Goal: Task Accomplishment & Management: Manage account settings

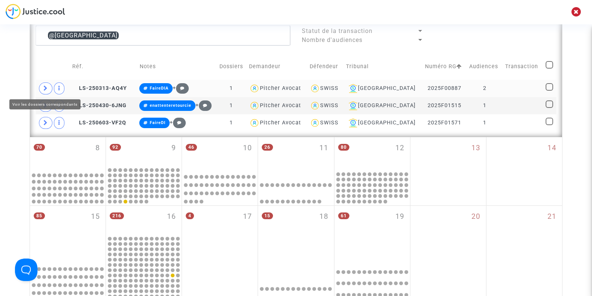
click at [41, 88] on span at bounding box center [45, 88] width 13 height 12
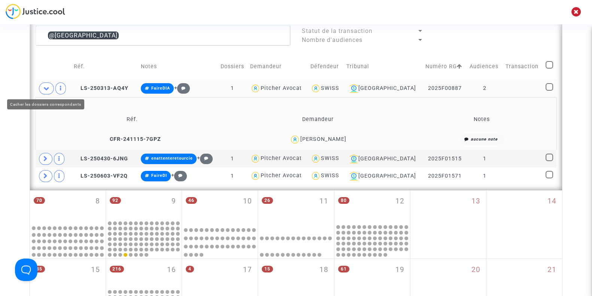
click at [41, 88] on span at bounding box center [46, 88] width 15 height 12
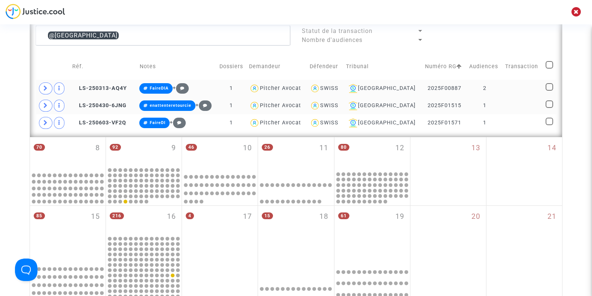
click at [338, 105] on div "SWISS" at bounding box center [329, 105] width 18 height 6
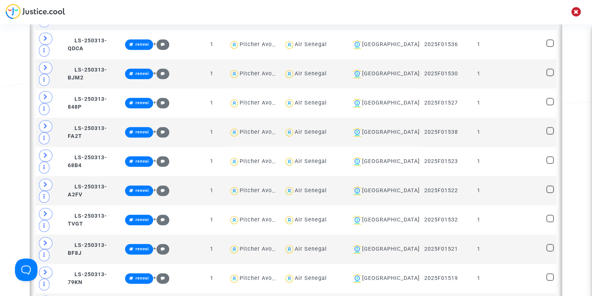
scroll to position [1087, 0]
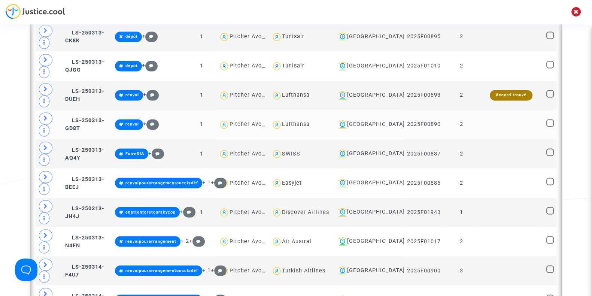
scroll to position [1644, 0]
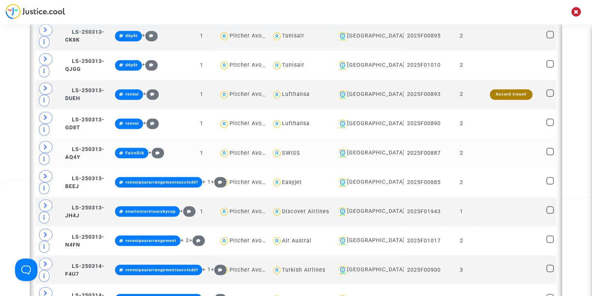
click at [300, 149] on div "SWISS" at bounding box center [291, 152] width 18 height 6
type textarea "@SWISS"
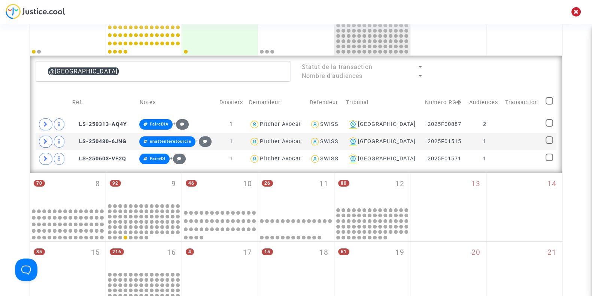
scroll to position [172, 0]
click at [338, 141] on div "SWISS" at bounding box center [329, 141] width 18 height 6
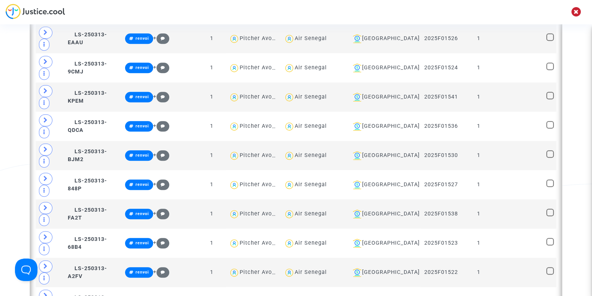
scroll to position [1001, 0]
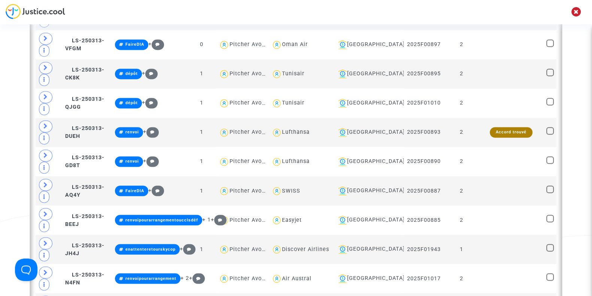
scroll to position [1606, 0]
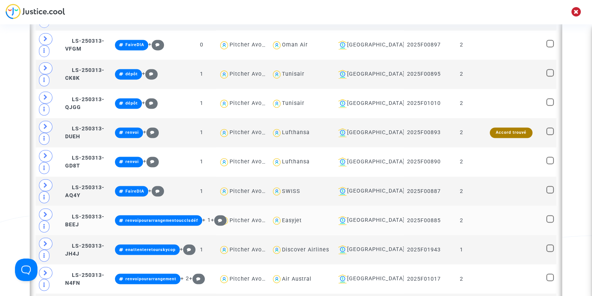
click at [302, 217] on div "Easyjet" at bounding box center [292, 220] width 20 height 6
type textarea "@Easyjet"
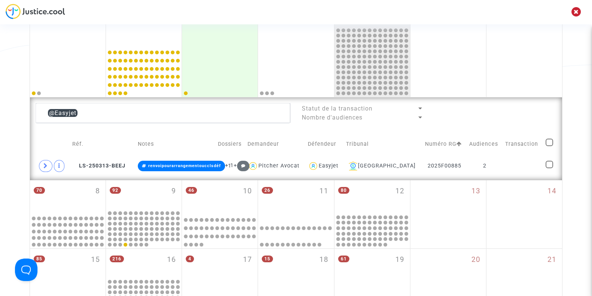
scroll to position [130, 0]
click at [45, 167] on icon at bounding box center [45, 166] width 4 height 6
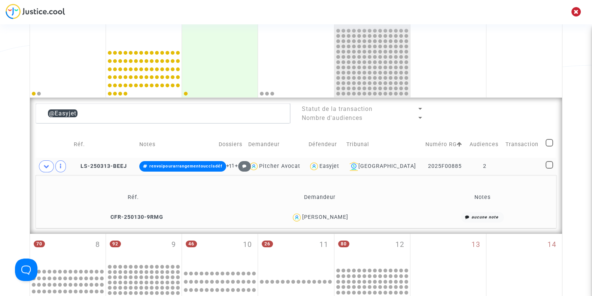
click at [332, 214] on div "Beni Souza" at bounding box center [325, 217] width 46 height 6
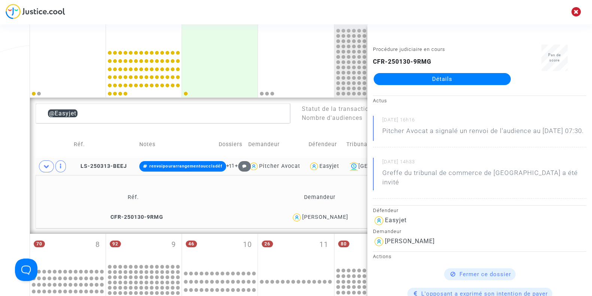
copy div "Souza"
click at [4, 171] on div "Date de clôture d'instruction Date de conciliation Date d'audience Date de juge…" at bounding box center [296, 234] width 592 height 642
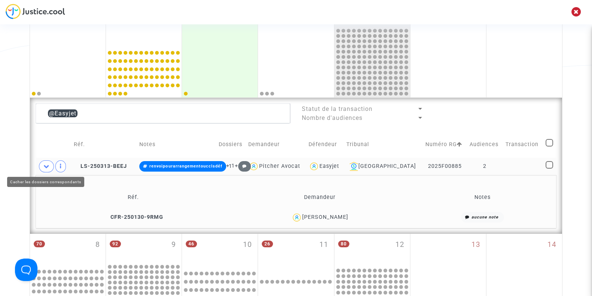
click at [44, 168] on span at bounding box center [46, 166] width 15 height 12
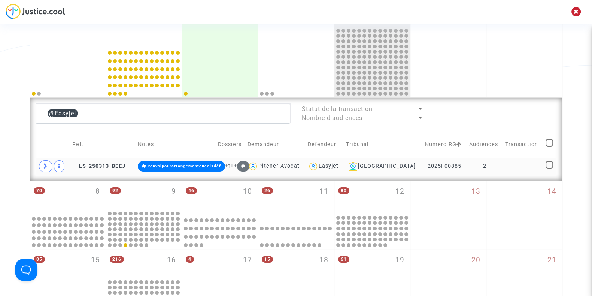
click at [338, 164] on div "Easyjet" at bounding box center [329, 166] width 20 height 6
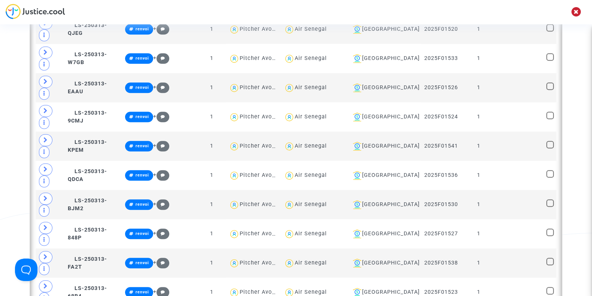
scroll to position [962, 0]
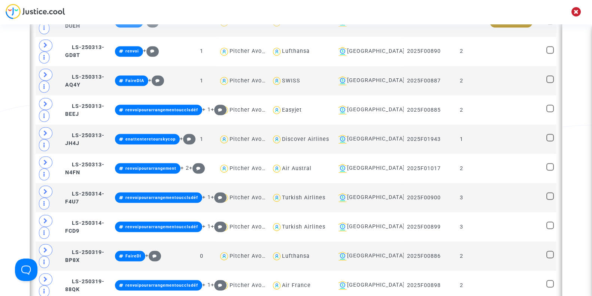
scroll to position [1715, 0]
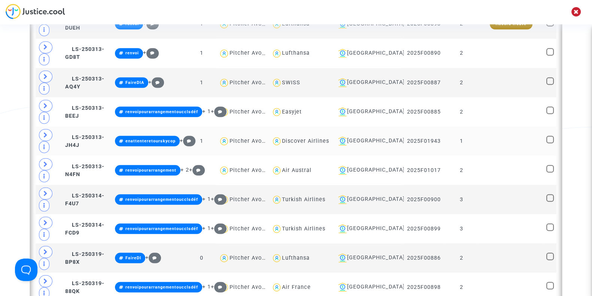
click at [314, 137] on div "Discover Airlines" at bounding box center [305, 140] width 47 height 6
type textarea "@"Discover Airlines""
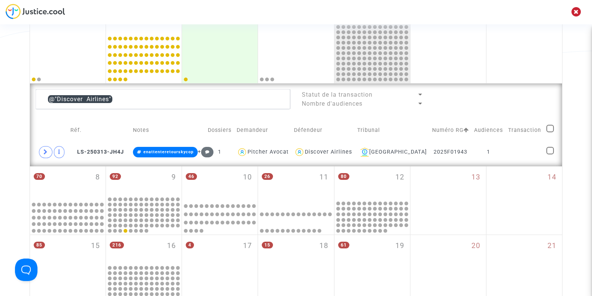
scroll to position [144, 0]
click at [45, 152] on icon at bounding box center [45, 152] width 4 height 6
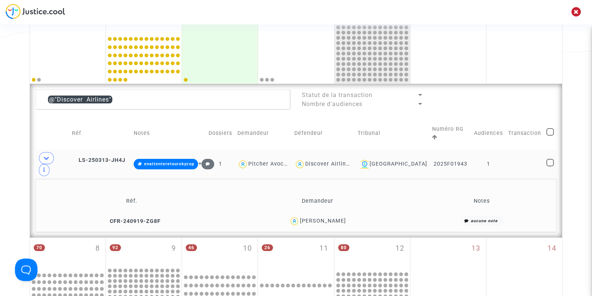
click at [324, 217] on div "Santiago Sabogal" at bounding box center [322, 220] width 46 height 6
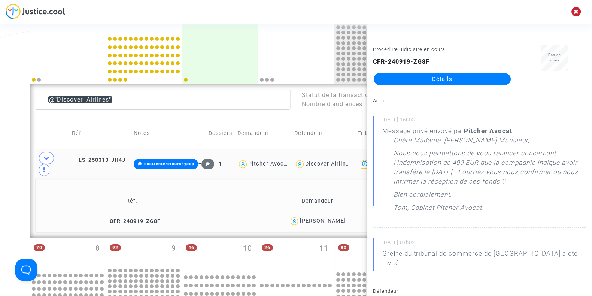
click at [12, 165] on div "Date de clôture d'instruction Date de conciliation Date d'audience Date de juge…" at bounding box center [296, 228] width 592 height 659
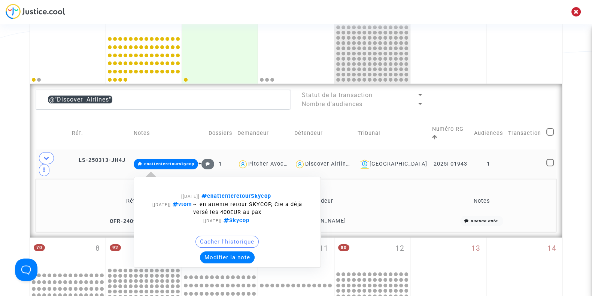
click at [231, 251] on button "Modifier la note" at bounding box center [227, 257] width 55 height 12
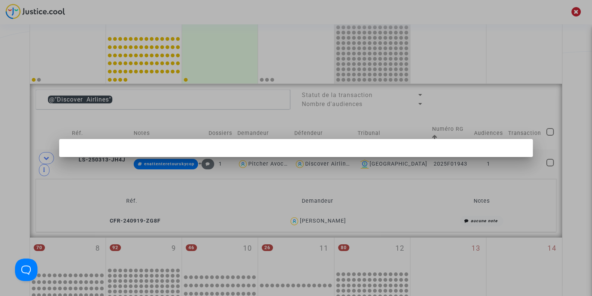
scroll to position [0, 0]
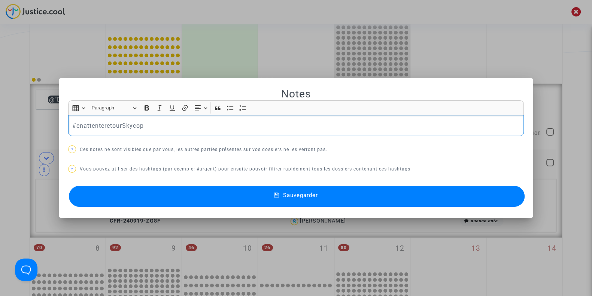
drag, startPoint x: 153, startPoint y: 127, endPoint x: 20, endPoint y: 130, distance: 133.3
click at [20, 130] on div "Notes Rich Text Editor Insert table Insert table Heading Paragraph Paragraph He…" at bounding box center [296, 148] width 592 height 296
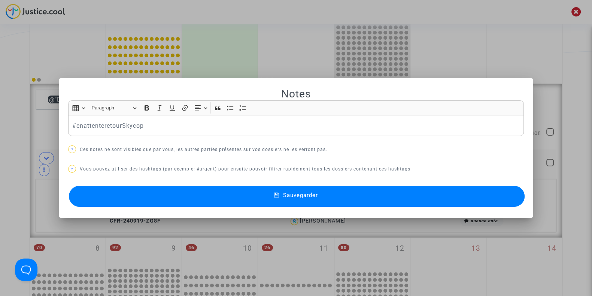
drag, startPoint x: 20, startPoint y: 130, endPoint x: 0, endPoint y: 124, distance: 21.2
click at [0, 124] on div at bounding box center [296, 148] width 592 height 296
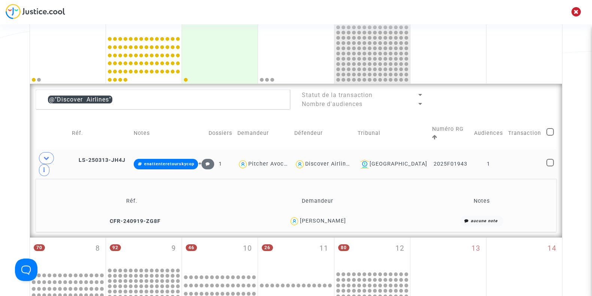
scroll to position [146, 0]
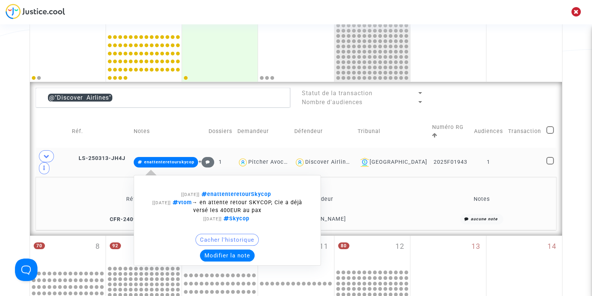
click at [231, 249] on button "Modifier la note" at bounding box center [227, 255] width 55 height 12
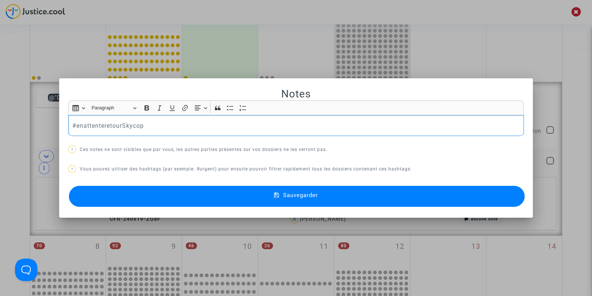
click at [0, 130] on div at bounding box center [296, 148] width 592 height 296
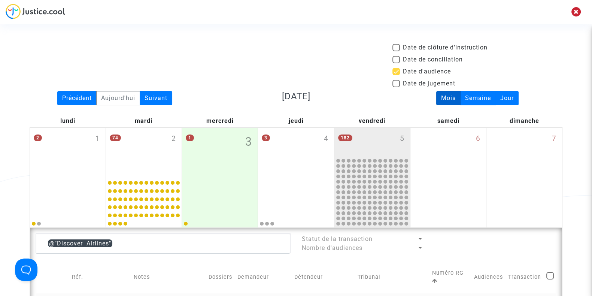
scroll to position [146, 0]
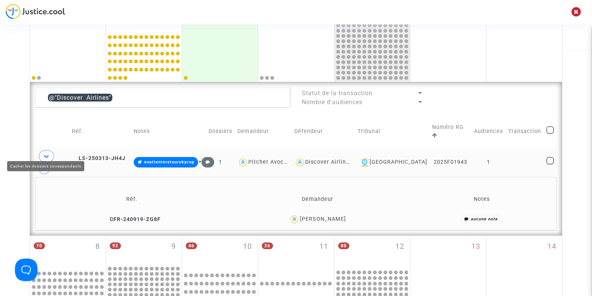
click at [48, 153] on icon at bounding box center [46, 156] width 6 height 6
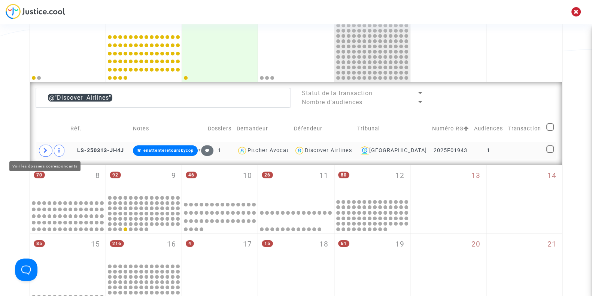
click at [48, 149] on span at bounding box center [45, 150] width 13 height 12
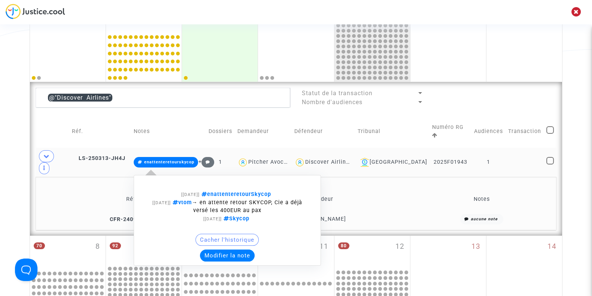
click at [228, 249] on button "Modifier la note" at bounding box center [227, 255] width 55 height 12
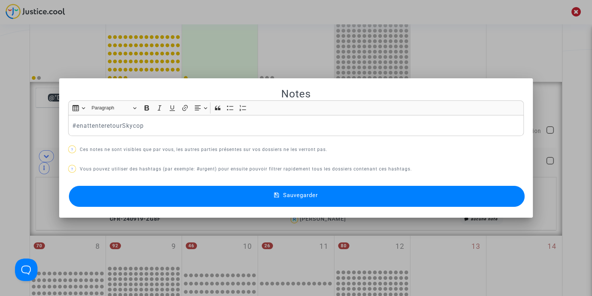
scroll to position [0, 0]
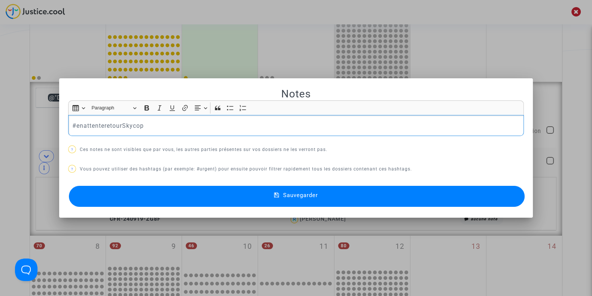
drag, startPoint x: 150, startPoint y: 125, endPoint x: 31, endPoint y: 137, distance: 120.1
click at [31, 137] on div "Notes Rich Text Editor Insert table Insert table Heading Paragraph Paragraph He…" at bounding box center [296, 148] width 592 height 296
click at [104, 126] on p "#renvoi pafrce que" at bounding box center [296, 125] width 448 height 9
click at [141, 127] on p "#renvoi parce que" at bounding box center [296, 125] width 448 height 9
click at [139, 194] on button "Sauvegarder" at bounding box center [297, 196] width 456 height 21
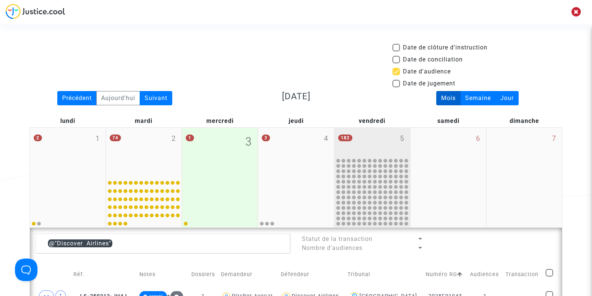
click at [365, 155] on div "182 5" at bounding box center [372, 142] width 76 height 29
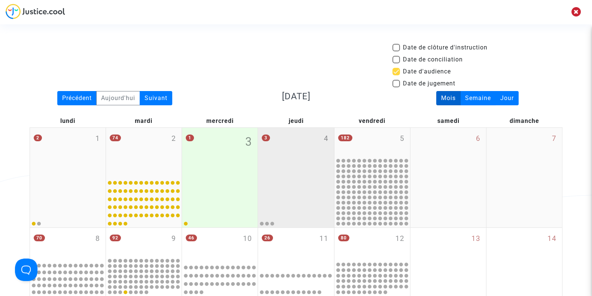
click at [305, 149] on div "3 4" at bounding box center [296, 152] width 76 height 49
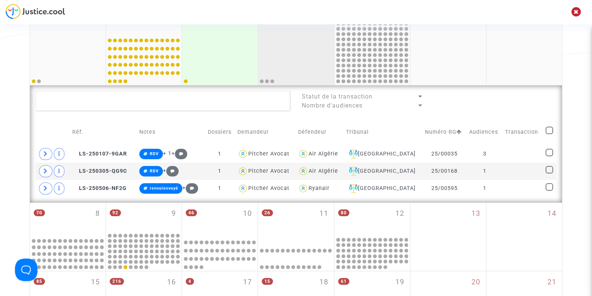
scroll to position [146, 0]
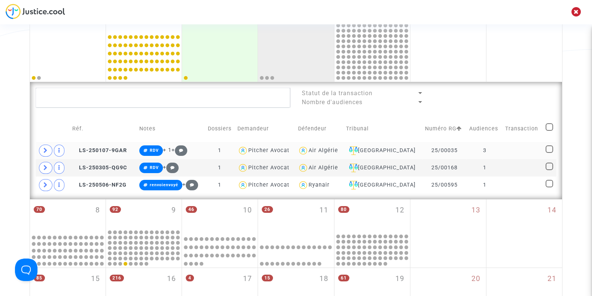
click at [467, 147] on td "3" at bounding box center [484, 150] width 36 height 17
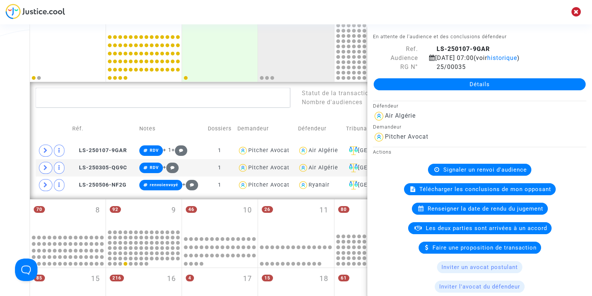
click at [0, 109] on div "Date de clôture d'instruction Date de conciliation Date d'audience Date de juge…" at bounding box center [296, 208] width 592 height 623
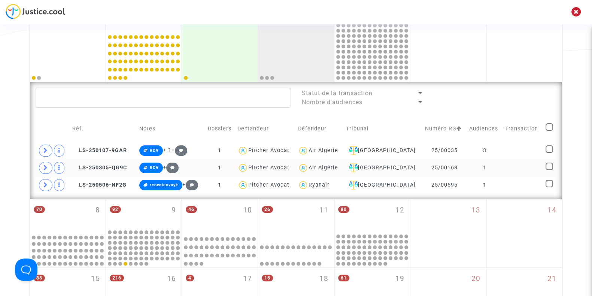
click at [466, 168] on td "1" at bounding box center [484, 167] width 36 height 17
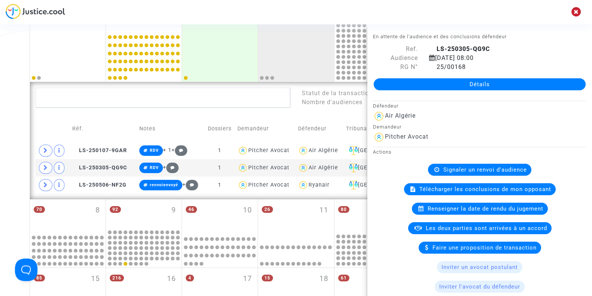
click at [4, 173] on div "Date de clôture d'instruction Date de conciliation Date d'audience Date de juge…" at bounding box center [296, 208] width 592 height 623
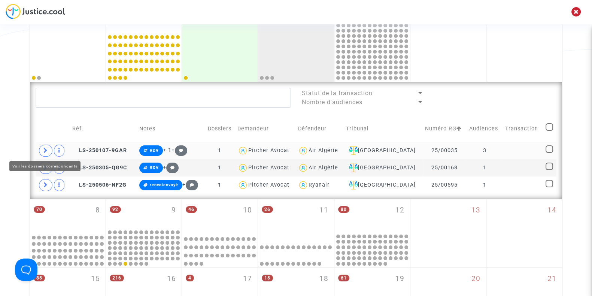
click at [46, 147] on icon at bounding box center [45, 150] width 4 height 6
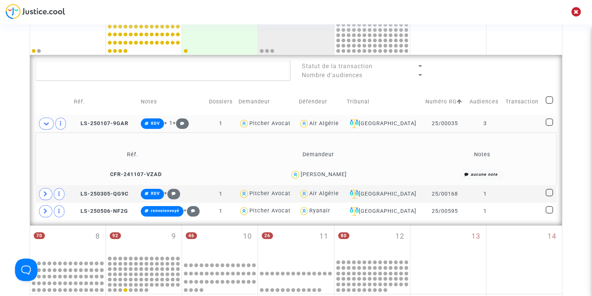
scroll to position [174, 0]
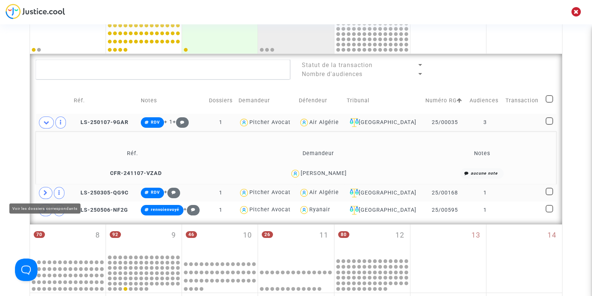
click at [42, 192] on span at bounding box center [45, 193] width 13 height 12
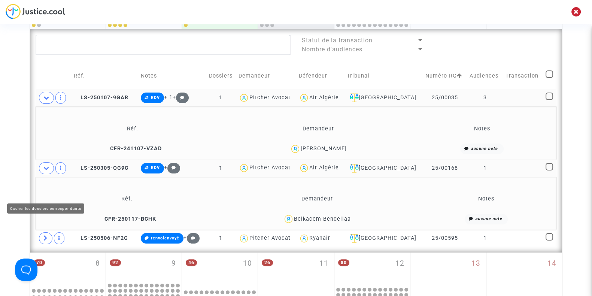
scroll to position [202, 0]
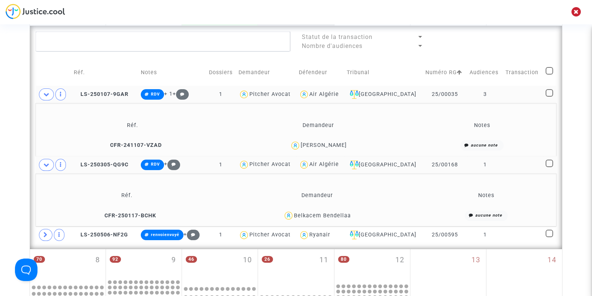
click at [423, 165] on td "25/00168" at bounding box center [445, 164] width 44 height 17
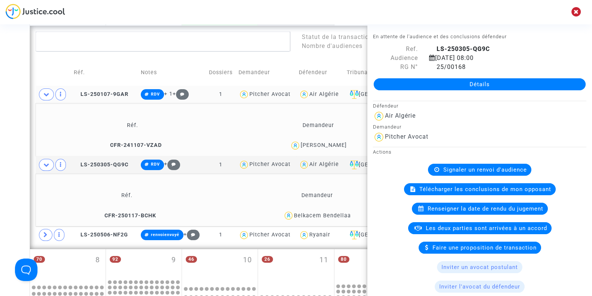
click at [0, 112] on div "Date de clôture d'instruction Date de conciliation Date d'audience Date de juge…" at bounding box center [296, 205] width 592 height 729
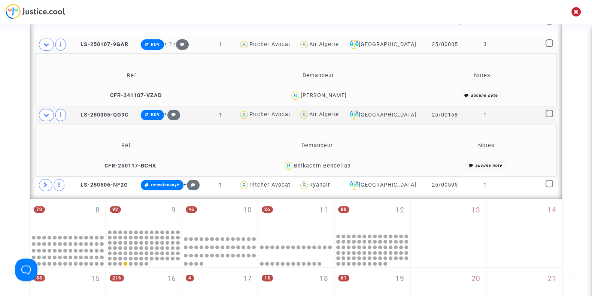
scroll to position [217, 0]
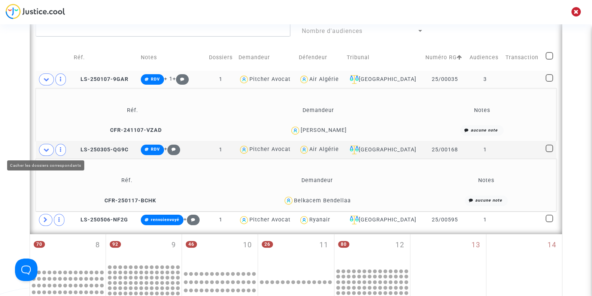
click at [45, 147] on icon at bounding box center [46, 150] width 6 height 6
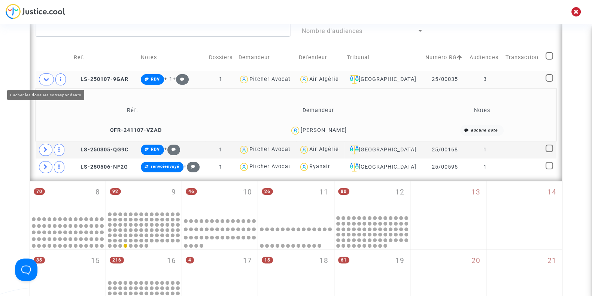
click at [45, 76] on icon at bounding box center [46, 79] width 6 height 6
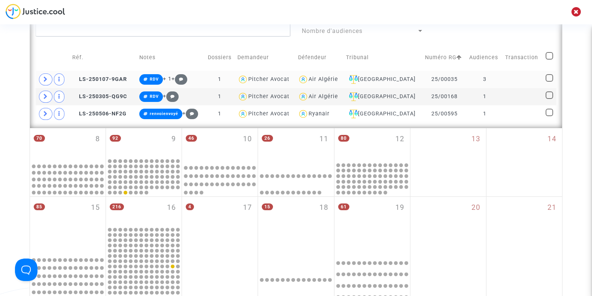
click at [548, 77] on span at bounding box center [548, 77] width 7 height 7
click at [549, 82] on input "checkbox" at bounding box center [549, 82] width 0 height 0
checkbox input "true"
click at [548, 97] on span at bounding box center [548, 94] width 7 height 7
click at [549, 99] on input "checkbox" at bounding box center [549, 99] width 0 height 0
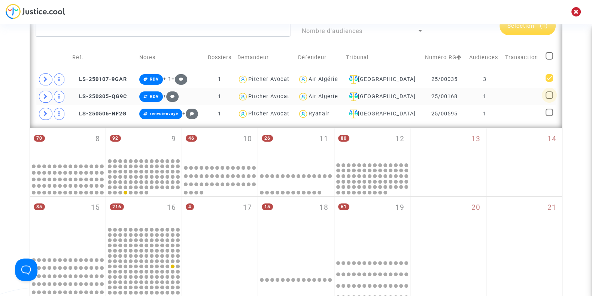
checkbox input "true"
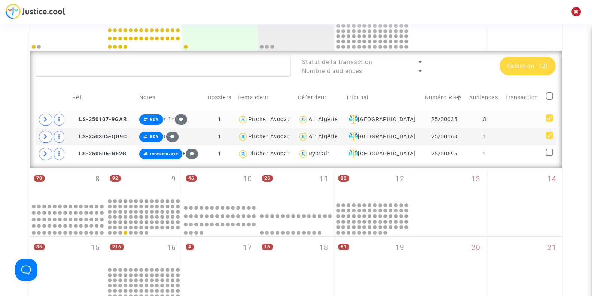
scroll to position [170, 0]
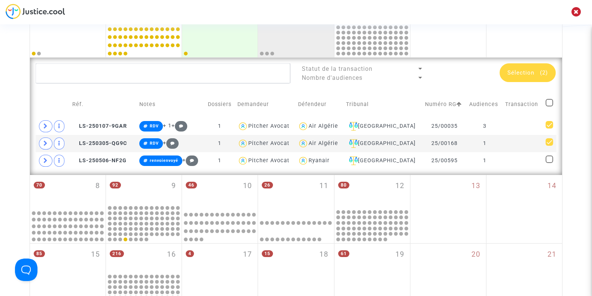
click at [518, 75] on span "Sélection" at bounding box center [520, 72] width 27 height 7
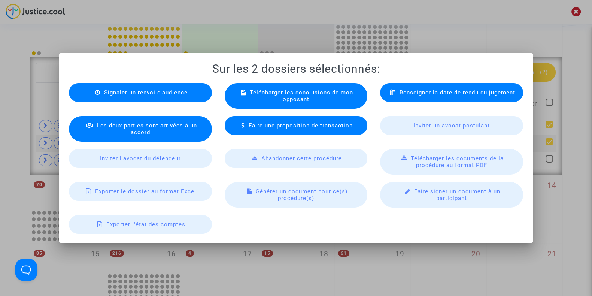
click at [118, 194] on span "Exporter le dossier au format Excel" at bounding box center [145, 191] width 101 height 7
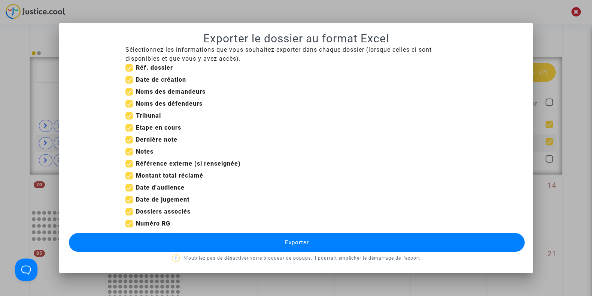
click at [129, 78] on span at bounding box center [128, 79] width 7 height 7
click at [129, 83] on input "Date de création" at bounding box center [129, 83] width 0 height 0
checkbox input "false"
click at [129, 164] on span at bounding box center [128, 163] width 7 height 7
click at [129, 167] on input "Référence externe (si renseignée)" at bounding box center [129, 167] width 0 height 0
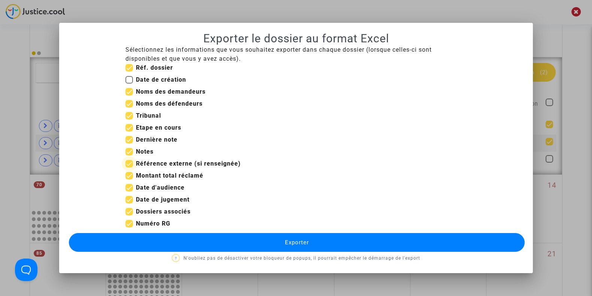
checkbox input "false"
click at [127, 175] on span at bounding box center [128, 175] width 7 height 7
click at [129, 179] on input "Montant total réclamé" at bounding box center [129, 179] width 0 height 0
checkbox input "false"
click at [129, 197] on span at bounding box center [128, 199] width 7 height 7
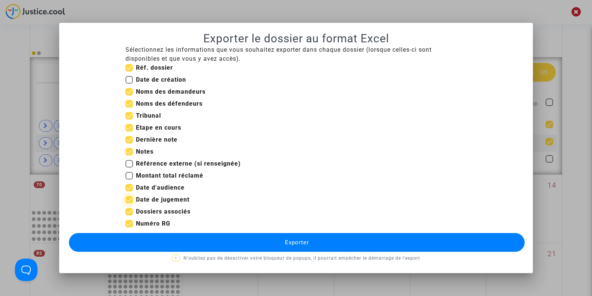
click at [129, 203] on input "Date de jugement" at bounding box center [129, 203] width 0 height 0
checkbox input "false"
click at [186, 241] on button "Exporter" at bounding box center [297, 242] width 456 height 19
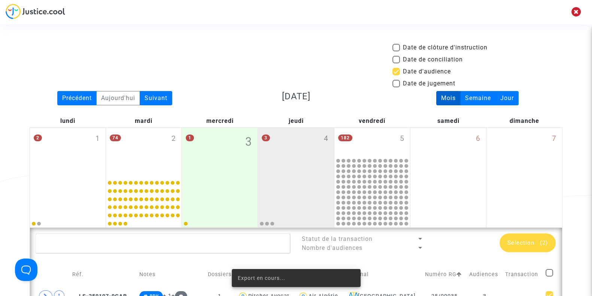
scroll to position [170, 0]
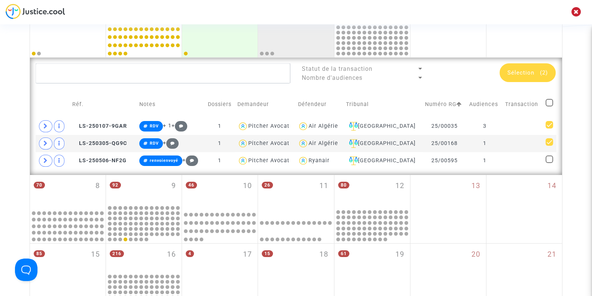
click at [4, 159] on div "Date de clôture d'instruction Date de conciliation Date d'audience Date de juge…" at bounding box center [296, 184] width 592 height 623
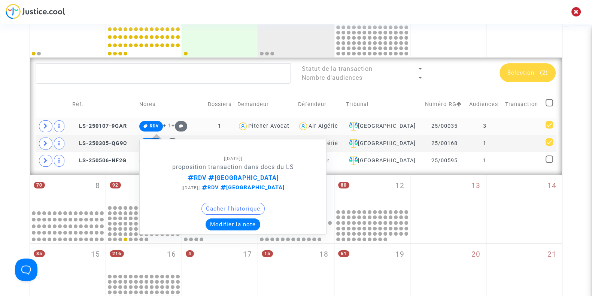
click at [235, 223] on button "Modifier la note" at bounding box center [233, 224] width 55 height 12
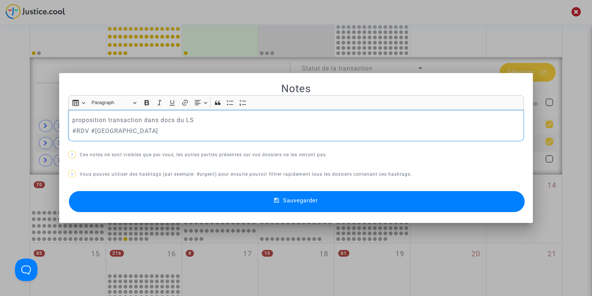
scroll to position [0, 0]
drag, startPoint x: 139, startPoint y: 132, endPoint x: 2, endPoint y: 102, distance: 140.0
click at [2, 102] on div "Notes Rich Text Editor Insert table Insert table Heading Paragraph Paragraph He…" at bounding box center [296, 148] width 592 height 296
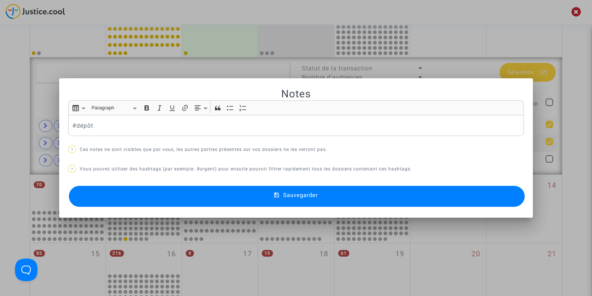
click at [173, 189] on button "Sauvegarder" at bounding box center [297, 196] width 456 height 21
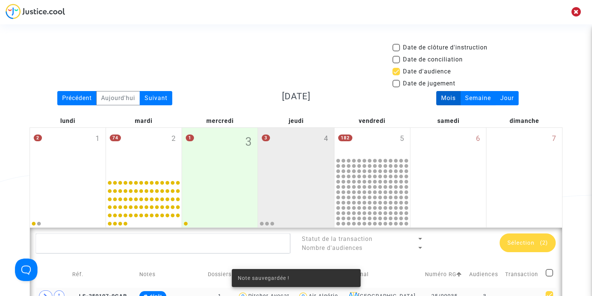
scroll to position [170, 0]
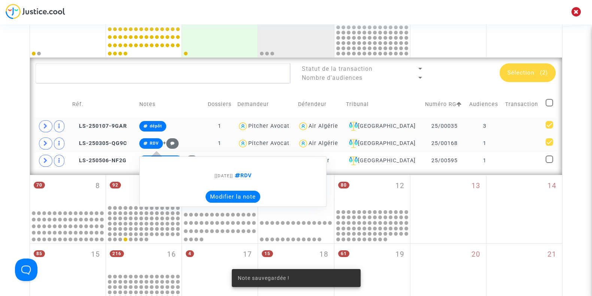
click at [216, 192] on button "Modifier la note" at bounding box center [233, 197] width 55 height 12
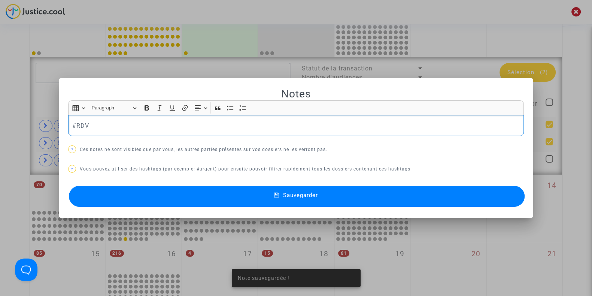
scroll to position [0, 0]
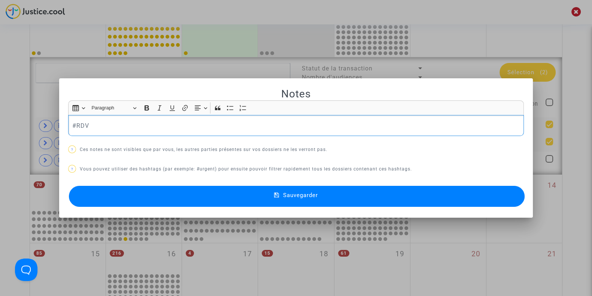
drag, startPoint x: 159, startPoint y: 125, endPoint x: 71, endPoint y: 128, distance: 88.0
click at [72, 128] on p "#RDV" at bounding box center [296, 125] width 448 height 9
click at [135, 188] on button "Sauvegarder" at bounding box center [297, 196] width 456 height 21
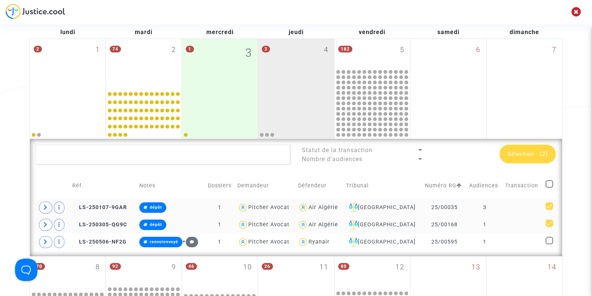
scroll to position [88, 0]
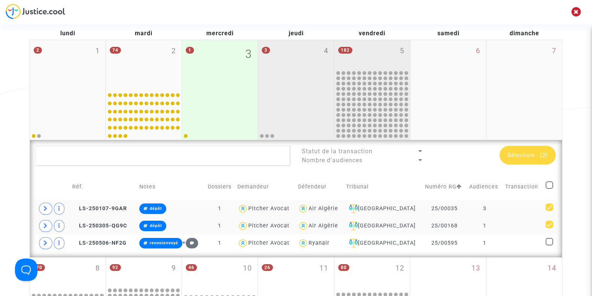
click at [378, 60] on div "182 5" at bounding box center [372, 54] width 76 height 29
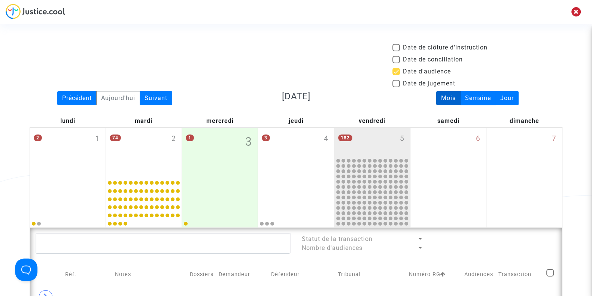
click at [399, 72] on span at bounding box center [395, 71] width 7 height 7
click at [396, 75] on input "Date d'audience" at bounding box center [396, 75] width 0 height 0
click at [399, 72] on span at bounding box center [395, 71] width 7 height 7
click at [396, 75] on input "Date d'audience" at bounding box center [396, 75] width 0 height 0
checkbox input "true"
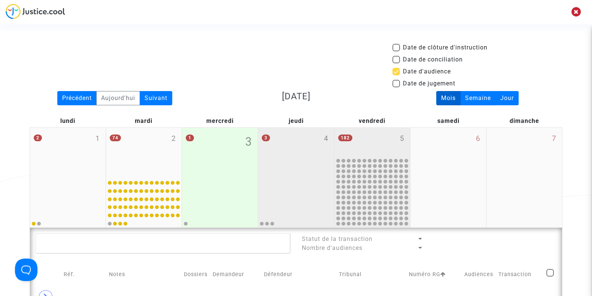
click at [298, 157] on div "3 4" at bounding box center [296, 152] width 76 height 49
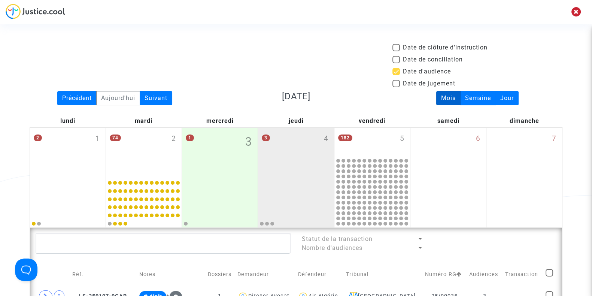
click at [398, 69] on span at bounding box center [395, 71] width 7 height 7
click at [396, 75] on input "Date d'audience" at bounding box center [396, 75] width 0 height 0
checkbox input "false"
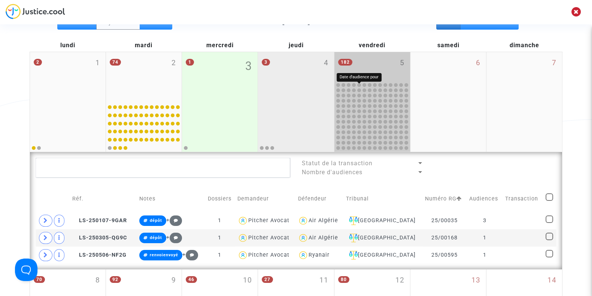
scroll to position [98, 0]
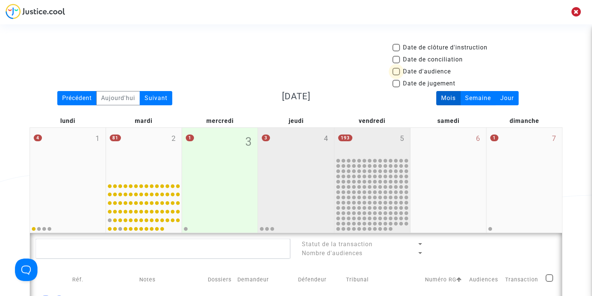
click at [396, 69] on span at bounding box center [395, 71] width 7 height 7
click at [396, 75] on input "Date d'audience" at bounding box center [396, 75] width 0 height 0
checkbox input "true"
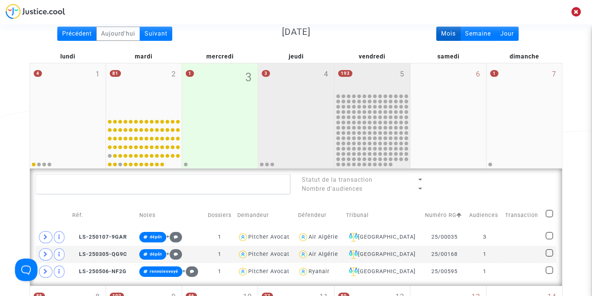
scroll to position [64, 0]
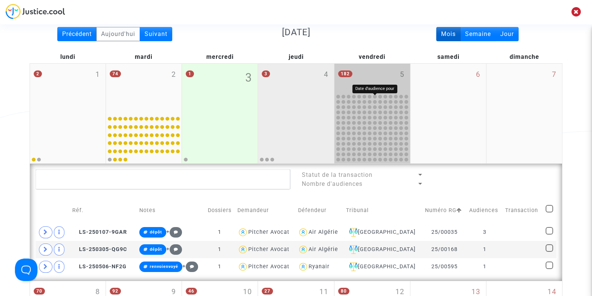
click at [374, 97] on div at bounding box center [375, 97] width 4 height 4
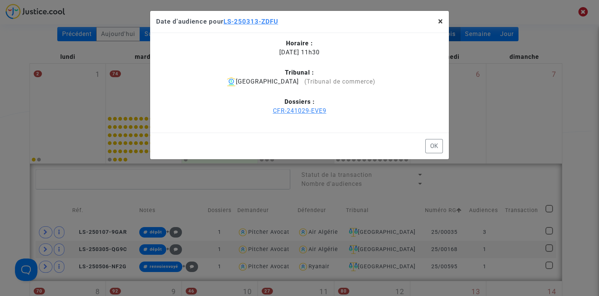
click at [437, 24] on button "×" at bounding box center [440, 21] width 17 height 21
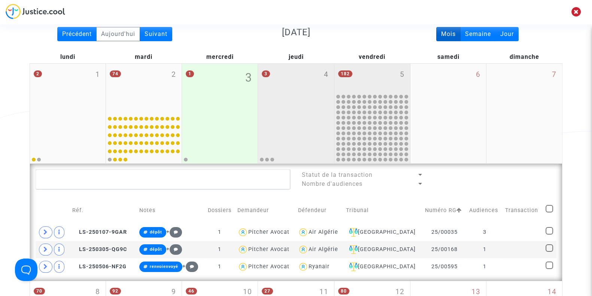
click at [380, 81] on div "182 5" at bounding box center [372, 78] width 76 height 29
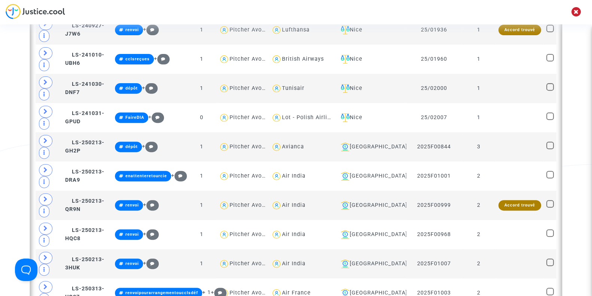
scroll to position [332, 0]
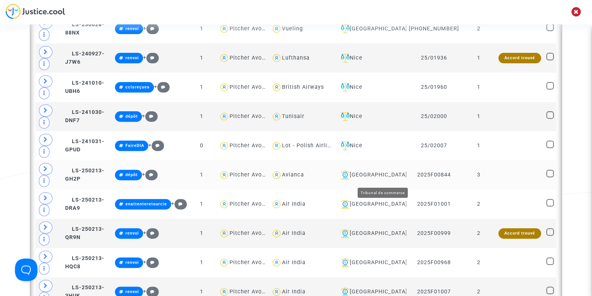
click at [379, 178] on div "[GEOGRAPHIC_DATA]" at bounding box center [371, 174] width 66 height 9
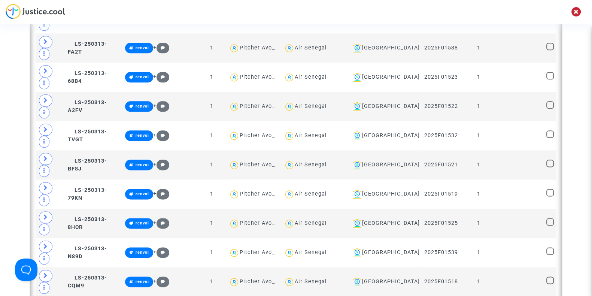
scroll to position [964, 0]
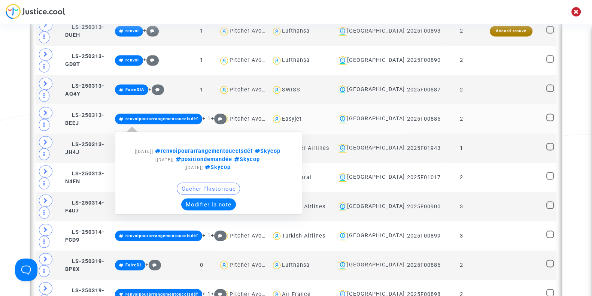
scroll to position [1708, 0]
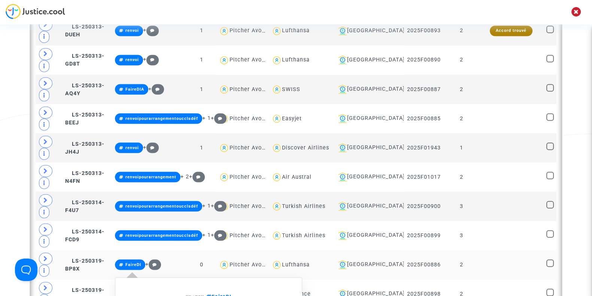
click at [231, 293] on span "FaireDI" at bounding box center [217, 296] width 27 height 6
type textarea "#FaireDI"
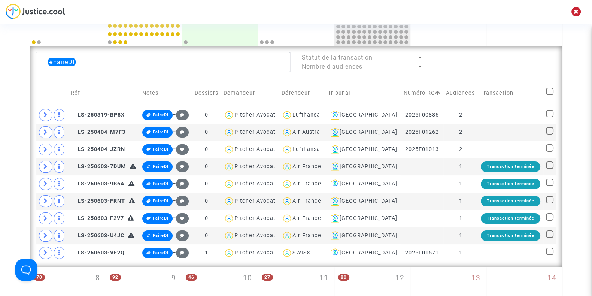
scroll to position [181, 0]
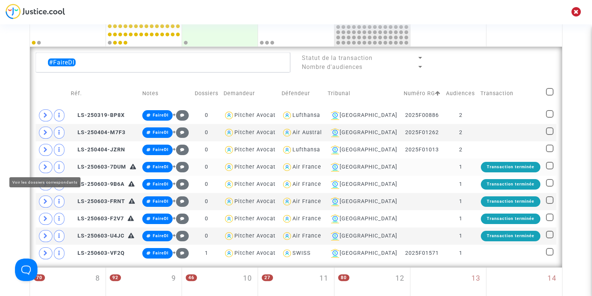
click at [41, 162] on span at bounding box center [45, 167] width 13 height 12
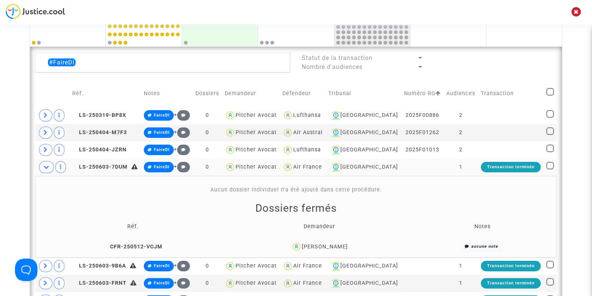
click at [325, 241] on span "Ana Leite" at bounding box center [325, 224] width 46 height 49
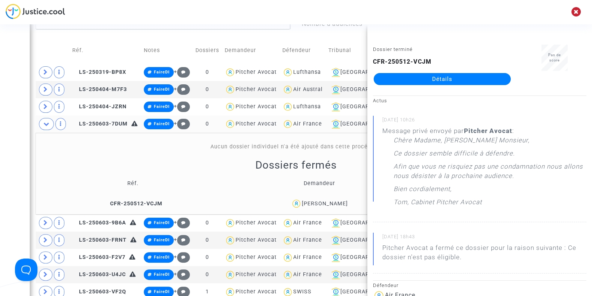
scroll to position [226, 0]
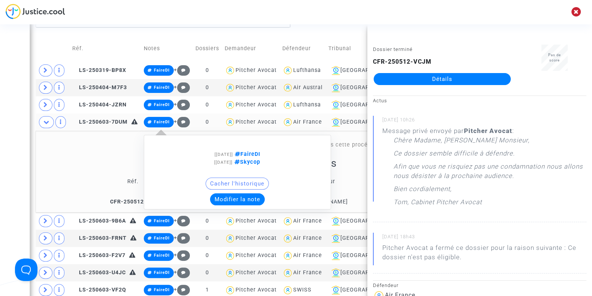
click at [223, 194] on button "Modifier la note" at bounding box center [237, 199] width 55 height 12
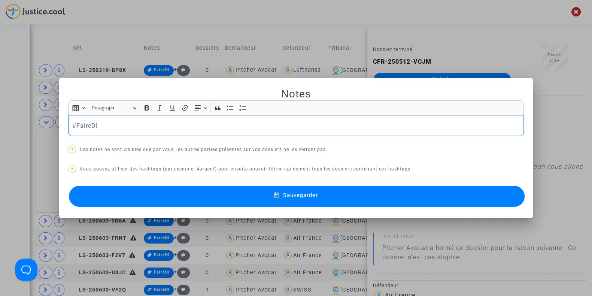
click at [0, 141] on div at bounding box center [296, 148] width 592 height 296
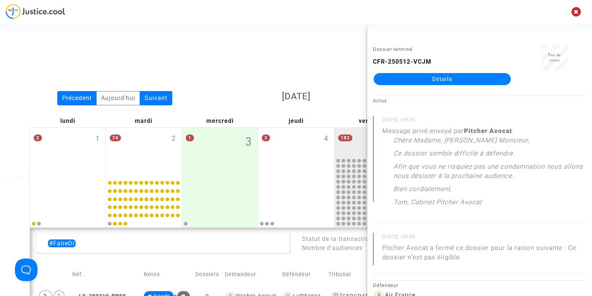
scroll to position [226, 0]
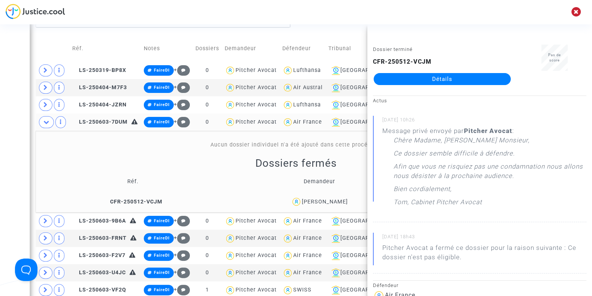
click at [0, 141] on div "Date de clôture d'instruction Date de conciliation Date d'audience Date de juge…" at bounding box center [296, 221] width 592 height 808
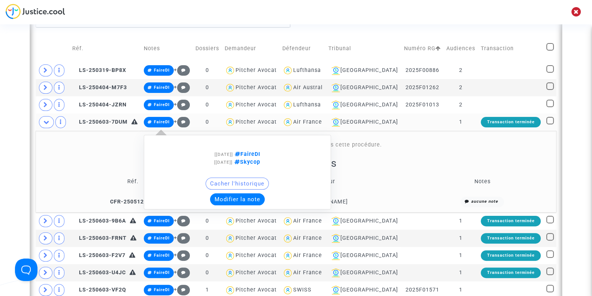
click at [230, 195] on button "Modifier la note" at bounding box center [237, 199] width 55 height 12
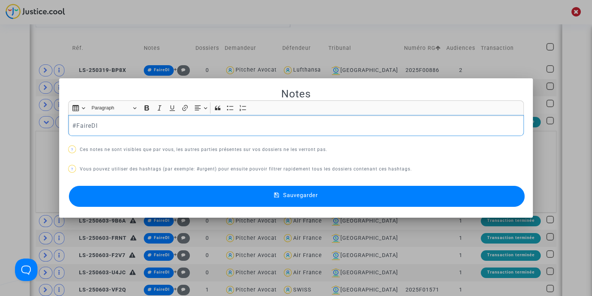
drag, startPoint x: 101, startPoint y: 118, endPoint x: 29, endPoint y: 124, distance: 72.1
click at [29, 124] on div "Notes Rich Text Editor Insert table Insert table Heading Paragraph Paragraph He…" at bounding box center [296, 148] width 592 height 296
click at [134, 196] on button "Sauvegarder" at bounding box center [297, 196] width 456 height 21
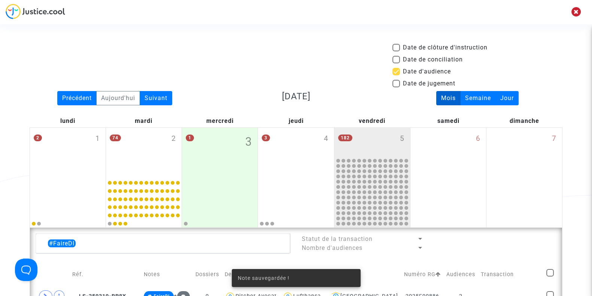
scroll to position [226, 0]
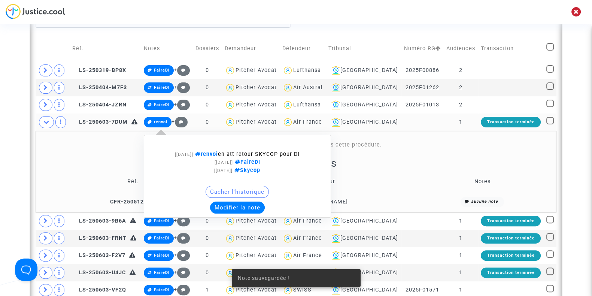
click at [233, 204] on button "Modifier la note" at bounding box center [237, 207] width 55 height 12
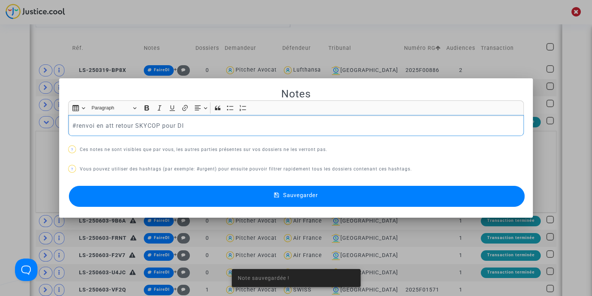
scroll to position [0, 0]
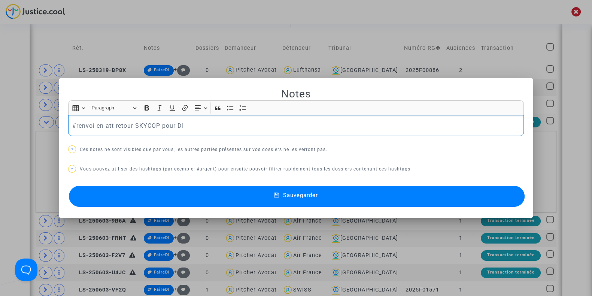
drag, startPoint x: 186, startPoint y: 127, endPoint x: 15, endPoint y: 132, distance: 170.8
click at [15, 132] on div "Notes Rich Text Editor Insert table Insert table Heading Paragraph Paragraph He…" at bounding box center [296, 148] width 592 height 296
copy p "#renvoi en att retour SKYCOP pour DI"
click at [24, 178] on div at bounding box center [296, 148] width 592 height 296
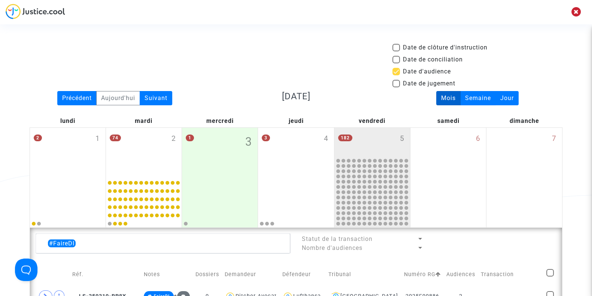
scroll to position [226, 0]
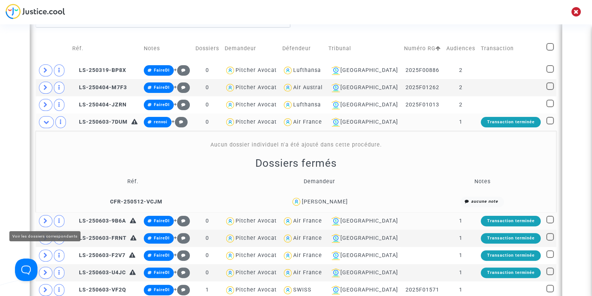
click at [49, 219] on span at bounding box center [45, 221] width 13 height 12
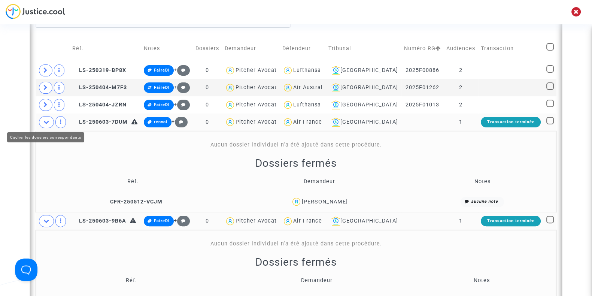
click at [48, 119] on icon at bounding box center [46, 122] width 6 height 6
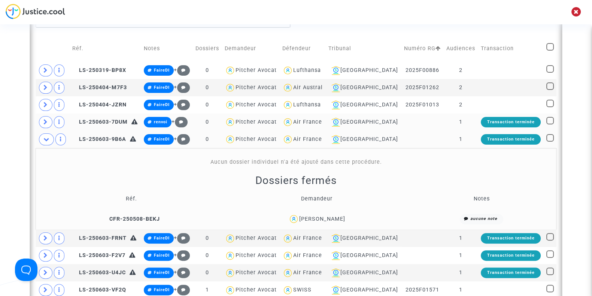
click at [337, 218] on div "Djamila Saad" at bounding box center [322, 219] width 46 height 6
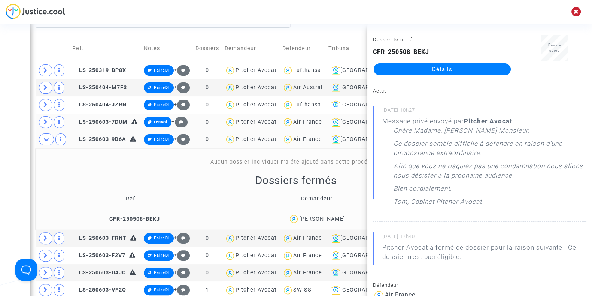
scroll to position [10, 0]
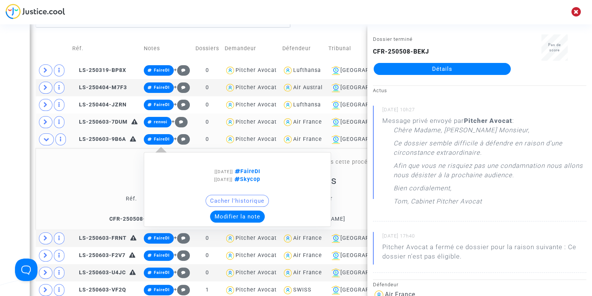
click at [227, 213] on button "Modifier la note" at bounding box center [237, 216] width 55 height 12
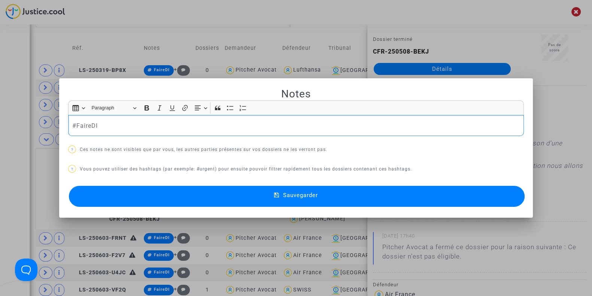
scroll to position [0, 0]
drag, startPoint x: 140, startPoint y: 120, endPoint x: 0, endPoint y: 128, distance: 139.9
click at [0, 128] on div "Notes Rich Text Editor Insert table Insert table Heading Paragraph Paragraph He…" at bounding box center [296, 148] width 592 height 296
click at [131, 197] on button "Sauvegarder" at bounding box center [297, 196] width 456 height 21
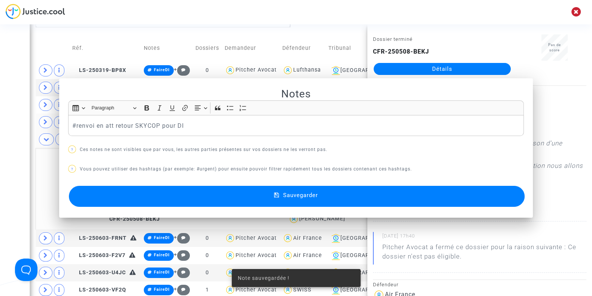
scroll to position [226, 0]
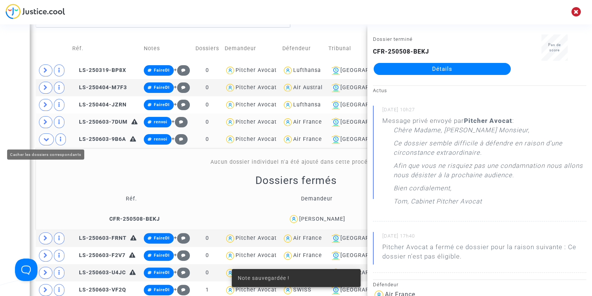
click at [45, 136] on icon at bounding box center [46, 139] width 6 height 6
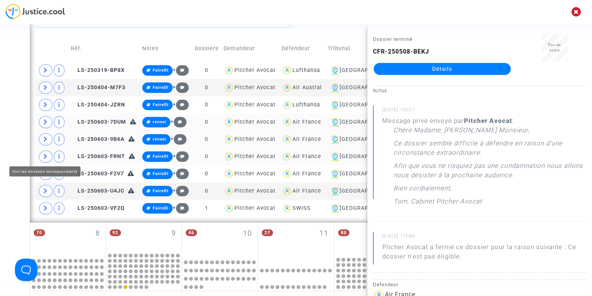
click at [46, 153] on icon at bounding box center [45, 156] width 4 height 6
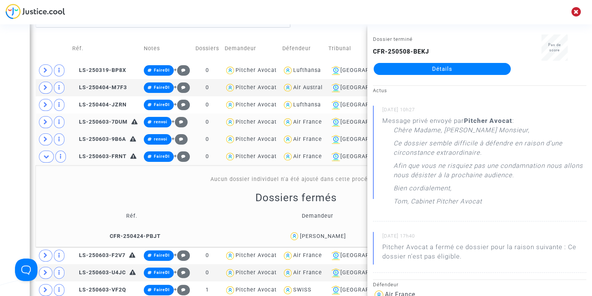
click at [320, 235] on div "Pantelis Spetsiotis" at bounding box center [322, 236] width 46 height 6
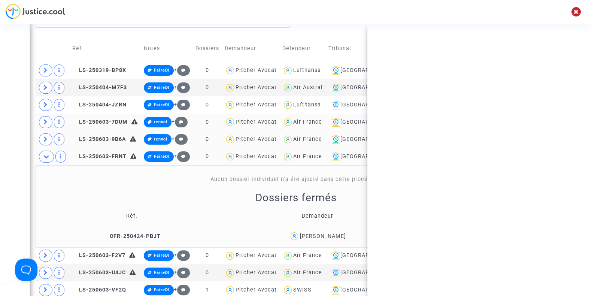
scroll to position [0, 0]
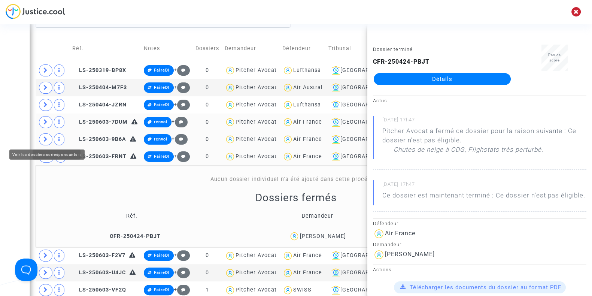
click at [45, 136] on icon at bounding box center [45, 139] width 4 height 6
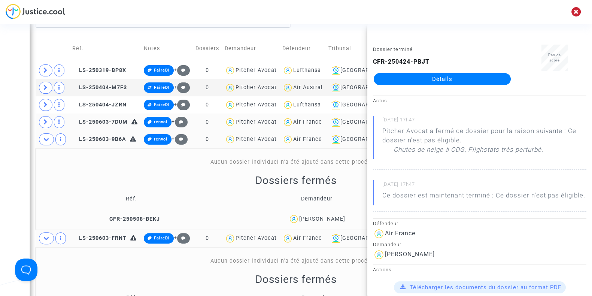
click at [327, 218] on div "Djamila Saad" at bounding box center [322, 219] width 46 height 6
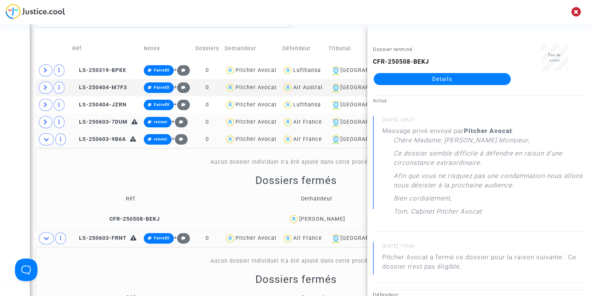
click at [0, 161] on div "Date de clôture d'instruction Date de conciliation Date d'audience Date de juge…" at bounding box center [296, 261] width 592 height 889
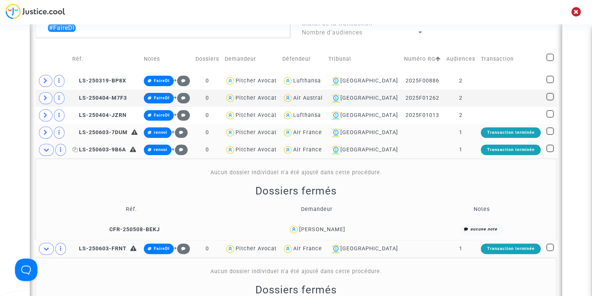
scroll to position [215, 0]
drag, startPoint x: 347, startPoint y: 228, endPoint x: 326, endPoint y: 231, distance: 21.1
click at [326, 231] on div "Djamila Saad" at bounding box center [317, 229] width 180 height 11
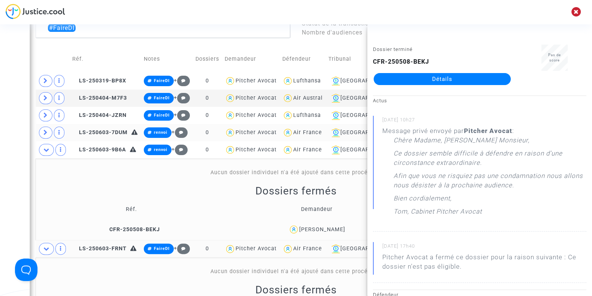
click at [0, 207] on div "Date de clôture d'instruction Date de conciliation Date d'audience Date de juge…" at bounding box center [296, 272] width 592 height 889
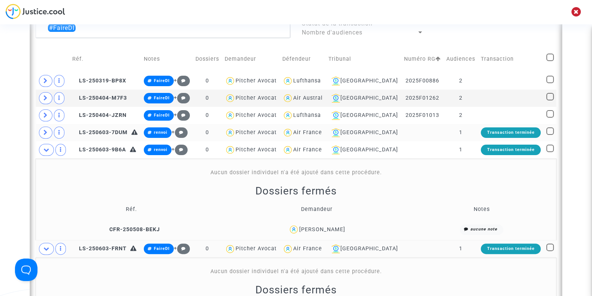
click at [319, 228] on div "Djamila Saad" at bounding box center [322, 229] width 46 height 6
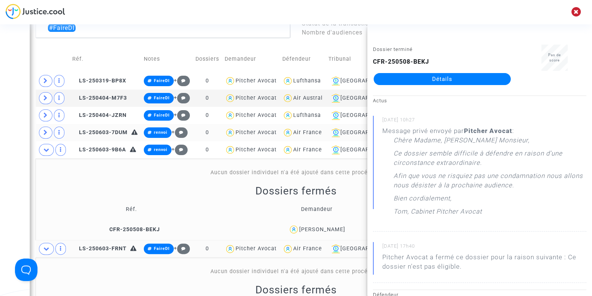
click at [5, 179] on div "Date de clôture d'instruction Date de conciliation Date d'audience Date de juge…" at bounding box center [296, 272] width 592 height 889
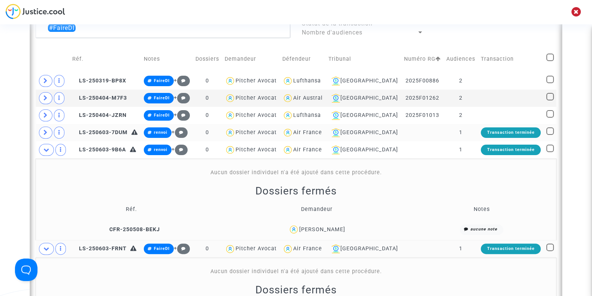
click at [42, 136] on span at bounding box center [45, 133] width 13 height 12
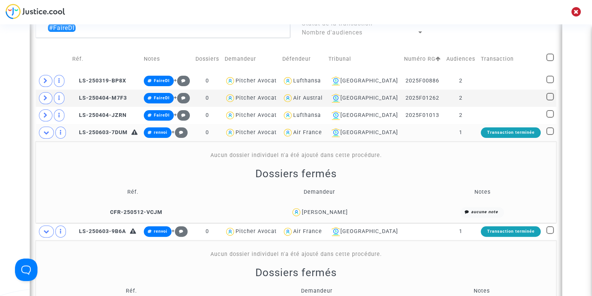
click at [328, 209] on div "Ana Leite" at bounding box center [325, 212] width 46 height 6
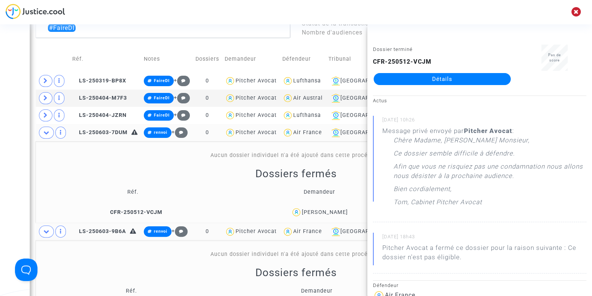
scroll to position [273, 0]
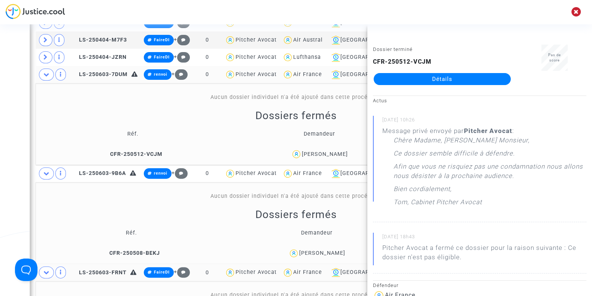
click at [327, 251] on div "Djamila Saad" at bounding box center [322, 253] width 46 height 6
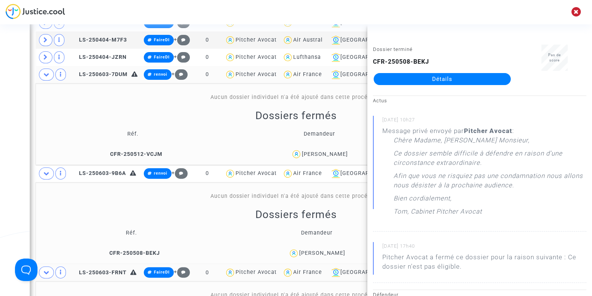
click at [0, 156] on div "Date de clôture d'instruction Date de conciliation Date d'audience Date de juge…" at bounding box center [296, 255] width 592 height 971
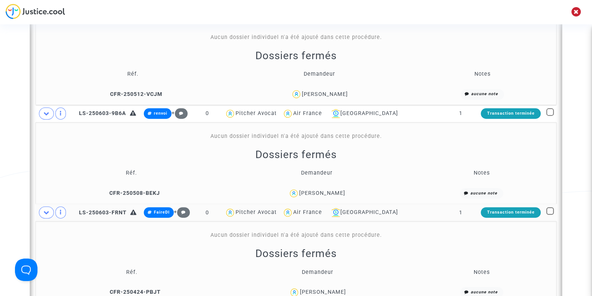
scroll to position [334, 0]
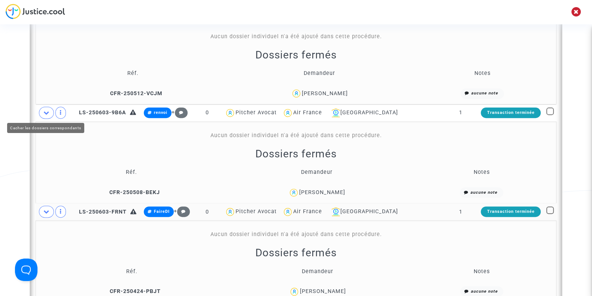
click at [42, 111] on span at bounding box center [46, 113] width 15 height 12
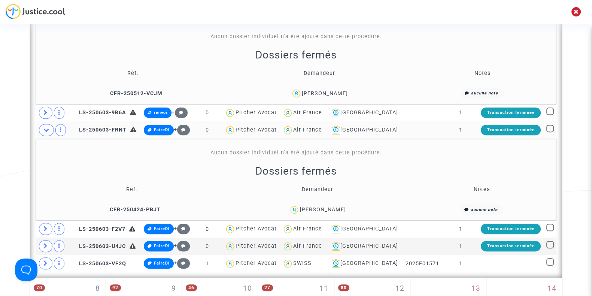
click at [330, 204] on span "Pantelis Spetsiotis" at bounding box center [322, 187] width 46 height 49
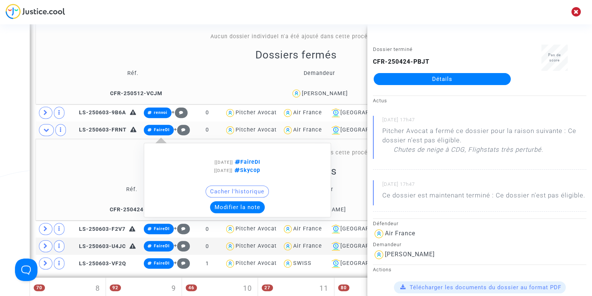
click at [242, 206] on button "Modifier la note" at bounding box center [237, 207] width 55 height 12
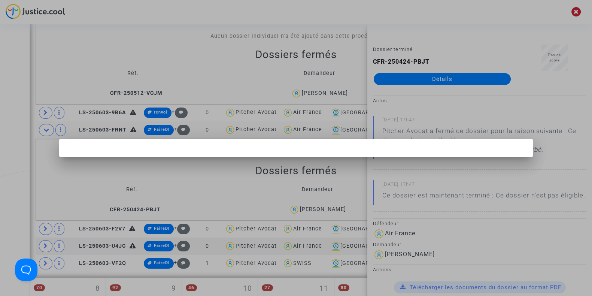
scroll to position [0, 0]
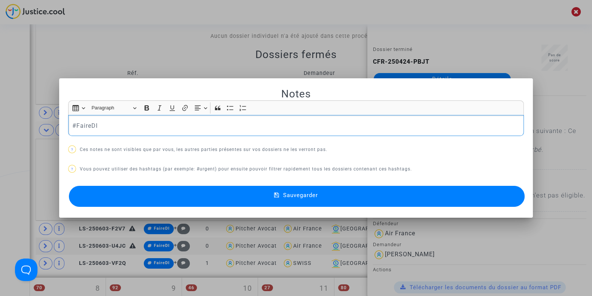
drag, startPoint x: 150, startPoint y: 128, endPoint x: 0, endPoint y: 127, distance: 149.7
click at [0, 127] on div "Notes Rich Text Editor Insert table Insert table Heading Paragraph Paragraph He…" at bounding box center [296, 148] width 592 height 296
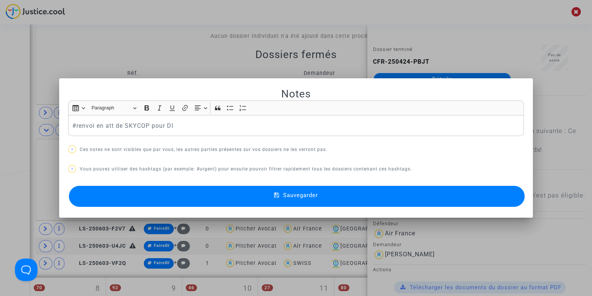
click at [120, 186] on button "Sauvegarder" at bounding box center [297, 196] width 456 height 21
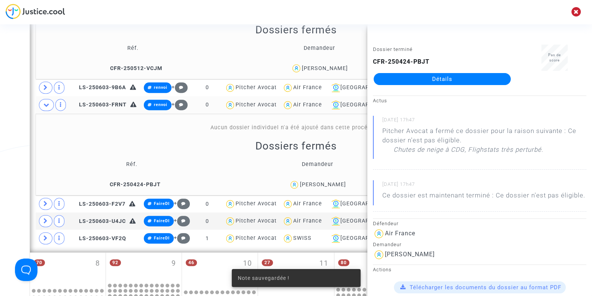
scroll to position [359, 0]
click at [47, 104] on icon at bounding box center [46, 105] width 6 height 6
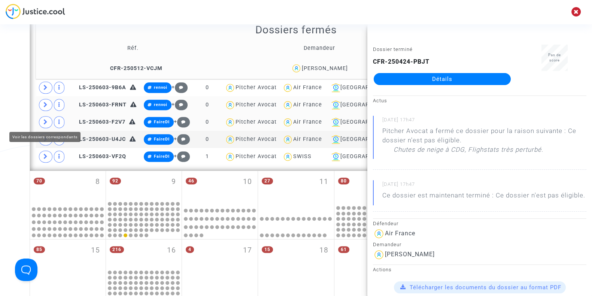
click at [47, 121] on icon at bounding box center [45, 122] width 4 height 6
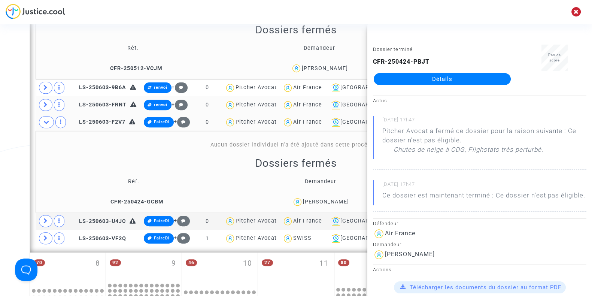
click at [322, 194] on span "Leo Roux" at bounding box center [326, 179] width 46 height 49
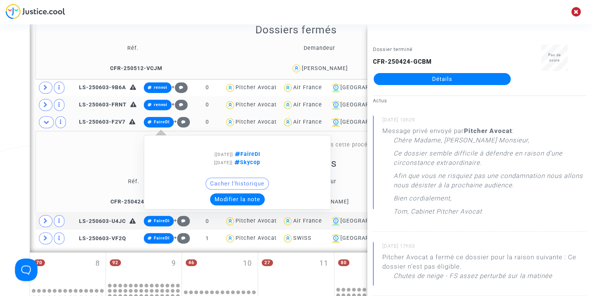
click at [230, 197] on button "Modifier la note" at bounding box center [237, 199] width 55 height 12
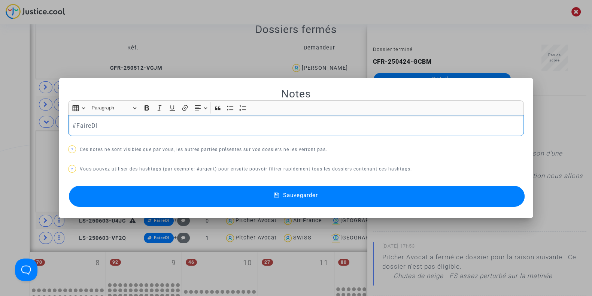
scroll to position [0, 0]
drag, startPoint x: 119, startPoint y: 133, endPoint x: 39, endPoint y: 134, distance: 79.7
click at [39, 134] on div "Notes Rich Text Editor Insert table Insert table Heading Paragraph Paragraph He…" at bounding box center [296, 148] width 592 height 296
click at [165, 201] on button "Sauvegarder" at bounding box center [297, 196] width 456 height 21
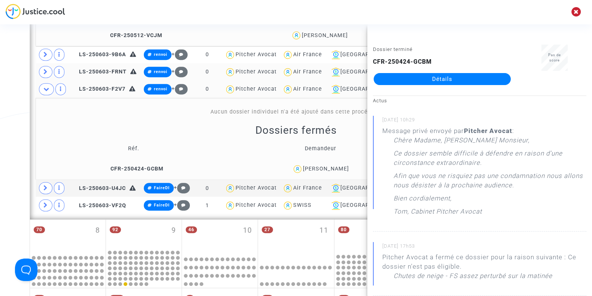
scroll to position [393, 0]
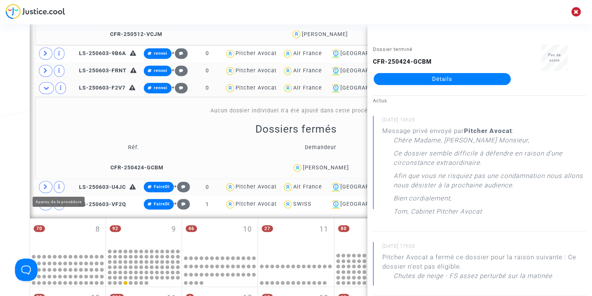
click at [54, 183] on span at bounding box center [59, 187] width 10 height 12
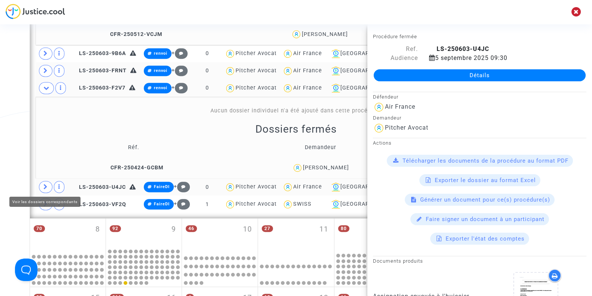
click at [43, 184] on icon at bounding box center [45, 187] width 4 height 6
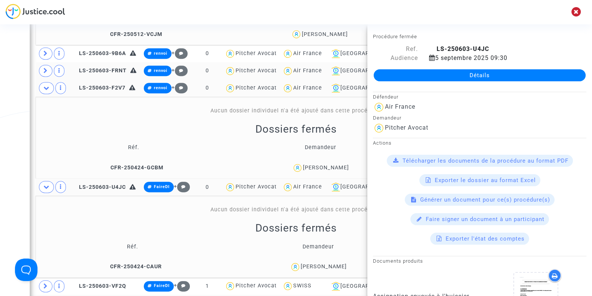
click at [335, 263] on div "Jeewon Dehaynin" at bounding box center [324, 266] width 46 height 6
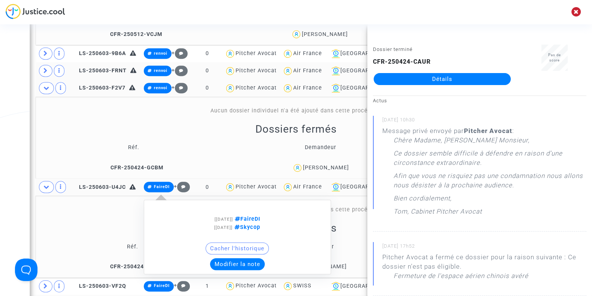
click at [235, 263] on button "Modifier la note" at bounding box center [237, 264] width 55 height 12
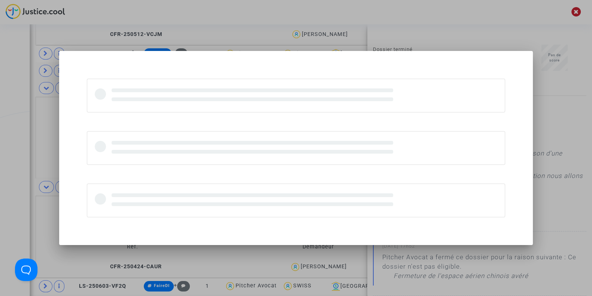
scroll to position [0, 0]
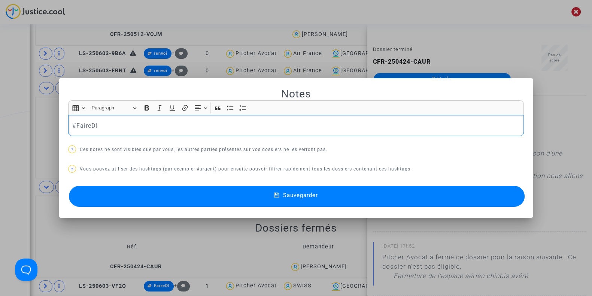
drag, startPoint x: 117, startPoint y: 122, endPoint x: 0, endPoint y: 142, distance: 118.8
click at [0, 142] on div "Notes Rich Text Editor Insert table Insert table Heading Paragraph Paragraph He…" at bounding box center [296, 148] width 592 height 296
click at [142, 201] on button "Sauvegarder" at bounding box center [297, 196] width 456 height 21
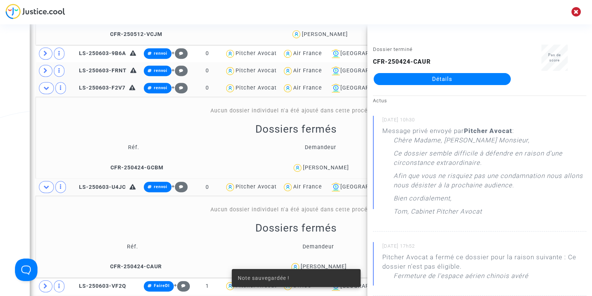
scroll to position [480, 0]
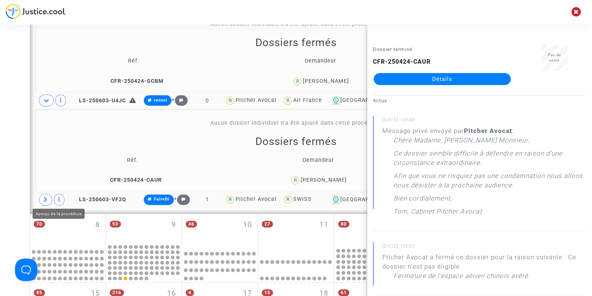
click at [43, 197] on icon at bounding box center [45, 200] width 4 height 6
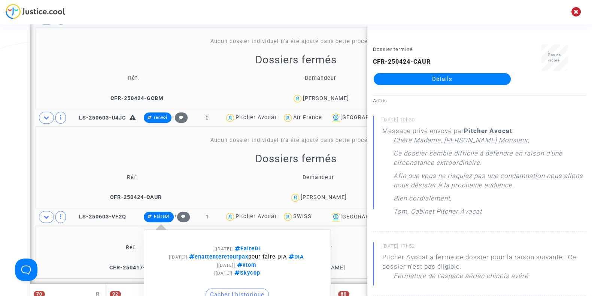
scroll to position [459, 0]
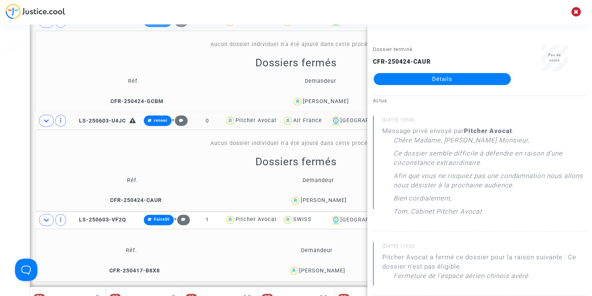
click at [0, 176] on div "Date de clôture d'instruction Date de conciliation Date d'audience Date de juge…" at bounding box center [296, 96] width 592 height 1024
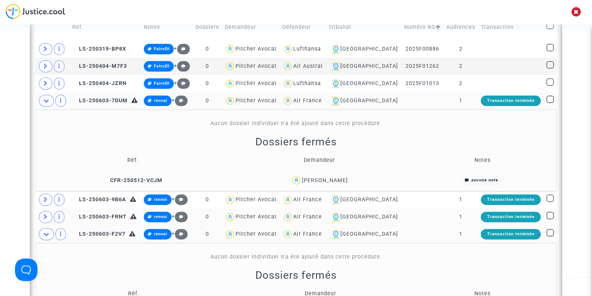
scroll to position [245, 0]
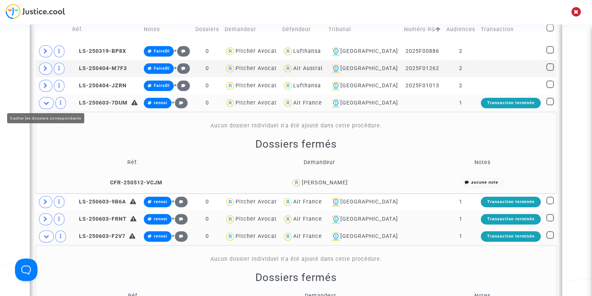
click at [48, 100] on icon at bounding box center [46, 103] width 6 height 6
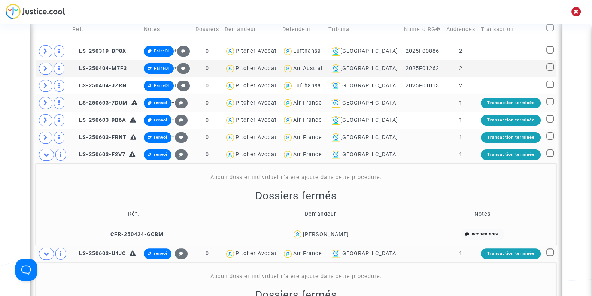
scroll to position [312, 0]
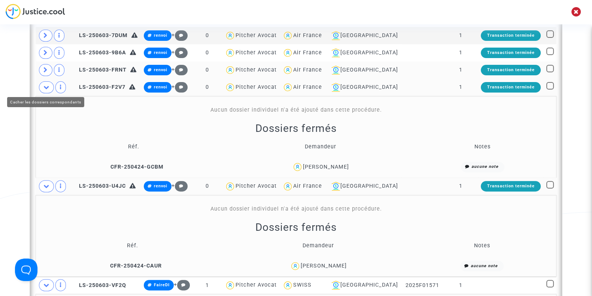
click at [46, 84] on icon at bounding box center [46, 87] width 6 height 6
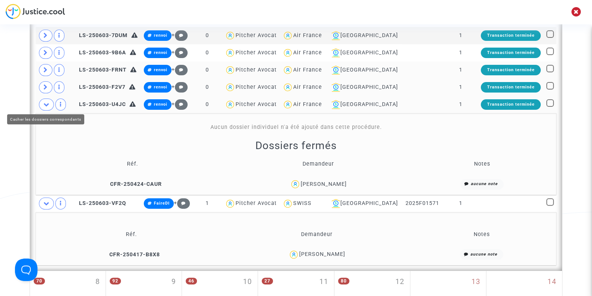
click at [48, 105] on icon at bounding box center [46, 104] width 6 height 6
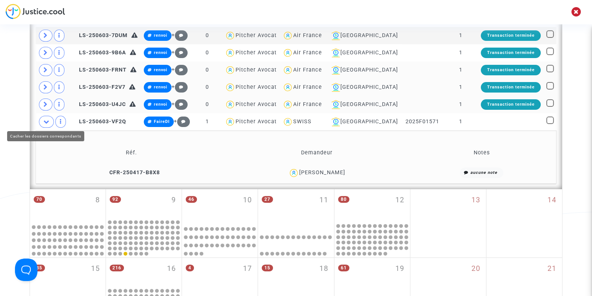
click at [47, 119] on icon at bounding box center [46, 122] width 6 height 6
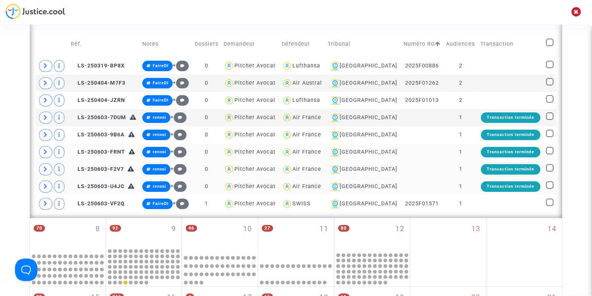
scroll to position [206, 0]
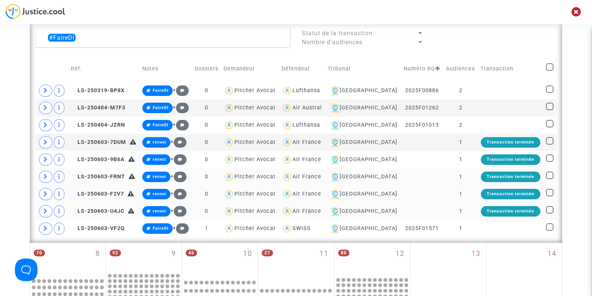
click at [115, 80] on td "Réf." at bounding box center [104, 68] width 72 height 27
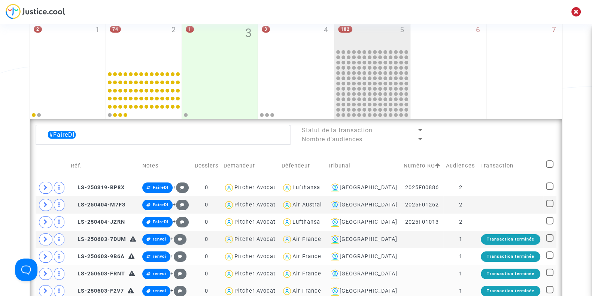
scroll to position [108, 0]
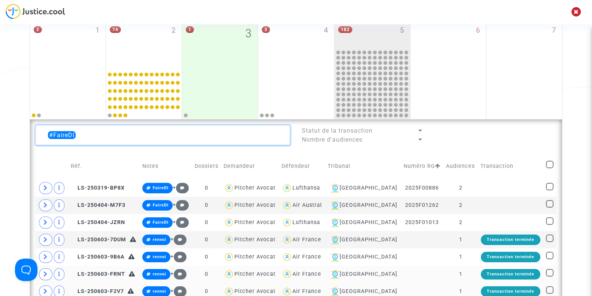
drag, startPoint x: 90, startPoint y: 131, endPoint x: 22, endPoint y: 139, distance: 67.8
click at [22, 139] on div "Date de clôture d'instruction Date de conciliation Date d'audience Date de juge…" at bounding box center [296, 298] width 592 height 726
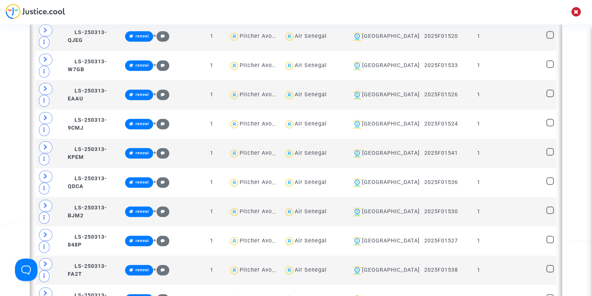
scroll to position [943, 0]
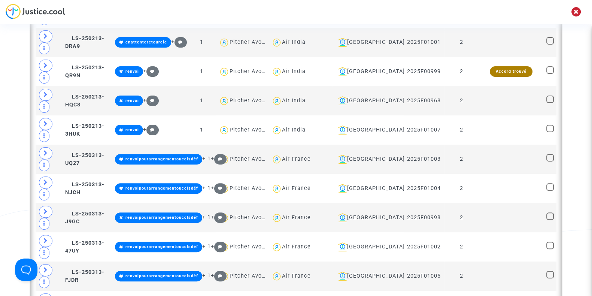
scroll to position [294, 0]
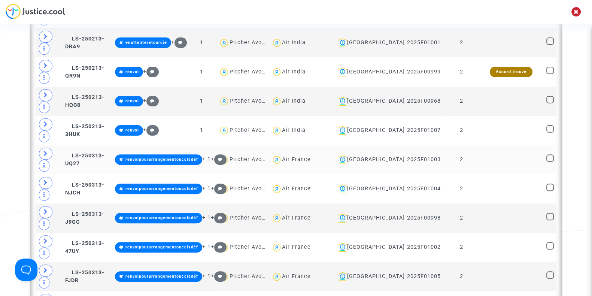
click at [311, 157] on div "Air France" at bounding box center [296, 159] width 29 height 6
type textarea "@"Air France""
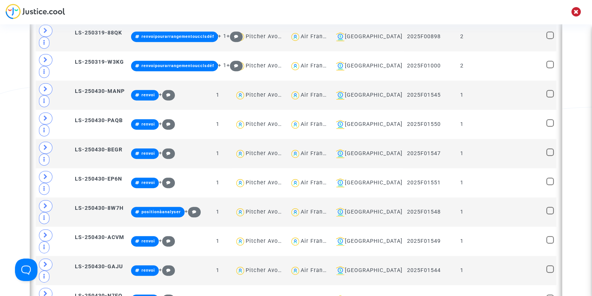
scroll to position [419, 0]
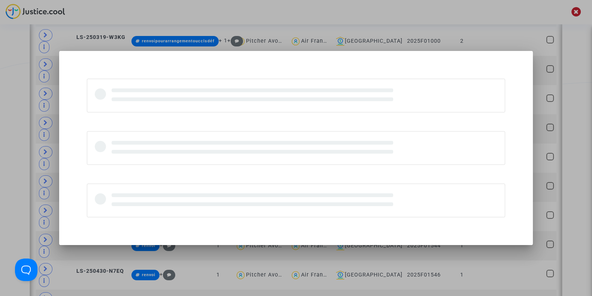
scroll to position [0, 0]
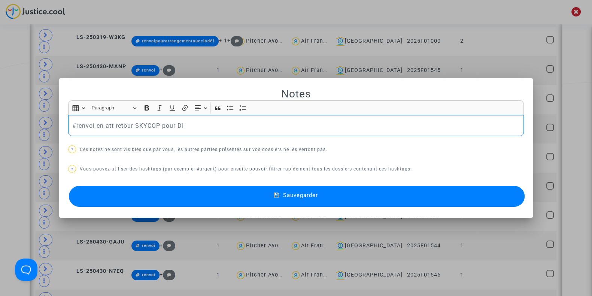
click at [207, 128] on p "#renvoi en att retour SKYCOP pour DI" at bounding box center [296, 125] width 448 height 9
click at [217, 124] on p "#renvoi en att retour SKYCOP pour DI #enattentertourskycop" at bounding box center [296, 125] width 448 height 9
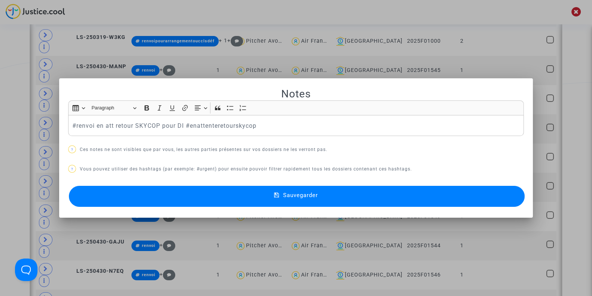
click at [229, 189] on button "Sauvegarder" at bounding box center [297, 196] width 456 height 21
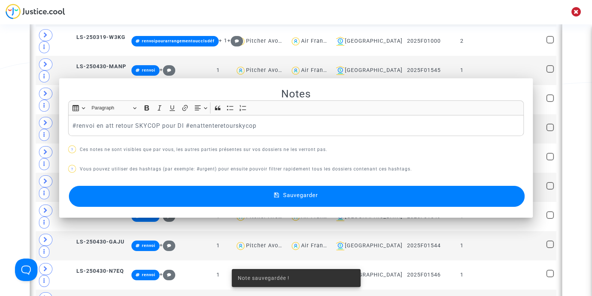
scroll to position [442, 0]
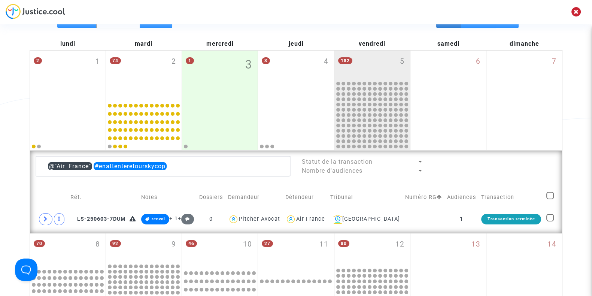
scroll to position [64, 0]
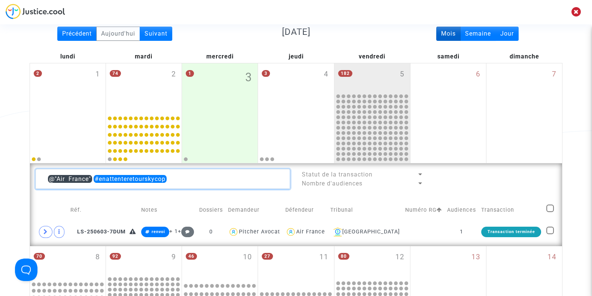
click at [207, 180] on textarea at bounding box center [163, 179] width 255 height 20
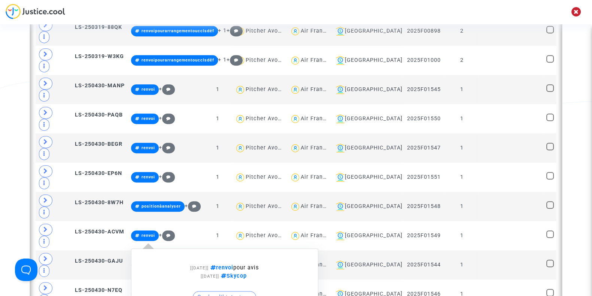
scroll to position [489, 0]
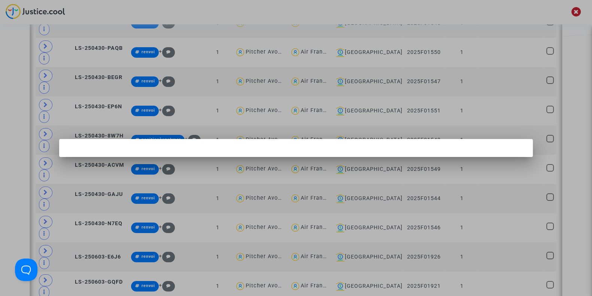
scroll to position [0, 0]
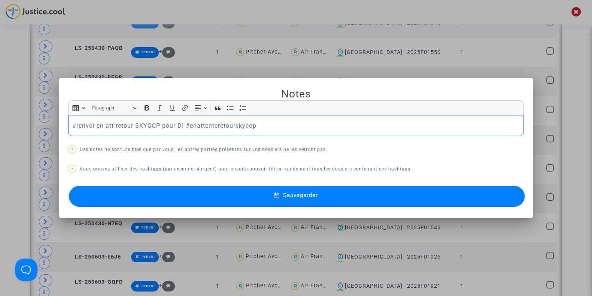
drag, startPoint x: 263, startPoint y: 130, endPoint x: 183, endPoint y: 131, distance: 79.4
click at [183, 131] on div "#renvoi en att retour SKYCOP pour DI #enattenteretourskycop" at bounding box center [296, 125] width 456 height 21
copy p "#enattenteretourskycop"
click at [12, 134] on div at bounding box center [296, 148] width 592 height 296
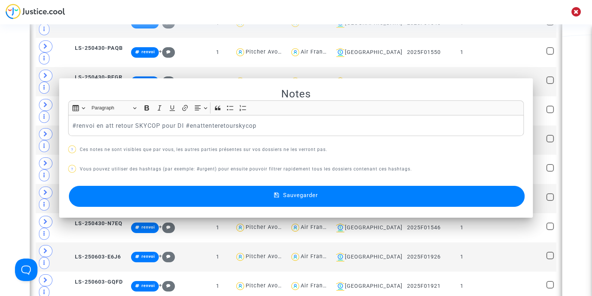
scroll to position [489, 0]
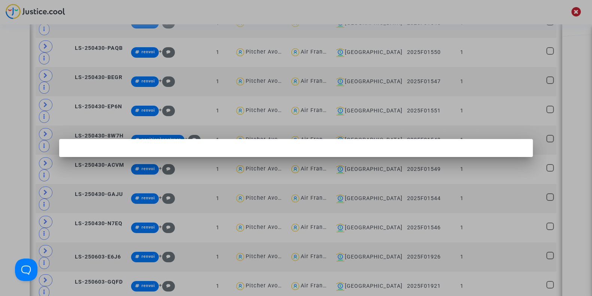
scroll to position [0, 0]
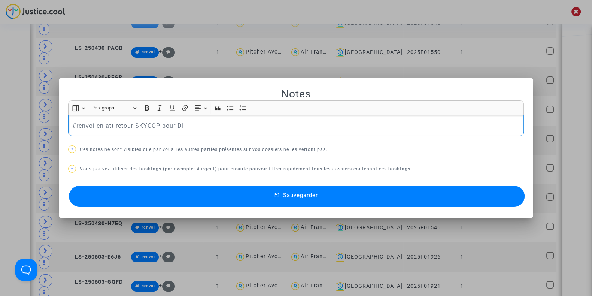
click at [209, 126] on p "#renvoi en att retour SKYCOP pour DI" at bounding box center [296, 125] width 448 height 9
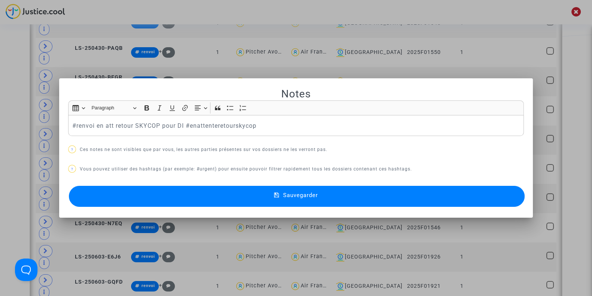
click at [217, 204] on button "Sauvegarder" at bounding box center [297, 196] width 456 height 21
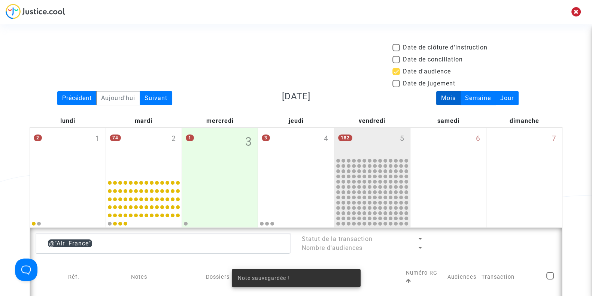
scroll to position [489, 0]
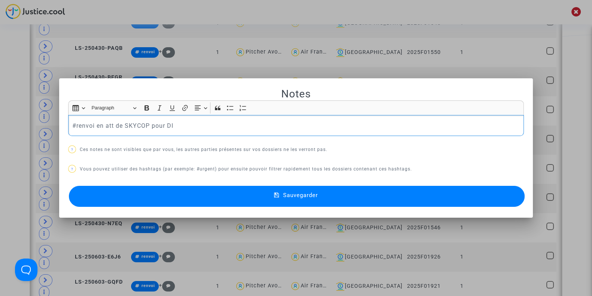
click at [220, 122] on p "#renvoi en att de SKYCOP pour DI" at bounding box center [296, 125] width 448 height 9
click at [213, 197] on button "Sauvegarder" at bounding box center [297, 196] width 456 height 21
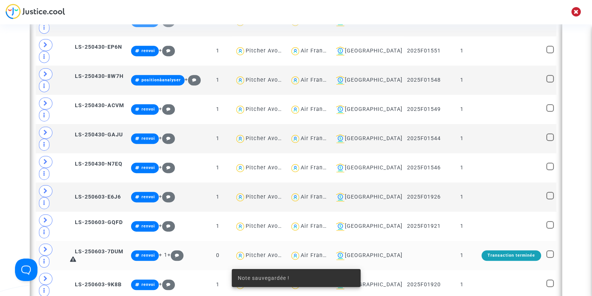
scroll to position [589, 0]
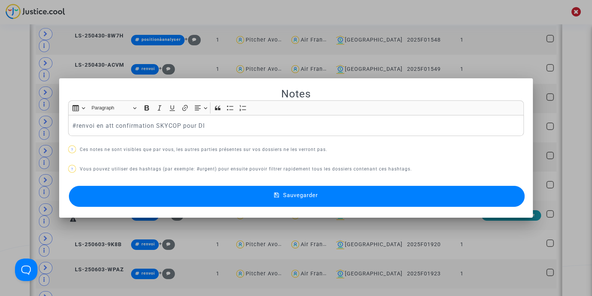
scroll to position [0, 0]
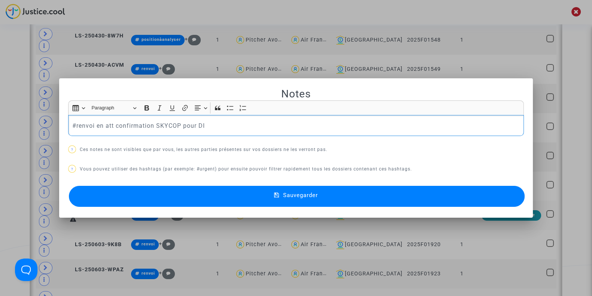
click at [222, 127] on p "#renvoi en att confirmation SKYCOP pour DI" at bounding box center [296, 125] width 448 height 9
click at [203, 195] on button "Sauvegarder" at bounding box center [297, 196] width 456 height 21
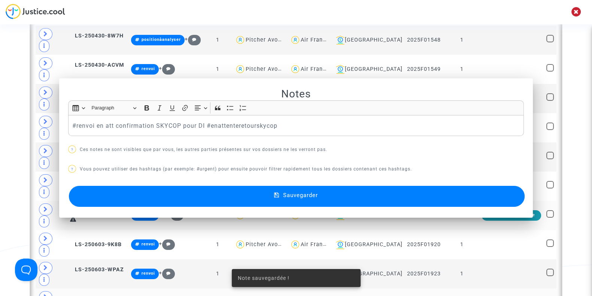
scroll to position [589, 0]
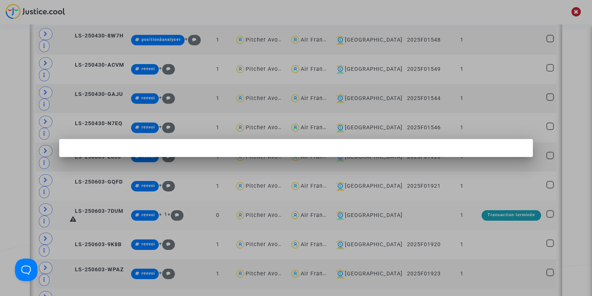
scroll to position [0, 0]
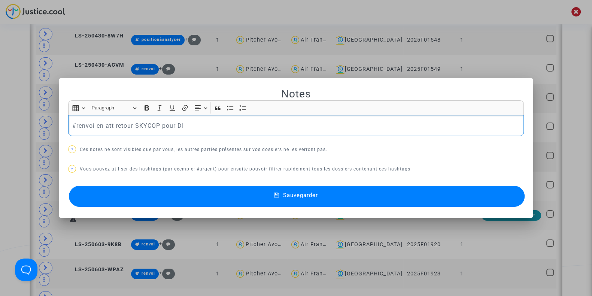
click at [234, 126] on p "#renvoi en att retour SKYCOP pour DI" at bounding box center [296, 125] width 448 height 9
click at [211, 190] on button "Sauvegarder" at bounding box center [297, 196] width 456 height 21
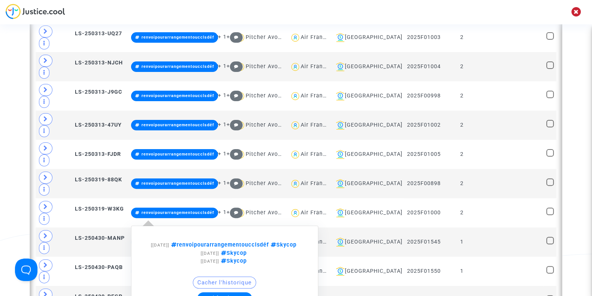
scroll to position [277, 0]
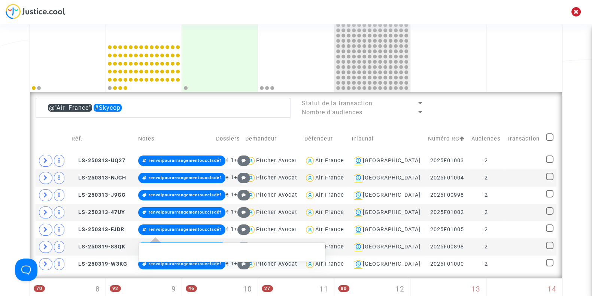
scroll to position [136, 0]
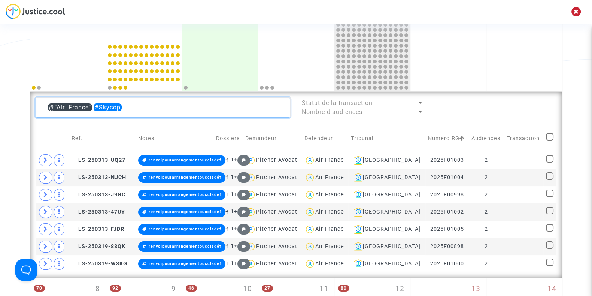
drag, startPoint x: 130, startPoint y: 109, endPoint x: 94, endPoint y: 108, distance: 36.7
click at [94, 108] on textarea at bounding box center [163, 107] width 255 height 20
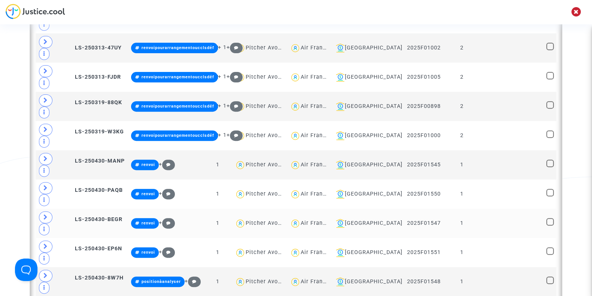
scroll to position [249, 0]
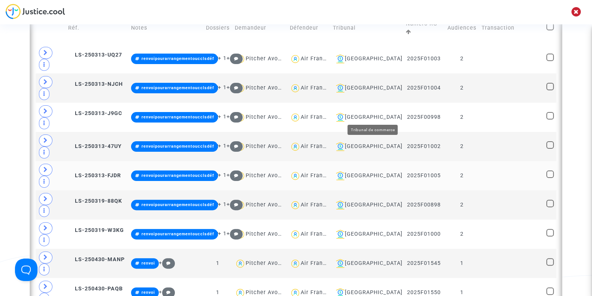
type textarea "@"Air France""
click at [377, 171] on div "[GEOGRAPHIC_DATA]" at bounding box center [367, 175] width 68 height 9
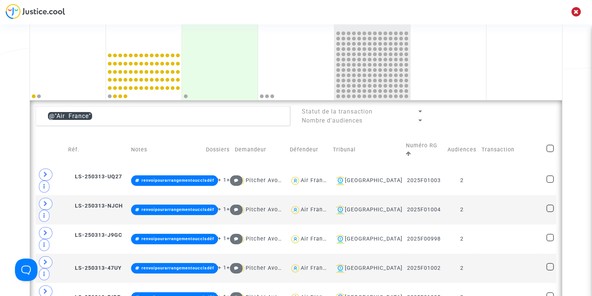
scroll to position [128, 0]
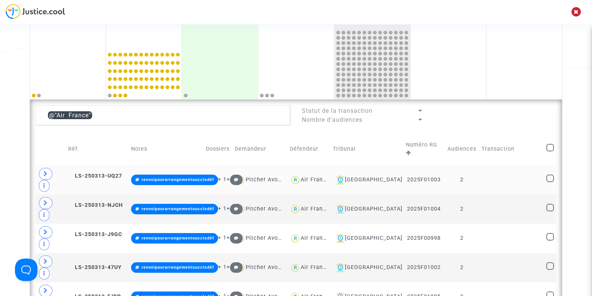
click at [326, 176] on div "Air France" at bounding box center [315, 179] width 29 height 6
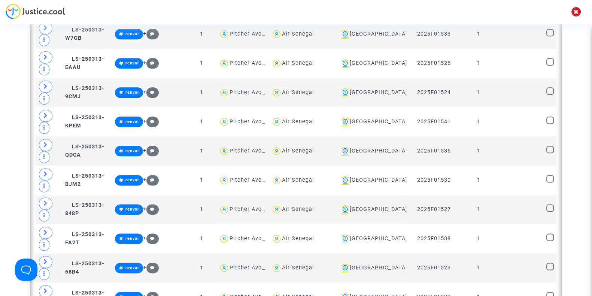
scroll to position [1174, 0]
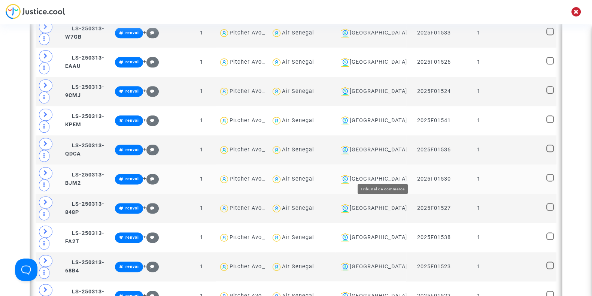
click at [375, 174] on div "[GEOGRAPHIC_DATA]" at bounding box center [371, 178] width 66 height 9
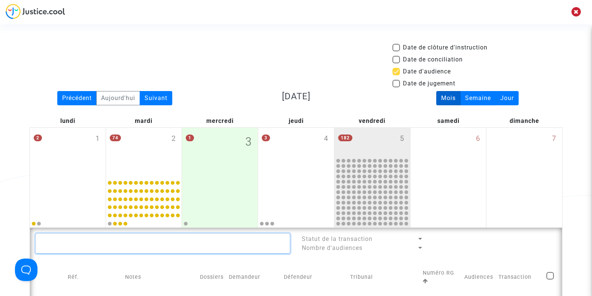
click at [72, 248] on textarea at bounding box center [163, 243] width 255 height 20
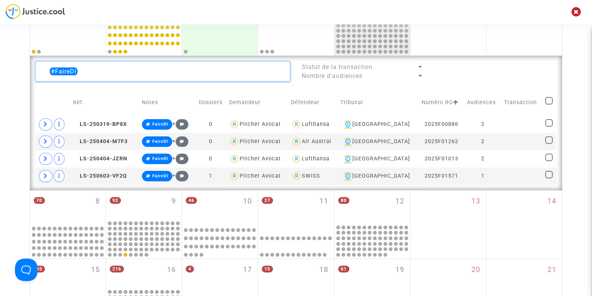
scroll to position [184, 0]
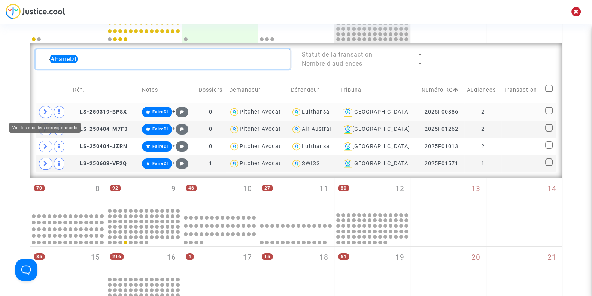
type textarea "#FaireDI"
click at [46, 110] on icon at bounding box center [45, 112] width 4 height 6
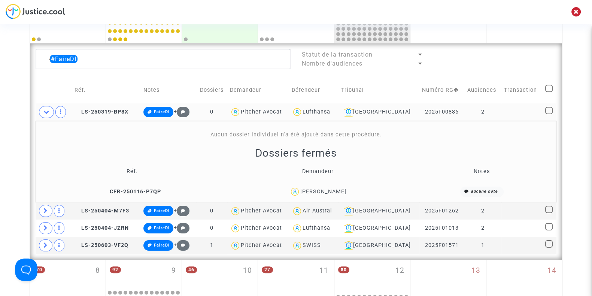
click at [331, 188] on div "Elena-Claudia Otyes-Stanciu" at bounding box center [323, 191] width 46 height 6
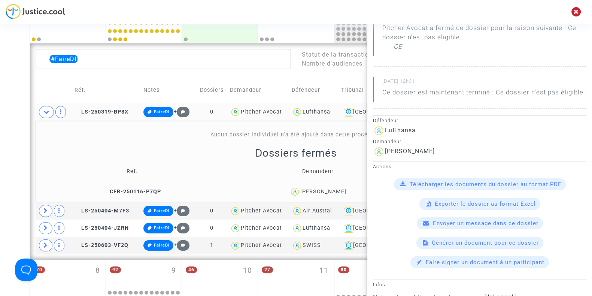
scroll to position [0, 0]
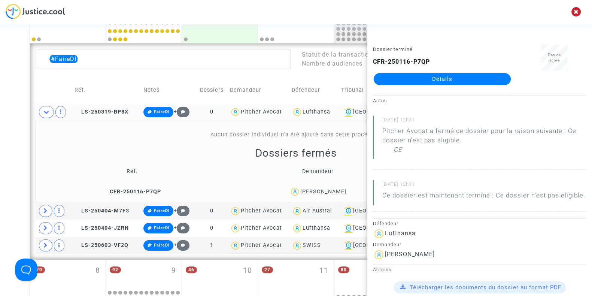
click at [22, 192] on div "Date de clôture d'instruction Date de conciliation Date d'audience Date de juge…" at bounding box center [296, 220] width 592 height 722
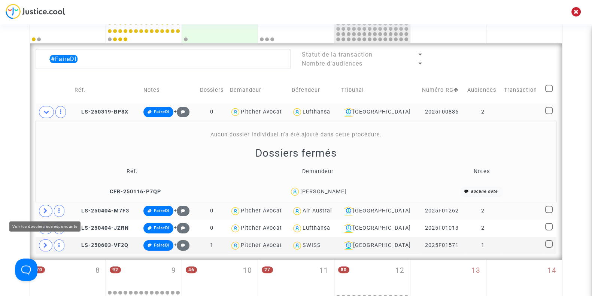
click at [45, 211] on icon at bounding box center [45, 211] width 4 height 6
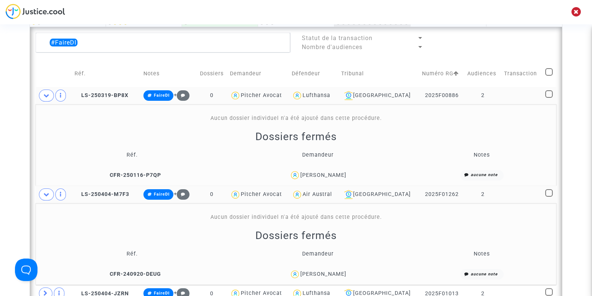
scroll to position [201, 0]
click at [317, 271] on div "Marina Alfano" at bounding box center [323, 273] width 46 height 6
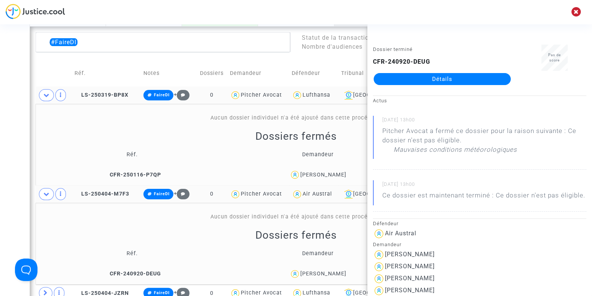
click at [20, 175] on div "Date de clôture d'instruction Date de conciliation Date d'audience Date de juge…" at bounding box center [296, 243] width 592 height 803
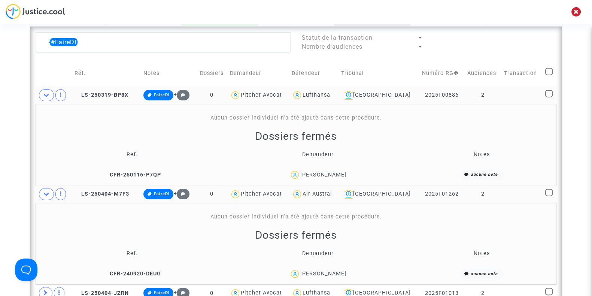
scroll to position [264, 0]
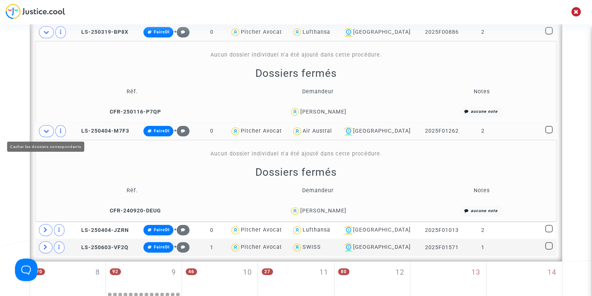
click at [49, 129] on icon at bounding box center [46, 131] width 6 height 6
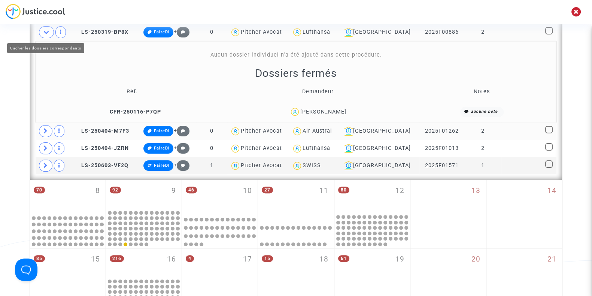
click at [43, 31] on icon at bounding box center [46, 32] width 6 height 6
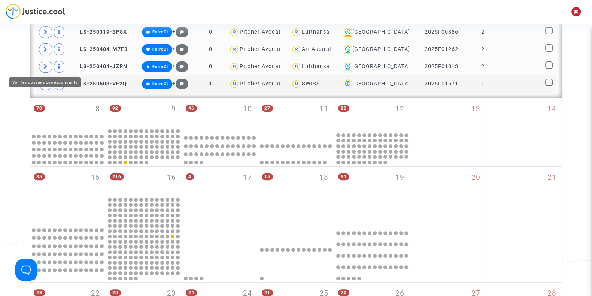
click at [43, 62] on span at bounding box center [45, 67] width 13 height 12
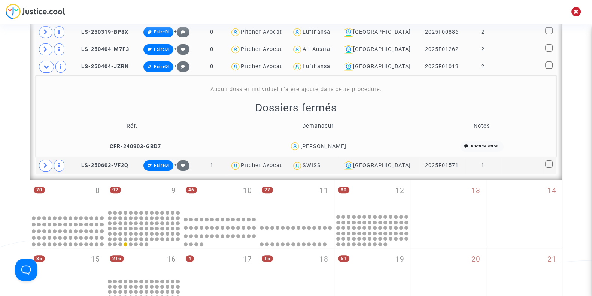
click at [327, 140] on span "Youri Naudet" at bounding box center [323, 124] width 46 height 49
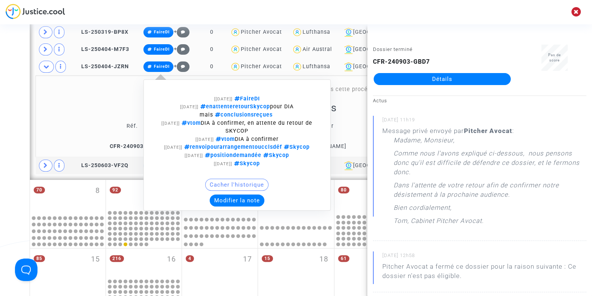
click at [234, 196] on button "Modifier la note" at bounding box center [237, 200] width 55 height 12
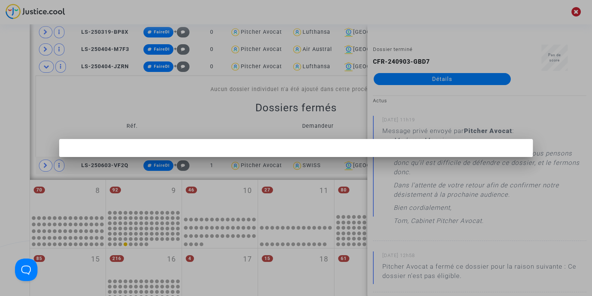
scroll to position [0, 0]
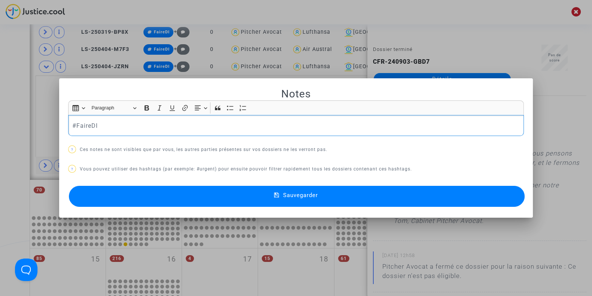
click at [157, 130] on div "#FaireDI" at bounding box center [296, 125] width 456 height 21
click at [188, 193] on button "Sauvegarder" at bounding box center [297, 196] width 456 height 21
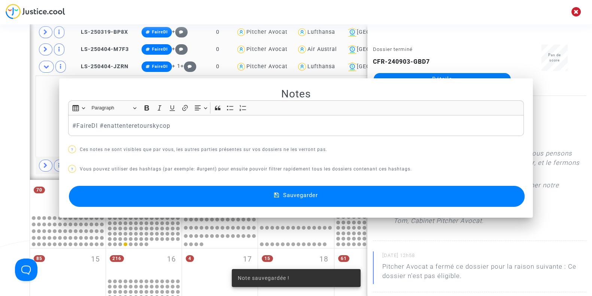
scroll to position [264, 0]
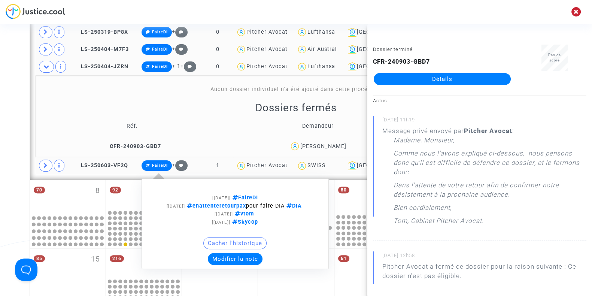
click at [229, 257] on button "Modifier la note" at bounding box center [235, 259] width 55 height 12
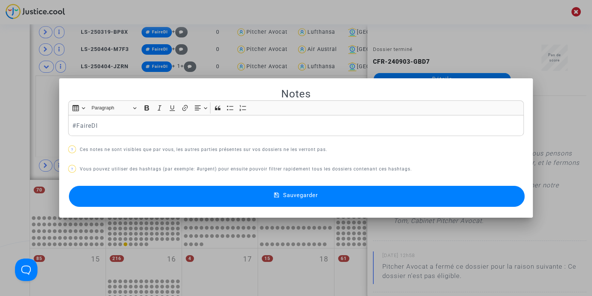
click at [0, 152] on div at bounding box center [296, 148] width 592 height 296
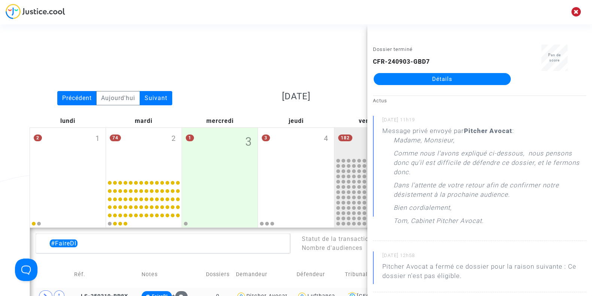
scroll to position [264, 0]
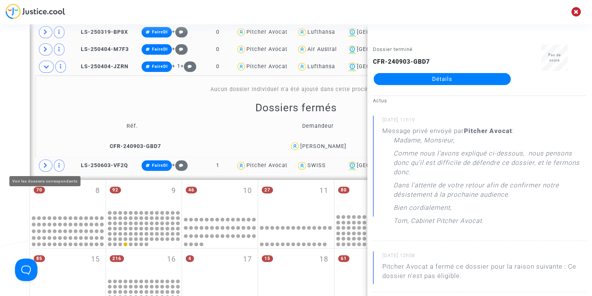
click at [42, 164] on span at bounding box center [45, 165] width 13 height 12
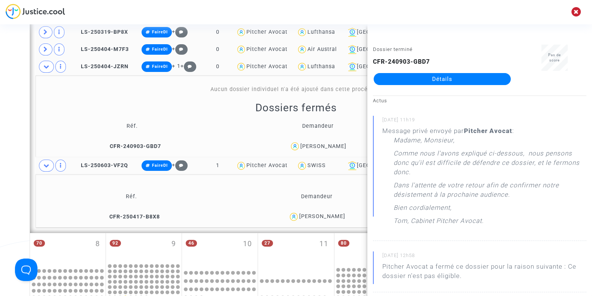
click at [328, 217] on div "Samy Yekdah" at bounding box center [322, 216] width 46 height 6
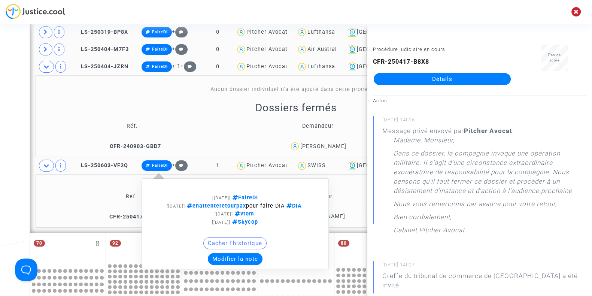
click at [241, 254] on button "Modifier la note" at bounding box center [235, 259] width 55 height 12
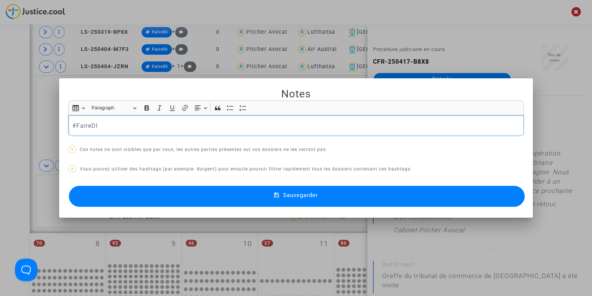
click at [177, 130] on p "#FaireDI" at bounding box center [296, 125] width 448 height 9
click at [175, 194] on button "Sauvegarder" at bounding box center [297, 196] width 456 height 21
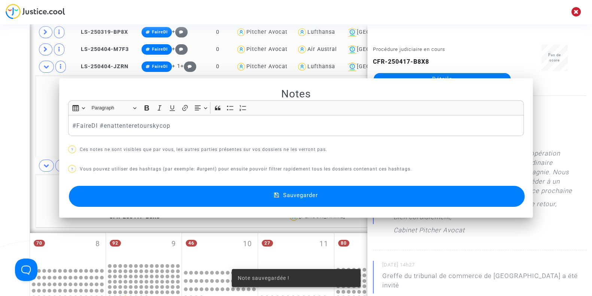
scroll to position [264, 0]
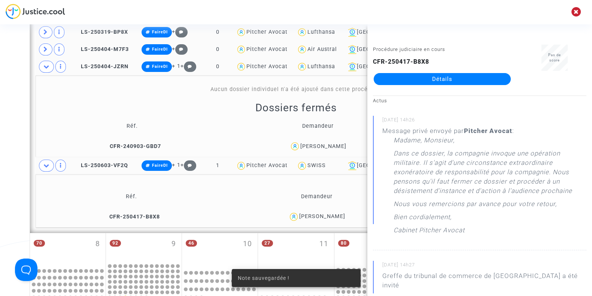
click at [0, 148] on div "Date de clôture d'instruction Date de conciliation Date d'audience Date de juge…" at bounding box center [296, 166] width 592 height 775
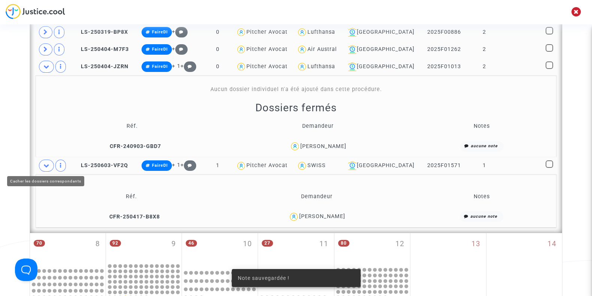
click at [43, 161] on span at bounding box center [46, 165] width 15 height 12
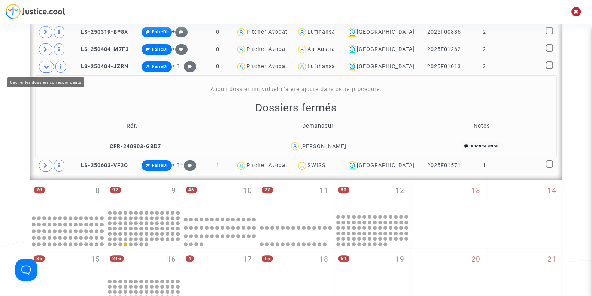
click at [45, 70] on span at bounding box center [46, 67] width 15 height 12
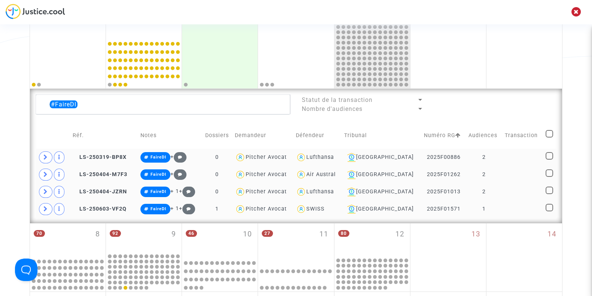
scroll to position [139, 0]
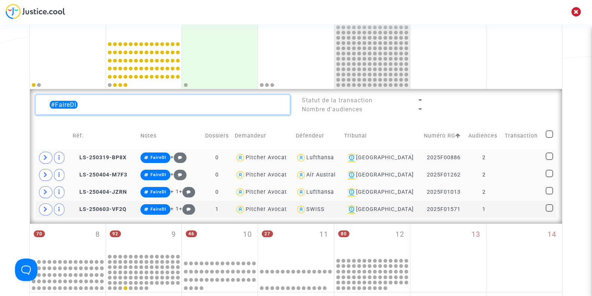
drag, startPoint x: 84, startPoint y: 101, endPoint x: 0, endPoint y: 103, distance: 83.9
click at [0, 103] on div "Date de clôture d'instruction Date de conciliation Date d'audience Date de juge…" at bounding box center [296, 225] width 592 height 640
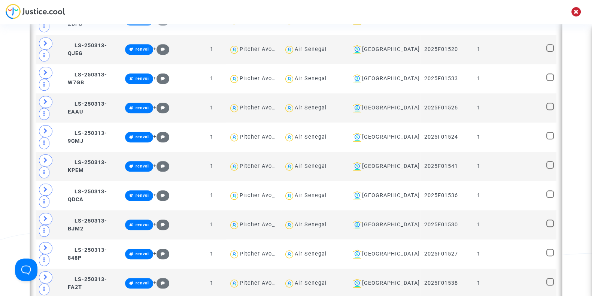
scroll to position [937, 0]
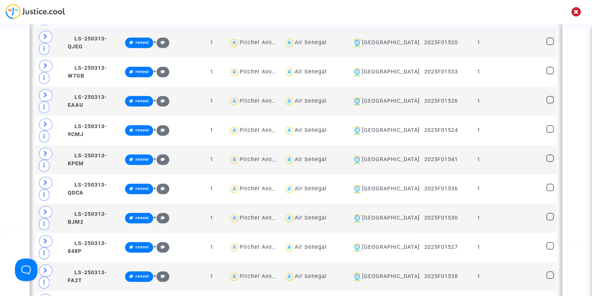
type textarea "@Lufthansa"
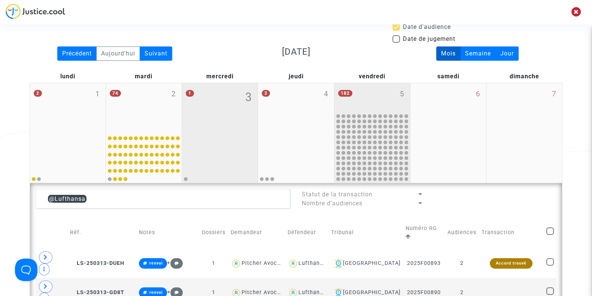
scroll to position [194, 0]
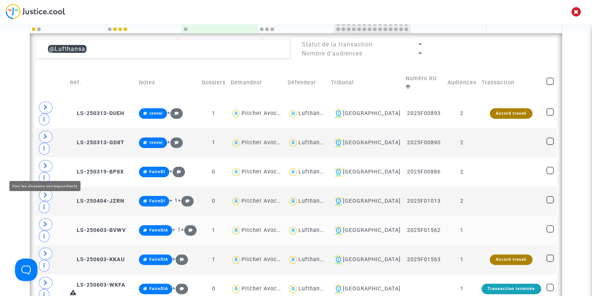
click at [45, 221] on icon at bounding box center [45, 224] width 4 height 6
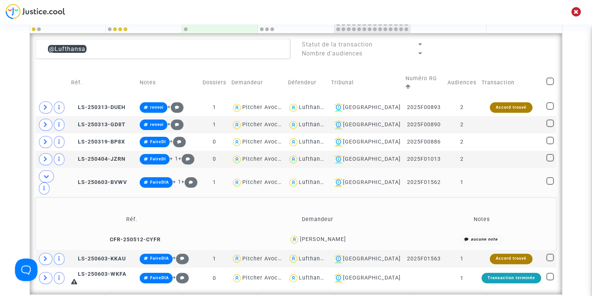
click at [320, 236] on div "claude daniele Morand" at bounding box center [322, 239] width 46 height 6
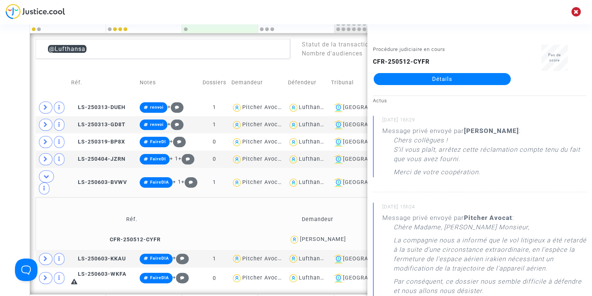
click at [0, 188] on div "Date de clôture d'instruction Date de conciliation Date d'audience Date de juge…" at bounding box center [296, 232] width 592 height 767
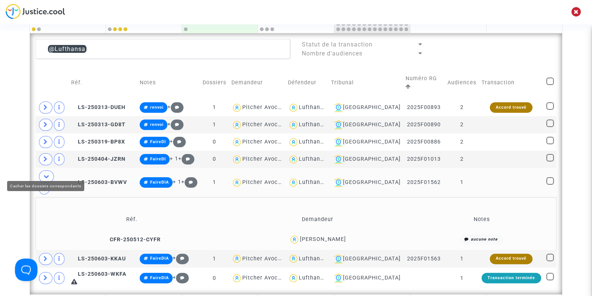
click at [51, 171] on span at bounding box center [46, 176] width 15 height 12
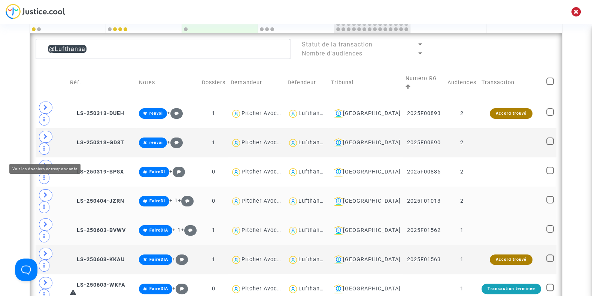
click at [41, 189] on span at bounding box center [45, 195] width 13 height 12
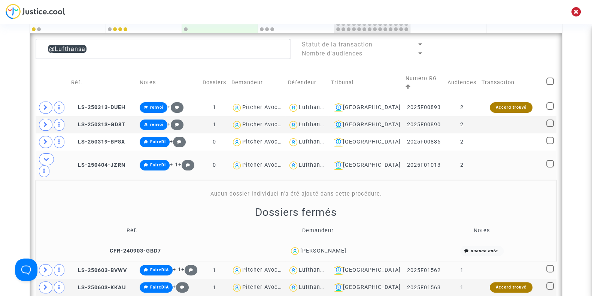
click at [324, 247] on div "Youri Naudet" at bounding box center [323, 250] width 46 height 6
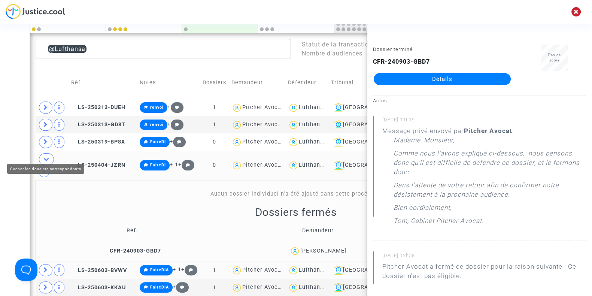
click at [42, 153] on span at bounding box center [46, 159] width 15 height 12
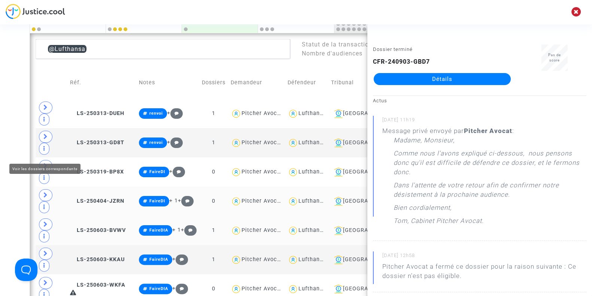
click at [25, 151] on div "Date de clôture d'instruction Date de conciliation Date d'audience Date de juge…" at bounding box center [296, 239] width 592 height 781
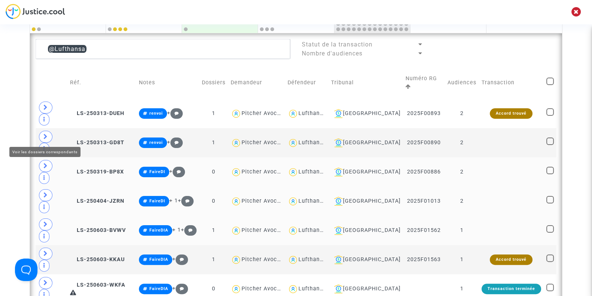
click at [49, 160] on span at bounding box center [45, 166] width 13 height 12
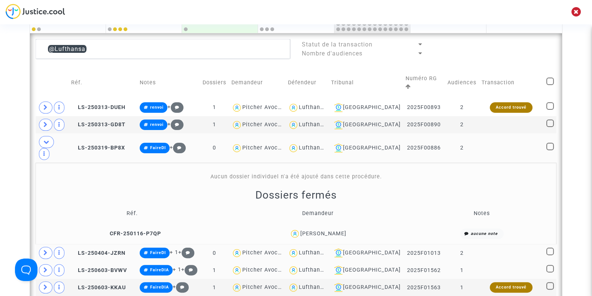
click at [331, 230] on div "Elena-Claudia Otyes-Stanciu" at bounding box center [323, 233] width 46 height 6
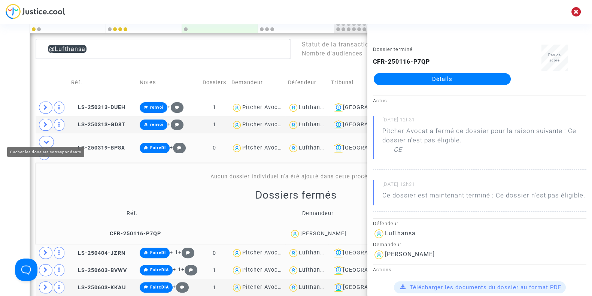
click at [43, 139] on icon at bounding box center [46, 142] width 6 height 6
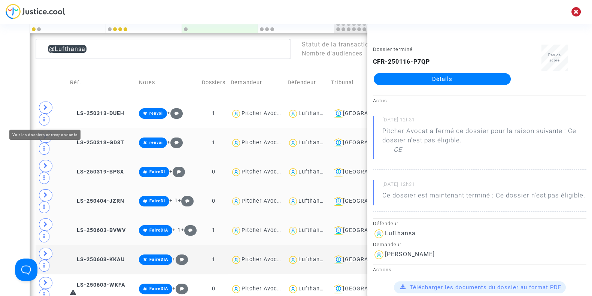
click at [43, 134] on icon at bounding box center [45, 137] width 4 height 6
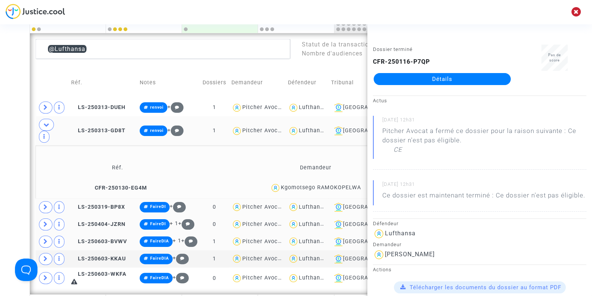
click at [303, 184] on div "Kgomotsego RAMOKOPELWA" at bounding box center [321, 187] width 80 height 6
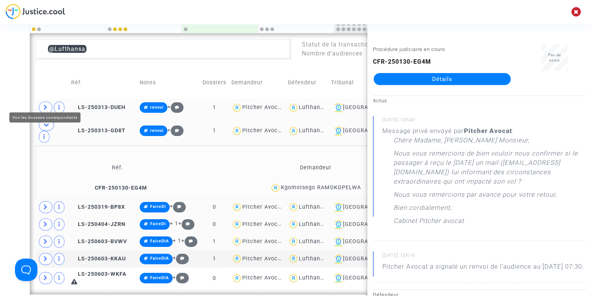
click at [41, 101] on span at bounding box center [45, 107] width 13 height 12
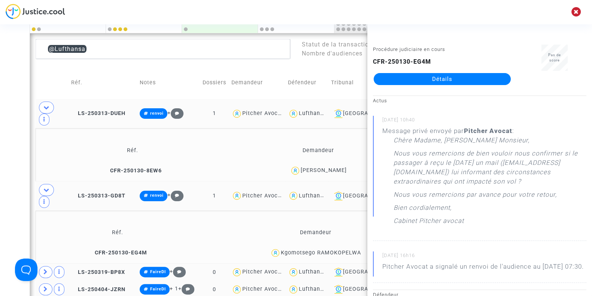
click at [318, 167] on div "Mia Holler" at bounding box center [324, 170] width 46 height 6
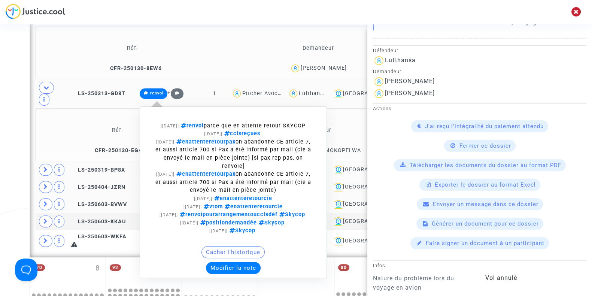
scroll to position [299, 0]
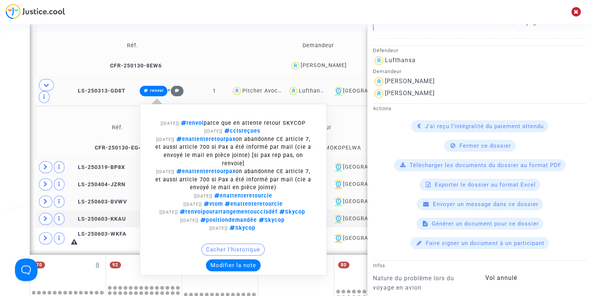
click at [243, 259] on button "Modifier la note" at bounding box center [233, 265] width 55 height 12
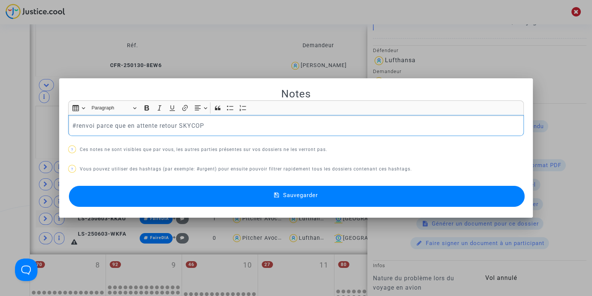
scroll to position [0, 0]
click at [228, 122] on p "#renvoi parce que en attente retour SKYCOP" at bounding box center [296, 125] width 448 height 9
drag, startPoint x: 228, startPoint y: 122, endPoint x: 95, endPoint y: 126, distance: 132.9
click at [95, 126] on p "#renvoi parce que en attente retour SKYCOP" at bounding box center [296, 125] width 448 height 9
click at [237, 122] on p "#renvoi parce que en attente retour SKYCOP" at bounding box center [296, 125] width 448 height 9
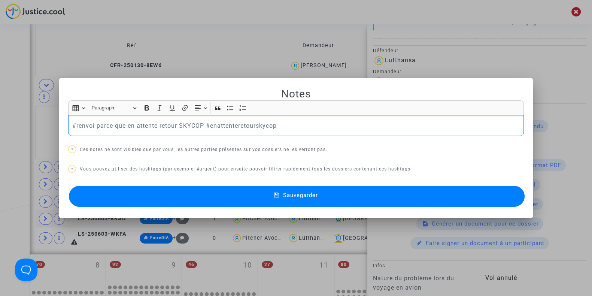
click at [267, 191] on button "Sauvegarder" at bounding box center [297, 196] width 456 height 21
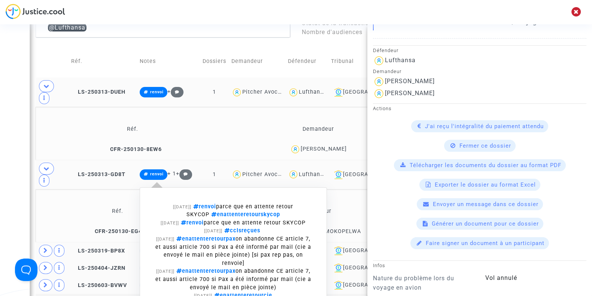
scroll to position [215, 0]
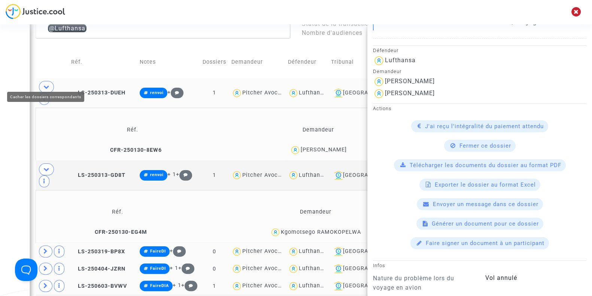
drag, startPoint x: 53, startPoint y: 108, endPoint x: 41, endPoint y: 79, distance: 31.6
click at [41, 79] on table "Réf. Notes Dossiers Demandeur Défendeur Tribunal Numéro RG Audiences Transactio…" at bounding box center [296, 189] width 521 height 287
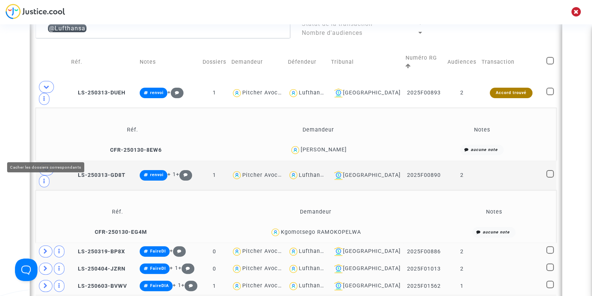
click at [47, 163] on span at bounding box center [46, 169] width 15 height 12
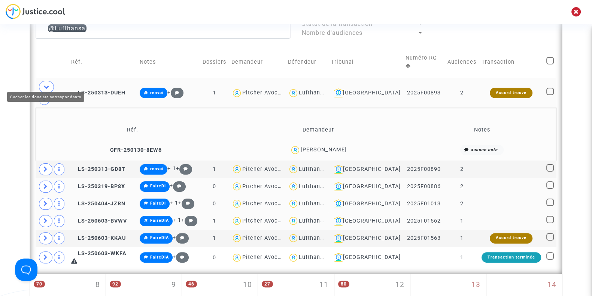
click at [44, 84] on icon at bounding box center [46, 87] width 6 height 6
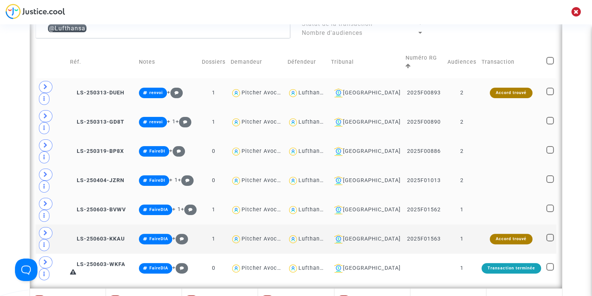
click at [326, 119] on div "Lufthansa" at bounding box center [312, 122] width 28 height 6
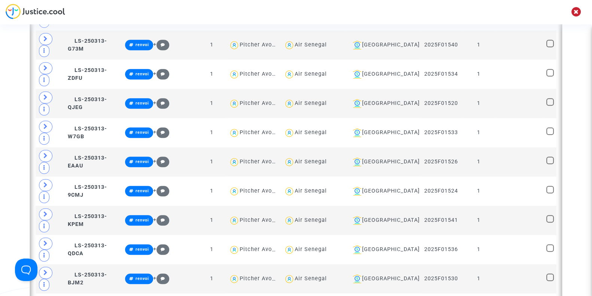
scroll to position [879, 0]
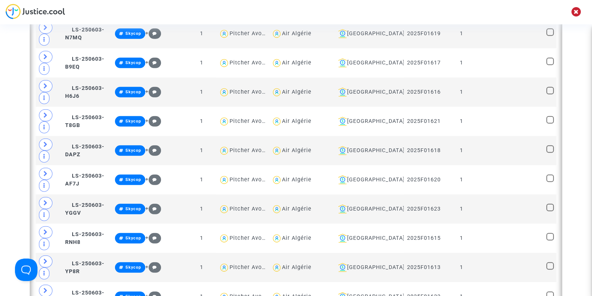
scroll to position [2970, 0]
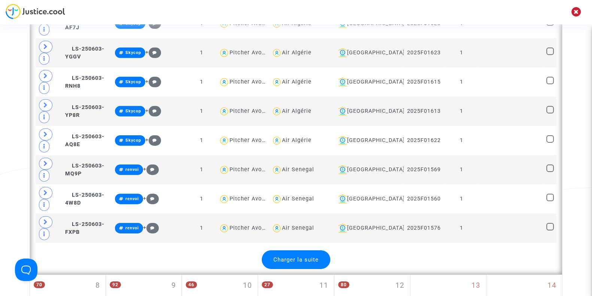
click at [306, 250] on div "Charger la suite" at bounding box center [296, 259] width 69 height 19
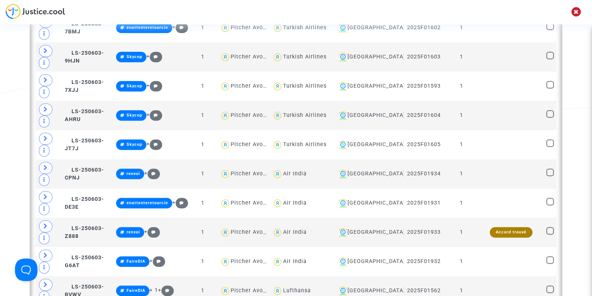
scroll to position [4380, 0]
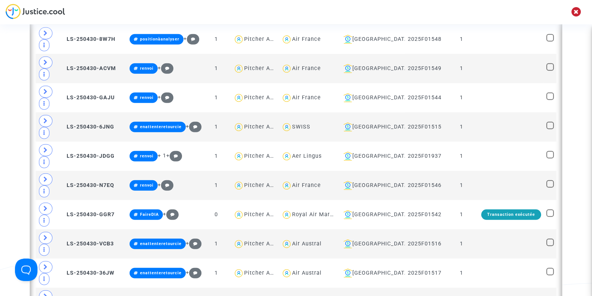
scroll to position [2546, 0]
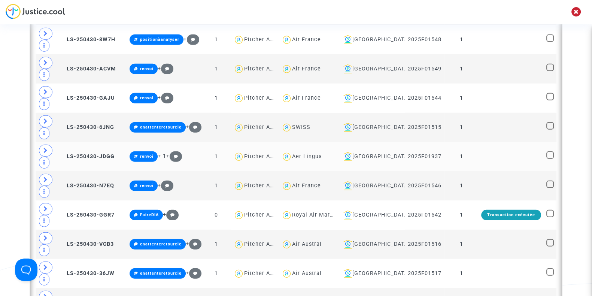
click at [314, 153] on div "Aer Lingus" at bounding box center [307, 156] width 30 height 6
type textarea "@"Aer Lingus""
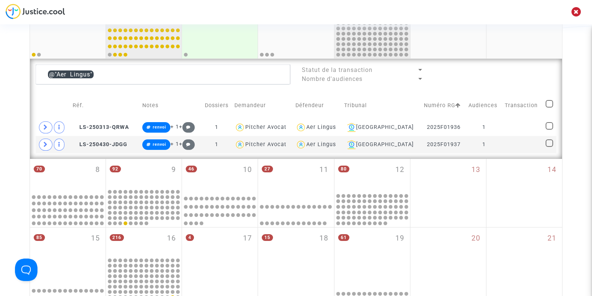
scroll to position [168, 0]
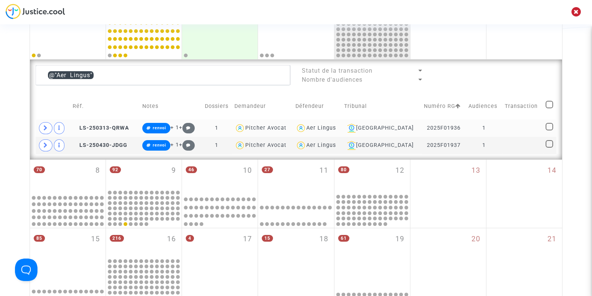
click at [331, 125] on div "Aer Lingus" at bounding box center [321, 128] width 30 height 6
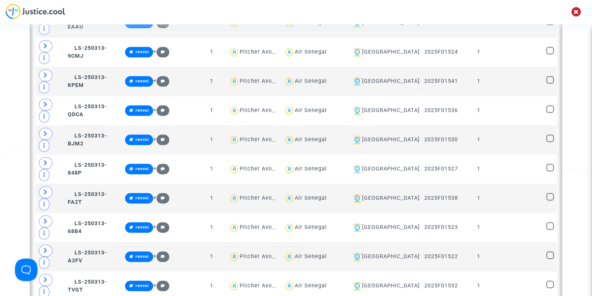
scroll to position [1011, 0]
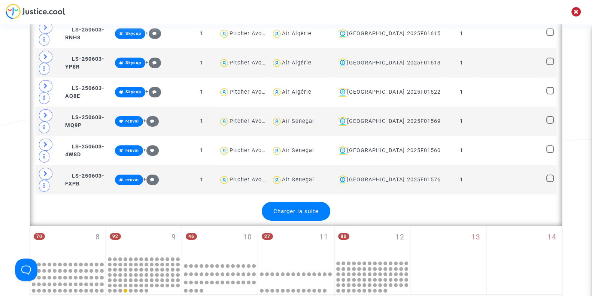
scroll to position [3020, 0]
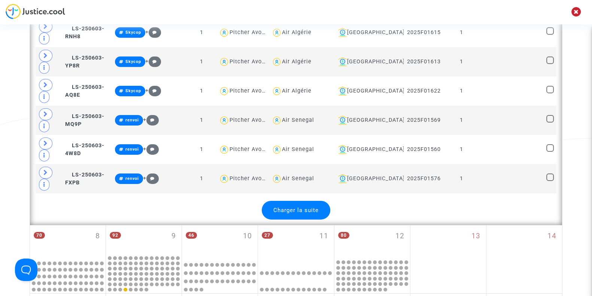
click at [287, 207] on span "Charger la suite" at bounding box center [295, 210] width 45 height 7
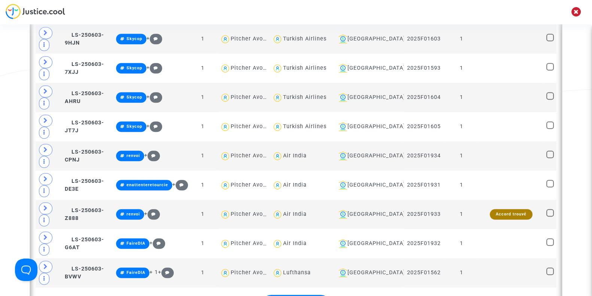
scroll to position [4444, 0]
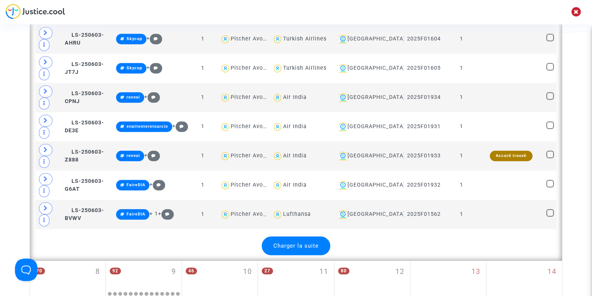
click at [285, 242] on span "Charger la suite" at bounding box center [295, 245] width 45 height 7
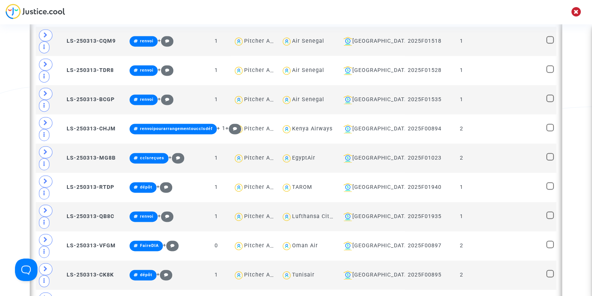
scroll to position [1405, 0]
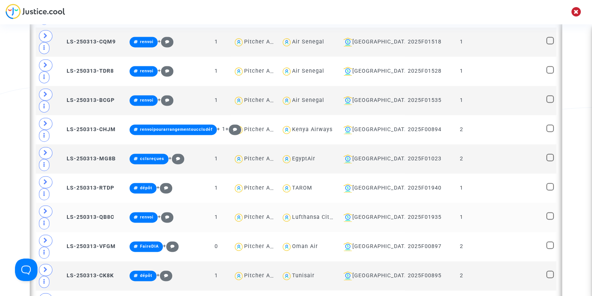
click at [341, 214] on div "Lufthansa CityLine" at bounding box center [318, 217] width 52 height 6
type textarea "@"Lufthansa CityLine""
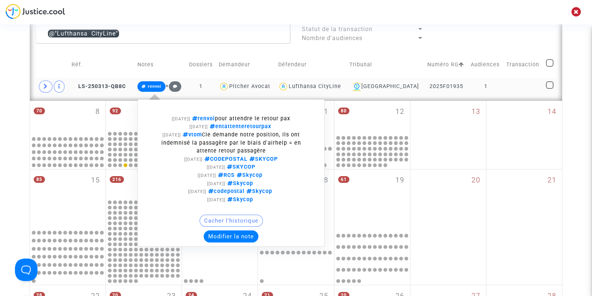
scroll to position [210, 0]
click at [231, 234] on button "Modifier la note" at bounding box center [231, 236] width 55 height 12
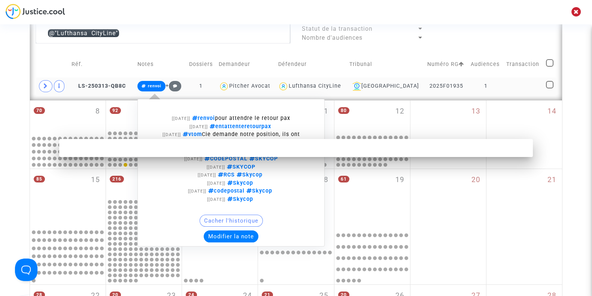
scroll to position [0, 0]
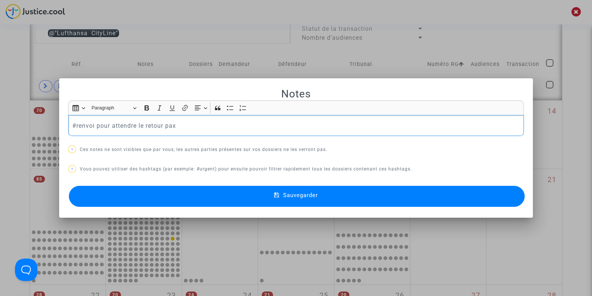
click at [178, 124] on p "#renvoi pour attendre le retour pax" at bounding box center [296, 125] width 448 height 9
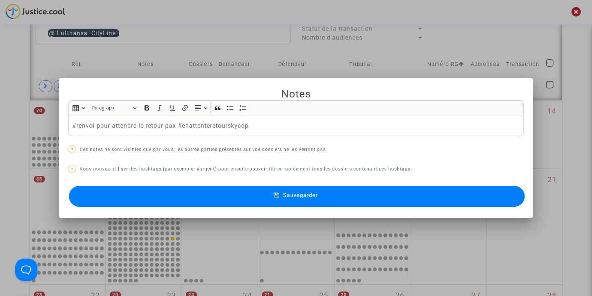
click at [217, 192] on button "Sauvegarder" at bounding box center [297, 196] width 456 height 21
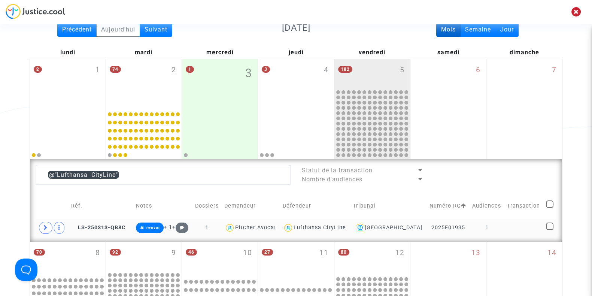
scroll to position [68, 0]
click at [330, 225] on div "Lufthansa CityLine" at bounding box center [319, 228] width 52 height 6
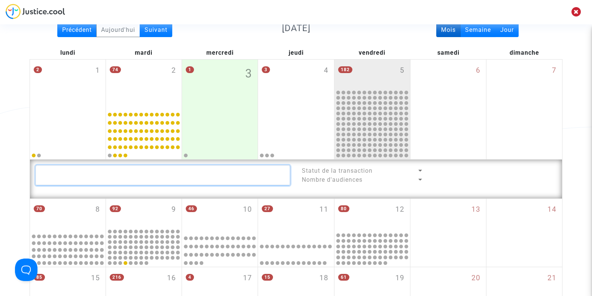
click at [86, 174] on textarea at bounding box center [163, 175] width 255 height 20
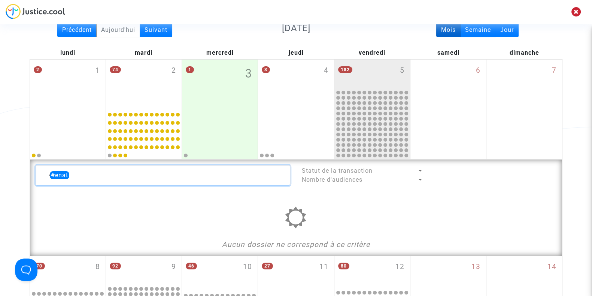
type textarea "#"
type textarea "#enattenteretourskycop"
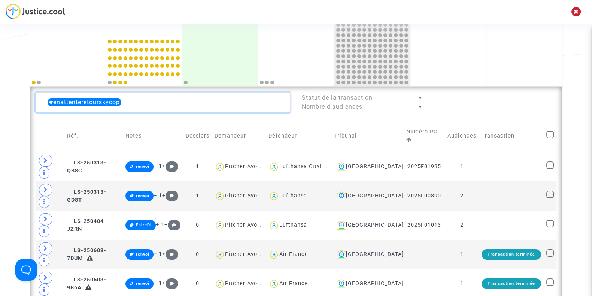
scroll to position [135, 0]
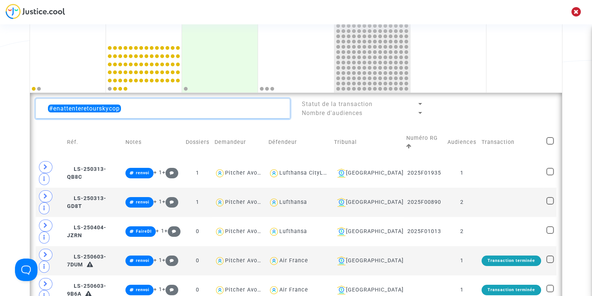
drag, startPoint x: 140, startPoint y: 103, endPoint x: 0, endPoint y: 106, distance: 139.7
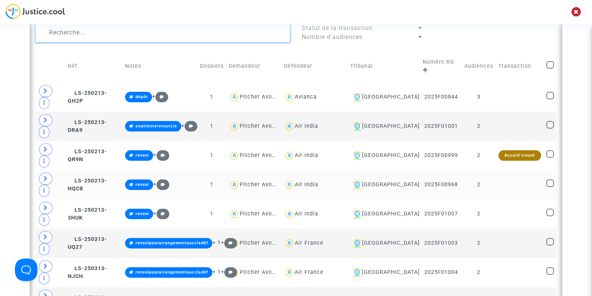
scroll to position [212, 0]
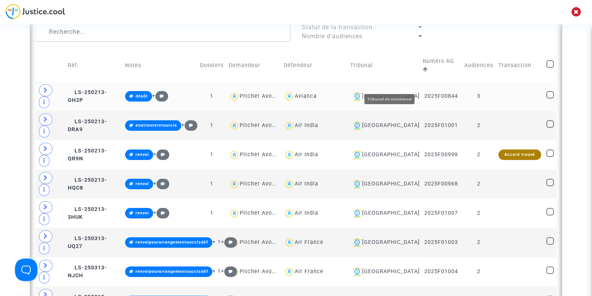
click at [399, 92] on div "[GEOGRAPHIC_DATA]" at bounding box center [384, 96] width 68 height 9
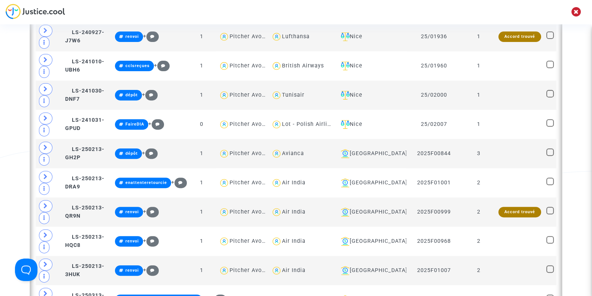
scroll to position [353, 0]
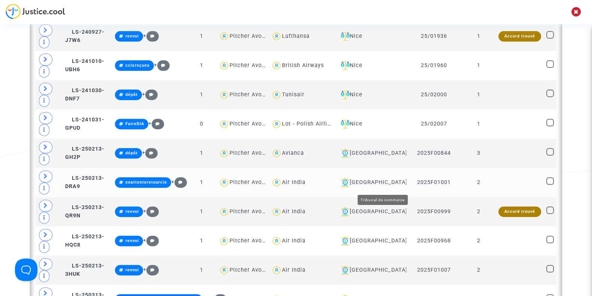
click at [378, 185] on div "[GEOGRAPHIC_DATA]" at bounding box center [371, 182] width 66 height 9
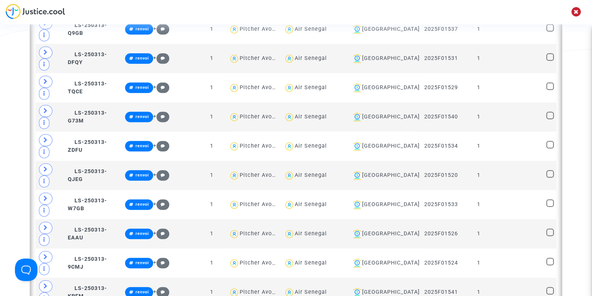
scroll to position [871, 0]
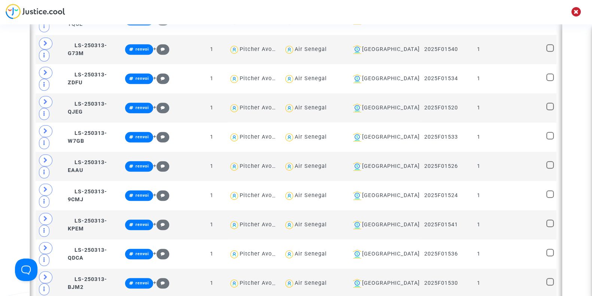
drag, startPoint x: 300, startPoint y: 283, endPoint x: 273, endPoint y: 283, distance: 27.3
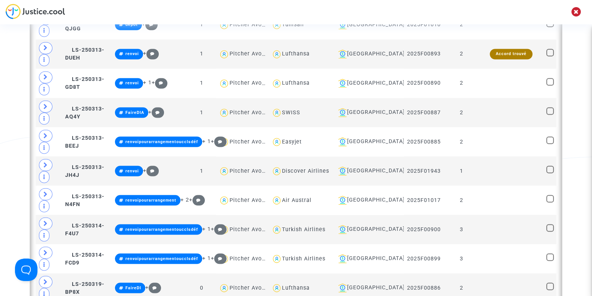
scroll to position [1685, 0]
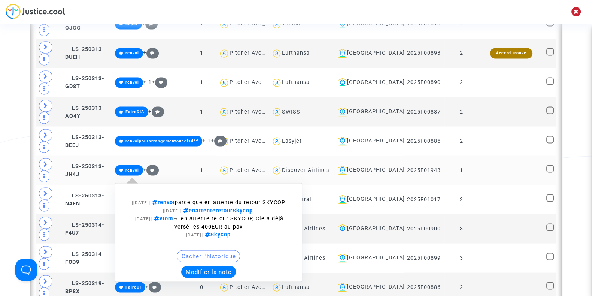
click at [222, 265] on button "Modifier la note" at bounding box center [208, 271] width 55 height 12
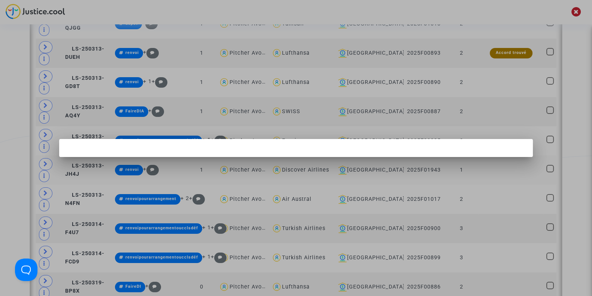
scroll to position [0, 0]
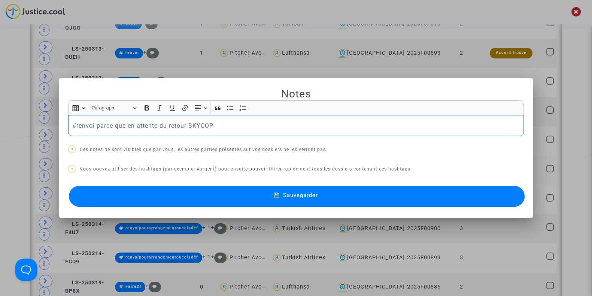
click at [226, 126] on p "#renvoi parce que en attente du retour SKYCOP" at bounding box center [296, 125] width 448 height 9
click at [228, 194] on button "Sauvegarder" at bounding box center [297, 196] width 456 height 21
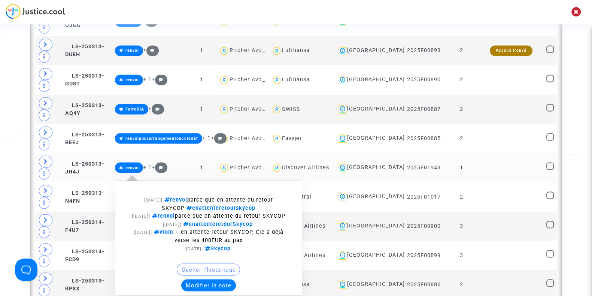
scroll to position [1688, 0]
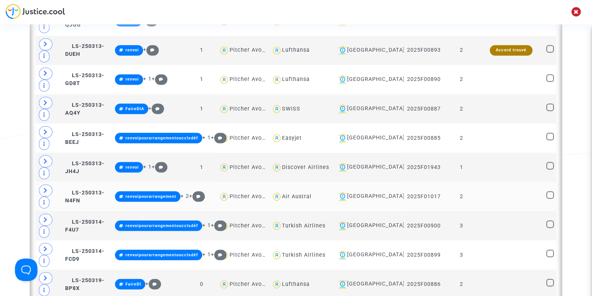
click at [311, 193] on div "Air Austral" at bounding box center [297, 196] width 30 height 6
type textarea "@"Air Austral""
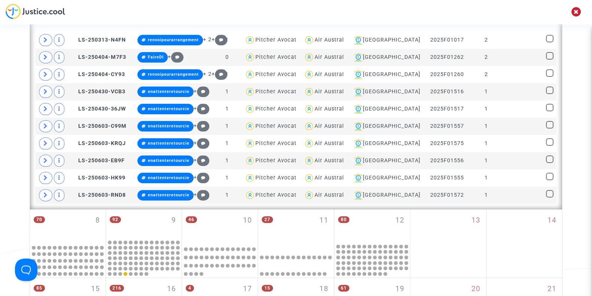
scroll to position [201, 0]
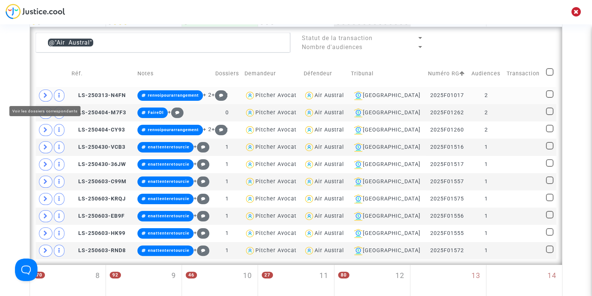
click at [39, 94] on span at bounding box center [45, 95] width 13 height 12
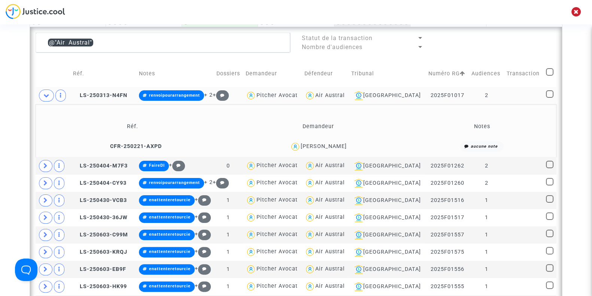
click at [328, 145] on div "Bruno DOARE" at bounding box center [324, 146] width 46 height 6
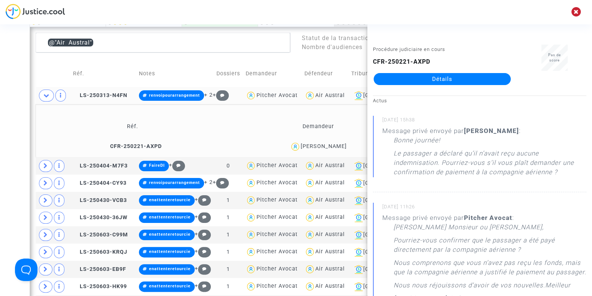
copy div "DOARE"
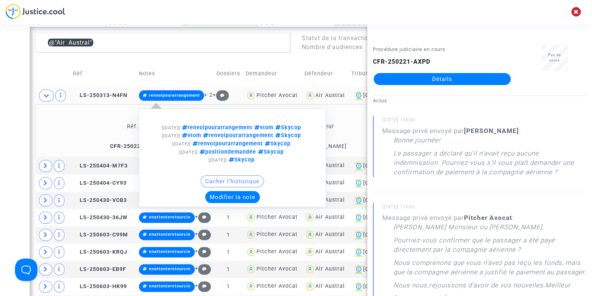
click at [228, 195] on button "Modifier la note" at bounding box center [232, 197] width 55 height 12
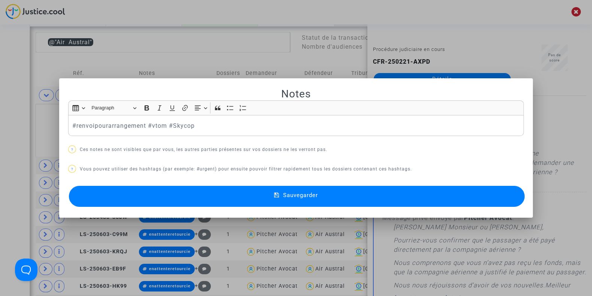
scroll to position [0, 0]
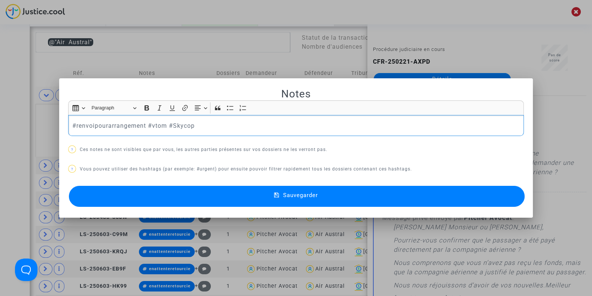
drag, startPoint x: 202, startPoint y: 126, endPoint x: 29, endPoint y: 131, distance: 173.0
click at [29, 131] on div "Notes Rich Text Editor Insert table Insert table Heading Paragraph Paragraph He…" at bounding box center [296, 148] width 592 height 296
click at [119, 124] on p "#renvoi pour arrengement" at bounding box center [296, 125] width 448 height 9
click at [0, 134] on div at bounding box center [296, 148] width 592 height 296
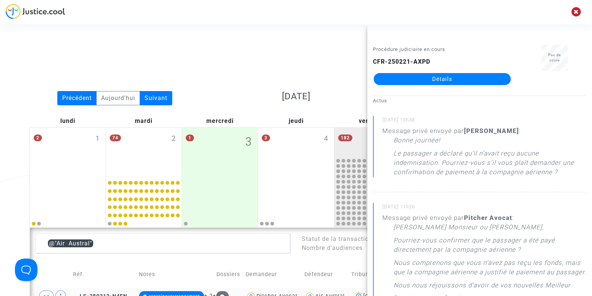
scroll to position [201, 0]
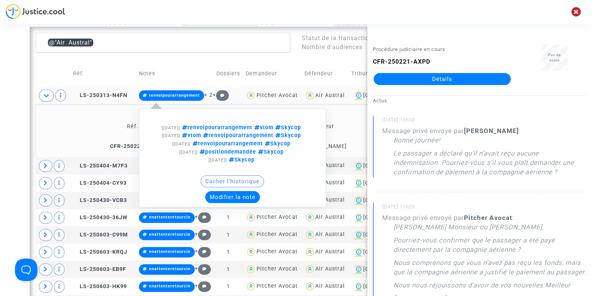
click at [225, 196] on button "Modifier la note" at bounding box center [232, 197] width 55 height 12
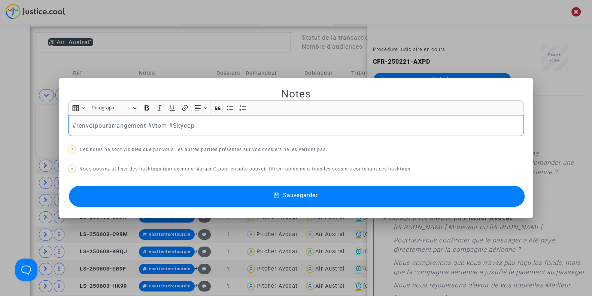
drag, startPoint x: 146, startPoint y: 124, endPoint x: 249, endPoint y: 127, distance: 103.0
click at [249, 127] on p "#renvoipourarrangement #vtom #Skycop" at bounding box center [296, 125] width 448 height 9
click at [72, 124] on p "#renvoipourarrangement" at bounding box center [296, 125] width 448 height 9
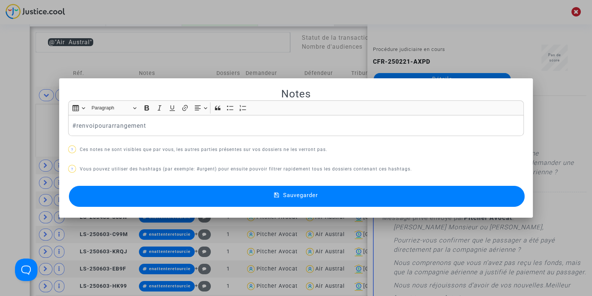
click at [130, 191] on button "Sauvegarder" at bounding box center [297, 196] width 456 height 21
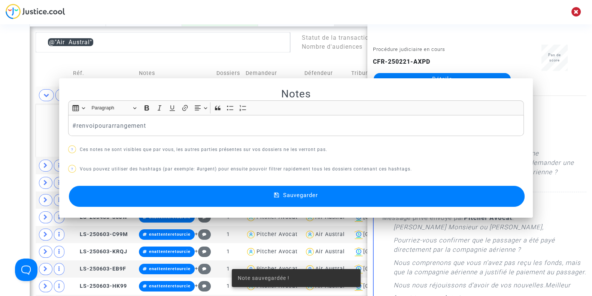
scroll to position [201, 0]
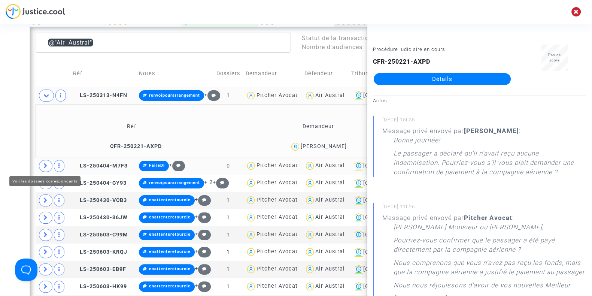
click at [43, 163] on icon at bounding box center [45, 166] width 4 height 6
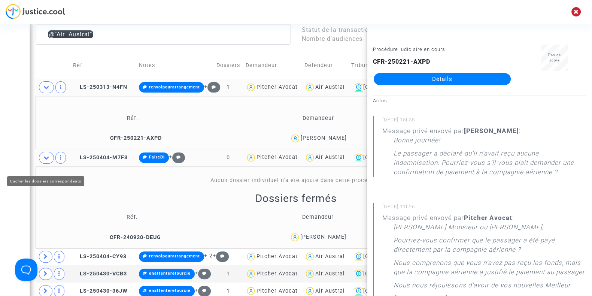
scroll to position [209, 0]
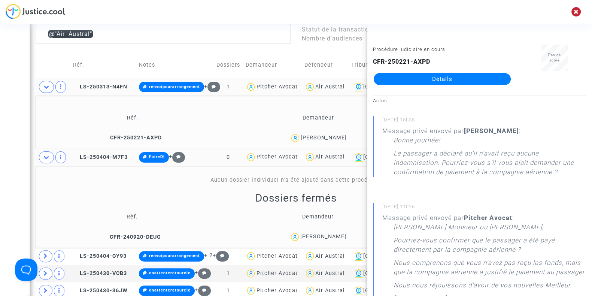
click at [0, 171] on div "Date de clôture d'instruction Date de conciliation Date d'audience Date de juge…" at bounding box center [296, 273] width 592 height 878
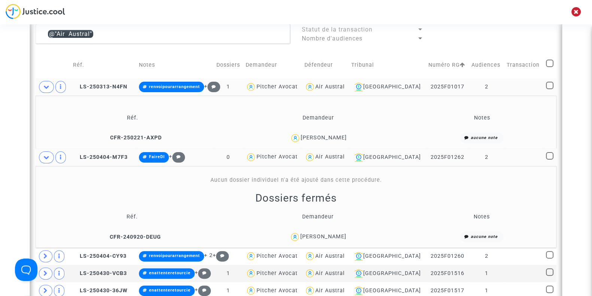
scroll to position [247, 0]
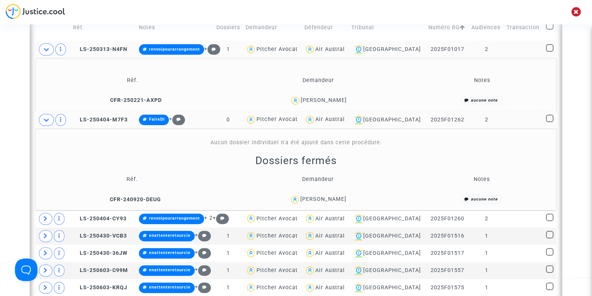
click at [332, 192] on td "Marina Alfano" at bounding box center [318, 199] width 184 height 16
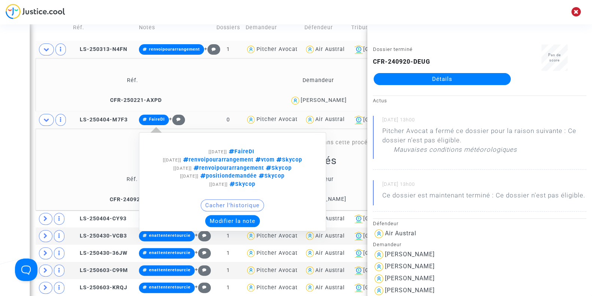
click at [239, 219] on button "Modifier la note" at bounding box center [232, 221] width 55 height 12
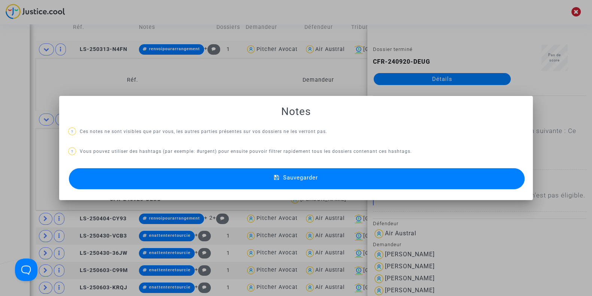
scroll to position [0, 0]
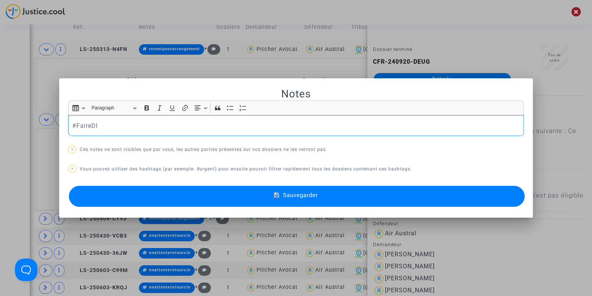
click at [139, 117] on div "#FaireDI" at bounding box center [296, 125] width 456 height 21
click at [167, 207] on div "Sauvegarder" at bounding box center [296, 196] width 456 height 25
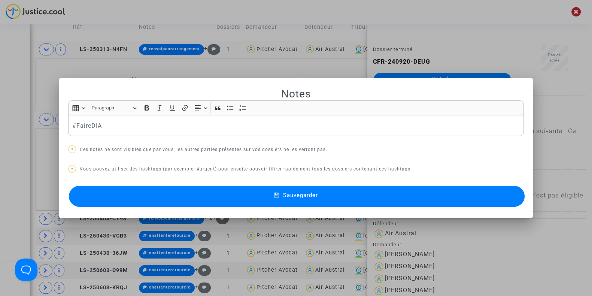
click at [159, 202] on button "Sauvegarder" at bounding box center [297, 196] width 456 height 21
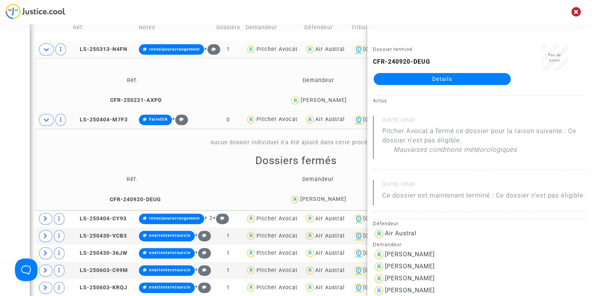
scroll to position [267, 0]
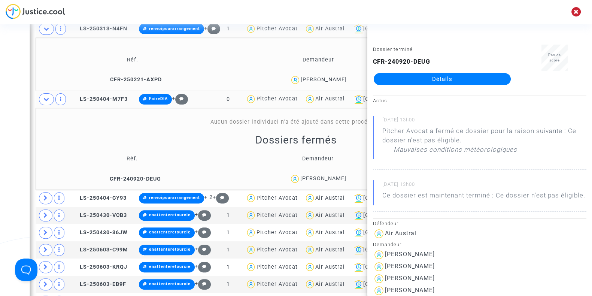
click at [4, 152] on div "Date de clôture d'instruction Date de conciliation Date d'audience Date de juge…" at bounding box center [296, 215] width 592 height 878
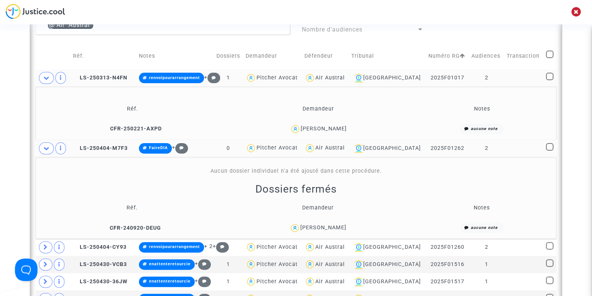
scroll to position [288, 0]
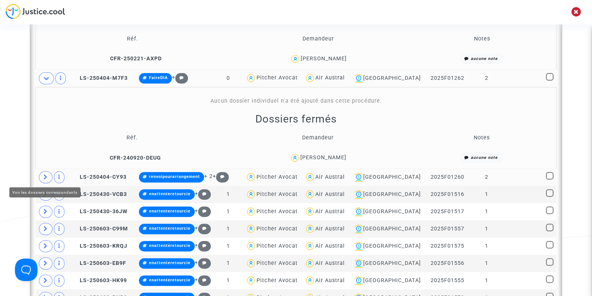
click at [47, 171] on span at bounding box center [45, 177] width 13 height 12
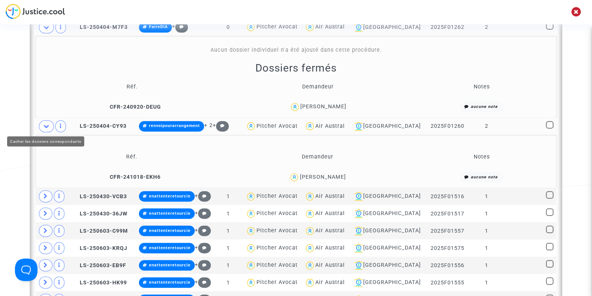
scroll to position [340, 0]
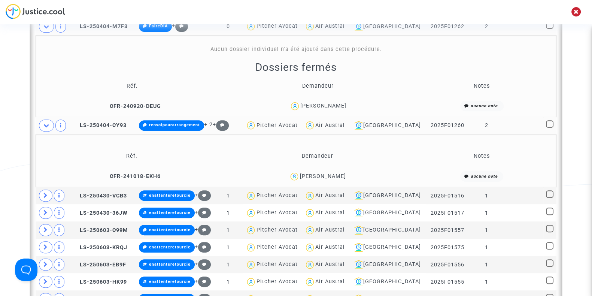
click at [335, 176] on div "Martine BINEAU" at bounding box center [322, 176] width 46 height 6
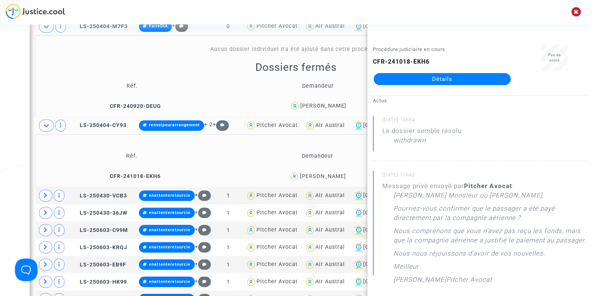
copy div "BINEAU"
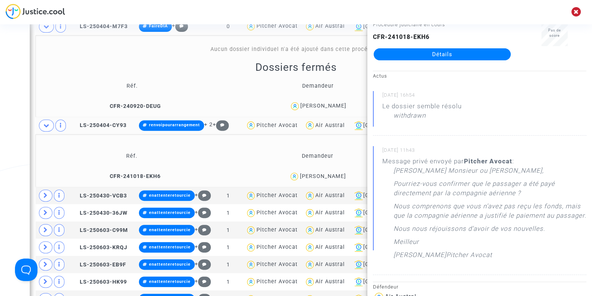
scroll to position [0, 0]
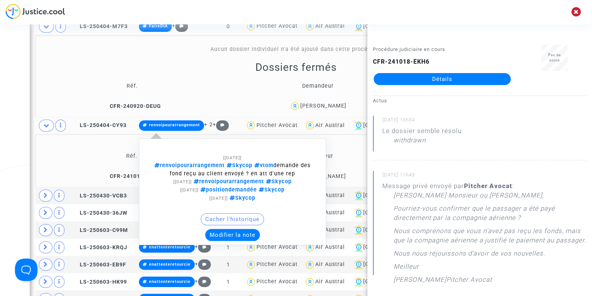
click at [246, 232] on button "Modifier la note" at bounding box center [232, 235] width 55 height 12
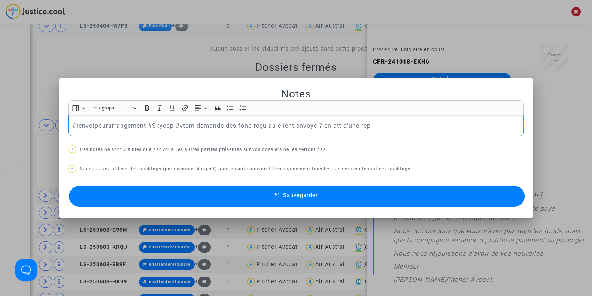
drag, startPoint x: 393, startPoint y: 129, endPoint x: 144, endPoint y: 133, distance: 248.6
click at [144, 133] on div "#renvoipourarrangement #Skycop #vtom demande des fond reçu au client envoyé ? e…" at bounding box center [296, 125] width 456 height 21
click at [185, 195] on button "Sauvegarder" at bounding box center [297, 196] width 456 height 21
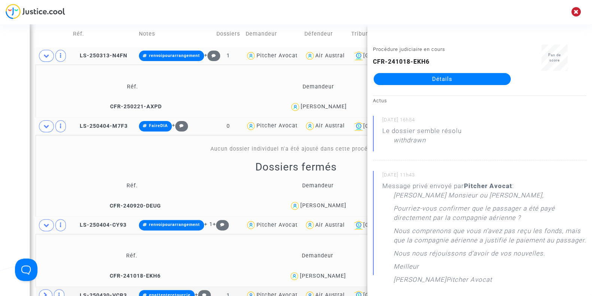
scroll to position [240, 0]
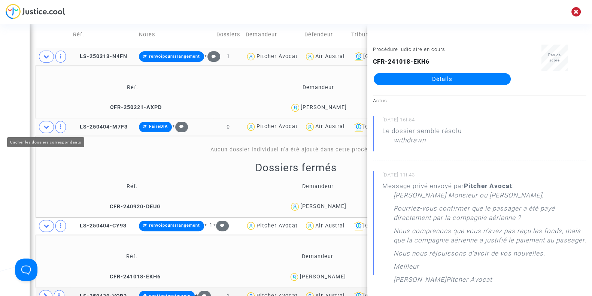
click at [42, 125] on span at bounding box center [46, 127] width 15 height 12
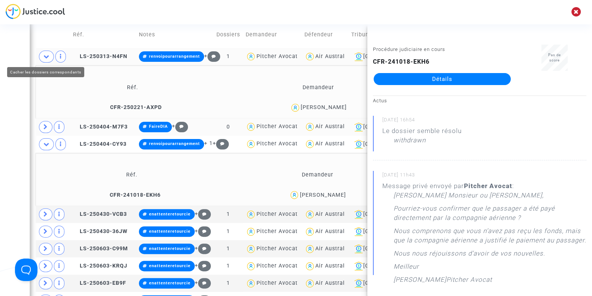
click at [43, 51] on span at bounding box center [46, 57] width 15 height 12
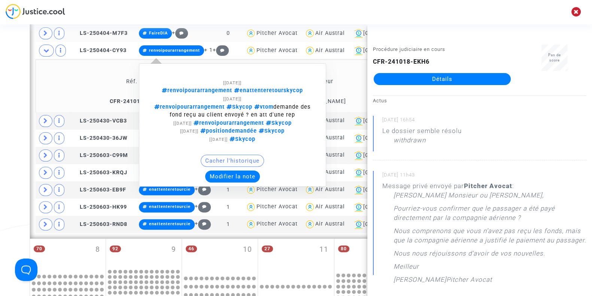
scroll to position [281, 0]
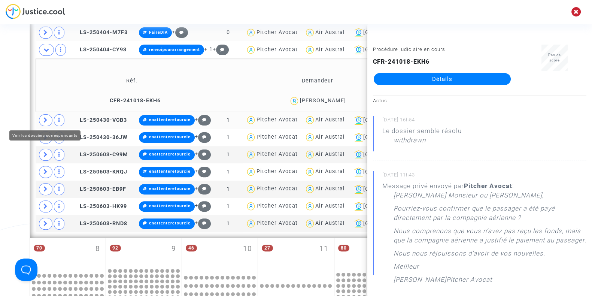
click at [48, 119] on span at bounding box center [45, 120] width 13 height 12
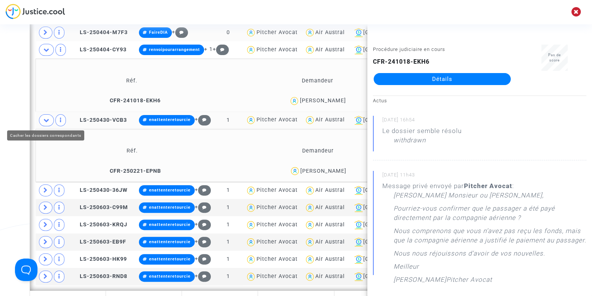
scroll to position [302, 0]
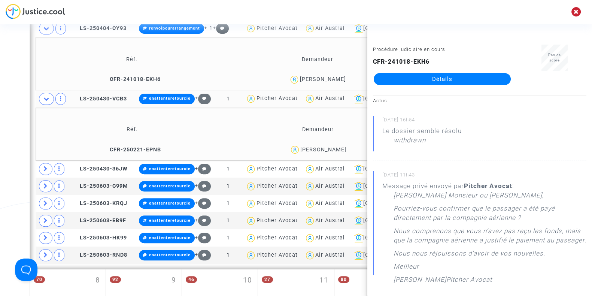
click at [335, 146] on div "Patrick CONFORTO" at bounding box center [323, 149] width 46 height 6
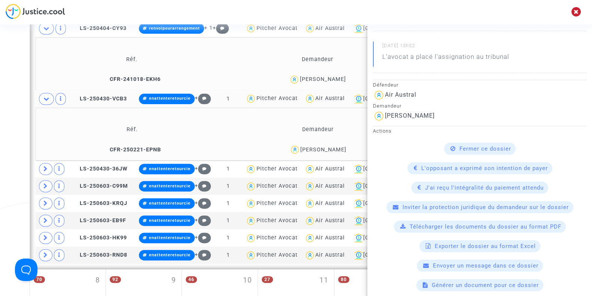
scroll to position [0, 0]
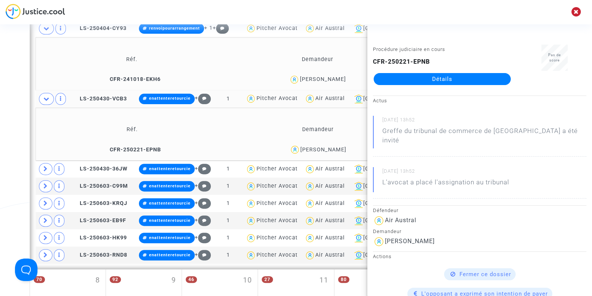
click at [0, 128] on div "Date de clôture d'instruction Date de conciliation Date d'audience Date de juge…" at bounding box center [296, 165] width 592 height 849
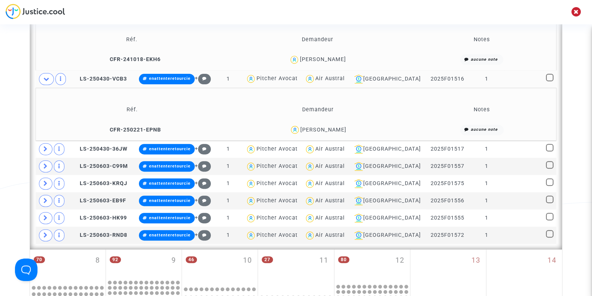
scroll to position [323, 0]
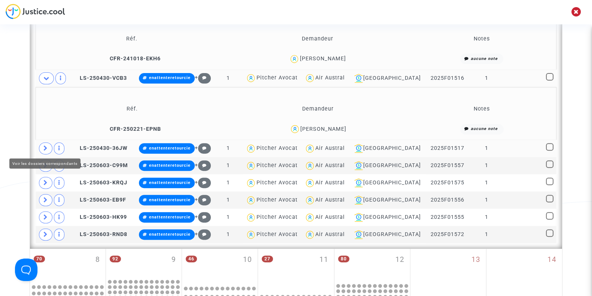
click at [44, 146] on icon at bounding box center [45, 148] width 4 height 6
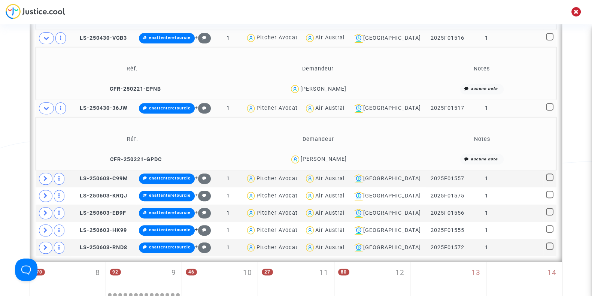
scroll to position [365, 0]
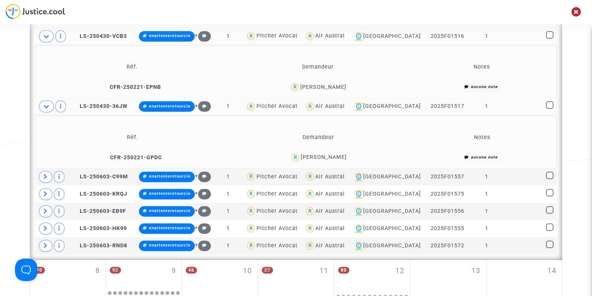
click at [329, 152] on span "Asmina Ali" at bounding box center [324, 135] width 46 height 49
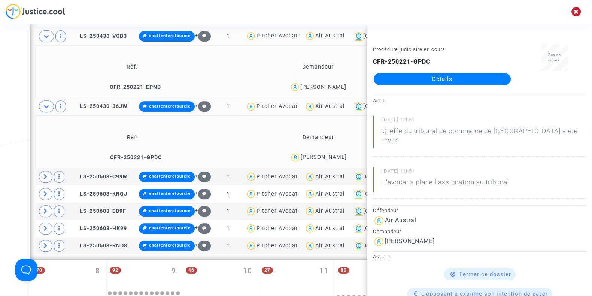
click at [338, 155] on div "Asmina Ali" at bounding box center [324, 157] width 46 height 6
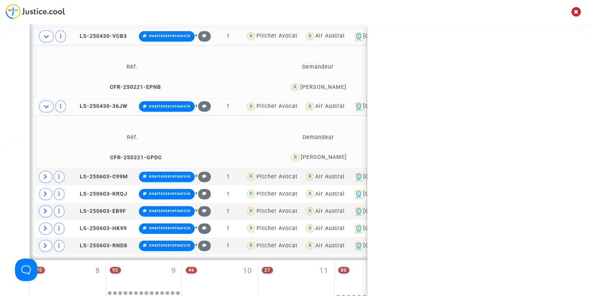
click at [338, 155] on div "Asmina Ali" at bounding box center [324, 157] width 46 height 6
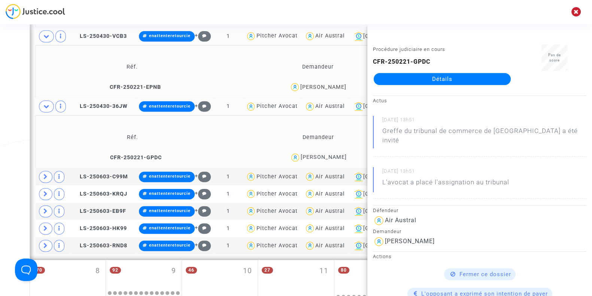
copy div "Ali"
click at [23, 130] on div "Date de clôture d'instruction Date de conciliation Date d'audience Date de juge…" at bounding box center [296, 129] width 592 height 903
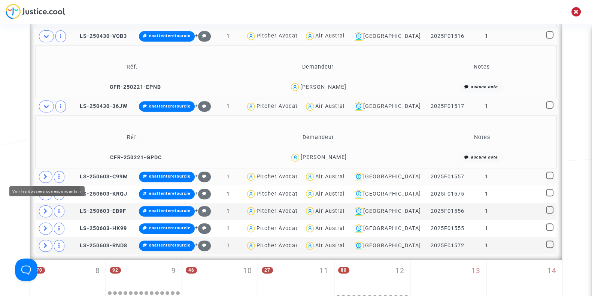
click at [37, 170] on td at bounding box center [53, 176] width 35 height 17
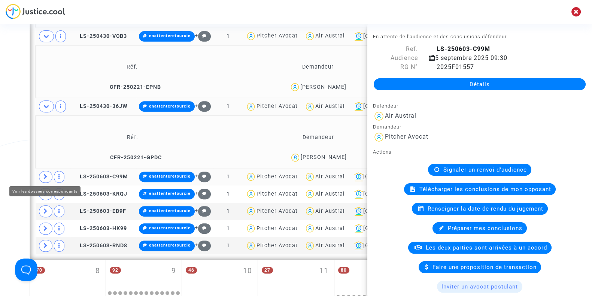
click at [44, 174] on icon at bounding box center [45, 177] width 4 height 6
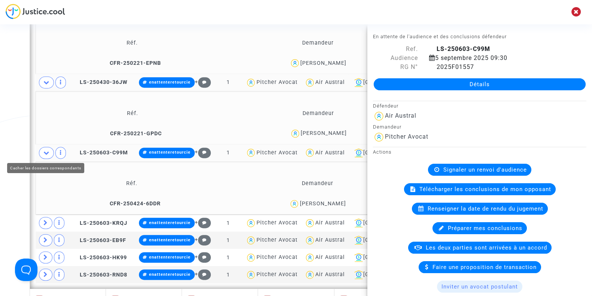
scroll to position [389, 0]
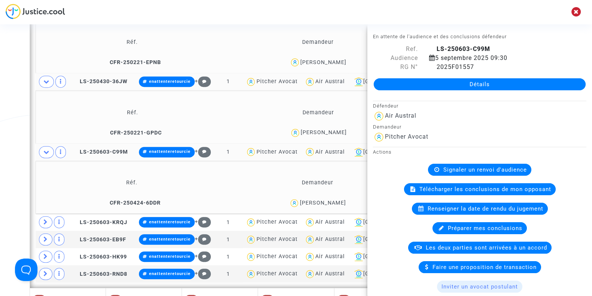
click at [3, 176] on div "Date de clôture d'instruction Date de conciliation Date d'audience Date de juge…" at bounding box center [296, 131] width 592 height 955
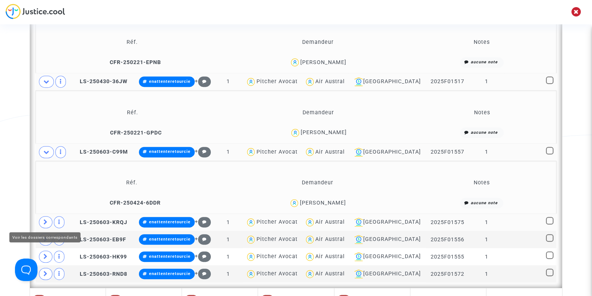
click at [46, 220] on icon at bounding box center [45, 222] width 4 height 6
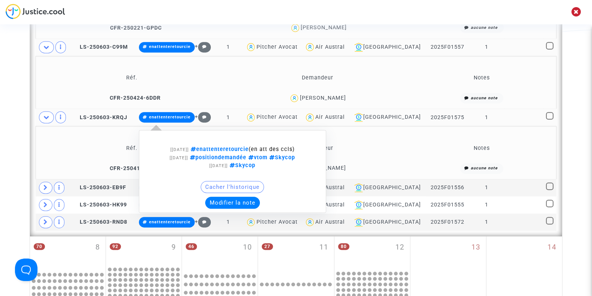
scroll to position [499, 0]
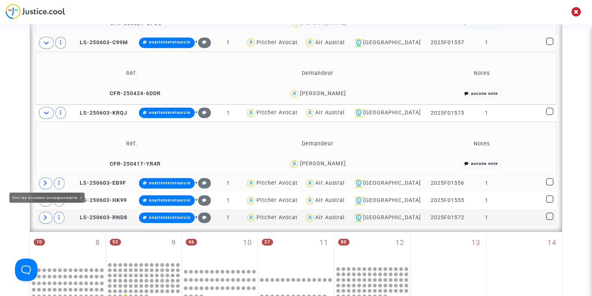
click at [43, 180] on icon at bounding box center [45, 183] width 4 height 6
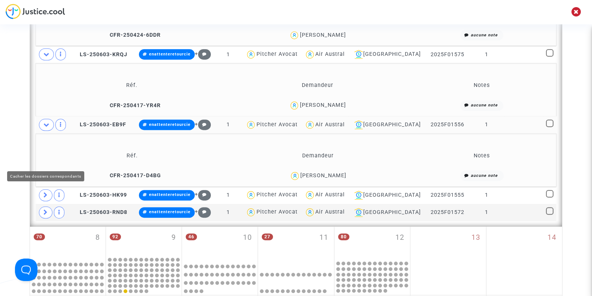
scroll to position [558, 0]
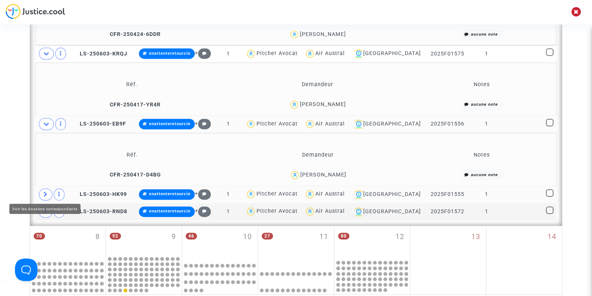
click at [43, 191] on span at bounding box center [45, 194] width 13 height 12
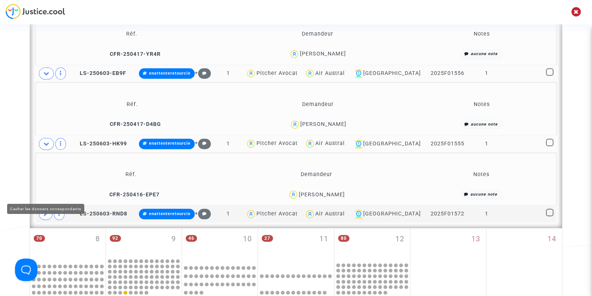
scroll to position [609, 0]
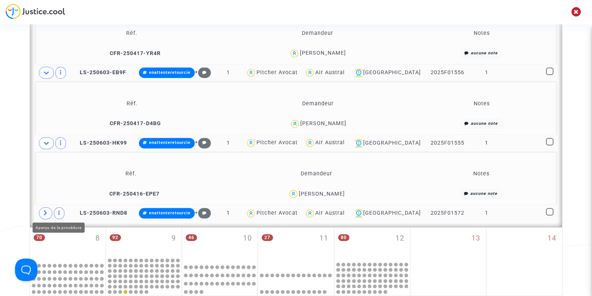
click at [51, 208] on span at bounding box center [45, 213] width 13 height 12
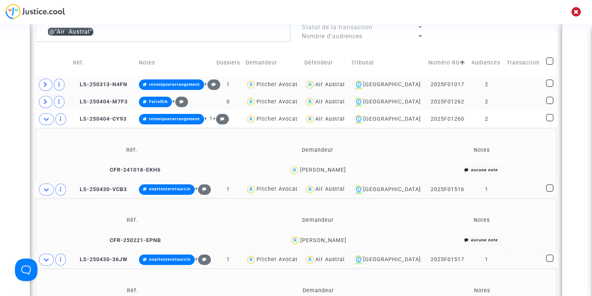
scroll to position [183, 0]
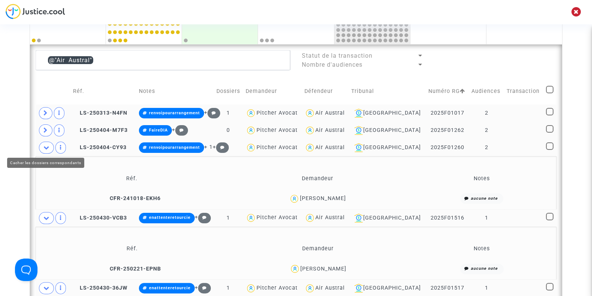
click at [47, 149] on icon at bounding box center [46, 147] width 6 height 6
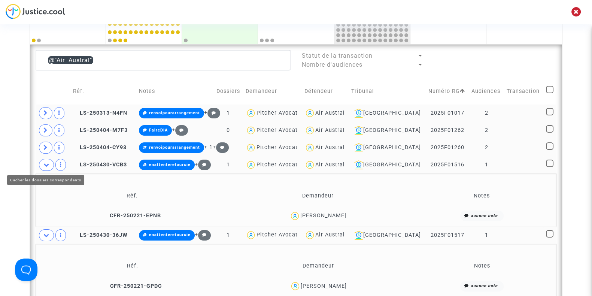
click at [46, 163] on icon at bounding box center [46, 165] width 6 height 6
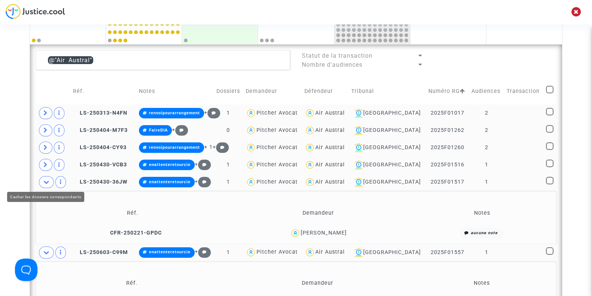
click at [47, 176] on span at bounding box center [46, 182] width 15 height 12
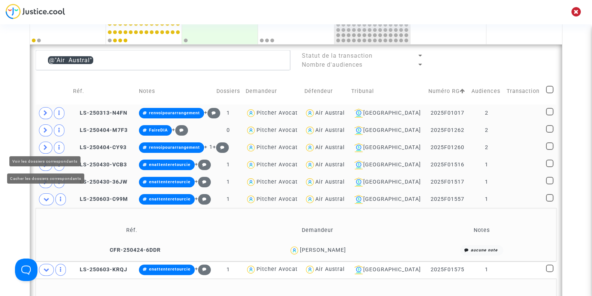
scroll to position [220, 0]
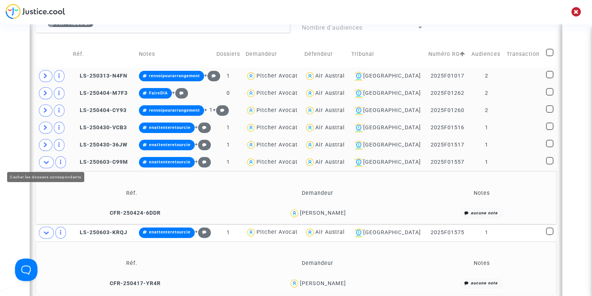
click at [45, 159] on icon at bounding box center [46, 162] width 6 height 6
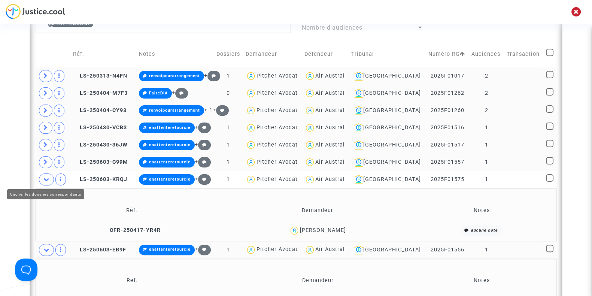
click at [43, 173] on span at bounding box center [46, 179] width 15 height 12
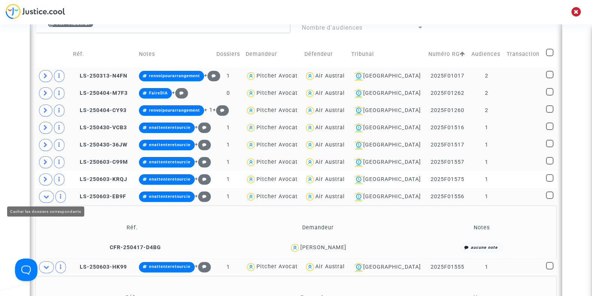
click at [42, 192] on span at bounding box center [46, 197] width 15 height 12
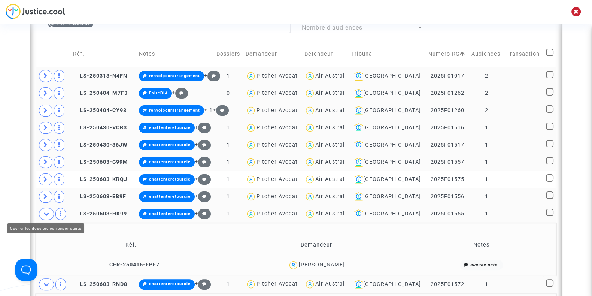
click at [43, 208] on span at bounding box center [46, 214] width 15 height 12
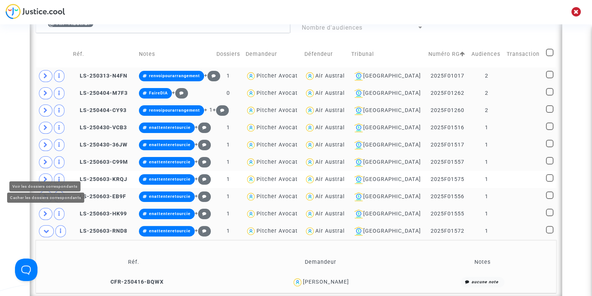
scroll to position [268, 0]
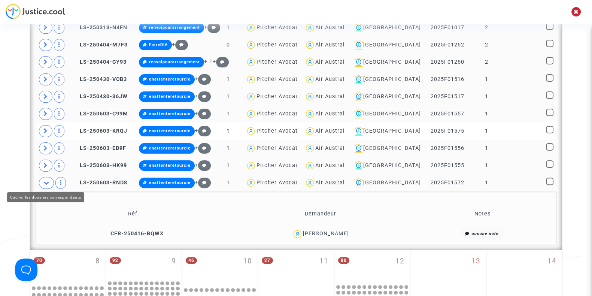
click at [44, 185] on span at bounding box center [46, 183] width 15 height 12
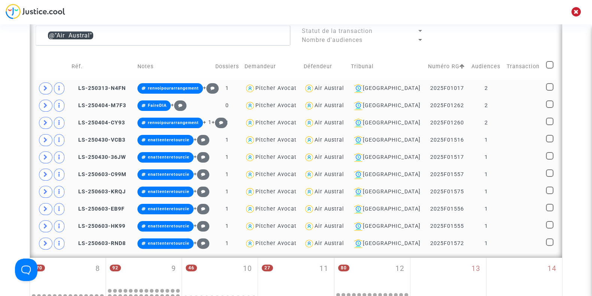
scroll to position [206, 0]
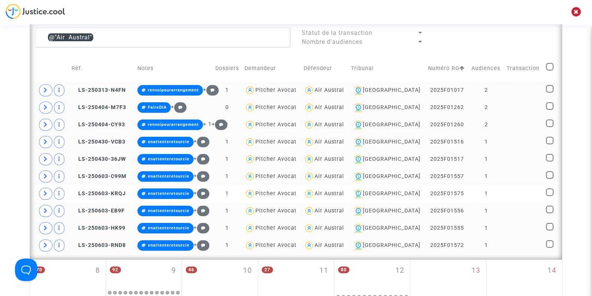
click at [336, 108] on div "Air Austral" at bounding box center [329, 107] width 30 height 6
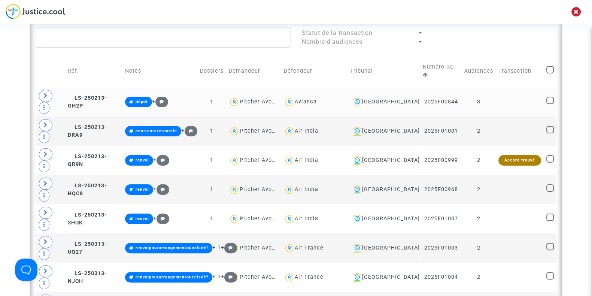
click at [402, 97] on div "[GEOGRAPHIC_DATA]" at bounding box center [384, 101] width 68 height 9
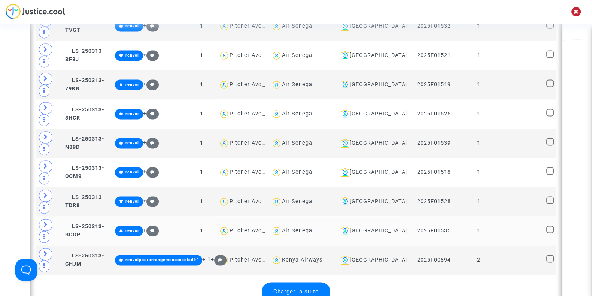
scroll to position [1473, 0]
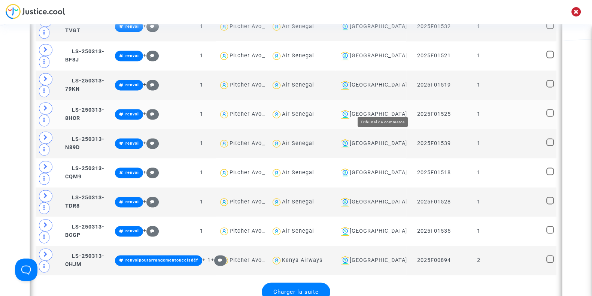
click at [378, 110] on div "[GEOGRAPHIC_DATA]" at bounding box center [371, 114] width 66 height 9
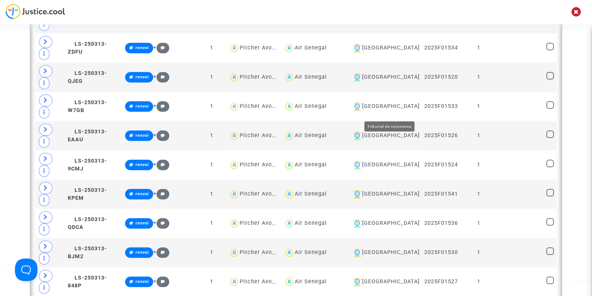
scroll to position [901, 0]
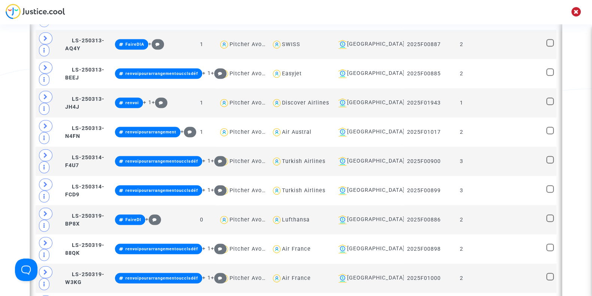
scroll to position [1756, 0]
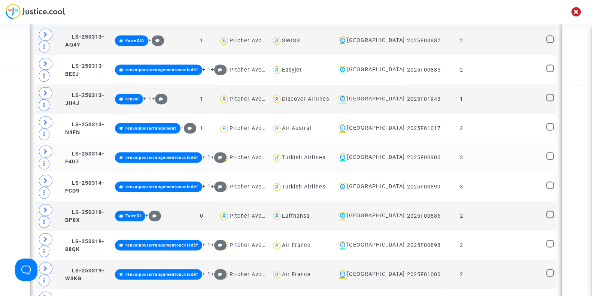
click at [314, 154] on div "Turkish Airlines" at bounding box center [303, 157] width 43 height 6
type textarea "@"Turkish Airlines""
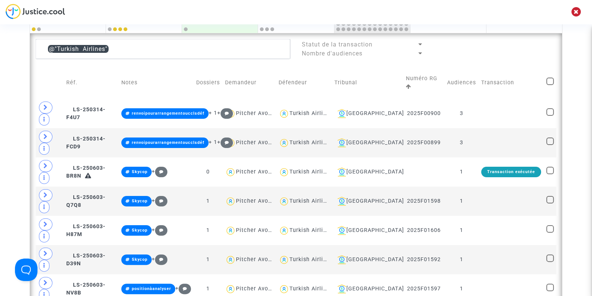
scroll to position [193, 0]
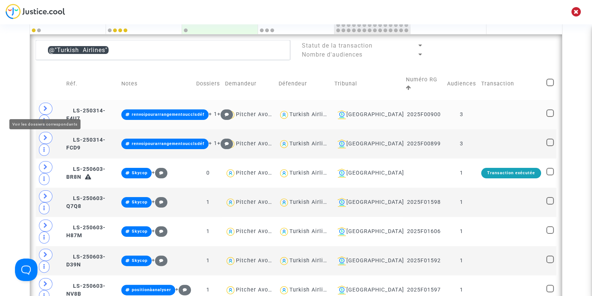
click at [49, 106] on span at bounding box center [45, 109] width 13 height 12
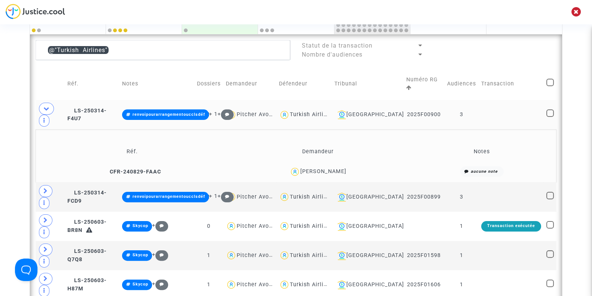
click at [326, 169] on div "Eric Wipier" at bounding box center [323, 171] width 46 height 6
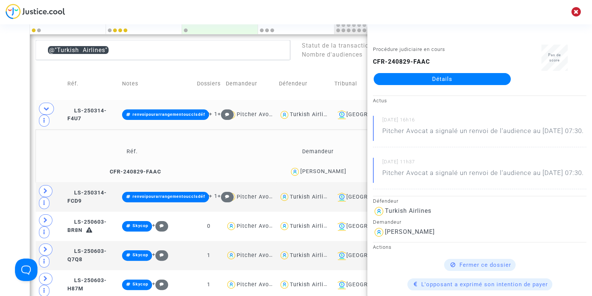
copy div "Wipier"
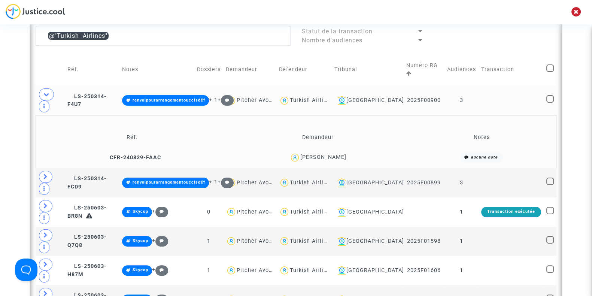
scroll to position [206, 0]
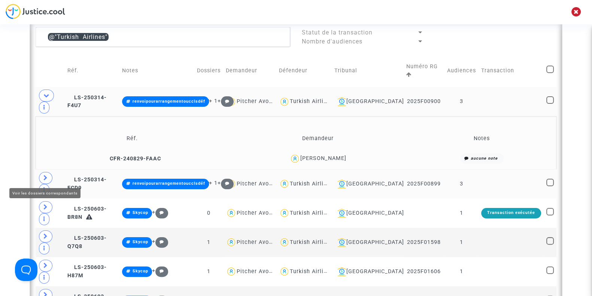
click at [42, 176] on span at bounding box center [45, 178] width 13 height 12
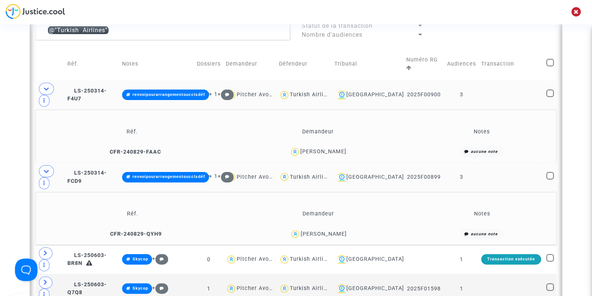
scroll to position [215, 0]
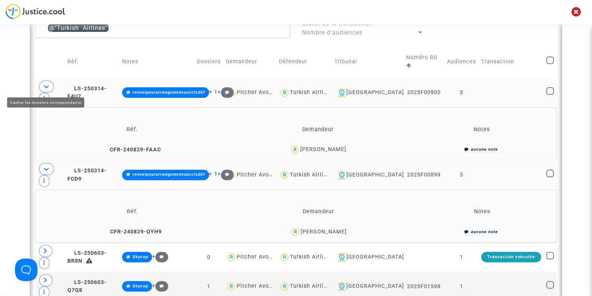
click at [43, 83] on icon at bounding box center [46, 86] width 6 height 6
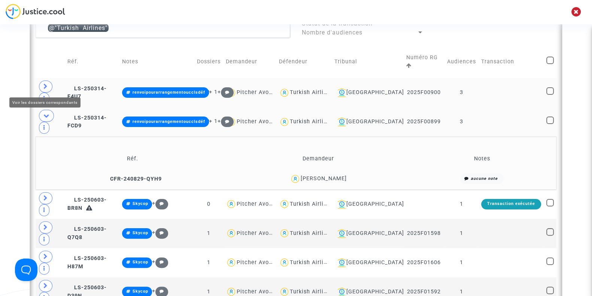
click at [47, 83] on icon at bounding box center [45, 86] width 4 height 6
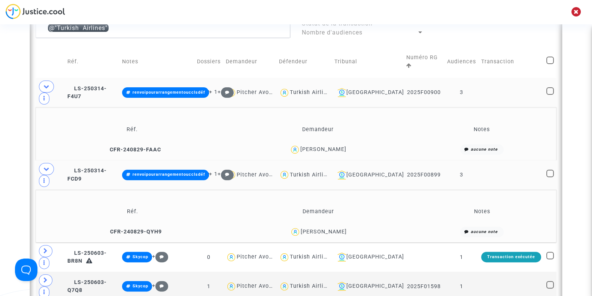
click at [331, 146] on div "Eric Wipier" at bounding box center [323, 149] width 46 height 6
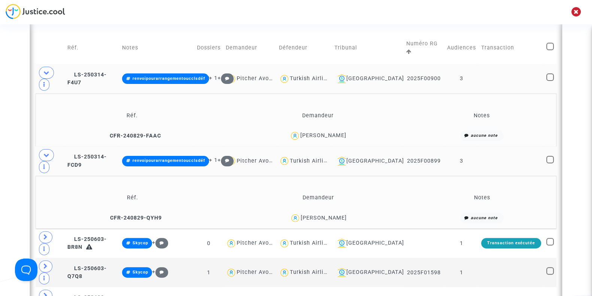
scroll to position [217, 0]
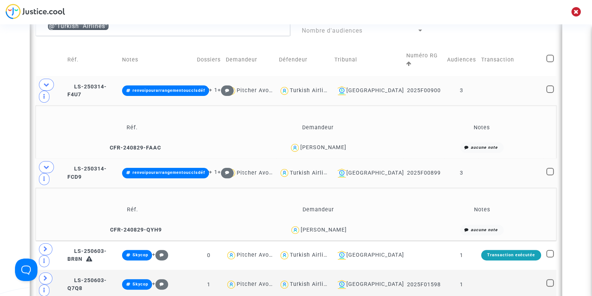
click at [330, 146] on div "Eric Wipier" at bounding box center [323, 147] width 46 height 6
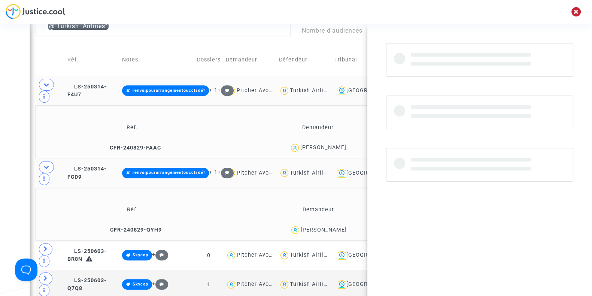
click at [330, 146] on div "Eric Wipier" at bounding box center [323, 147] width 46 height 6
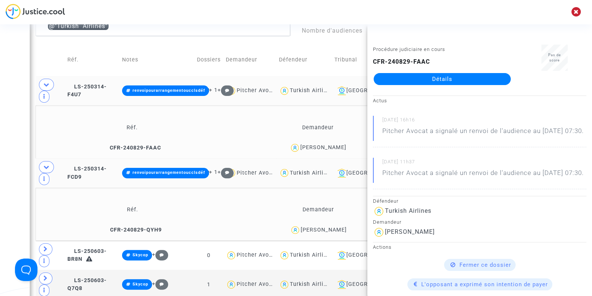
copy div "Wipier"
click at [333, 88] on div "Turkish Airlines" at bounding box center [311, 90] width 43 height 6
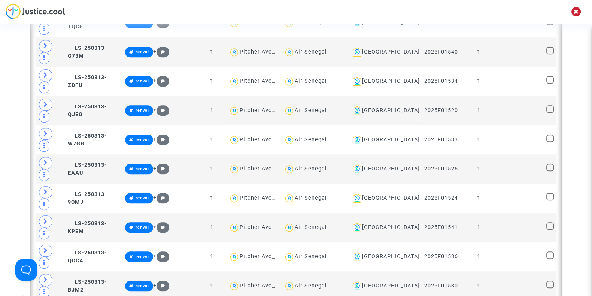
scroll to position [894, 0]
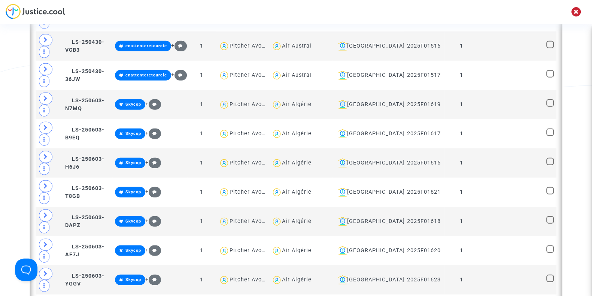
scroll to position [2659, 0]
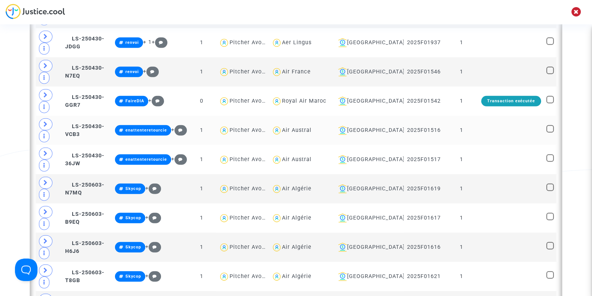
click at [311, 127] on div "Air Austral" at bounding box center [297, 130] width 30 height 6
type textarea "@"Air Austral""
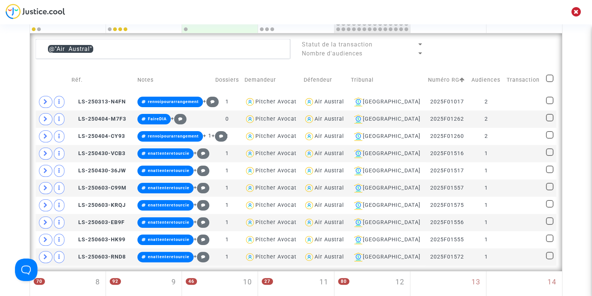
scroll to position [148, 0]
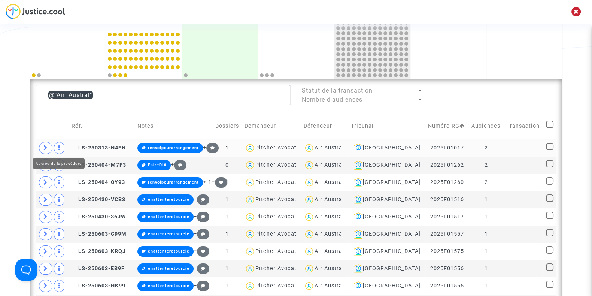
click at [47, 145] on icon at bounding box center [45, 148] width 4 height 6
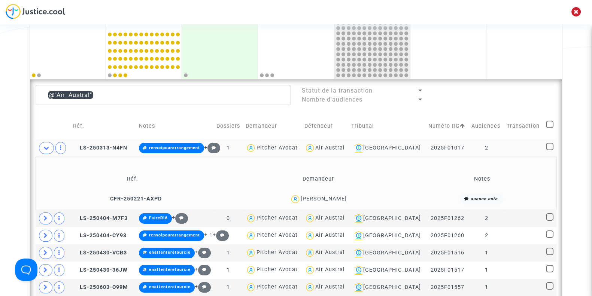
click at [336, 200] on div "Bruno DOARE" at bounding box center [324, 198] width 46 height 6
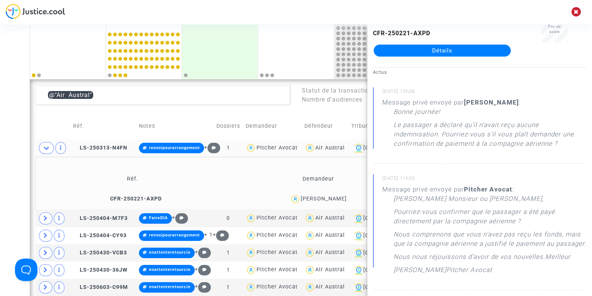
scroll to position [29, 0]
click at [0, 184] on div "Date de clôture d'instruction Date de conciliation Date d'audience Date de juge…" at bounding box center [296, 293] width 592 height 797
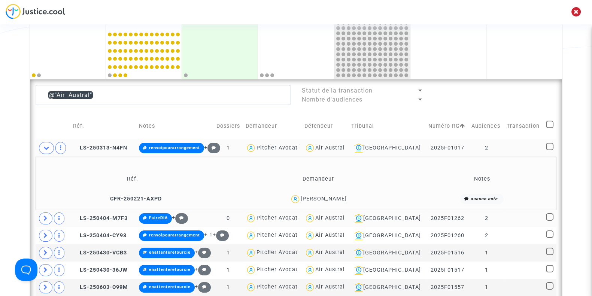
scroll to position [0, 0]
click at [34, 215] on div "@"Air Austral" Statut de la transaction Nombre d'audiences Réf. Notes Dossiers …" at bounding box center [296, 224] width 532 height 291
click at [45, 215] on icon at bounding box center [45, 218] width 4 height 6
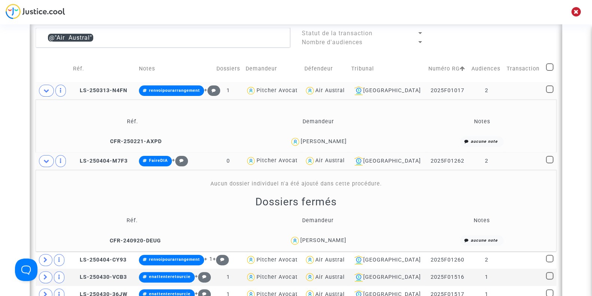
scroll to position [217, 0]
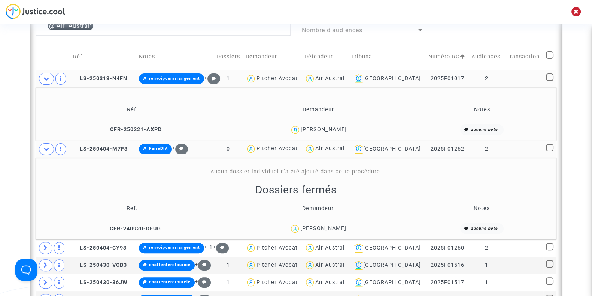
click at [331, 226] on div "Marina Alfano" at bounding box center [323, 228] width 46 height 6
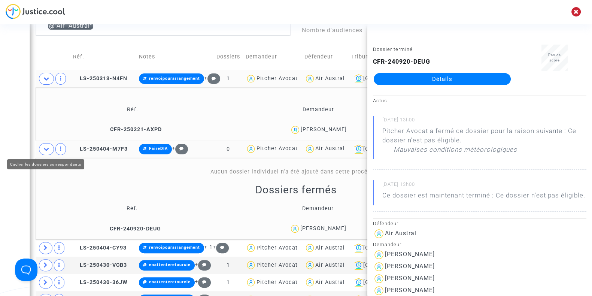
click at [48, 146] on icon at bounding box center [46, 149] width 6 height 6
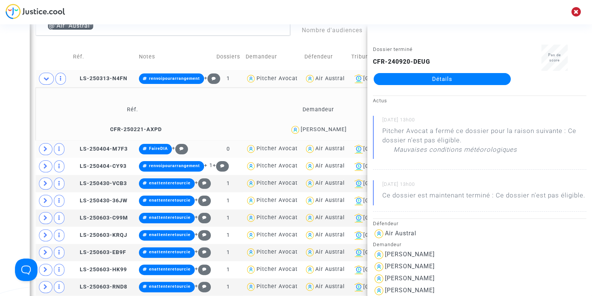
click at [12, 157] on div "Date de clôture d'instruction Date de conciliation Date d'audience Date de juge…" at bounding box center [296, 224] width 592 height 797
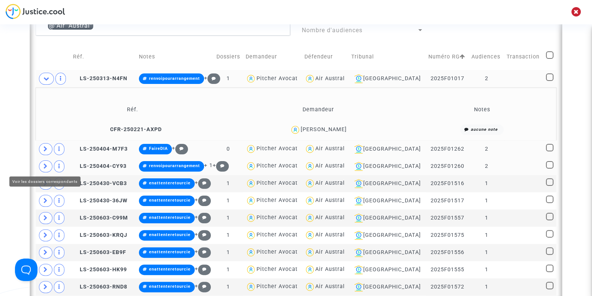
click at [48, 165] on span at bounding box center [45, 166] width 13 height 12
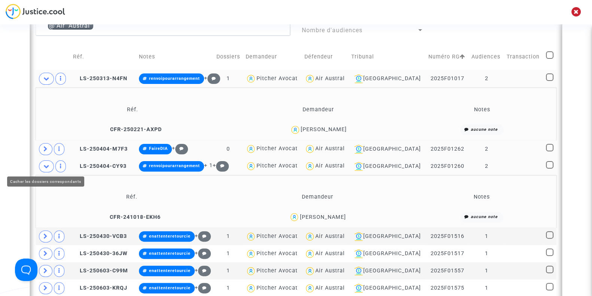
scroll to position [258, 0]
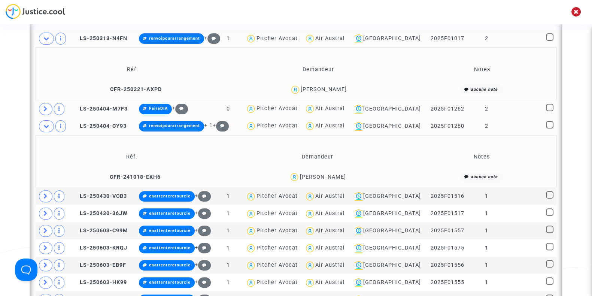
click at [329, 175] on div "Martine BINEAU" at bounding box center [322, 177] width 46 height 6
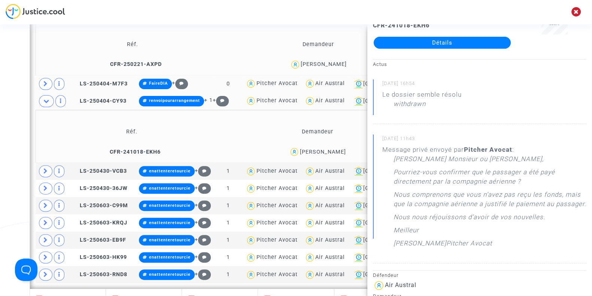
scroll to position [8, 0]
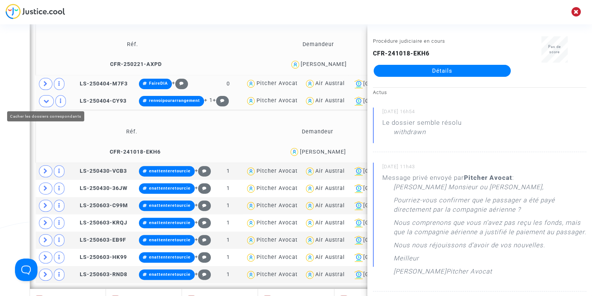
click at [45, 102] on icon at bounding box center [46, 101] width 6 height 6
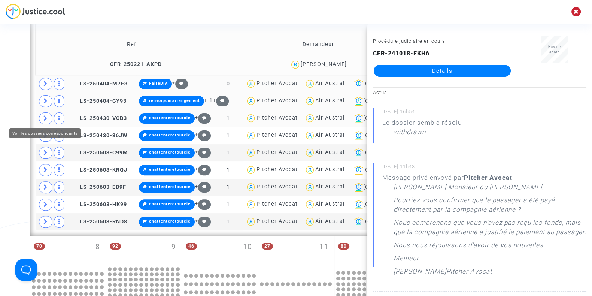
click at [47, 120] on span at bounding box center [45, 118] width 13 height 12
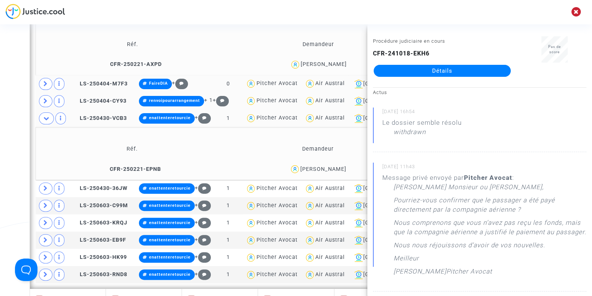
click at [0, 171] on div "Date de clôture d'instruction Date de conciliation Date d'audience Date de juge…" at bounding box center [296, 184] width 592 height 849
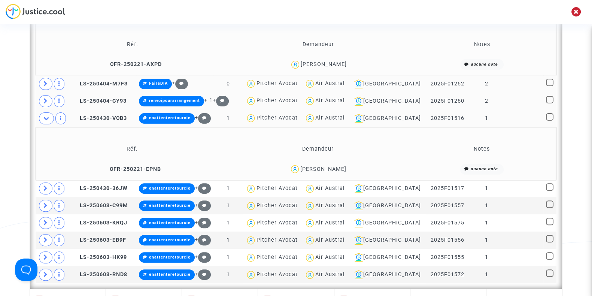
click at [332, 164] on span "Patrick CONFORTO" at bounding box center [323, 147] width 46 height 49
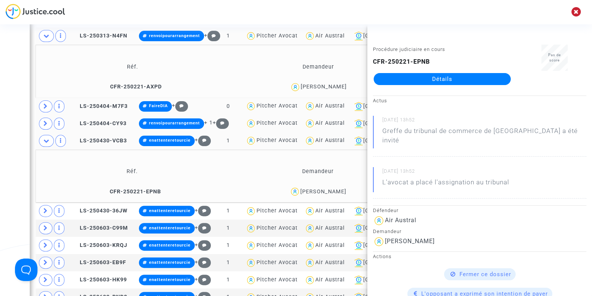
scroll to position [260, 0]
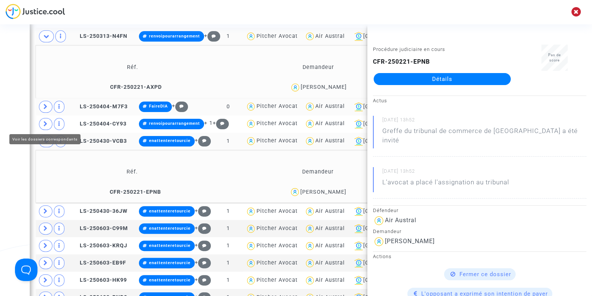
click at [47, 121] on icon at bounding box center [45, 124] width 4 height 6
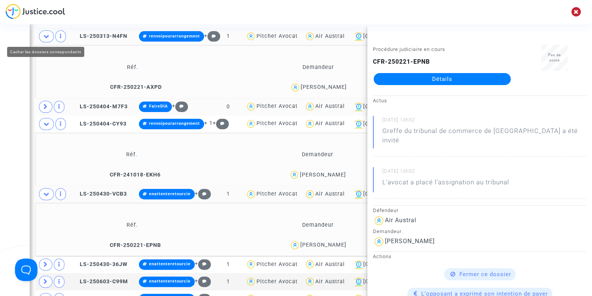
click at [45, 36] on icon at bounding box center [46, 36] width 6 height 6
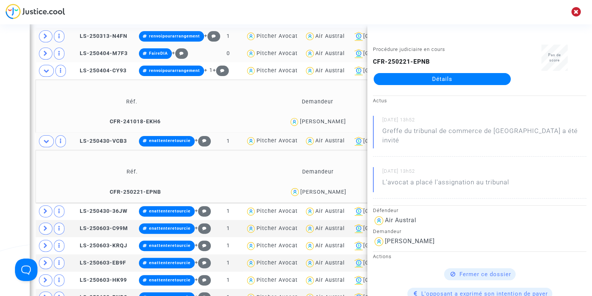
click at [327, 121] on div "Martine BINEAU" at bounding box center [322, 121] width 46 height 6
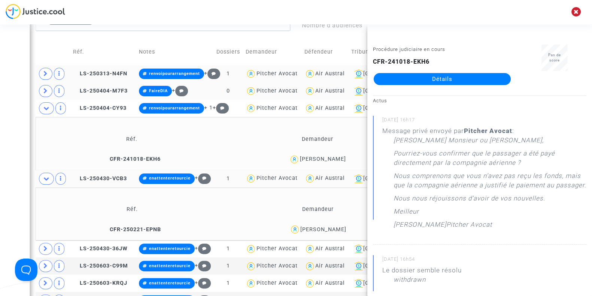
scroll to position [218, 0]
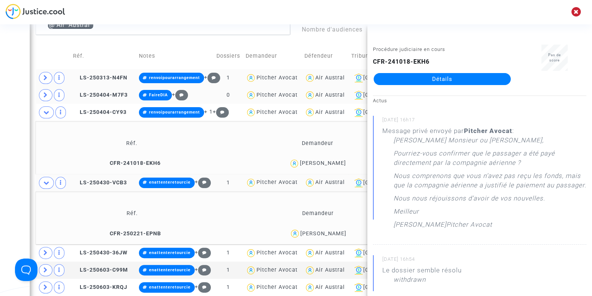
click at [311, 230] on div "Patrick CONFORTO" at bounding box center [323, 233] width 46 height 6
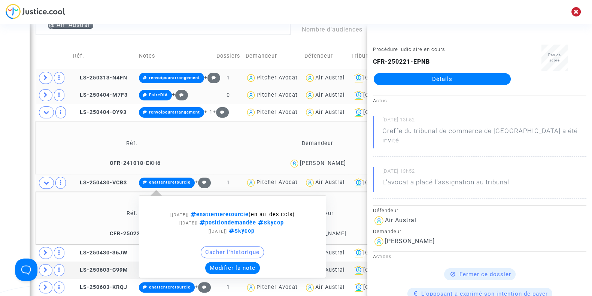
click at [253, 264] on button "Modifier la note" at bounding box center [232, 268] width 55 height 12
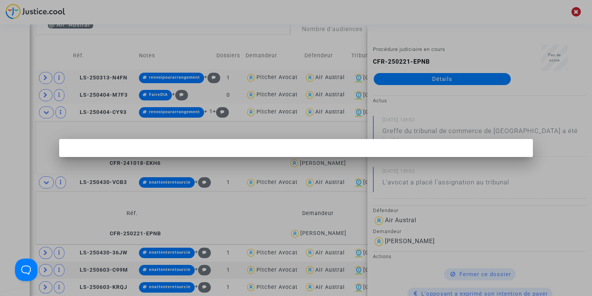
scroll to position [0, 0]
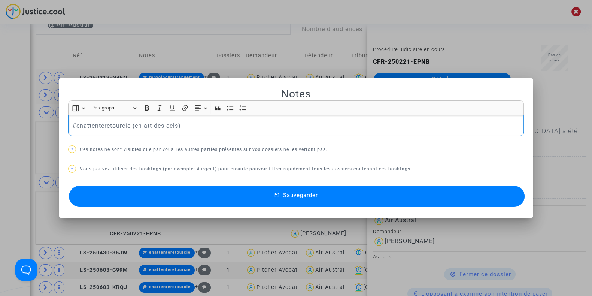
drag, startPoint x: 184, startPoint y: 132, endPoint x: 57, endPoint y: 118, distance: 128.1
click at [59, 118] on mat-dialog-container "Notes Rich Text Editor Insert table Insert table Heading Paragraph Paragraph He…" at bounding box center [296, 148] width 474 height 140
click at [101, 192] on button "Sauvegarder" at bounding box center [297, 196] width 456 height 21
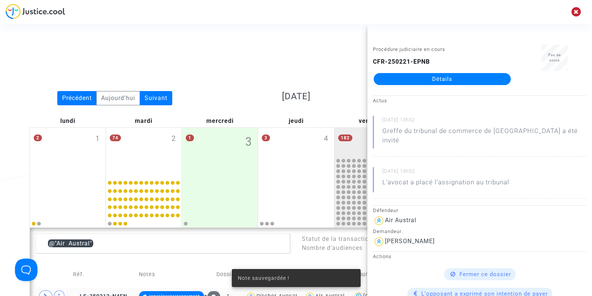
scroll to position [218, 0]
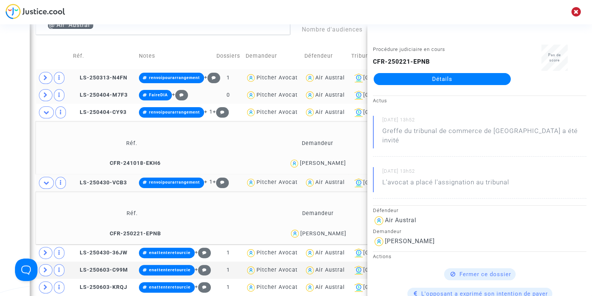
click at [340, 160] on div "Martine BINEAU" at bounding box center [322, 163] width 46 height 6
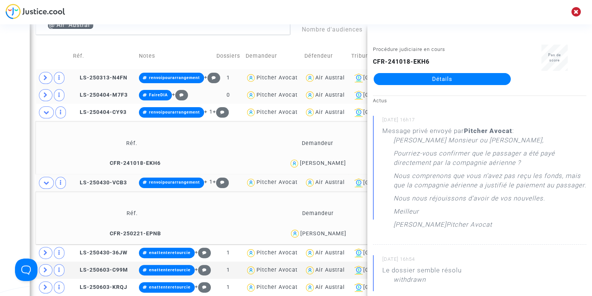
click at [326, 158] on span "Martine BINEAU" at bounding box center [322, 141] width 46 height 49
click at [46, 109] on icon at bounding box center [46, 112] width 6 height 6
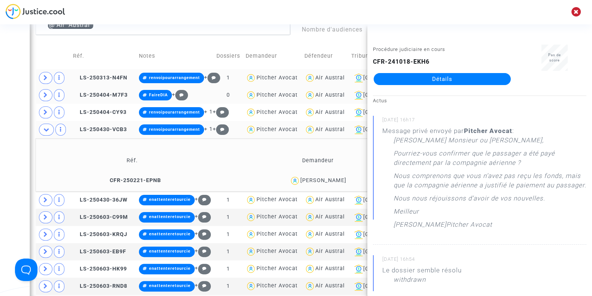
click at [326, 179] on div "Patrick CONFORTO" at bounding box center [323, 180] width 46 height 6
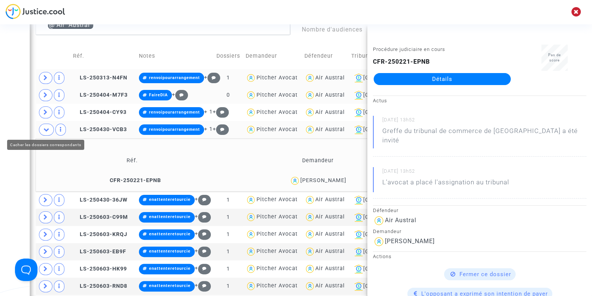
click at [46, 128] on icon at bounding box center [46, 130] width 6 height 6
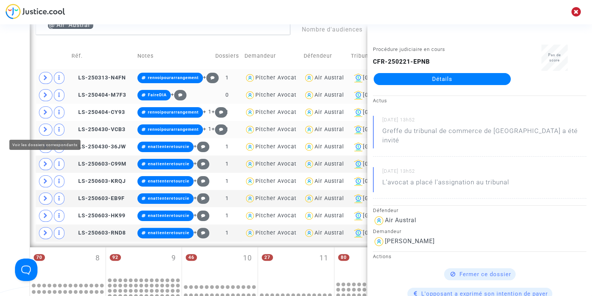
click at [46, 127] on icon at bounding box center [45, 130] width 4 height 6
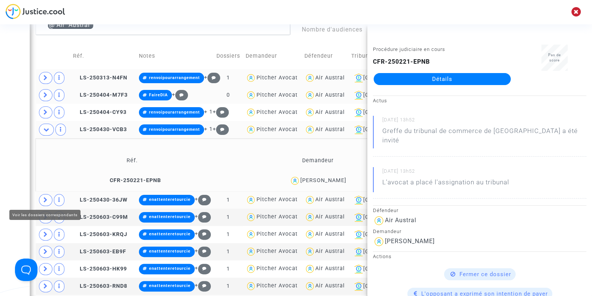
click at [47, 197] on icon at bounding box center [45, 200] width 4 height 6
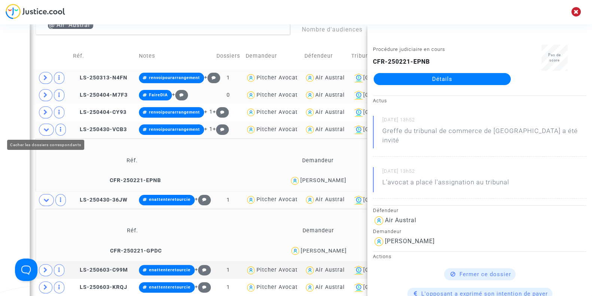
click at [41, 129] on span at bounding box center [46, 130] width 15 height 12
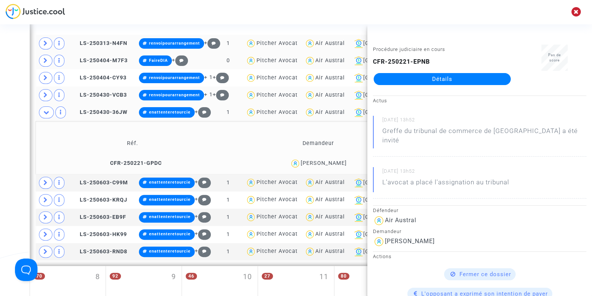
scroll to position [253, 0]
click at [16, 147] on div "Date de clôture d'instruction Date de conciliation Date d'audience Date de juge…" at bounding box center [296, 188] width 592 height 797
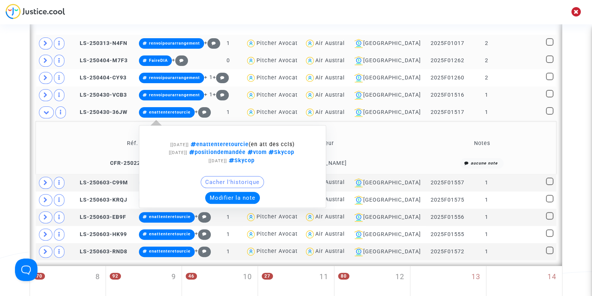
click at [234, 198] on button "Modifier la note" at bounding box center [232, 198] width 55 height 12
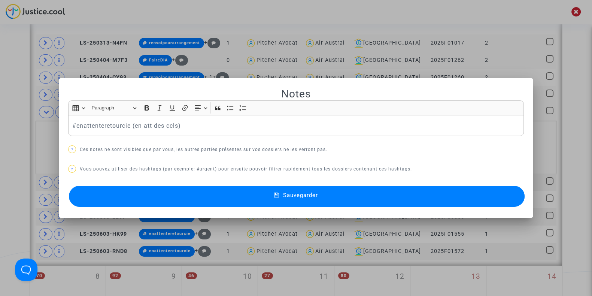
click at [0, 113] on div at bounding box center [296, 148] width 592 height 296
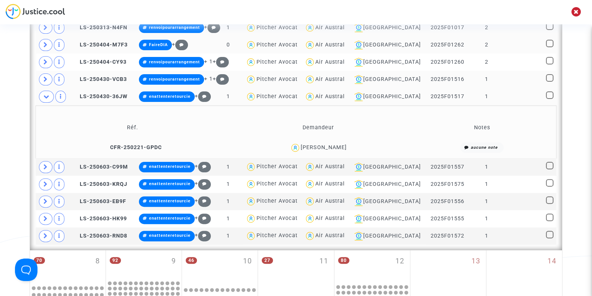
scroll to position [269, 0]
click at [327, 144] on div "Asmina Ali" at bounding box center [324, 147] width 46 height 6
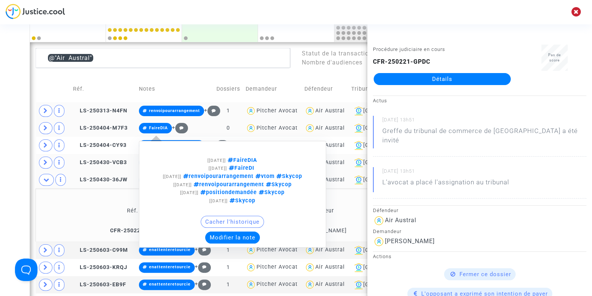
scroll to position [185, 0]
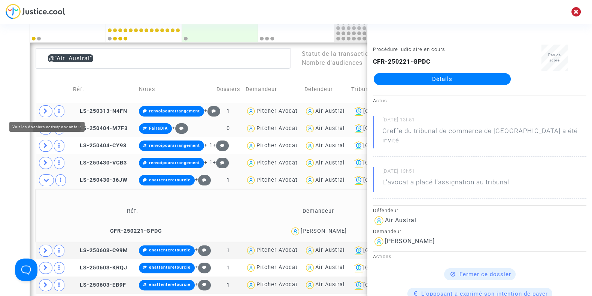
click at [48, 110] on span at bounding box center [45, 111] width 13 height 12
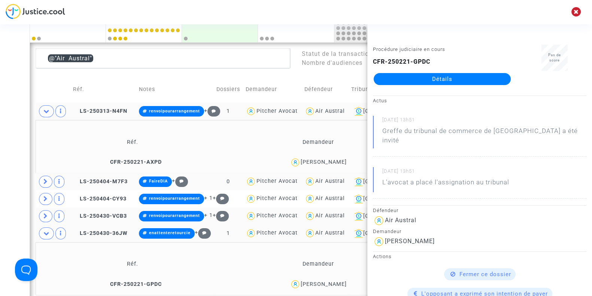
click at [3, 111] on div "Date de clôture d'instruction Date de conciliation Date d'audience Date de juge…" at bounding box center [296, 282] width 592 height 849
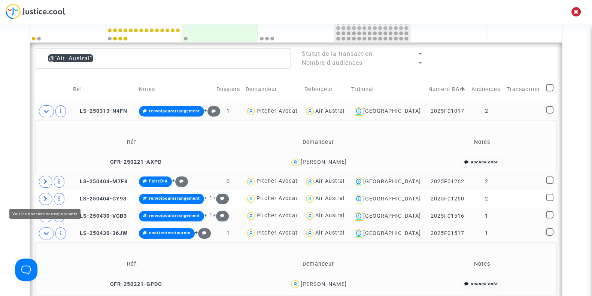
click at [45, 196] on icon at bounding box center [45, 199] width 4 height 6
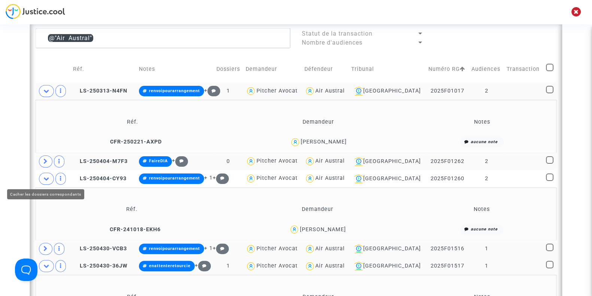
scroll to position [206, 0]
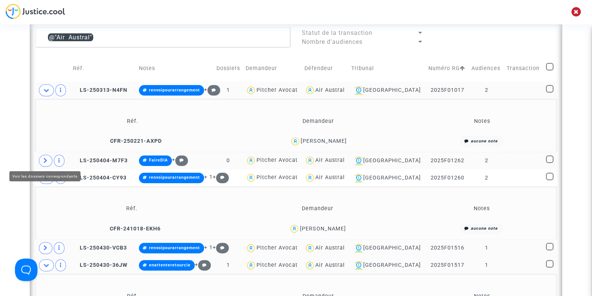
click at [45, 162] on icon at bounding box center [45, 161] width 4 height 6
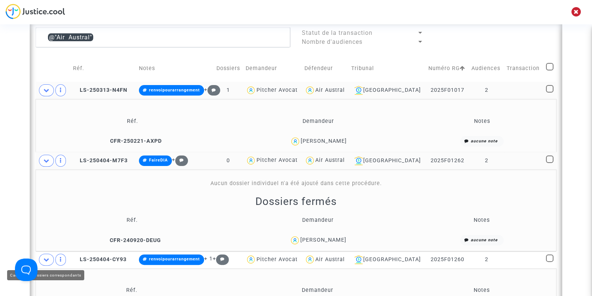
click at [46, 256] on icon at bounding box center [46, 259] width 6 height 6
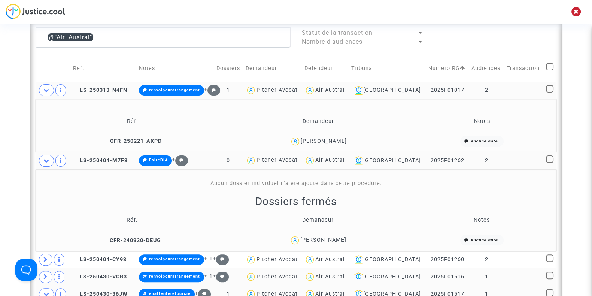
click at [325, 238] on div "Marina Alfano" at bounding box center [323, 240] width 46 height 6
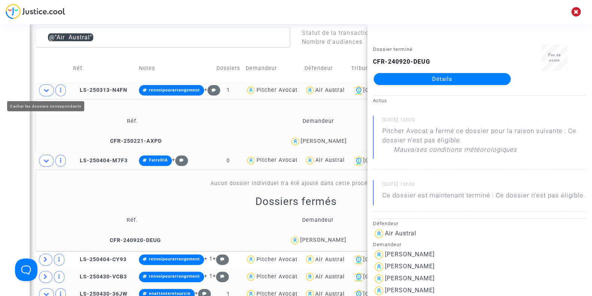
click at [43, 89] on icon at bounding box center [46, 90] width 6 height 6
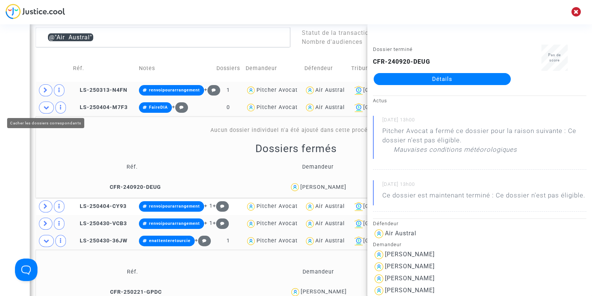
click at [43, 104] on icon at bounding box center [46, 107] width 6 height 6
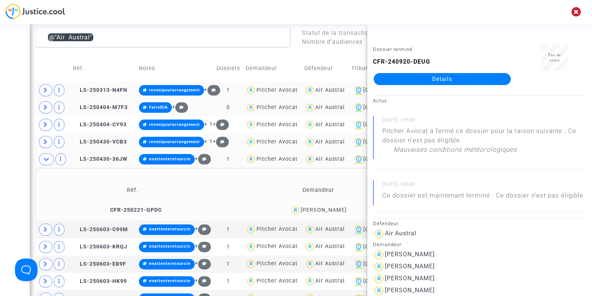
scroll to position [248, 0]
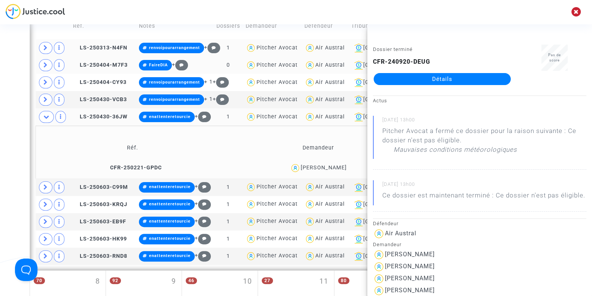
click at [9, 144] on div "Date de clôture d'instruction Date de conciliation Date d'audience Date de juge…" at bounding box center [296, 193] width 592 height 797
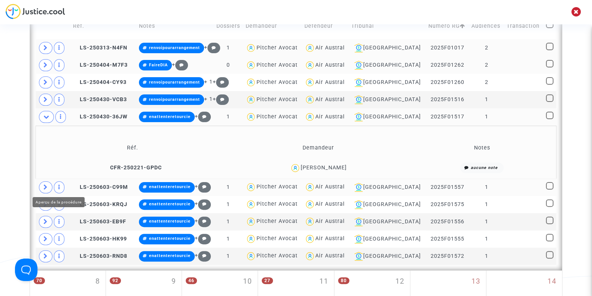
click at [50, 185] on span at bounding box center [45, 187] width 13 height 12
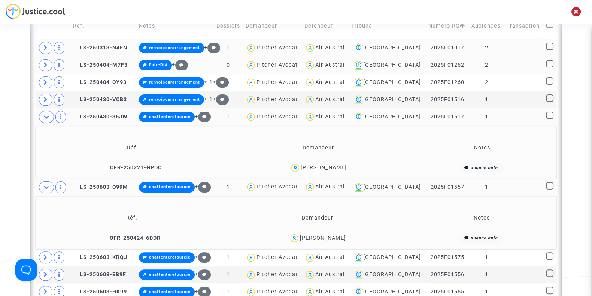
click at [332, 232] on span "Dylan Rupert" at bounding box center [322, 216] width 46 height 49
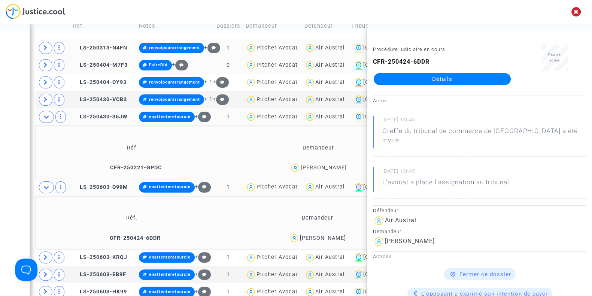
copy div "Rupert"
click at [340, 167] on div "Asmina Ali" at bounding box center [324, 167] width 46 height 6
click at [339, 166] on div "Asmina Ali" at bounding box center [324, 167] width 46 height 6
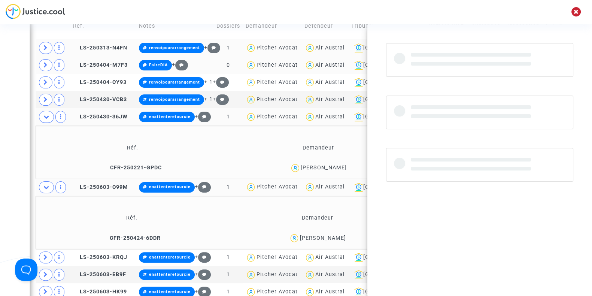
click at [339, 166] on div "Asmina Ali" at bounding box center [324, 167] width 46 height 6
copy div "Ali"
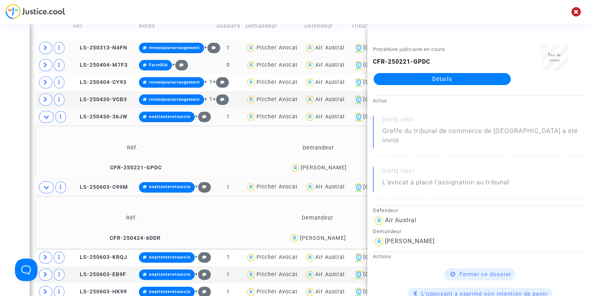
click at [323, 162] on span "Asmina Ali" at bounding box center [324, 145] width 46 height 49
click at [332, 238] on div "Dylan Rupert" at bounding box center [322, 238] width 46 height 6
click at [47, 184] on icon at bounding box center [46, 187] width 6 height 6
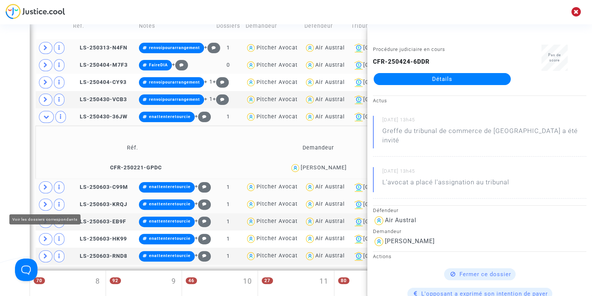
click at [46, 198] on span at bounding box center [45, 204] width 13 height 12
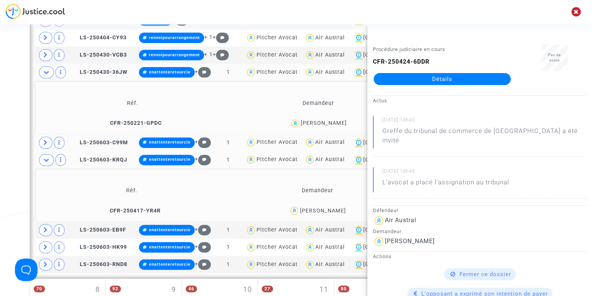
scroll to position [293, 0]
click at [332, 207] on div "Valentin Rault" at bounding box center [322, 210] width 46 height 6
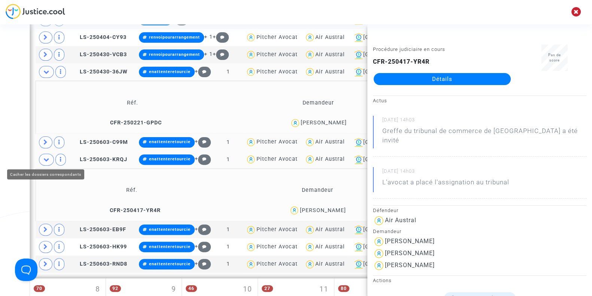
click at [46, 156] on icon at bounding box center [46, 159] width 6 height 6
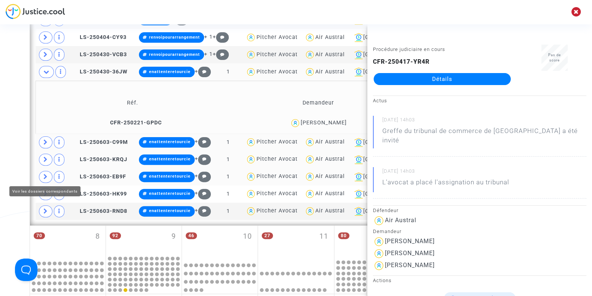
click at [45, 171] on span at bounding box center [45, 177] width 13 height 12
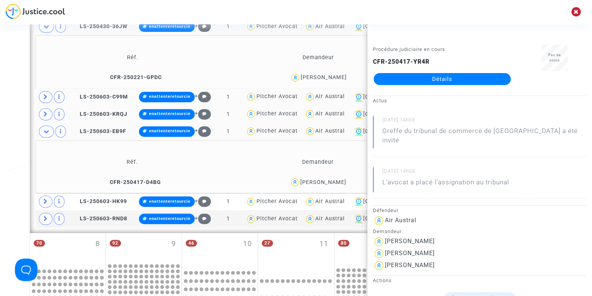
scroll to position [339, 0]
click at [337, 181] on div "Marie Andre" at bounding box center [323, 182] width 46 height 6
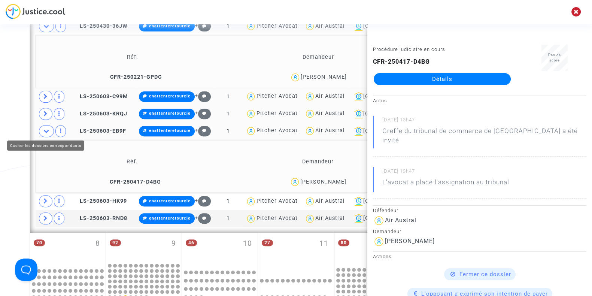
click at [45, 128] on icon at bounding box center [46, 131] width 6 height 6
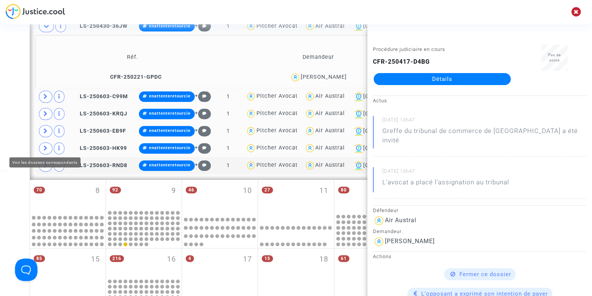
click at [43, 145] on icon at bounding box center [45, 148] width 4 height 6
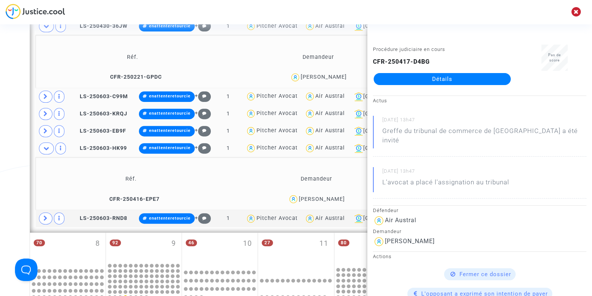
click at [328, 197] on div "Fanny Arrebolle" at bounding box center [322, 199] width 46 height 6
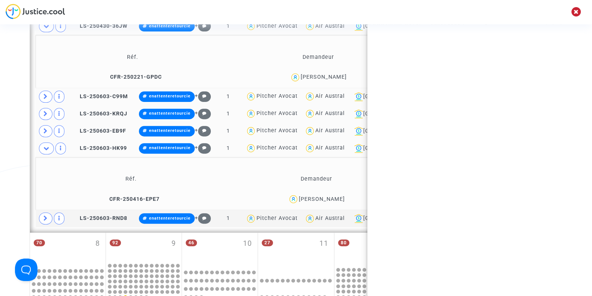
click at [328, 197] on div "Fanny Arrebolle" at bounding box center [322, 199] width 46 height 6
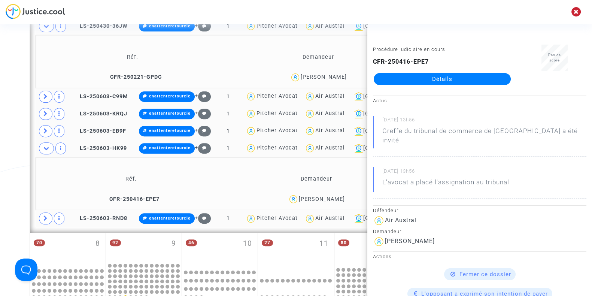
click at [43, 219] on span at bounding box center [45, 218] width 13 height 12
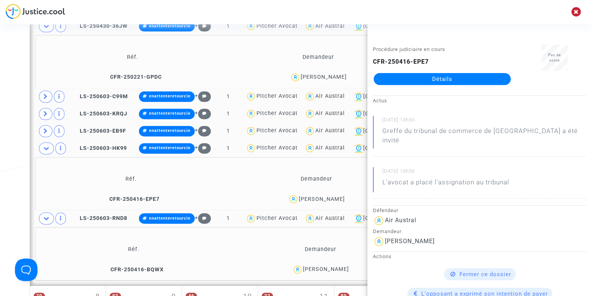
click at [339, 266] on div "Liguori Gabrielle" at bounding box center [326, 269] width 46 height 6
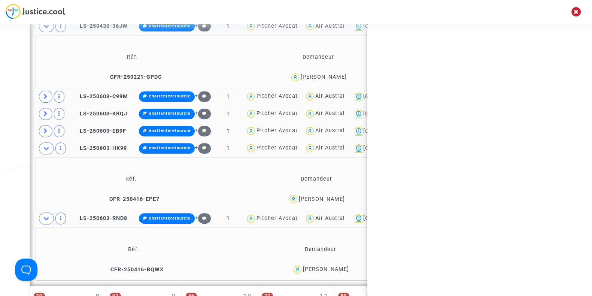
click at [339, 266] on div "Liguori Gabrielle" at bounding box center [326, 269] width 46 height 6
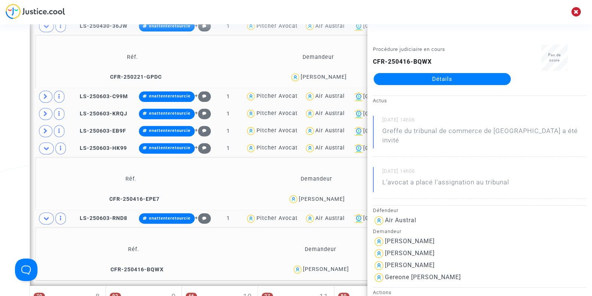
click at [323, 196] on div "Fanny Arrebolle" at bounding box center [322, 199] width 46 height 6
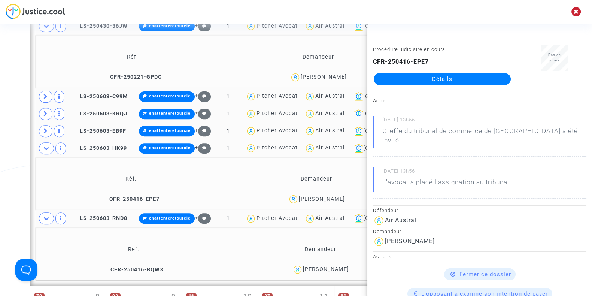
click at [326, 266] on div "Liguori Gabrielle" at bounding box center [326, 269] width 46 height 6
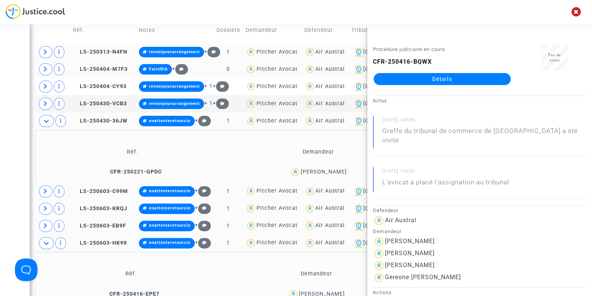
scroll to position [243, 0]
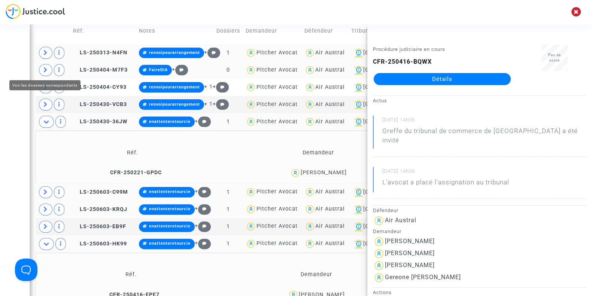
click at [40, 70] on span at bounding box center [45, 70] width 13 height 12
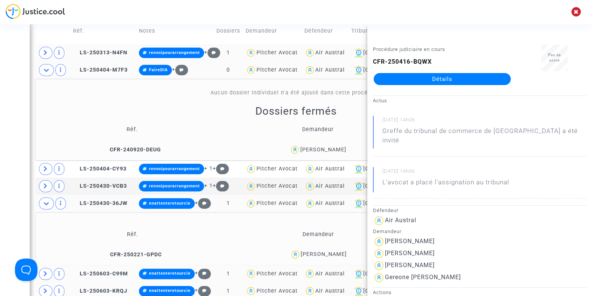
click at [319, 151] on div "Marina Alfano" at bounding box center [317, 149] width 179 height 11
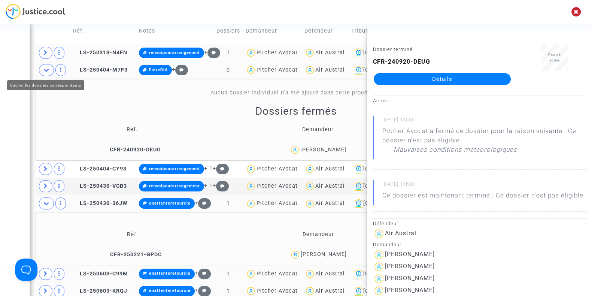
click at [44, 64] on span at bounding box center [46, 70] width 15 height 12
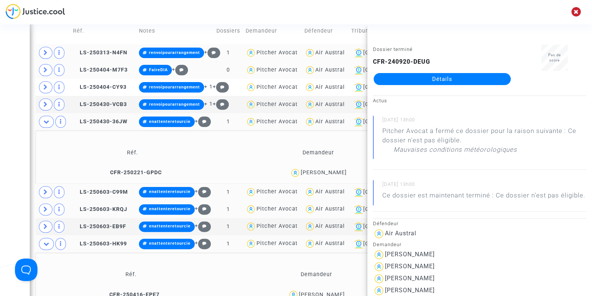
click at [326, 171] on div "Asmina Ali" at bounding box center [324, 172] width 46 height 6
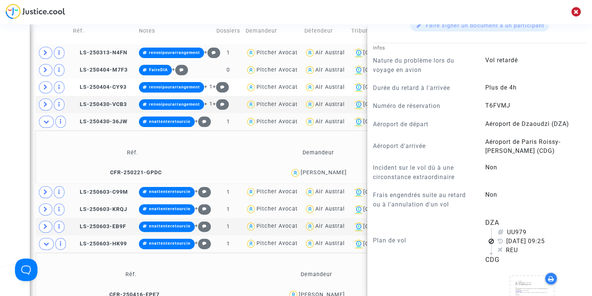
scroll to position [405, 0]
click at [51, 183] on td at bounding box center [53, 191] width 35 height 17
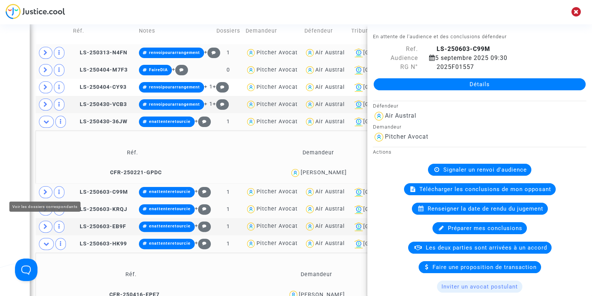
click at [45, 186] on span at bounding box center [45, 192] width 13 height 12
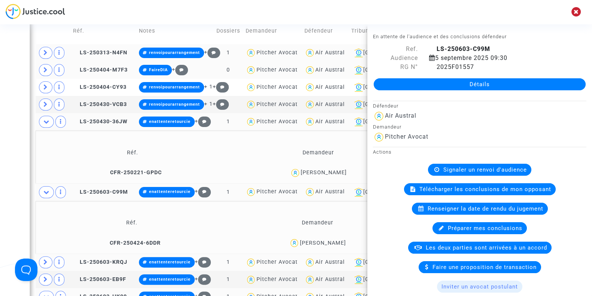
click at [12, 137] on div "Date de clôture d'instruction Date de conciliation Date d'audience Date de juge…" at bounding box center [296, 277] width 592 height 955
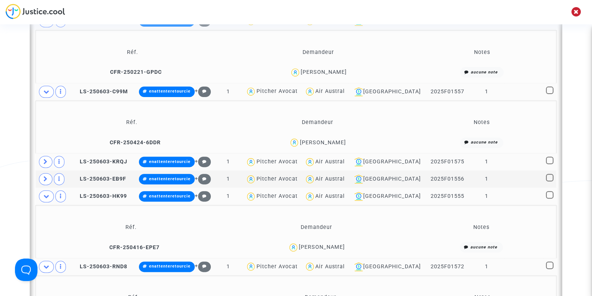
scroll to position [344, 0]
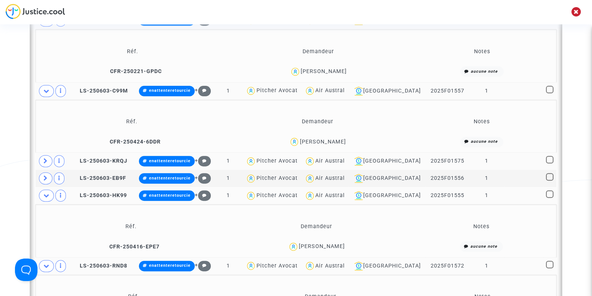
click at [313, 139] on div "Dylan Rupert" at bounding box center [322, 142] width 46 height 6
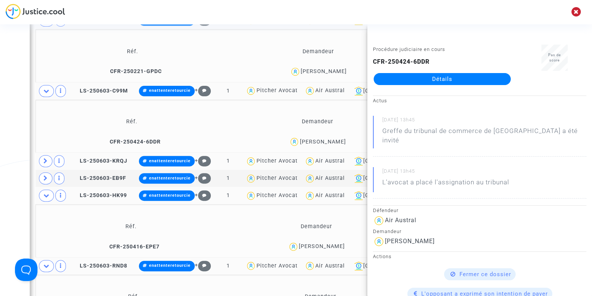
click at [0, 107] on div "Date de clôture d'instruction Date de conciliation Date d'audience Date de juge…" at bounding box center [296, 176] width 592 height 955
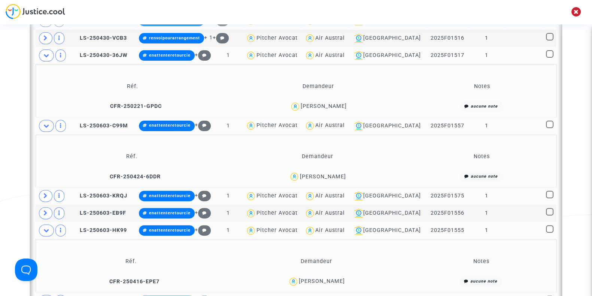
scroll to position [299, 0]
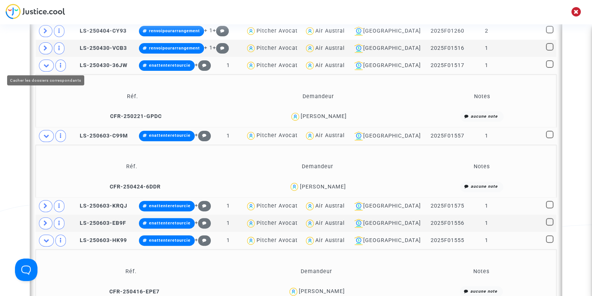
click at [45, 63] on icon at bounding box center [46, 66] width 6 height 6
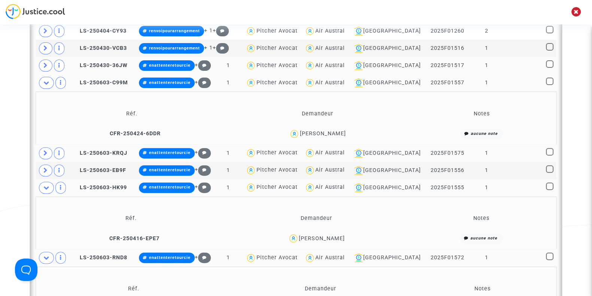
click at [342, 130] on div "Dylan Rupert" at bounding box center [317, 133] width 179 height 11
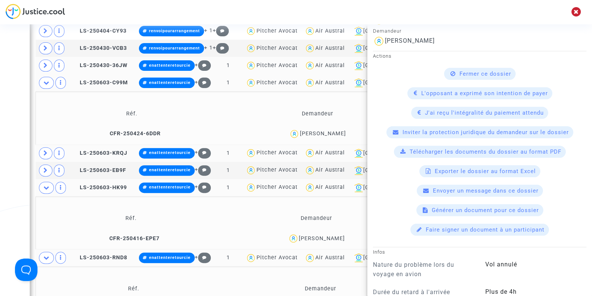
scroll to position [438, 0]
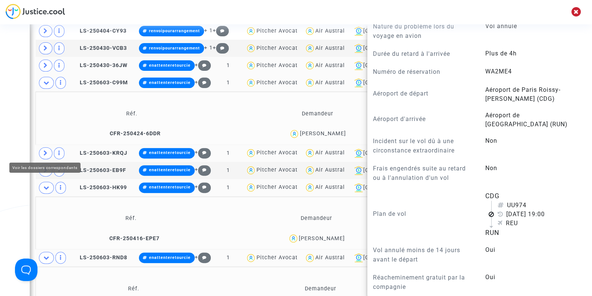
click at [43, 150] on icon at bounding box center [45, 153] width 4 height 6
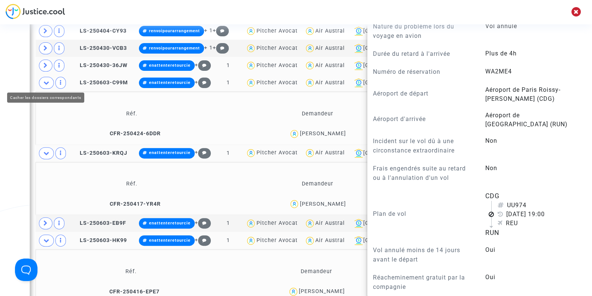
click at [44, 81] on icon at bounding box center [46, 83] width 6 height 6
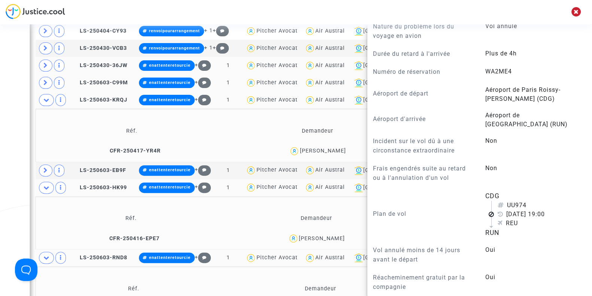
click at [330, 145] on span "Valentin Rault" at bounding box center [322, 128] width 46 height 49
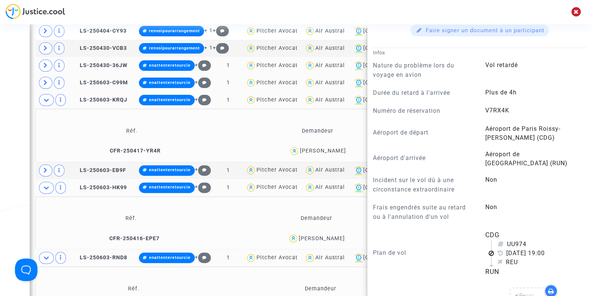
scroll to position [424, 0]
click at [42, 97] on span at bounding box center [46, 100] width 15 height 12
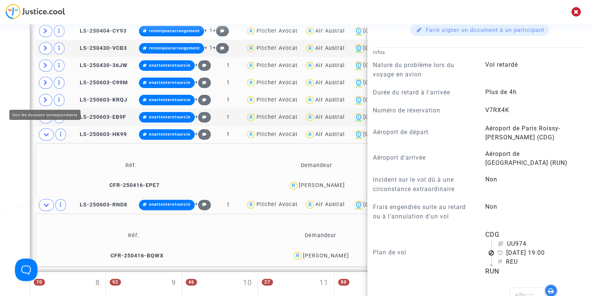
click at [45, 109] on td at bounding box center [53, 117] width 35 height 17
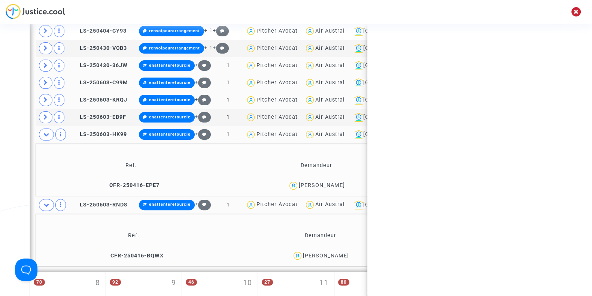
scroll to position [0, 0]
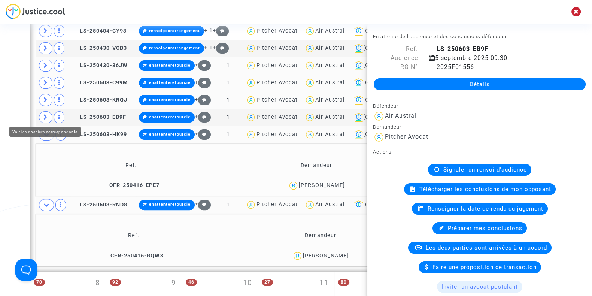
click at [45, 114] on icon at bounding box center [45, 117] width 4 height 6
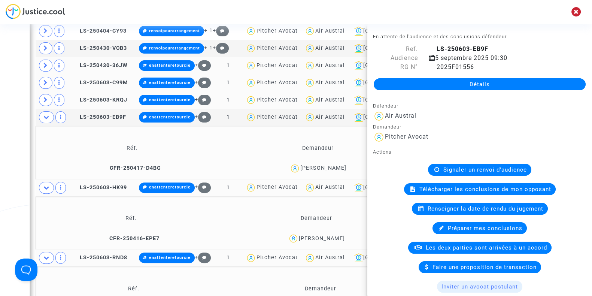
click at [328, 168] on div "Marie Andre" at bounding box center [323, 168] width 46 height 6
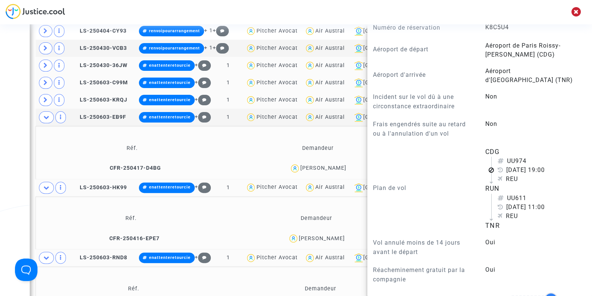
scroll to position [500, 0]
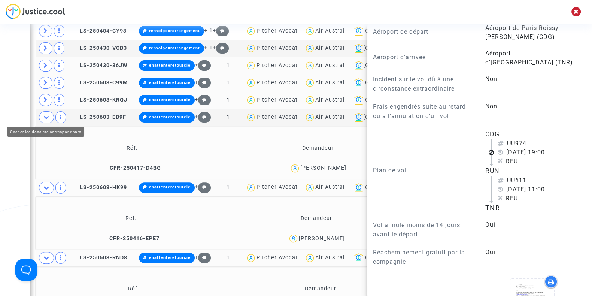
click at [42, 115] on span at bounding box center [46, 117] width 15 height 12
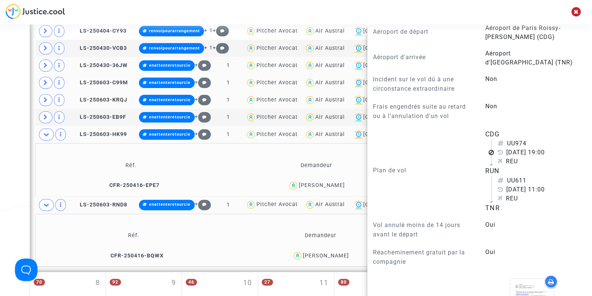
click at [331, 185] on div "Fanny Arrebolle" at bounding box center [322, 185] width 46 height 6
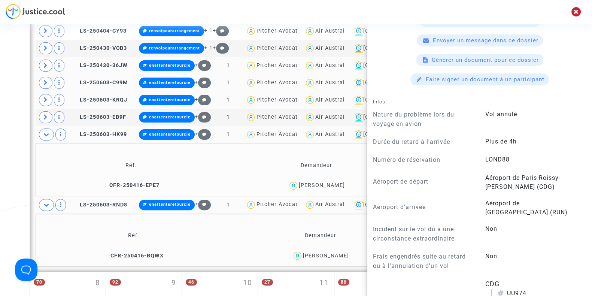
scroll to position [474, 0]
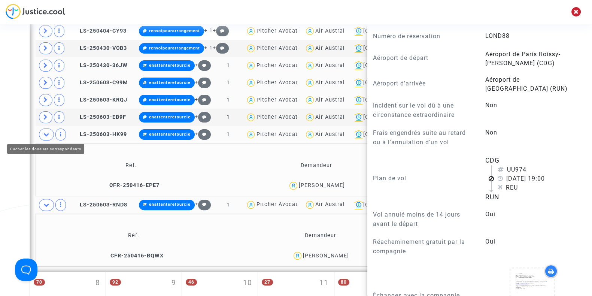
click at [46, 136] on span at bounding box center [46, 134] width 15 height 12
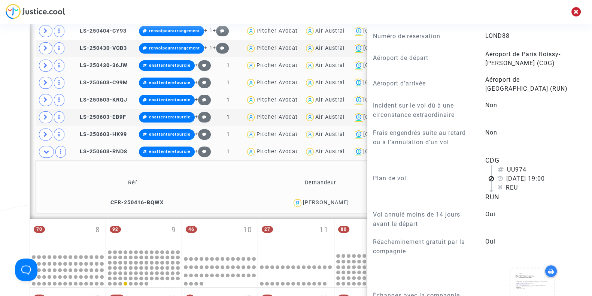
click at [339, 199] on div "Liguori Gabrielle" at bounding box center [326, 202] width 46 height 6
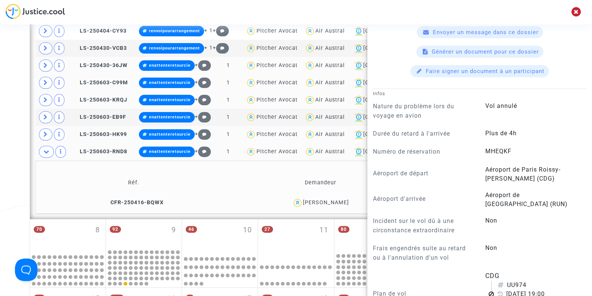
scroll to position [519, 0]
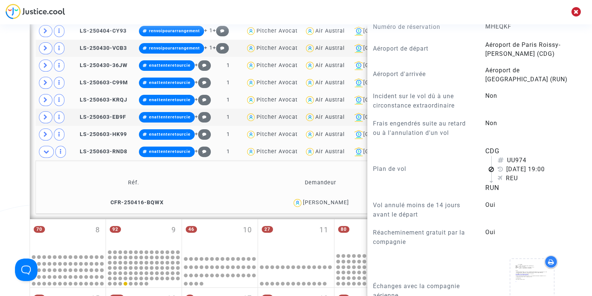
click at [0, 131] on div "Date de clôture d'instruction Date de conciliation Date d'audience Date de juge…" at bounding box center [296, 142] width 592 height 797
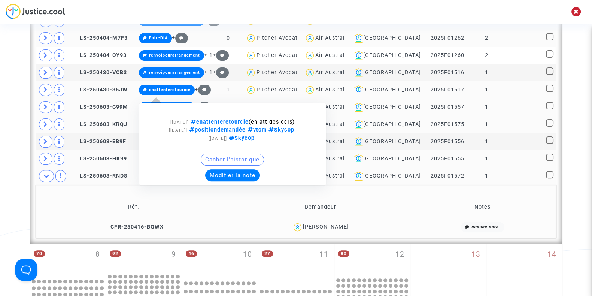
scroll to position [265, 0]
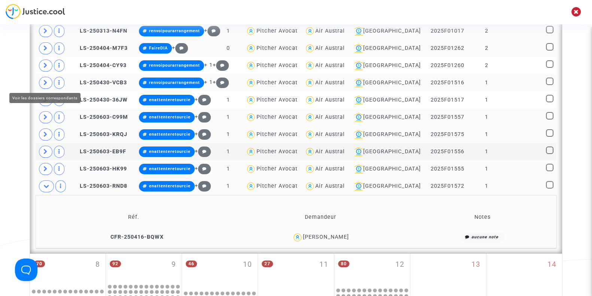
click at [49, 79] on span at bounding box center [45, 83] width 13 height 12
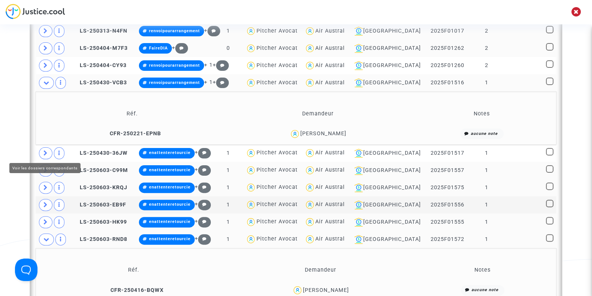
click at [48, 151] on span at bounding box center [45, 153] width 13 height 12
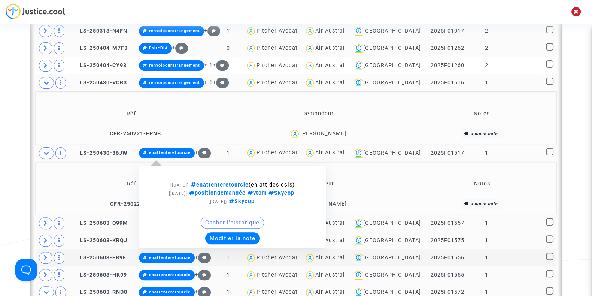
click at [239, 232] on button "Modifier la note" at bounding box center [232, 238] width 55 height 12
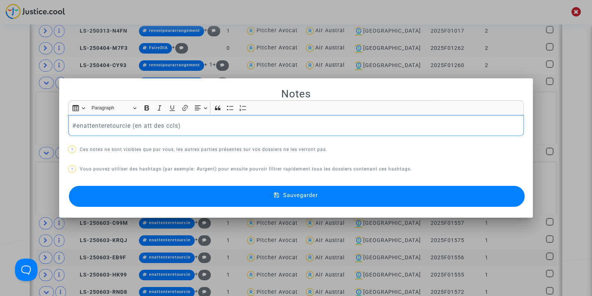
drag, startPoint x: 185, startPoint y: 127, endPoint x: 25, endPoint y: 132, distance: 159.9
click at [25, 132] on div "Notes Rich Text Editor Insert table Insert table Heading Paragraph Paragraph He…" at bounding box center [296, 148] width 592 height 296
click at [121, 123] on p "#renvoi pour arrengement" at bounding box center [296, 125] width 448 height 9
drag, startPoint x: 150, startPoint y: 120, endPoint x: 32, endPoint y: 128, distance: 118.2
click at [32, 128] on div "Notes Rich Text Editor Insert table Insert table Heading Paragraph Paragraph He…" at bounding box center [296, 148] width 592 height 296
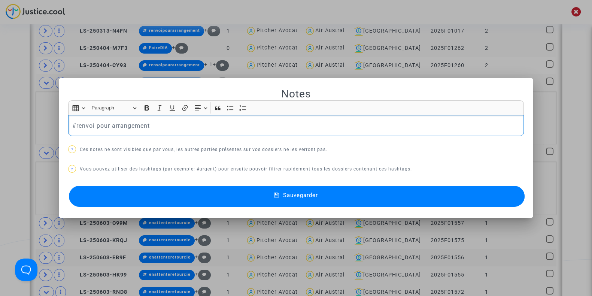
click at [93, 125] on p "#renvoi pour arrangement" at bounding box center [296, 125] width 448 height 9
drag, startPoint x: 147, startPoint y: 130, endPoint x: 42, endPoint y: 134, distance: 105.3
click at [42, 134] on div "Notes Rich Text Editor Insert table Insert table Heading Paragraph Paragraph He…" at bounding box center [296, 148] width 592 height 296
click at [148, 192] on button "Sauvegarder" at bounding box center [297, 196] width 456 height 21
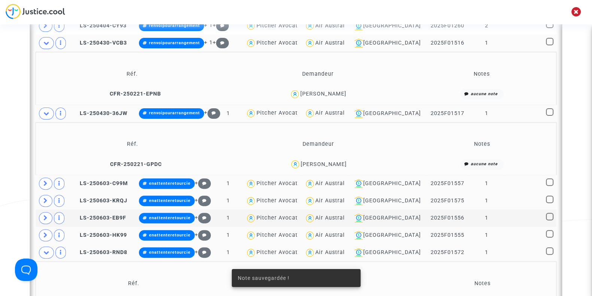
scroll to position [306, 0]
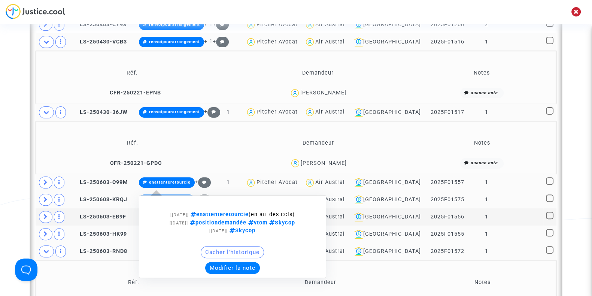
click at [217, 264] on button "Modifier la note" at bounding box center [232, 268] width 55 height 12
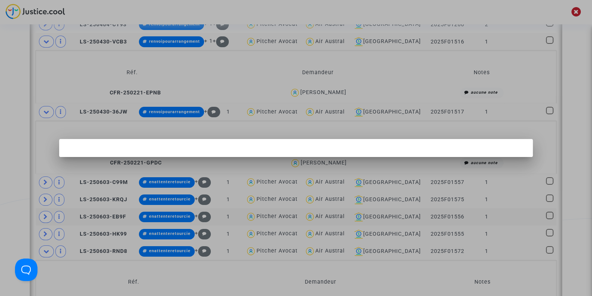
scroll to position [0, 0]
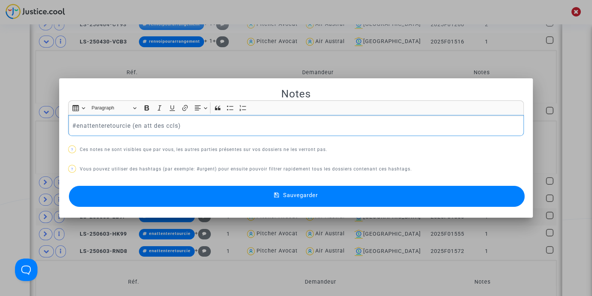
drag, startPoint x: 191, startPoint y: 122, endPoint x: 12, endPoint y: 122, distance: 178.9
click at [12, 122] on div "Notes Rich Text Editor Insert table Insert table Heading Paragraph Paragraph He…" at bounding box center [296, 148] width 592 height 296
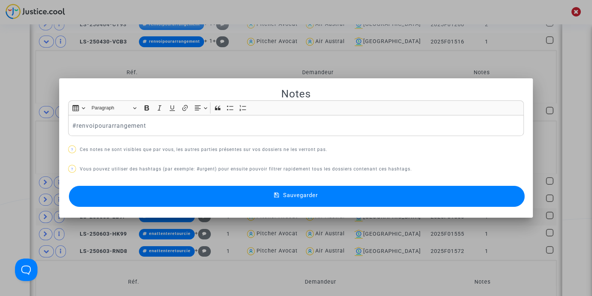
click at [126, 190] on button "Sauvegarder" at bounding box center [297, 196] width 456 height 21
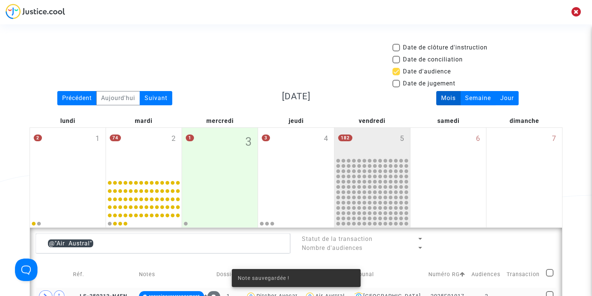
scroll to position [306, 0]
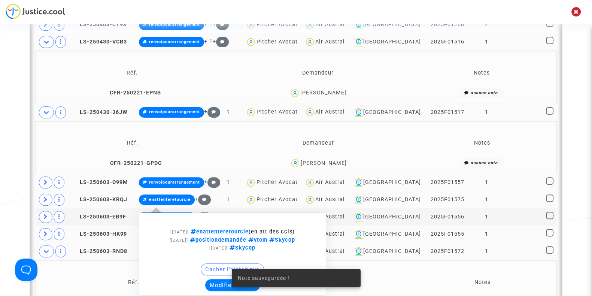
click at [219, 284] on button "Modifier la note" at bounding box center [232, 285] width 55 height 12
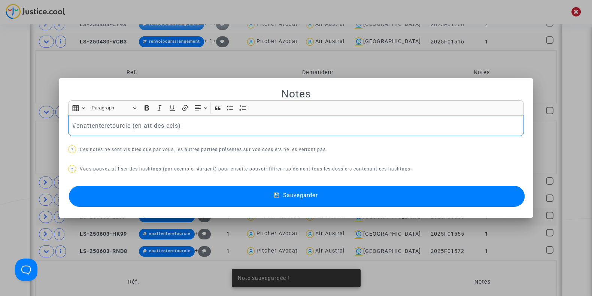
scroll to position [0, 0]
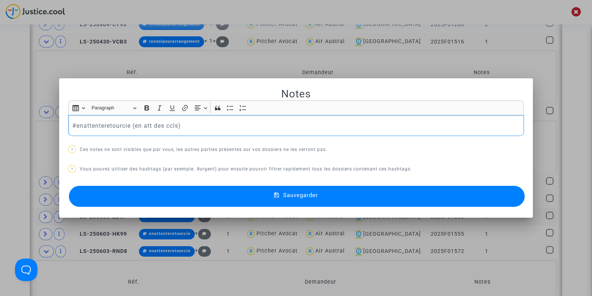
drag, startPoint x: 198, startPoint y: 131, endPoint x: 24, endPoint y: 122, distance: 174.3
click at [24, 122] on div "Notes Rich Text Editor Insert table Insert table Heading Paragraph Paragraph He…" at bounding box center [296, 148] width 592 height 296
click at [147, 202] on button "Sauvegarder" at bounding box center [297, 196] width 456 height 21
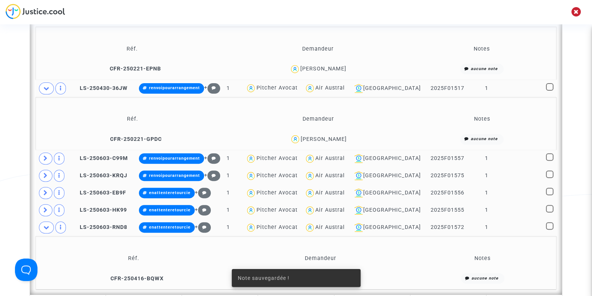
scroll to position [330, 0]
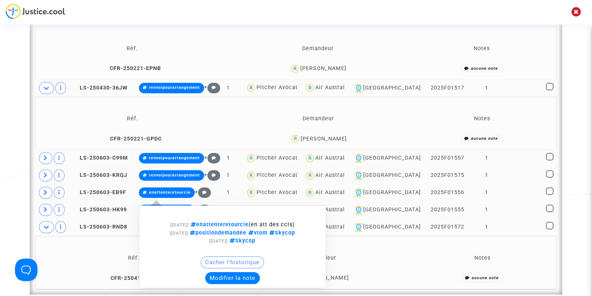
click at [218, 272] on button "Modifier la note" at bounding box center [232, 278] width 55 height 12
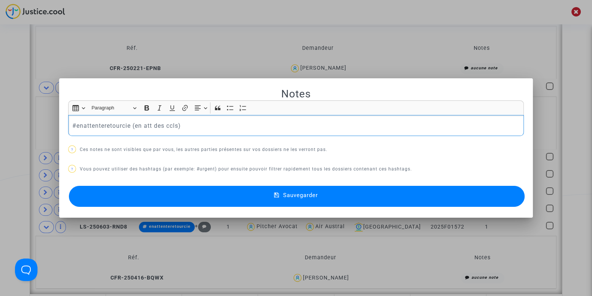
drag, startPoint x: 186, startPoint y: 127, endPoint x: 0, endPoint y: 131, distance: 185.7
click at [0, 131] on div "Notes Rich Text Editor Insert table Insert table Heading Paragraph Paragraph He…" at bounding box center [296, 148] width 592 height 296
click at [122, 191] on button "Sauvegarder" at bounding box center [297, 196] width 456 height 21
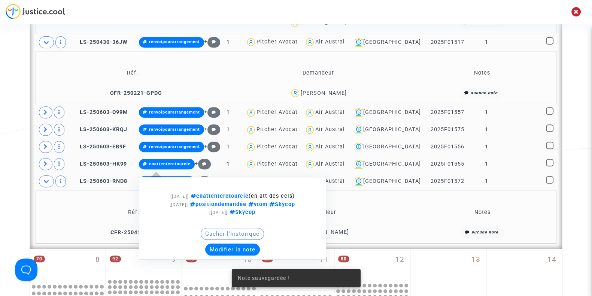
scroll to position [387, 0]
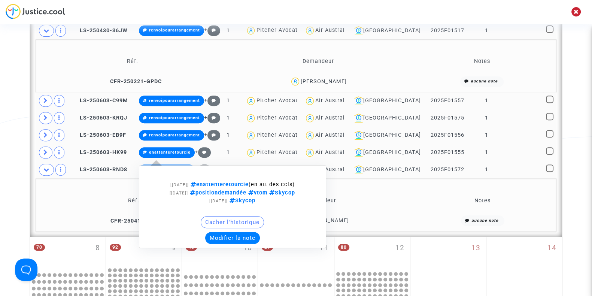
click at [240, 234] on button "Modifier la note" at bounding box center [232, 238] width 55 height 12
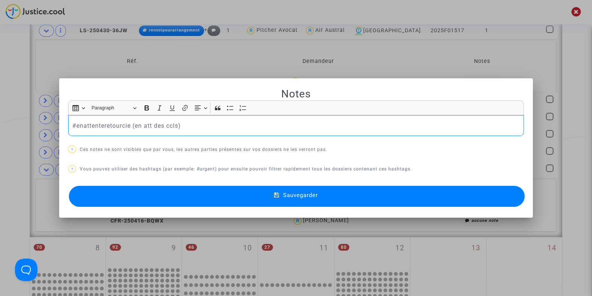
drag, startPoint x: 192, startPoint y: 123, endPoint x: 2, endPoint y: 124, distance: 190.2
click at [2, 124] on div "Notes Rich Text Editor Insert table Insert table Heading Paragraph Paragraph He…" at bounding box center [296, 148] width 592 height 296
click at [142, 199] on button "Sauvegarder" at bounding box center [297, 196] width 456 height 21
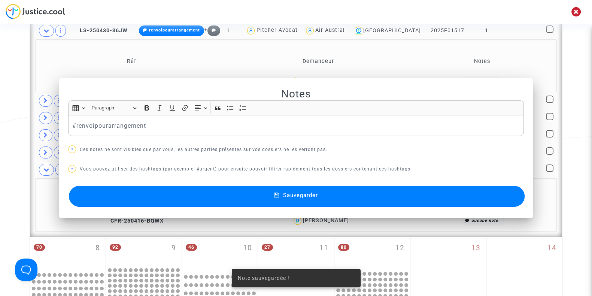
scroll to position [387, 0]
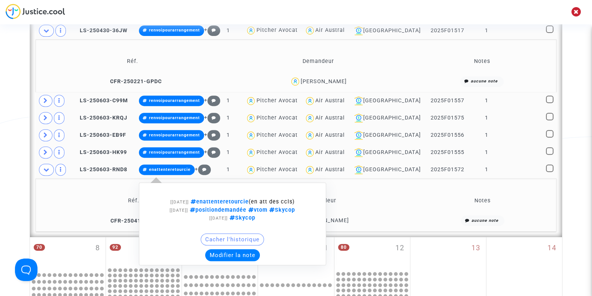
click at [231, 250] on button "Modifier la note" at bounding box center [232, 255] width 55 height 12
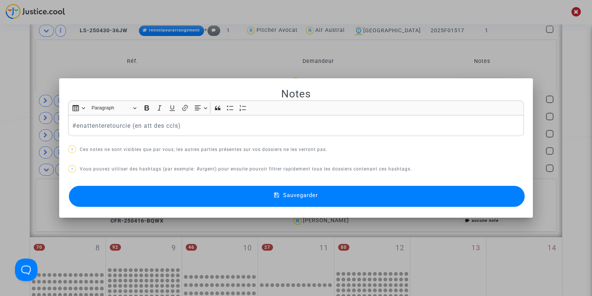
scroll to position [0, 0]
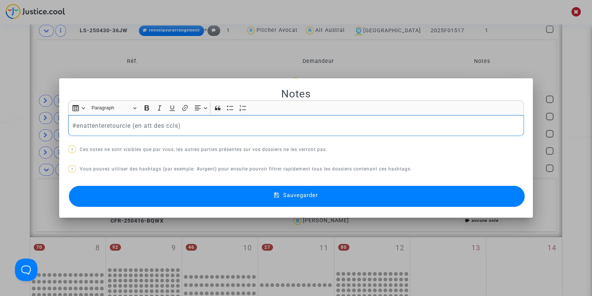
drag, startPoint x: 214, startPoint y: 133, endPoint x: 0, endPoint y: 113, distance: 214.7
click at [0, 113] on div "Notes Rich Text Editor Insert table Insert table Heading Paragraph Paragraph He…" at bounding box center [296, 148] width 592 height 296
click at [147, 200] on button "Sauvegarder" at bounding box center [297, 196] width 456 height 21
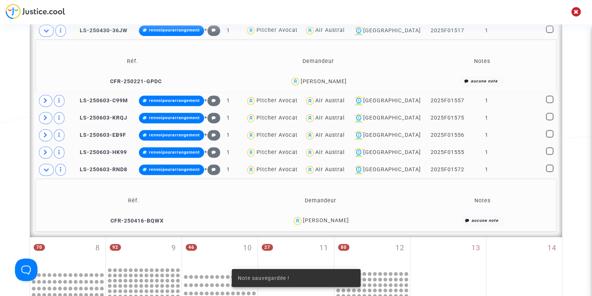
scroll to position [374, 0]
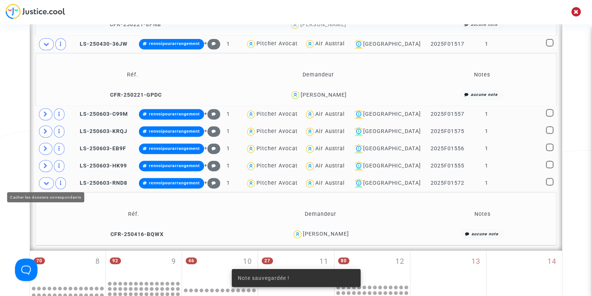
click at [41, 181] on span at bounding box center [46, 183] width 15 height 12
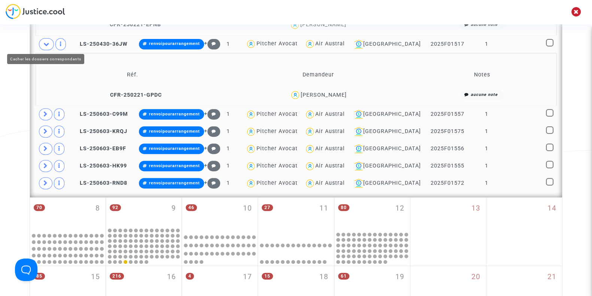
click at [45, 41] on icon at bounding box center [46, 44] width 6 height 6
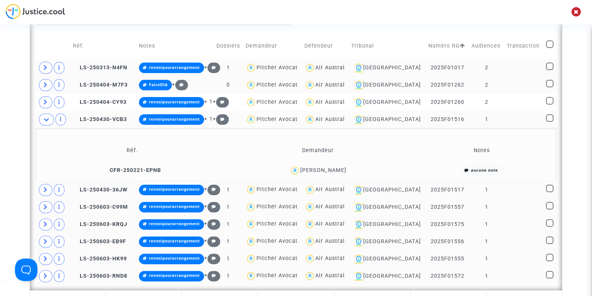
scroll to position [229, 0]
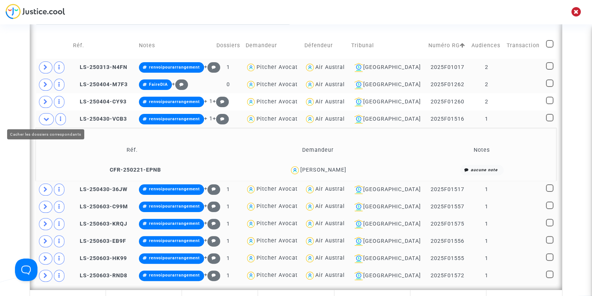
click at [50, 115] on span at bounding box center [46, 119] width 15 height 12
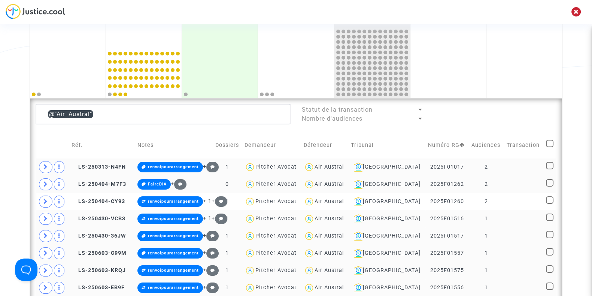
scroll to position [37, 0]
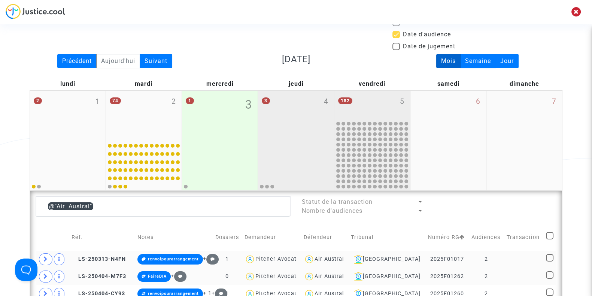
click at [293, 123] on div "3 4" at bounding box center [296, 115] width 76 height 49
type textarea "@"Air Austral""
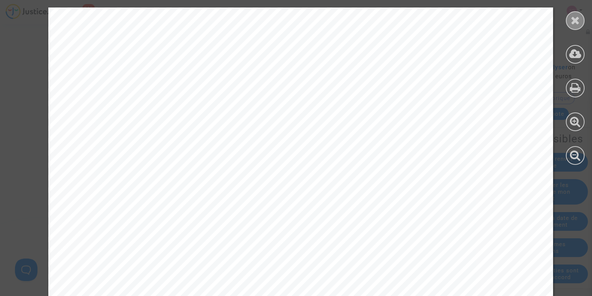
click at [578, 18] on icon at bounding box center [575, 20] width 9 height 11
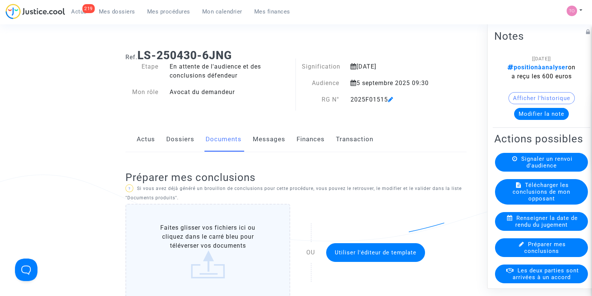
click at [112, 14] on span "Mes dossiers" at bounding box center [117, 11] width 36 height 7
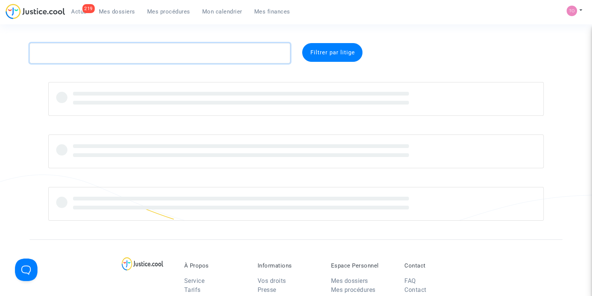
click at [82, 46] on textarea at bounding box center [160, 53] width 261 height 20
paste textarea "CARDOSO"
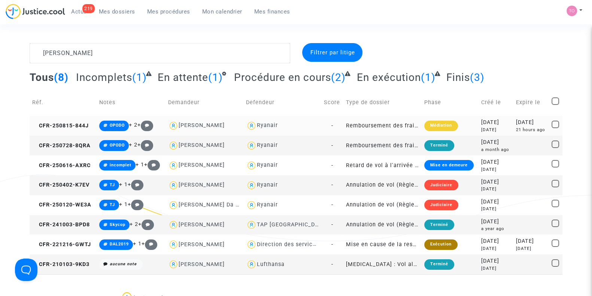
click at [265, 124] on div "Ryanair" at bounding box center [267, 125] width 21 height 6
type textarea "CARDOSO @Ryanair"
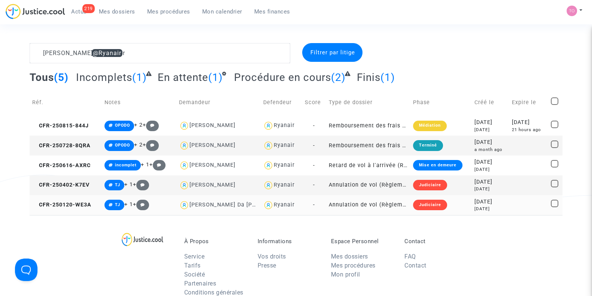
click at [474, 208] on div "7 months ago" at bounding box center [490, 209] width 32 height 6
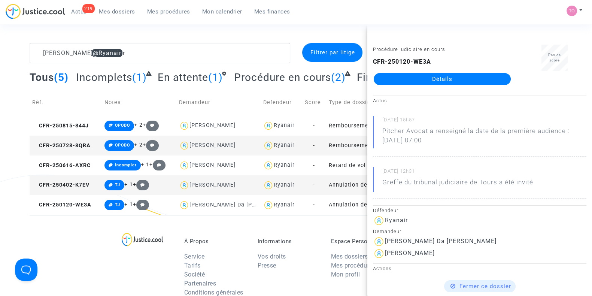
click at [450, 81] on link "Détails" at bounding box center [442, 79] width 137 height 12
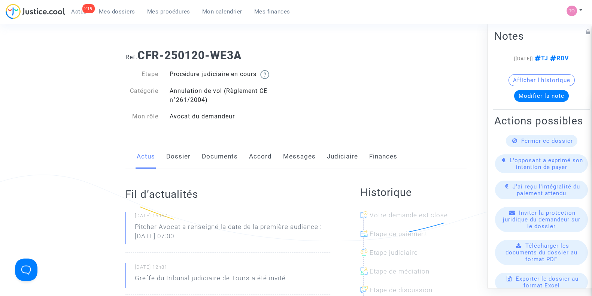
drag, startPoint x: 338, startPoint y: 158, endPoint x: 334, endPoint y: 156, distance: 4.7
click at [334, 156] on link "Judiciaire" at bounding box center [342, 156] width 31 height 25
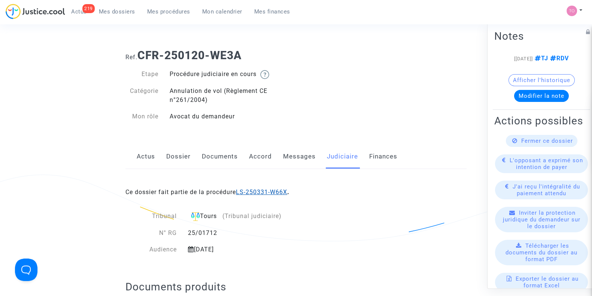
click at [259, 192] on link "LS-250331-W66X" at bounding box center [261, 191] width 51 height 7
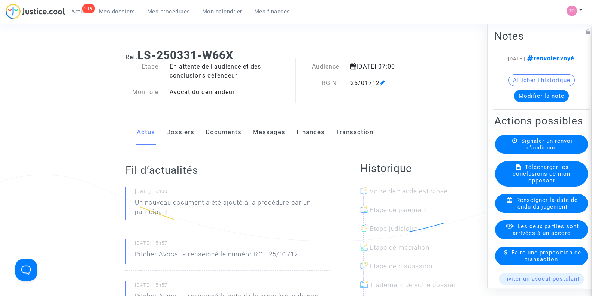
scroll to position [86, 0]
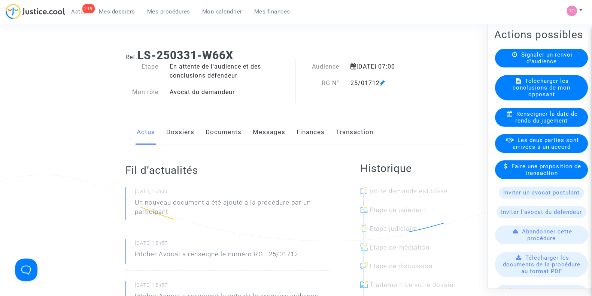
click at [534, 65] on span "Signaler un renvoi d'audience" at bounding box center [546, 58] width 51 height 13
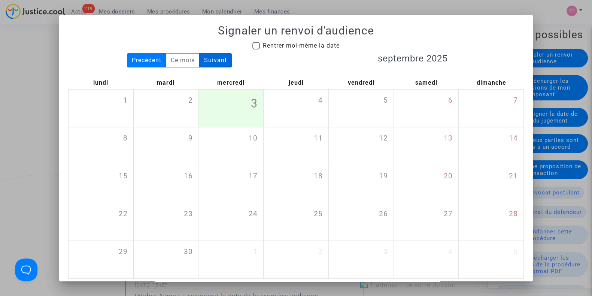
click at [213, 61] on div "Suivant" at bounding box center [215, 60] width 33 height 14
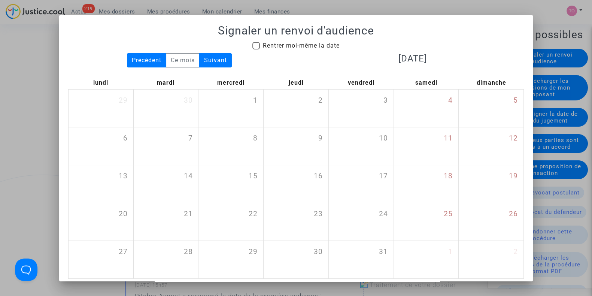
click at [213, 61] on div "Suivant" at bounding box center [215, 60] width 33 height 14
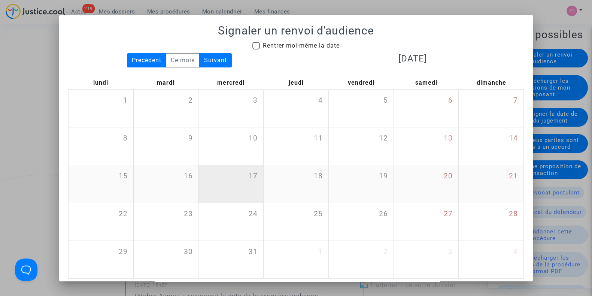
click at [232, 175] on div "17" at bounding box center [230, 183] width 65 height 37
click at [244, 179] on div "17" at bounding box center [230, 183] width 65 height 37
click at [252, 46] on span at bounding box center [255, 45] width 7 height 7
click at [256, 49] on input "Rentrer moi-même la date" at bounding box center [256, 49] width 0 height 0
checkbox input "true"
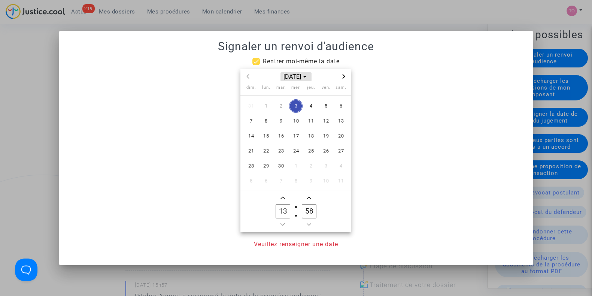
click at [308, 74] on span "Choose month and year" at bounding box center [305, 77] width 6 height 6
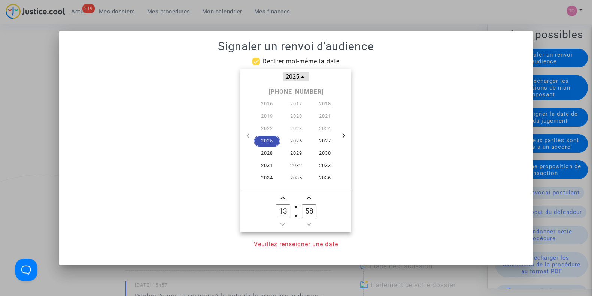
click at [299, 75] on span "2025" at bounding box center [296, 76] width 27 height 9
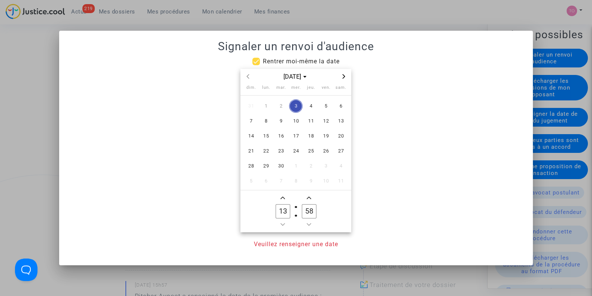
click at [345, 76] on icon "Next month" at bounding box center [343, 76] width 4 height 4
click at [295, 135] on span "17" at bounding box center [295, 135] width 13 height 13
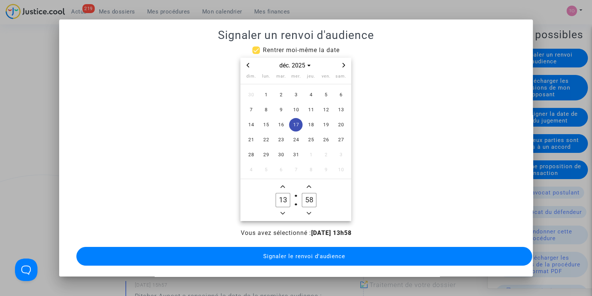
click at [284, 195] on input "13" at bounding box center [283, 200] width 14 height 14
click at [281, 211] on icon "Minus a hour" at bounding box center [282, 213] width 4 height 4
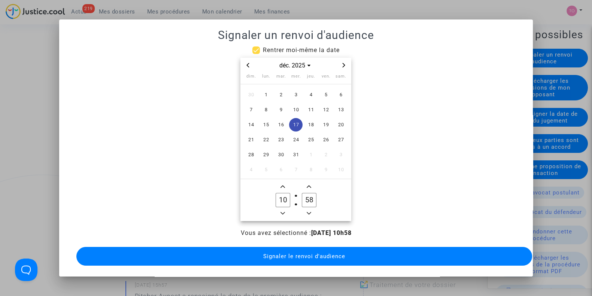
click at [281, 211] on icon "Minus a hour" at bounding box center [282, 213] width 4 height 4
click at [282, 186] on span "Add a hour" at bounding box center [282, 186] width 9 height 9
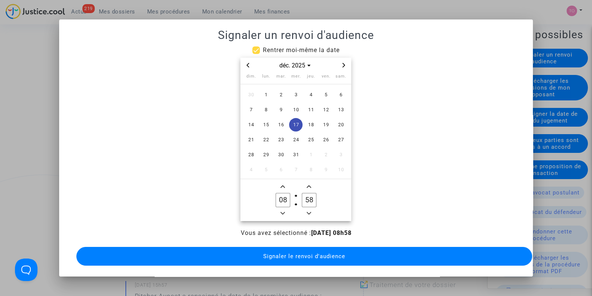
type input "09"
click at [309, 185] on icon "Add a minute" at bounding box center [309, 186] width 4 height 3
type input "59"
click at [309, 185] on icon "Add a minute" at bounding box center [309, 186] width 4 height 3
type input "10"
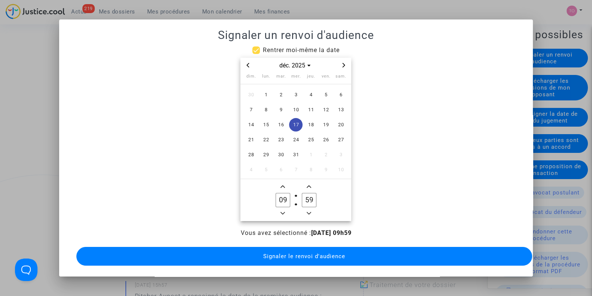
type input "00"
click at [282, 212] on icon "Minus a hour" at bounding box center [282, 213] width 4 height 3
type input "09"
click at [379, 4] on div at bounding box center [296, 148] width 592 height 296
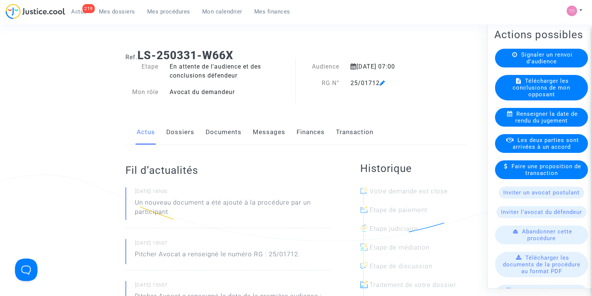
click at [211, 12] on span "Mon calendrier" at bounding box center [222, 11] width 40 height 7
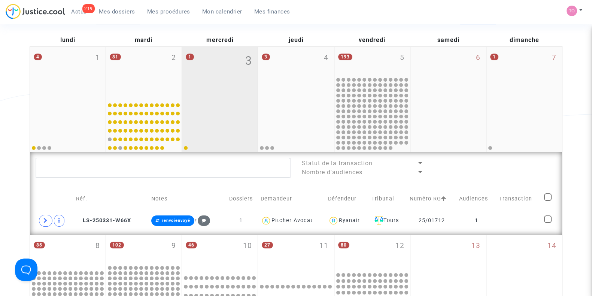
scroll to position [112, 0]
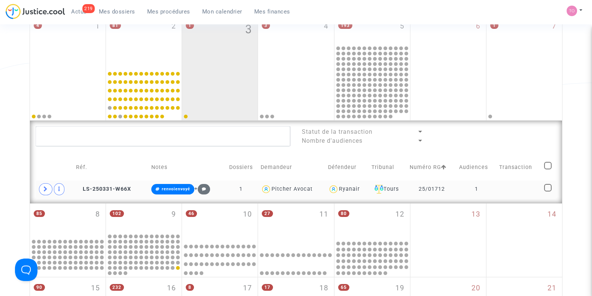
click at [485, 185] on td "1" at bounding box center [476, 188] width 40 height 17
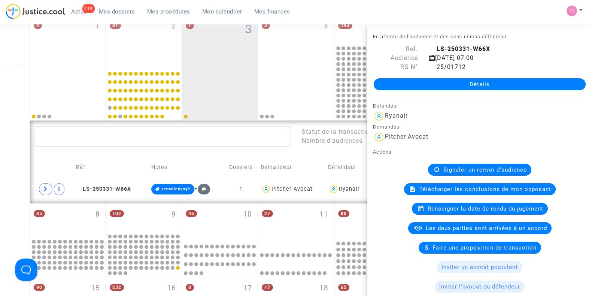
click at [416, 85] on link "Détails" at bounding box center [480, 84] width 212 height 12
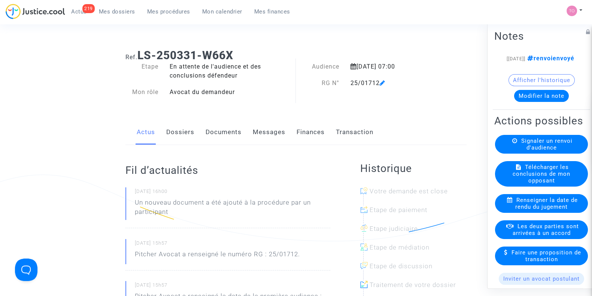
click at [177, 136] on link "Dossiers" at bounding box center [180, 132] width 28 height 25
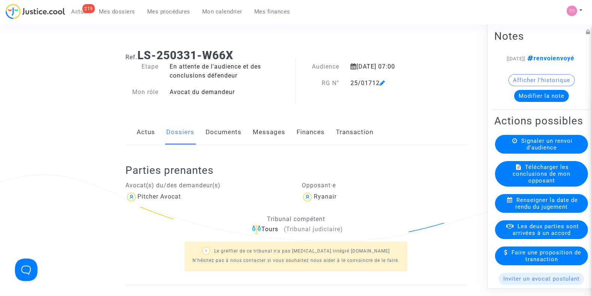
click at [543, 151] on span "Signaler un renvoi d'audience" at bounding box center [546, 143] width 51 height 13
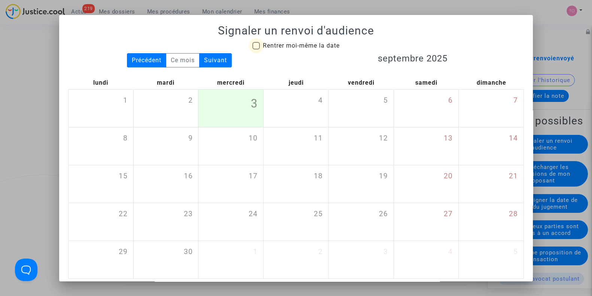
click at [254, 46] on span at bounding box center [255, 45] width 7 height 7
click at [256, 49] on input "Rentrer moi-même la date" at bounding box center [256, 49] width 0 height 0
checkbox input "true"
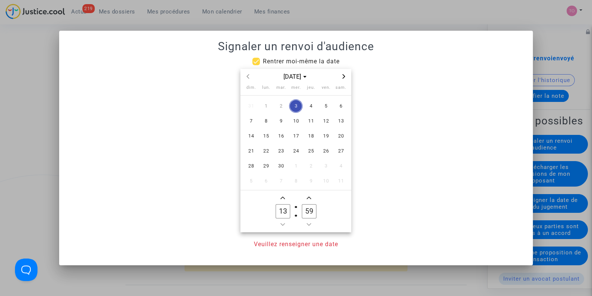
click at [346, 76] on icon "Next month" at bounding box center [343, 76] width 4 height 4
click at [297, 136] on span "17" at bounding box center [295, 135] width 13 height 13
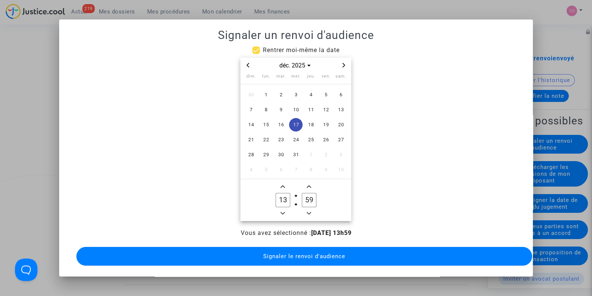
click at [310, 185] on icon "Add a minute" at bounding box center [309, 186] width 4 height 3
type input "14"
type input "00"
click at [281, 211] on icon "Minus a hour" at bounding box center [282, 213] width 4 height 4
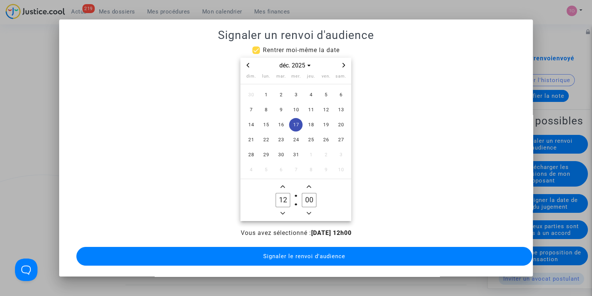
click at [281, 211] on icon "Minus a hour" at bounding box center [282, 213] width 4 height 4
click at [282, 185] on span "Add a hour" at bounding box center [282, 186] width 9 height 9
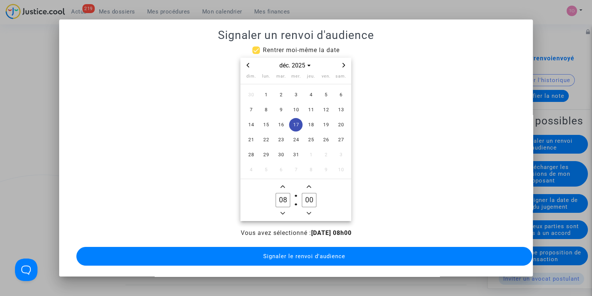
type input "09"
click at [297, 253] on span "Signaler le renvoi d'audience" at bounding box center [304, 256] width 82 height 7
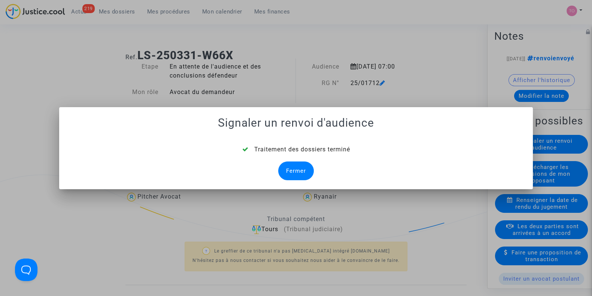
click at [302, 173] on div "Fermer" at bounding box center [296, 170] width 36 height 19
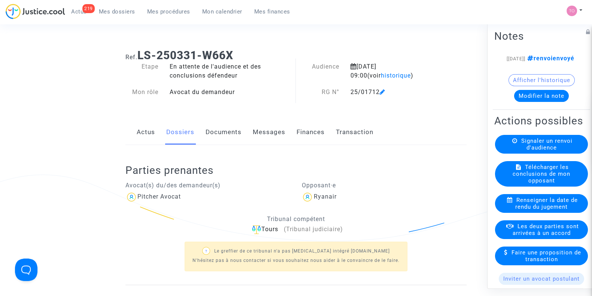
click at [383, 75] on span at bounding box center [383, 70] width 6 height 50
click at [381, 77] on span "historique" at bounding box center [396, 75] width 30 height 7
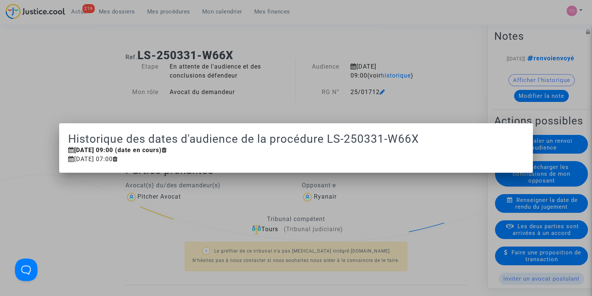
click at [441, 85] on div at bounding box center [296, 148] width 592 height 296
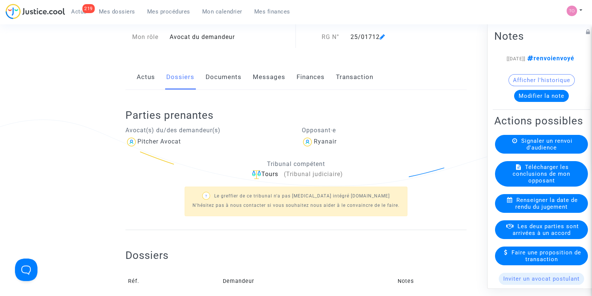
scroll to position [54, 0]
click at [146, 81] on link "Actus" at bounding box center [146, 78] width 18 height 25
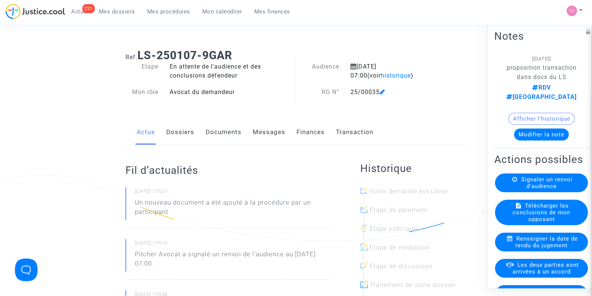
click at [179, 138] on link "Dossiers" at bounding box center [180, 132] width 28 height 25
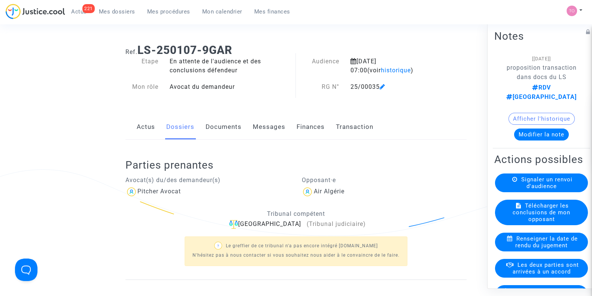
click at [224, 117] on link "Documents" at bounding box center [224, 127] width 36 height 25
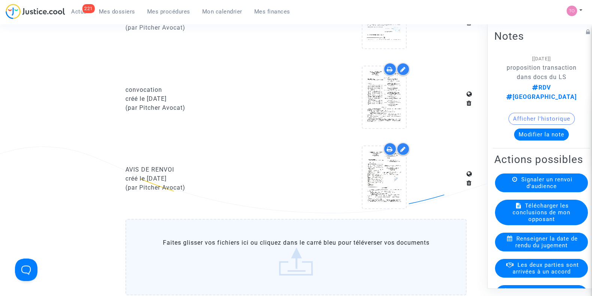
scroll to position [687, 0]
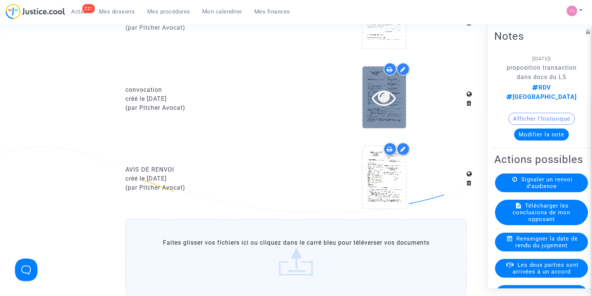
click at [375, 94] on icon at bounding box center [384, 97] width 24 height 24
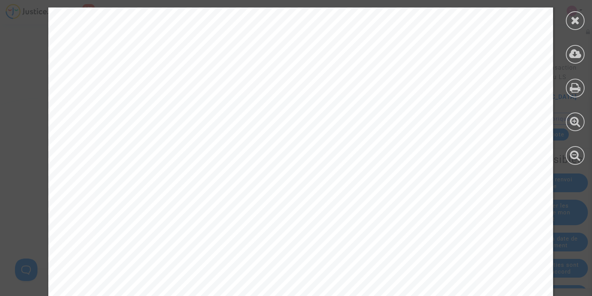
scroll to position [16, 0]
click at [567, 22] on div at bounding box center [575, 20] width 19 height 19
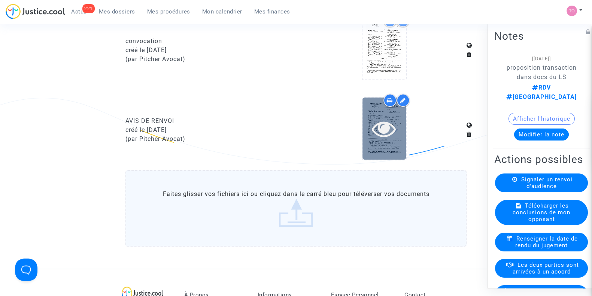
click at [380, 148] on div at bounding box center [383, 128] width 43 height 62
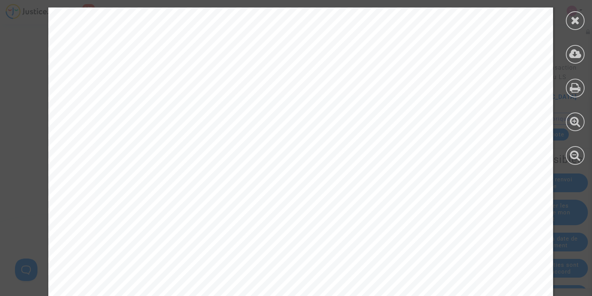
scroll to position [0, 0]
click at [567, 14] on div at bounding box center [575, 86] width 34 height 172
click at [568, 18] on div at bounding box center [575, 20] width 19 height 19
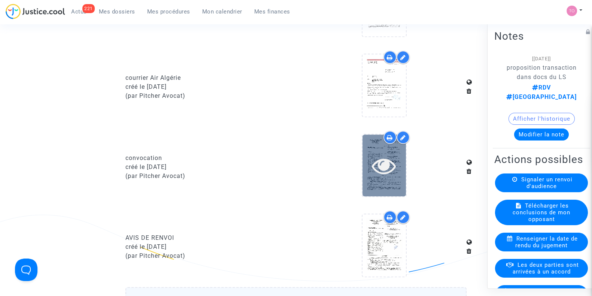
click at [383, 156] on icon at bounding box center [384, 165] width 24 height 24
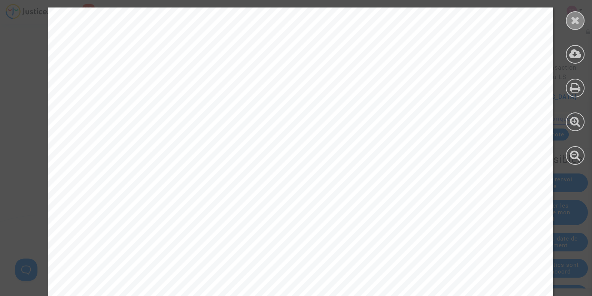
click at [572, 23] on icon at bounding box center [575, 20] width 9 height 11
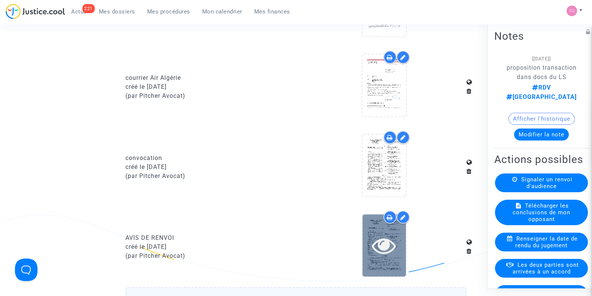
click at [386, 250] on icon at bounding box center [384, 245] width 24 height 24
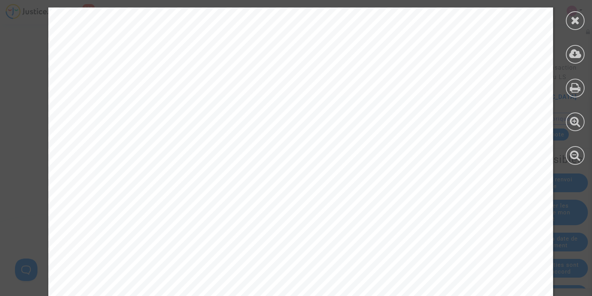
scroll to position [113, 0]
click at [576, 22] on icon at bounding box center [575, 20] width 9 height 11
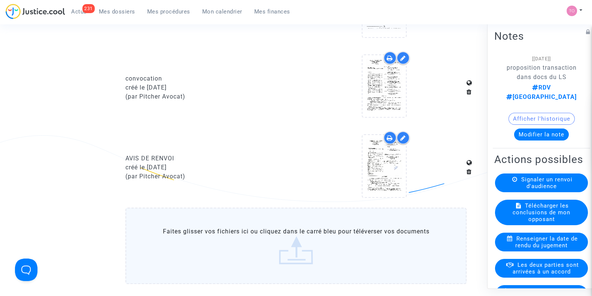
scroll to position [698, 0]
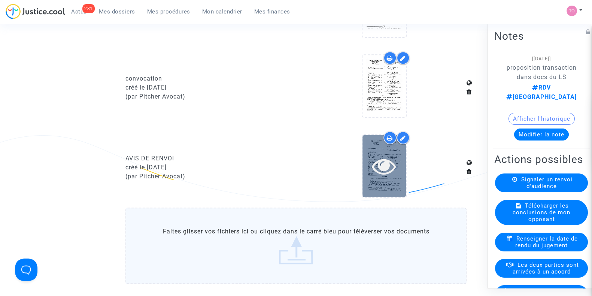
click at [395, 156] on icon at bounding box center [384, 166] width 24 height 24
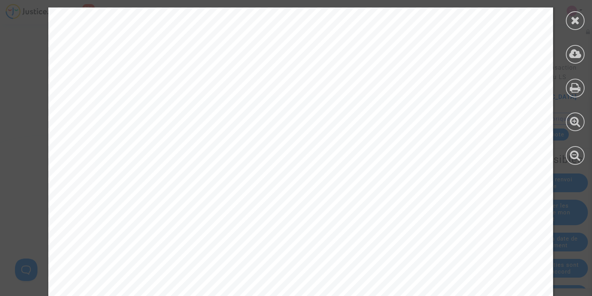
scroll to position [195, 0]
click at [577, 28] on div at bounding box center [575, 20] width 19 height 19
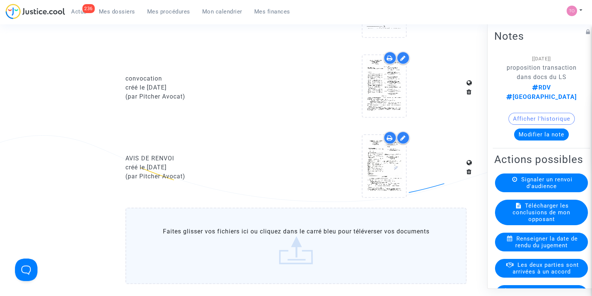
click at [388, 136] on icon at bounding box center [390, 138] width 6 height 6
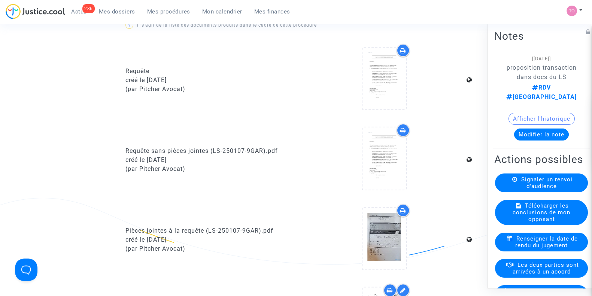
scroll to position [232, 0]
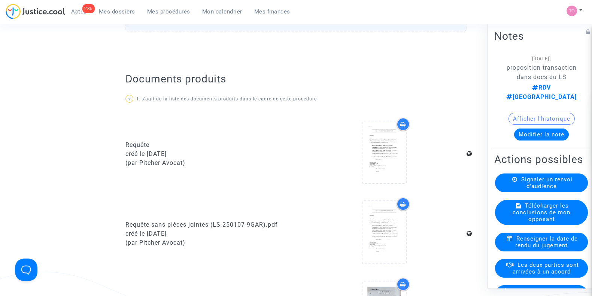
click at [403, 123] on icon at bounding box center [403, 124] width 6 height 6
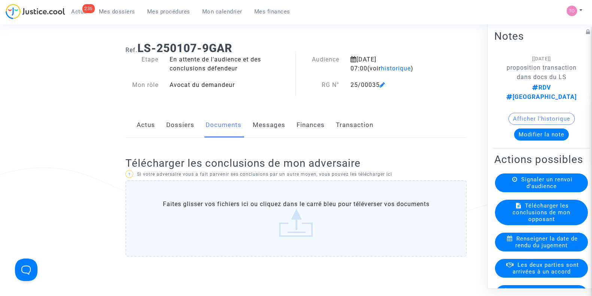
scroll to position [5, 0]
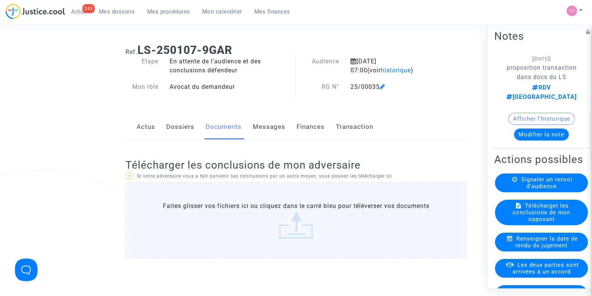
click at [301, 180] on p "? Si votre adversaire vous a fait parvenir ses conclusions par un autre moyen, …" at bounding box center [295, 175] width 341 height 9
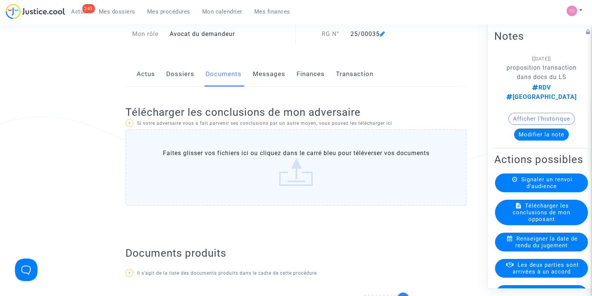
click at [170, 85] on link "Dossiers" at bounding box center [180, 74] width 28 height 25
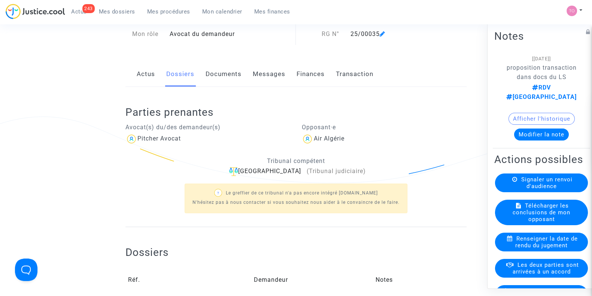
scroll to position [112, 0]
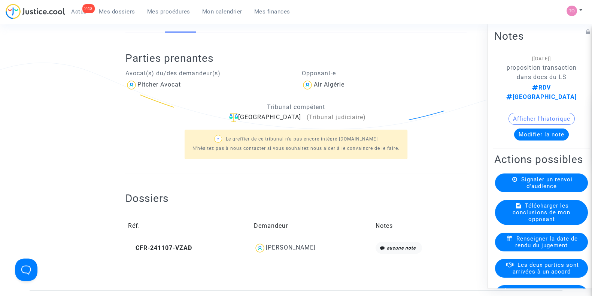
drag, startPoint x: 326, startPoint y: 250, endPoint x: 256, endPoint y: 255, distance: 69.5
click at [256, 255] on td "[PERSON_NAME]" at bounding box center [312, 247] width 122 height 17
copy div "[PERSON_NAME]"
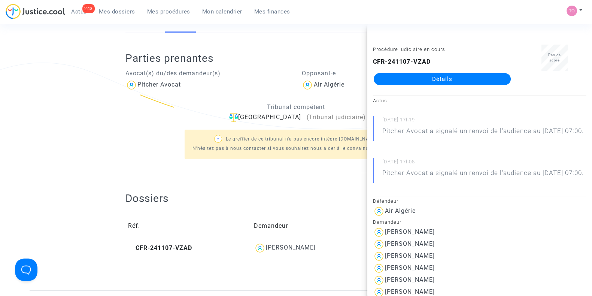
click at [101, 137] on ng-component "Ref. LS-250107-9GAR Etape En attente de l'audience et des conclusions défendeur…" at bounding box center [296, 110] width 533 height 359
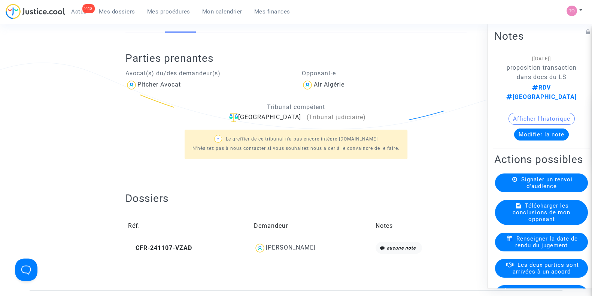
scroll to position [0, 0]
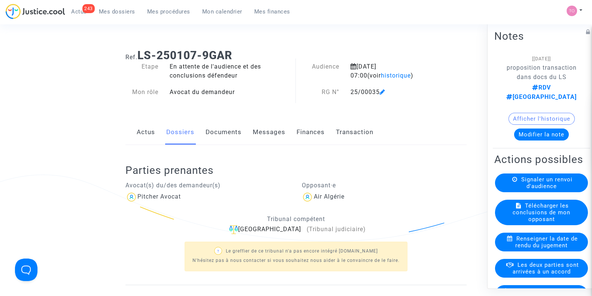
click at [301, 132] on link "Finances" at bounding box center [310, 132] width 28 height 25
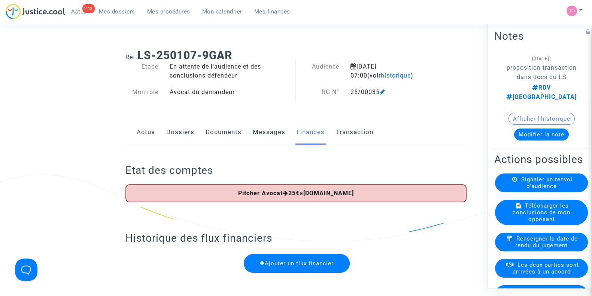
drag, startPoint x: 378, startPoint y: 91, endPoint x: 351, endPoint y: 92, distance: 27.4
click at [351, 92] on div "25/00035" at bounding box center [394, 92] width 98 height 9
copy div "25/00035"
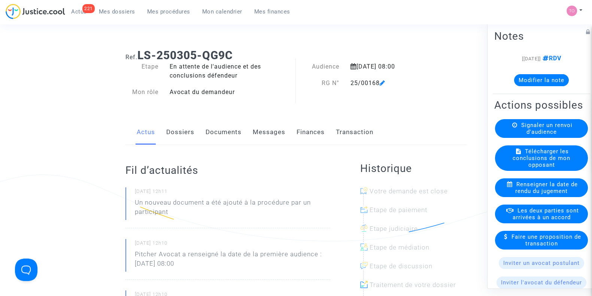
click at [180, 132] on link "Dossiers" at bounding box center [180, 132] width 28 height 25
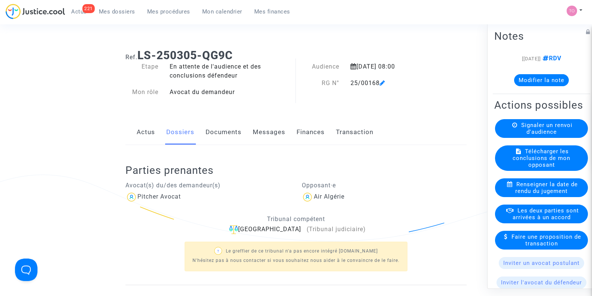
drag, startPoint x: 170, startPoint y: 66, endPoint x: 240, endPoint y: 76, distance: 71.5
click at [240, 76] on div "En attente de l'audience et des conclusions défendeur" at bounding box center [230, 71] width 132 height 18
drag, startPoint x: 235, startPoint y: 74, endPoint x: 170, endPoint y: 66, distance: 66.4
click at [170, 66] on div "En attente de l'audience et des conclusions défendeur" at bounding box center [230, 71] width 132 height 18
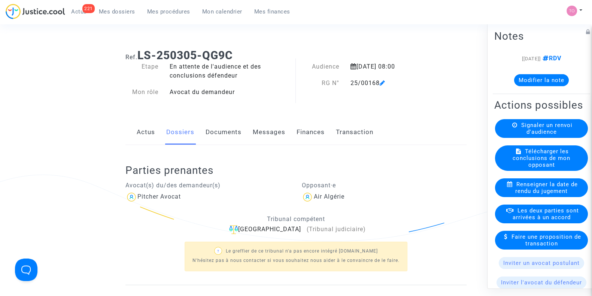
click at [223, 69] on div "En attente de l'audience et des conclusions défendeur" at bounding box center [230, 71] width 132 height 18
click at [219, 128] on link "Documents" at bounding box center [224, 132] width 36 height 25
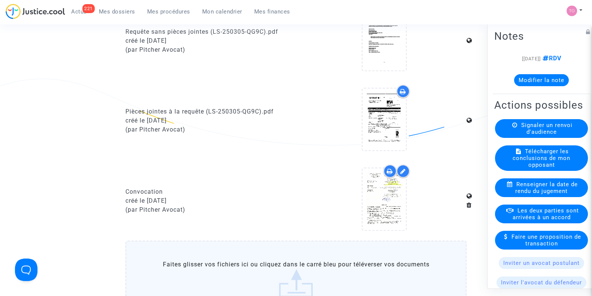
scroll to position [433, 0]
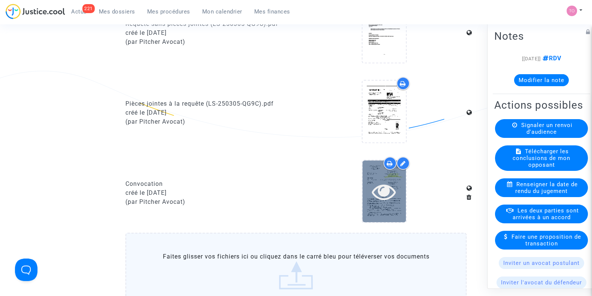
click at [376, 191] on icon at bounding box center [384, 191] width 24 height 24
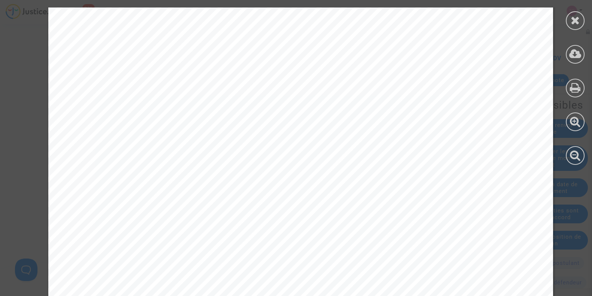
scroll to position [74, 0]
click at [578, 18] on icon at bounding box center [575, 20] width 9 height 11
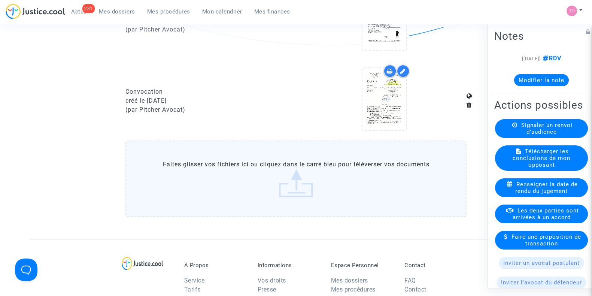
scroll to position [524, 0]
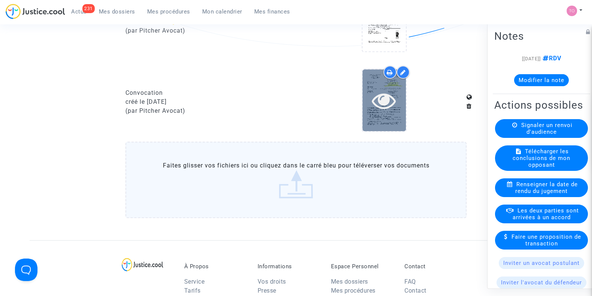
click at [402, 109] on div at bounding box center [383, 100] width 43 height 24
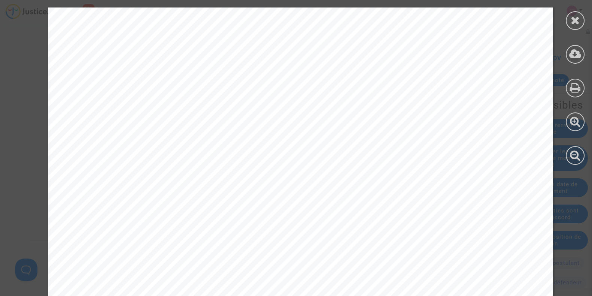
scroll to position [111, 0]
click at [569, 14] on div at bounding box center [575, 20] width 19 height 19
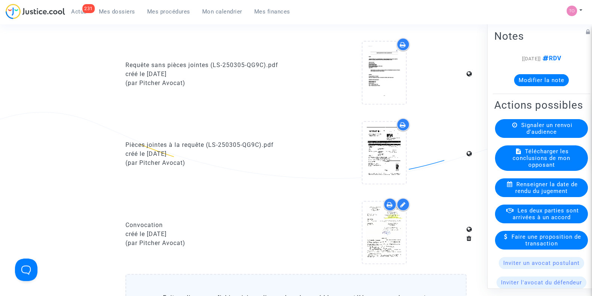
scroll to position [390, 0]
click at [355, 211] on div at bounding box center [383, 235] width 165 height 72
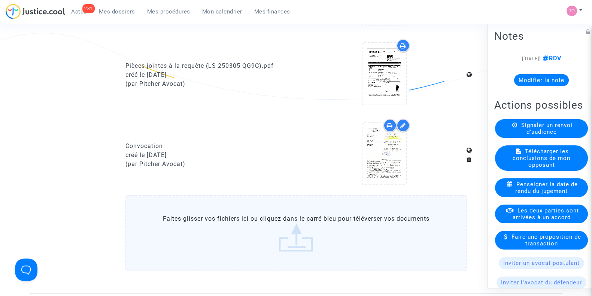
scroll to position [478, 0]
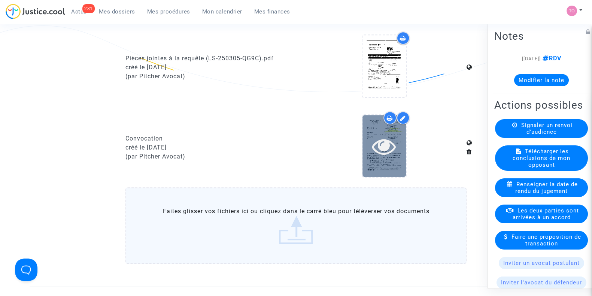
click at [386, 140] on icon at bounding box center [384, 146] width 24 height 24
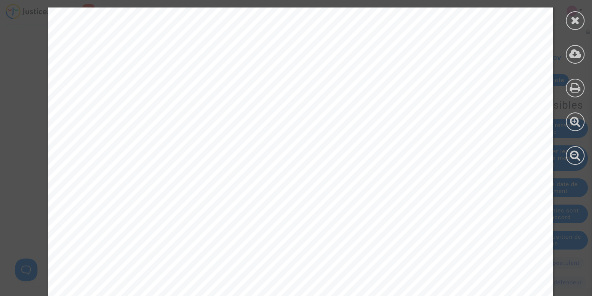
scroll to position [36, 0]
click at [574, 22] on icon at bounding box center [575, 20] width 9 height 11
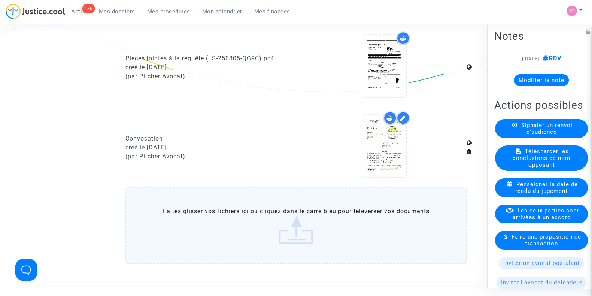
click at [389, 117] on icon at bounding box center [390, 118] width 6 height 6
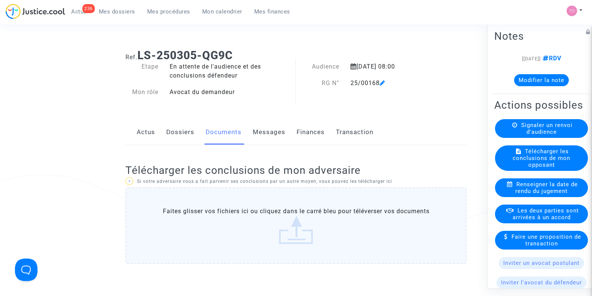
scroll to position [187, 0]
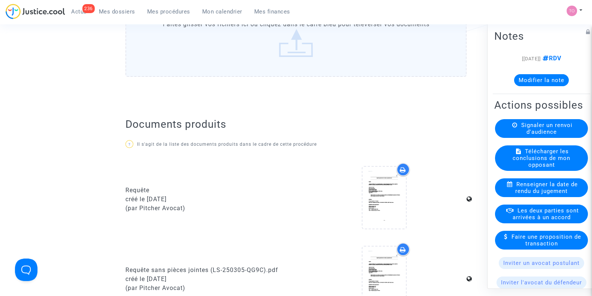
click at [405, 169] on icon at bounding box center [403, 170] width 6 height 6
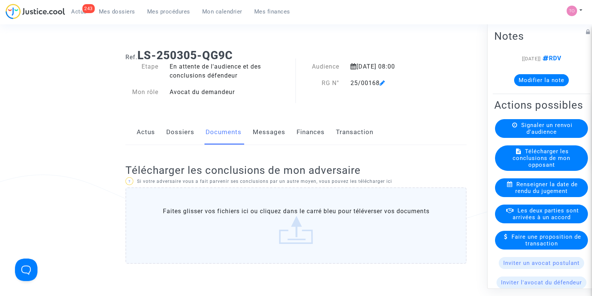
click at [172, 123] on link "Dossiers" at bounding box center [180, 132] width 28 height 25
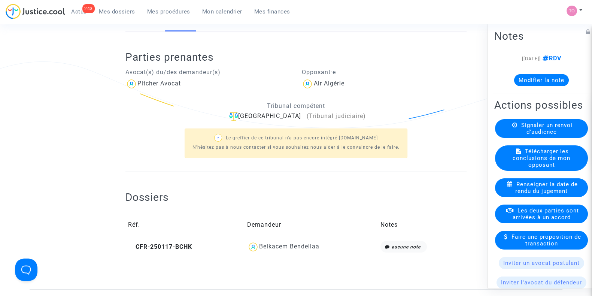
scroll to position [113, 0]
drag, startPoint x: 330, startPoint y: 247, endPoint x: 261, endPoint y: 252, distance: 69.4
click at [261, 252] on td "Belkacem Bendellaa" at bounding box center [310, 246] width 133 height 17
copy div "Belkacem Bendellaa"
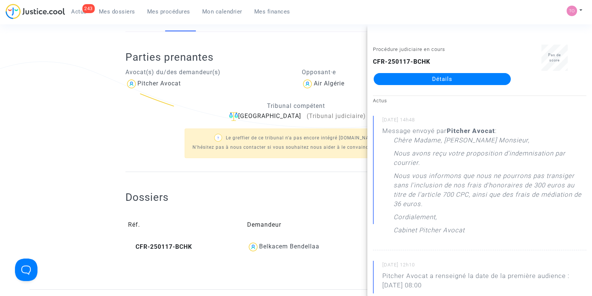
click at [77, 141] on ng-component "Ref. LS-250305-QG9C Etape En attente de l'audience et des conclusions défendeur…" at bounding box center [296, 109] width 533 height 359
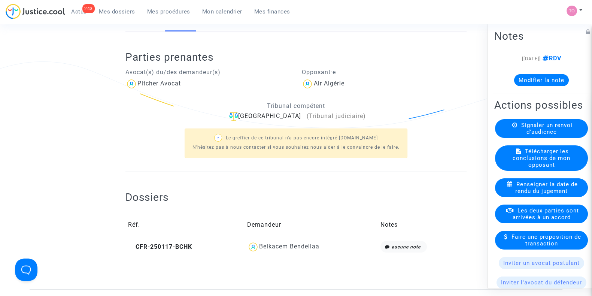
scroll to position [0, 0]
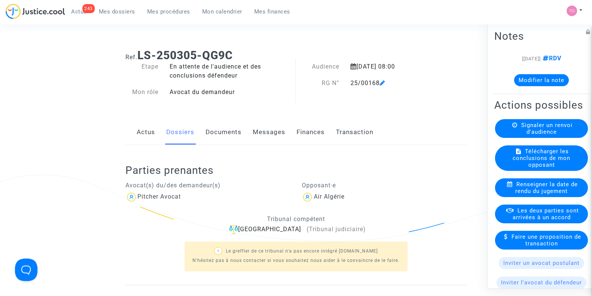
drag, startPoint x: 378, startPoint y: 82, endPoint x: 344, endPoint y: 85, distance: 34.6
click at [344, 85] on div "RG N° 25/00168" at bounding box center [369, 83] width 147 height 9
copy div "RG N° 25/00168"
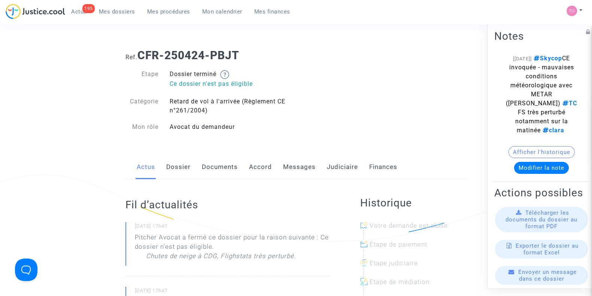
click at [265, 167] on link "Accord" at bounding box center [260, 167] width 23 height 25
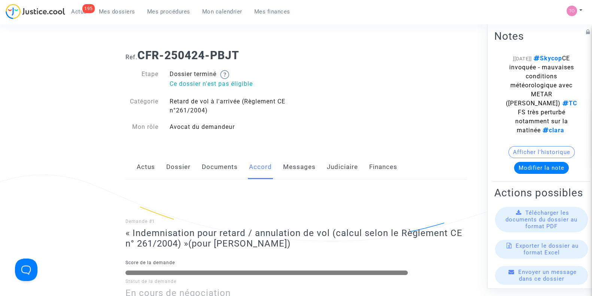
click at [287, 171] on link "Messages" at bounding box center [299, 167] width 33 height 25
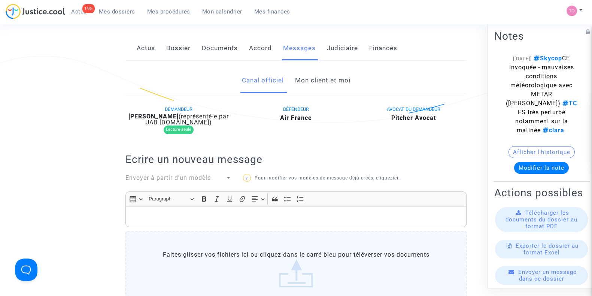
scroll to position [118, 0]
click at [314, 74] on link "Mon client et moi" at bounding box center [322, 81] width 55 height 25
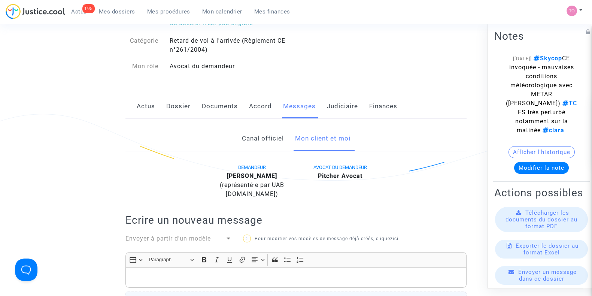
scroll to position [68, 0]
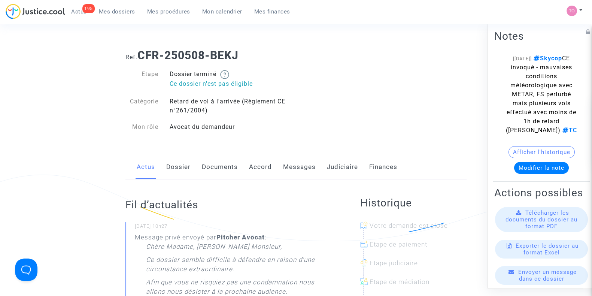
click at [286, 163] on link "Messages" at bounding box center [299, 167] width 33 height 25
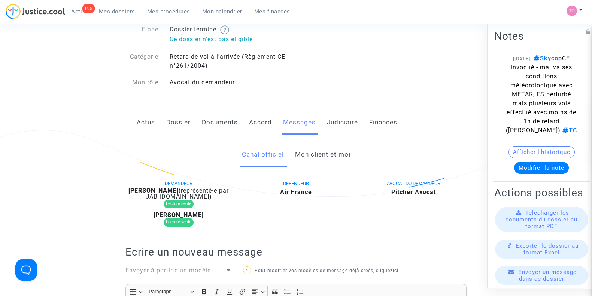
click at [310, 150] on link "Mon client et moi" at bounding box center [322, 154] width 55 height 25
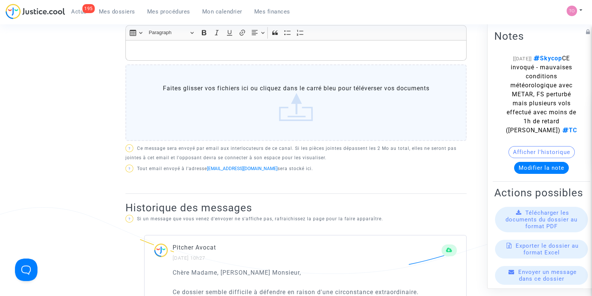
scroll to position [295, 0]
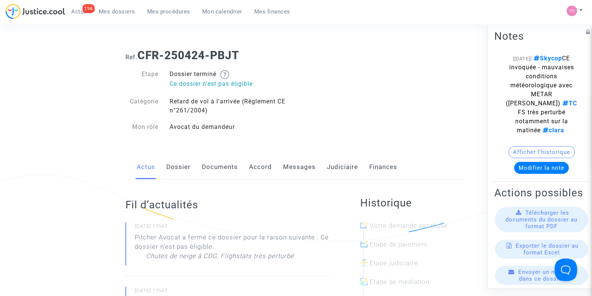
click at [307, 162] on link "Messages" at bounding box center [299, 167] width 33 height 25
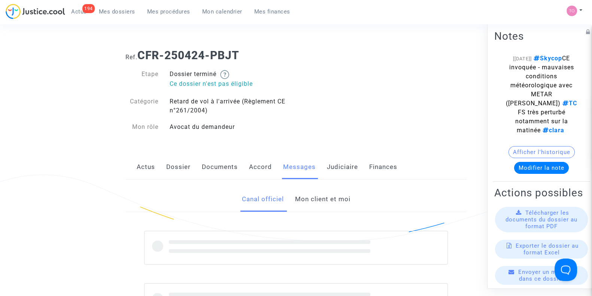
click at [292, 201] on div "Canal officiel Mon client et moi" at bounding box center [295, 199] width 341 height 25
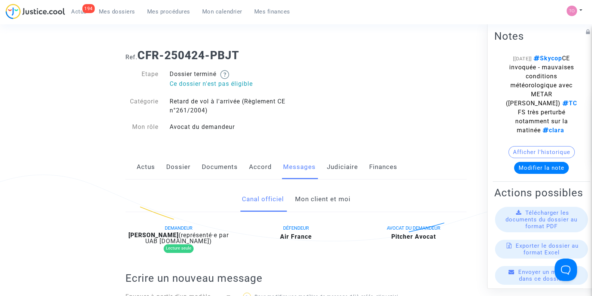
click at [298, 202] on link "Mon client et moi" at bounding box center [322, 199] width 55 height 25
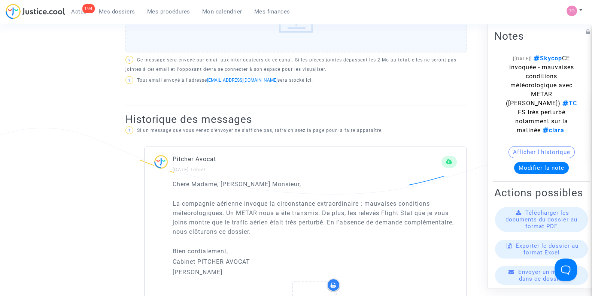
scroll to position [377, 0]
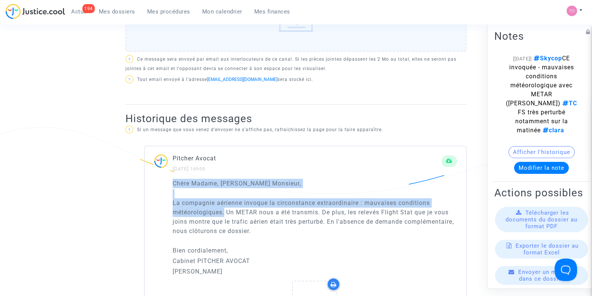
drag, startPoint x: 172, startPoint y: 178, endPoint x: 225, endPoint y: 208, distance: 60.8
click at [225, 208] on div "Chère Madame, cher Monsieur, La compagnie aérienne invoque la circonstance extr…" at bounding box center [305, 266] width 322 height 175
copy div "Chère Madame, cher Monsieur, La compagnie aérienne invoque la circonstance extr…"
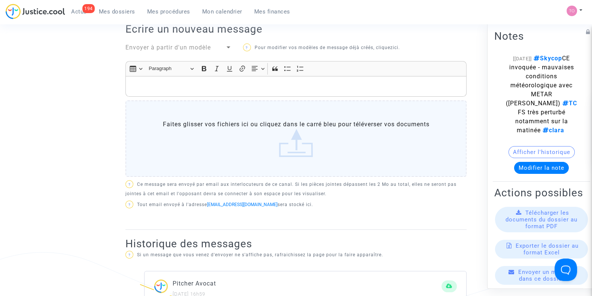
scroll to position [247, 0]
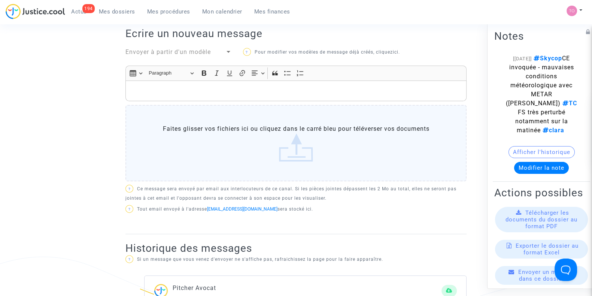
click at [150, 87] on p "Rich Text Editor, main" at bounding box center [296, 90] width 333 height 9
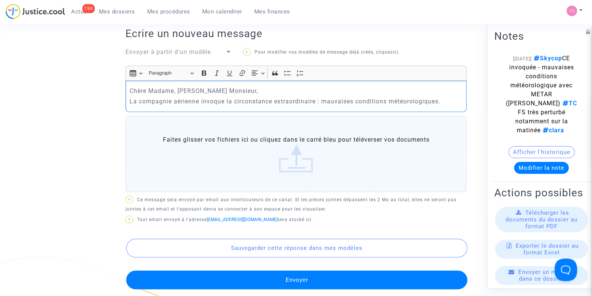
click at [128, 99] on div "Chère Madame, cher Monsieur, La compagnie aérienne invoque la circonstance extr…" at bounding box center [295, 95] width 341 height 31
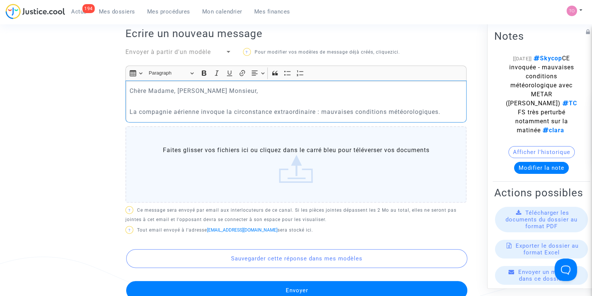
click at [451, 113] on p "La compagnie aérienne invoque la circonstance extraordinaire : mauvaises condit…" at bounding box center [296, 111] width 333 height 9
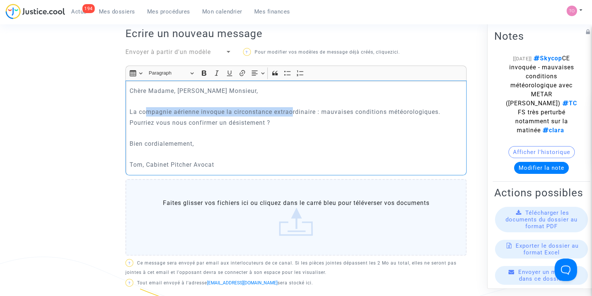
drag, startPoint x: 148, startPoint y: 111, endPoint x: 294, endPoint y: 109, distance: 146.4
click at [294, 109] on p "La compagnie aérienne invoque la circonstance extraordinaire : mauvaises condit…" at bounding box center [296, 111] width 333 height 9
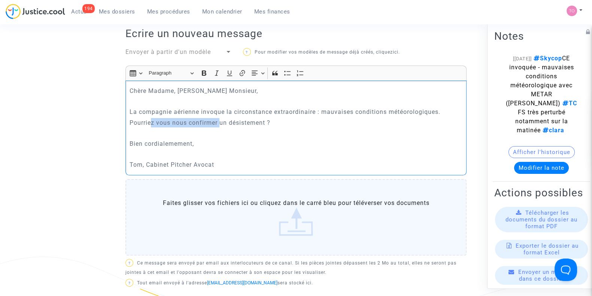
drag, startPoint x: 152, startPoint y: 124, endPoint x: 219, endPoint y: 122, distance: 67.8
click at [219, 122] on p "Pourriez vous nous confirmer un désistement ?" at bounding box center [296, 122] width 333 height 9
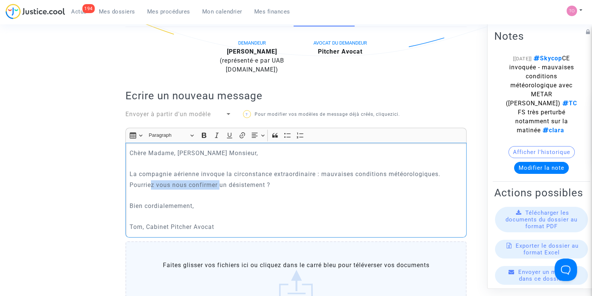
scroll to position [156, 0]
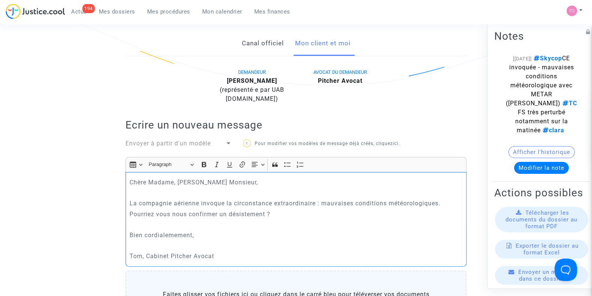
click at [448, 200] on p "La compagnie aérienne invoque la circonstance extraordinaire : mauvaises condit…" at bounding box center [296, 202] width 333 height 9
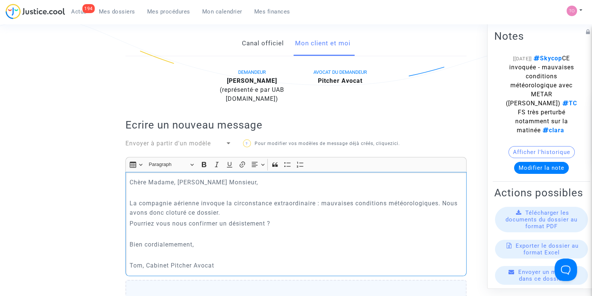
click at [171, 213] on p "La compagnie aérienne invoque la circonstance extraordinaire : mauvaises condit…" at bounding box center [296, 207] width 333 height 19
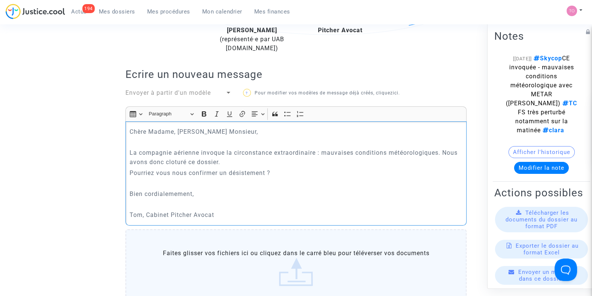
scroll to position [206, 0]
click at [173, 162] on p "La compagnie aérienne invoque la circonstance extraordinaire : mauvaises condit…" at bounding box center [296, 157] width 333 height 19
click at [186, 162] on p "La compagnie aérienne invoque la circonstance extraordinaire : mauvaises condit…" at bounding box center [296, 157] width 333 height 19
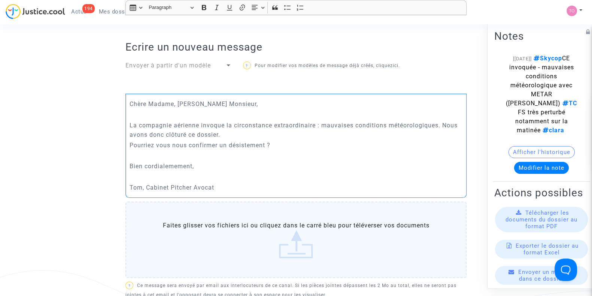
scroll to position [233, 0]
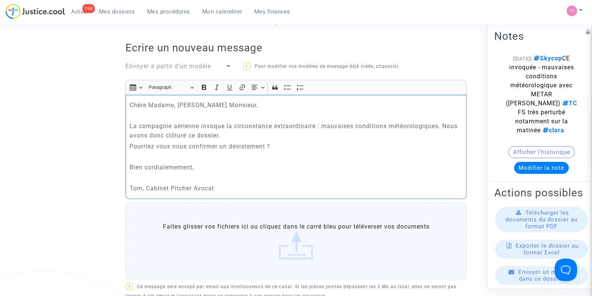
click at [136, 153] on p "Rich Text Editor, main" at bounding box center [296, 156] width 333 height 9
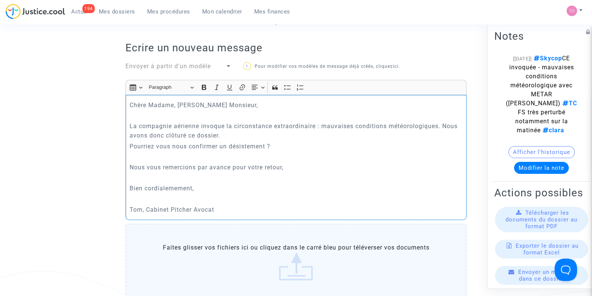
drag, startPoint x: 236, startPoint y: 206, endPoint x: 114, endPoint y: 81, distance: 174.5
click at [114, 81] on ng-component "Ref. CFR-250424-PBJT Etape Dossier terminé Ce dossier n'est pas éligible Catégo…" at bounding box center [296, 245] width 533 height 870
copy div "Chère Madame, cher Monsieur, La compagnie aérienne invoque la circonstance extr…"
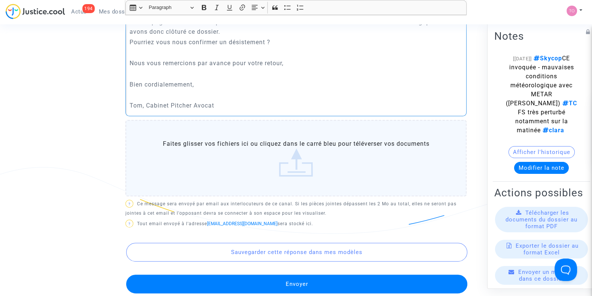
scroll to position [393, 0]
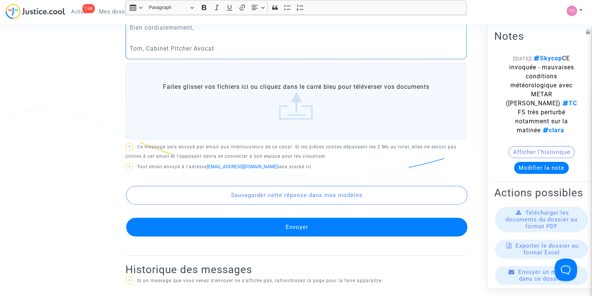
click at [268, 231] on button "Envoyer" at bounding box center [296, 226] width 341 height 19
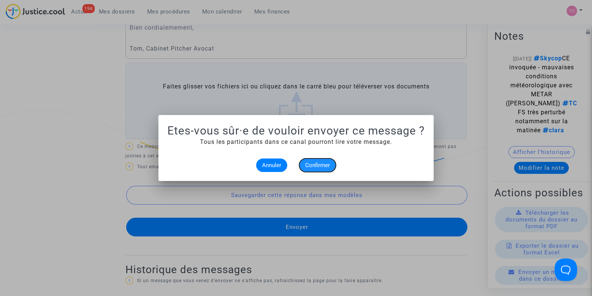
click at [313, 166] on span "Confirmer" at bounding box center [317, 165] width 25 height 7
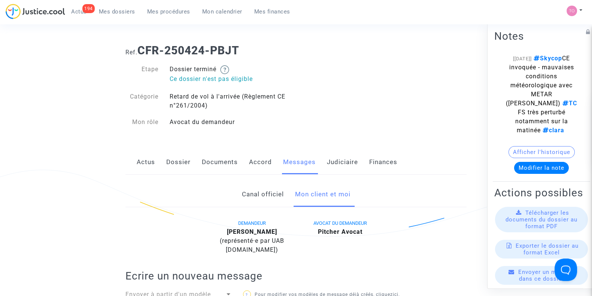
scroll to position [3, 0]
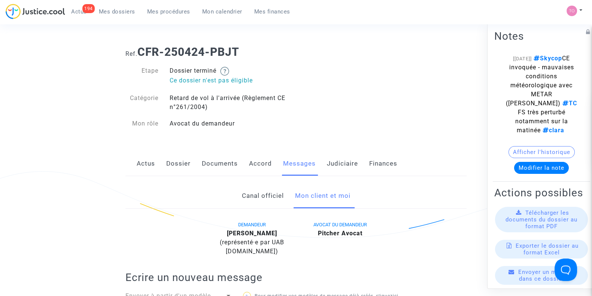
click at [184, 168] on link "Dossier" at bounding box center [178, 163] width 24 height 25
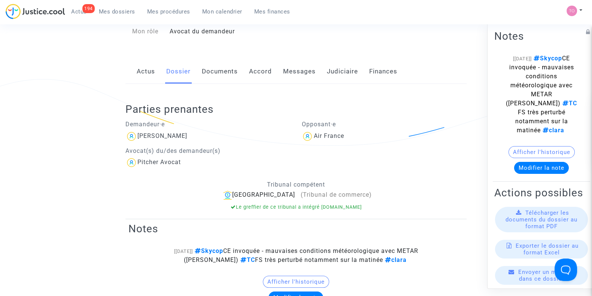
scroll to position [97, 0]
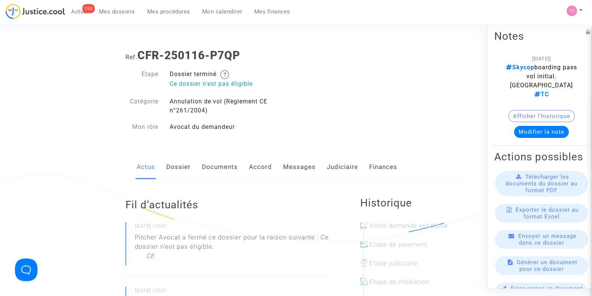
drag, startPoint x: 307, startPoint y: 172, endPoint x: 294, endPoint y: 167, distance: 14.0
click at [294, 167] on link "Messages" at bounding box center [299, 167] width 33 height 25
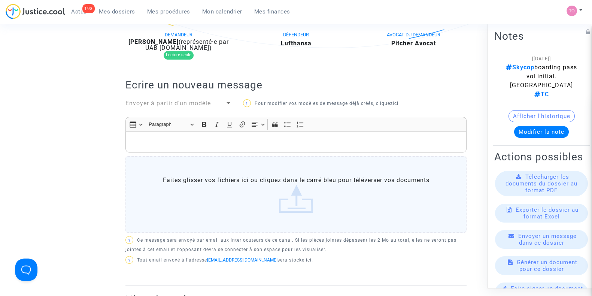
scroll to position [135, 0]
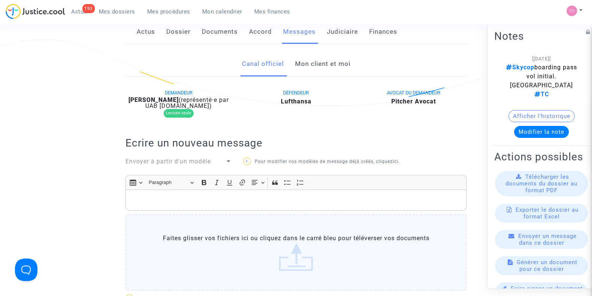
click at [316, 69] on link "Mon client et moi" at bounding box center [322, 64] width 55 height 25
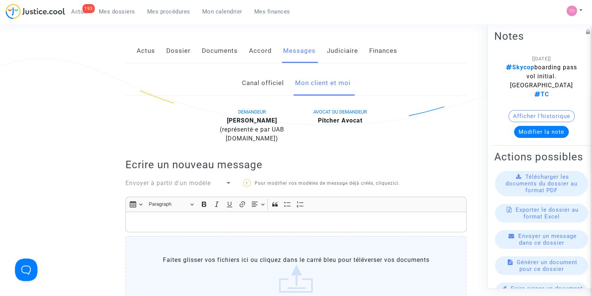
scroll to position [97, 0]
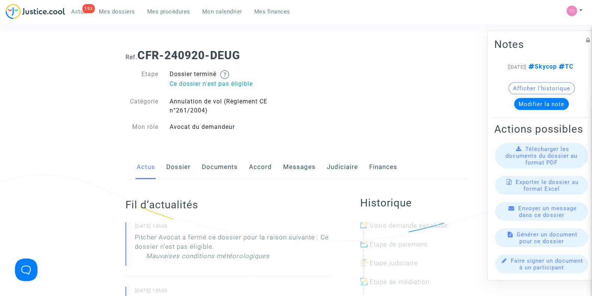
click at [292, 171] on link "Messages" at bounding box center [299, 167] width 33 height 25
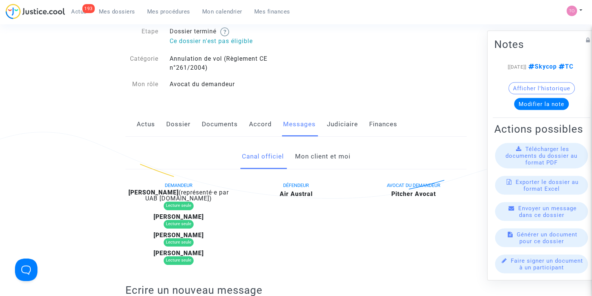
scroll to position [42, 0]
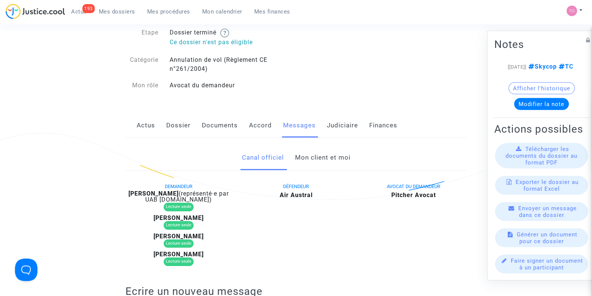
click at [339, 113] on link "Judiciaire" at bounding box center [342, 125] width 31 height 25
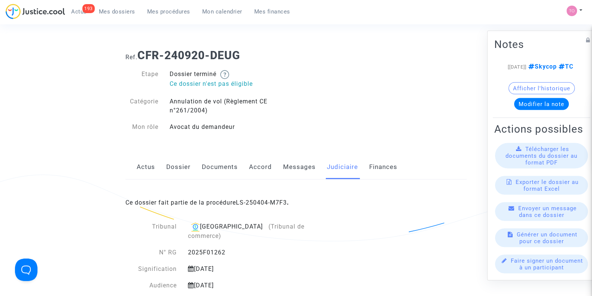
click at [305, 169] on link "Messages" at bounding box center [299, 167] width 33 height 25
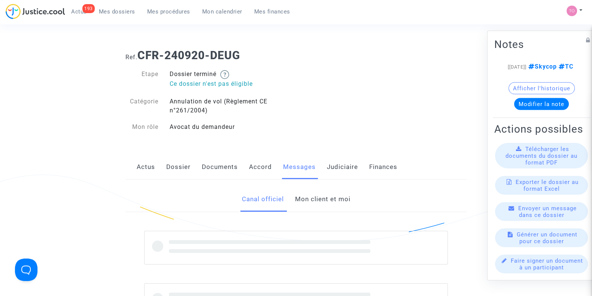
click at [305, 197] on link "Mon client et moi" at bounding box center [322, 199] width 55 height 25
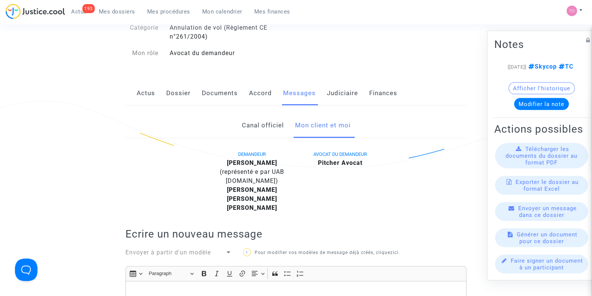
scroll to position [20, 0]
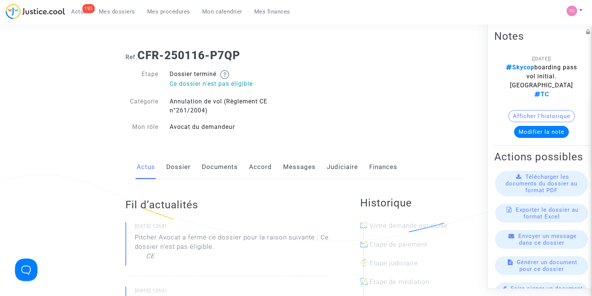
click at [299, 159] on link "Messages" at bounding box center [299, 167] width 33 height 25
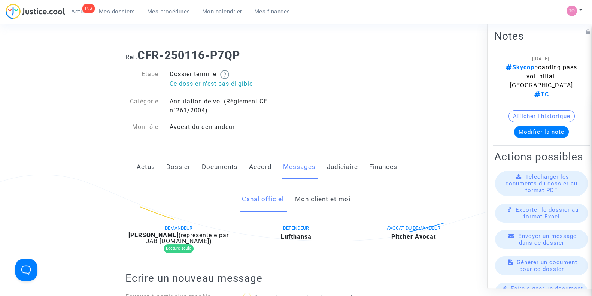
click at [301, 199] on link "Mon client et moi" at bounding box center [322, 199] width 55 height 25
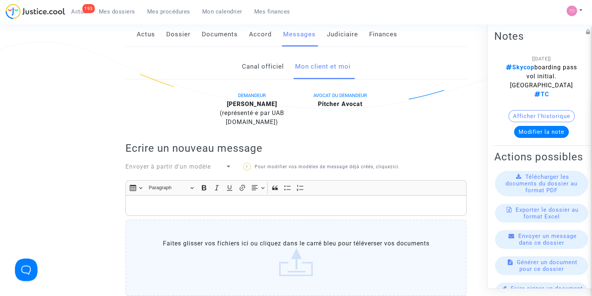
scroll to position [122, 0]
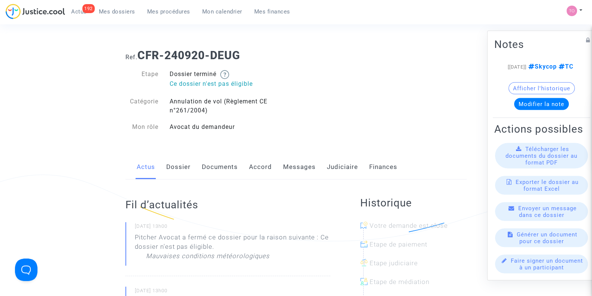
click at [299, 162] on link "Messages" at bounding box center [299, 167] width 33 height 25
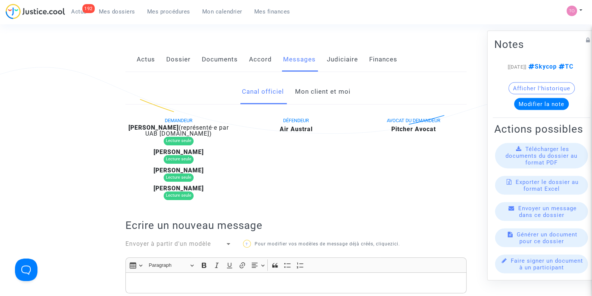
click at [318, 100] on link "Mon client et moi" at bounding box center [322, 91] width 55 height 25
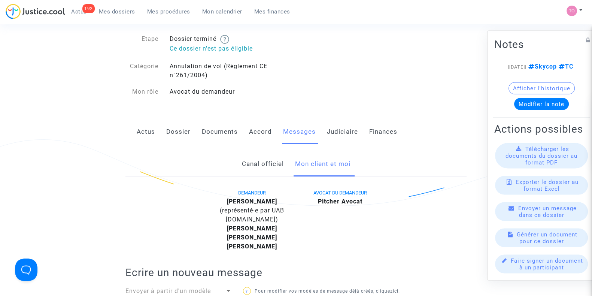
scroll to position [34, 0]
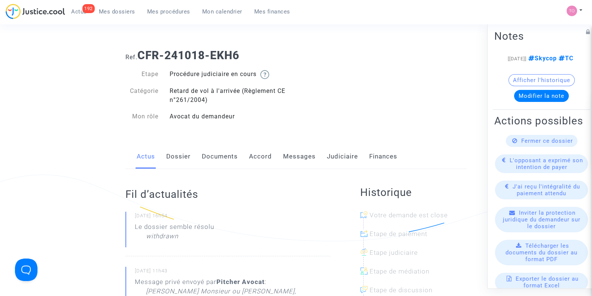
click at [333, 154] on link "Judiciaire" at bounding box center [342, 156] width 31 height 25
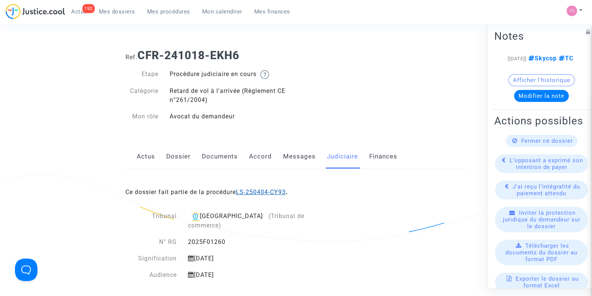
click at [261, 192] on link "LS-250404-CY93" at bounding box center [261, 191] width 50 height 7
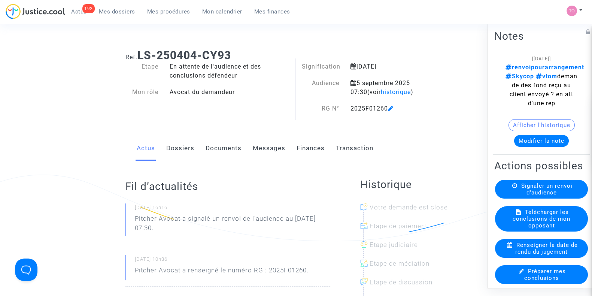
click at [228, 149] on link "Documents" at bounding box center [224, 148] width 36 height 25
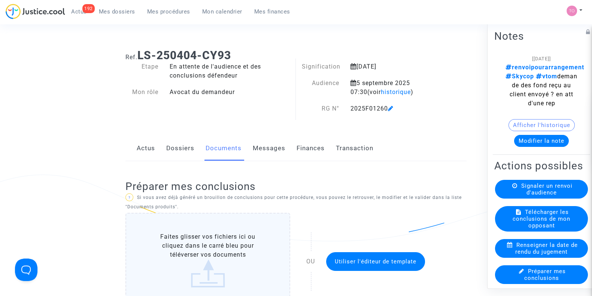
click at [265, 150] on link "Messages" at bounding box center [269, 148] width 33 height 25
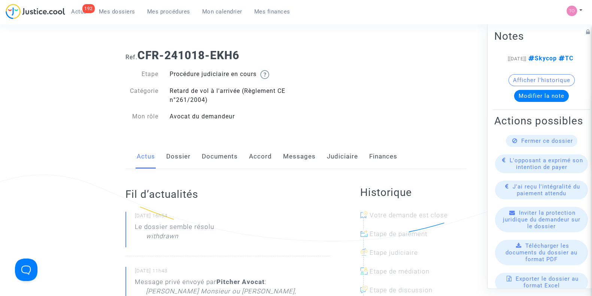
click at [299, 157] on link "Messages" at bounding box center [299, 156] width 33 height 25
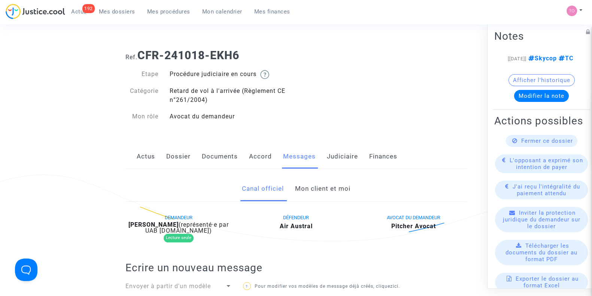
click at [304, 186] on link "Mon client et moi" at bounding box center [322, 188] width 55 height 25
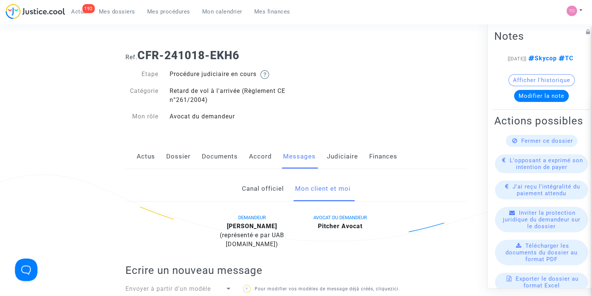
click at [113, 15] on span "Mes dossiers" at bounding box center [117, 11] width 36 height 7
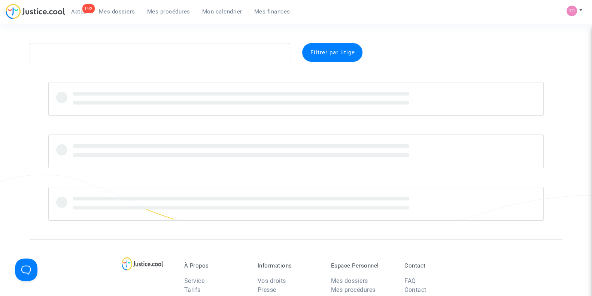
click at [225, 13] on span "Mon calendrier" at bounding box center [222, 11] width 40 height 7
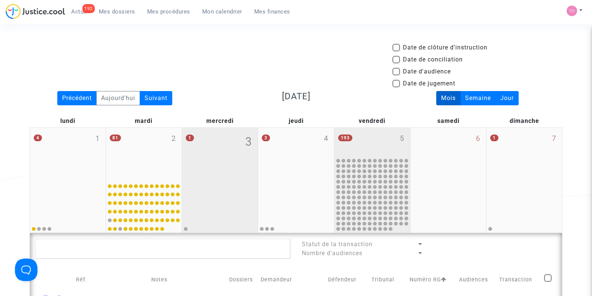
click at [372, 140] on div "193 5" at bounding box center [372, 142] width 76 height 29
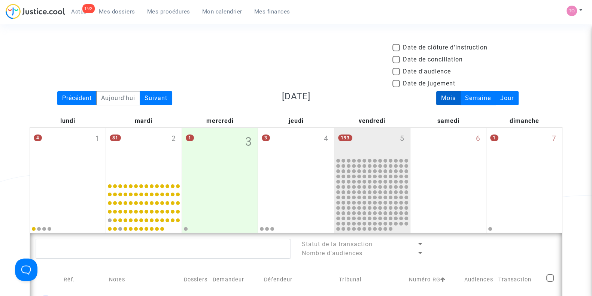
click at [396, 68] on span at bounding box center [395, 71] width 7 height 7
click at [396, 75] on input "Date d'audience" at bounding box center [396, 75] width 0 height 0
checkbox input "true"
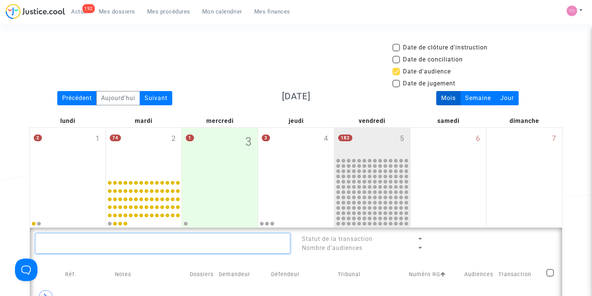
drag, startPoint x: 169, startPoint y: 246, endPoint x: 101, endPoint y: 239, distance: 68.1
click at [101, 239] on textarea at bounding box center [163, 243] width 255 height 20
paste textarea "TABIT"
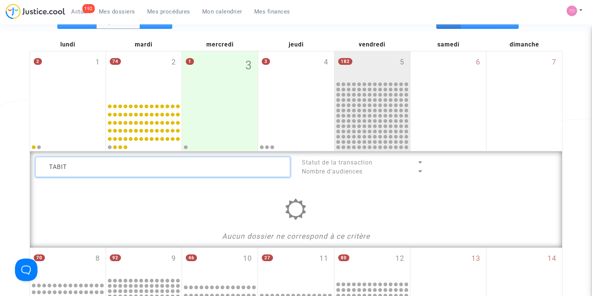
scroll to position [91, 0]
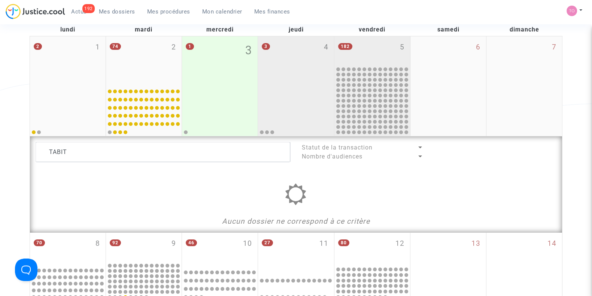
click at [328, 81] on div "3 4" at bounding box center [296, 60] width 76 height 49
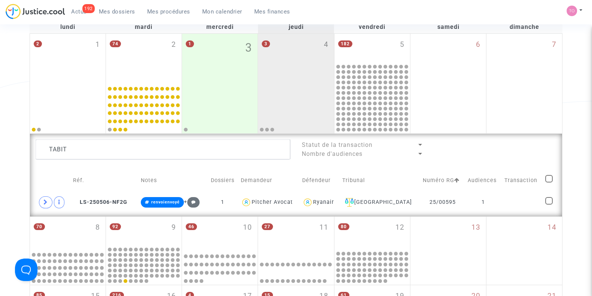
scroll to position [94, 0]
click at [44, 201] on icon at bounding box center [45, 202] width 4 height 6
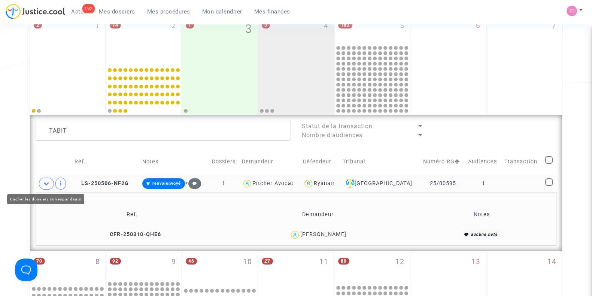
scroll to position [113, 0]
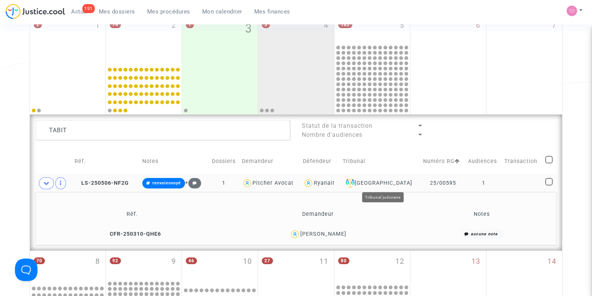
click at [384, 181] on div "Limoges" at bounding box center [380, 183] width 75 height 9
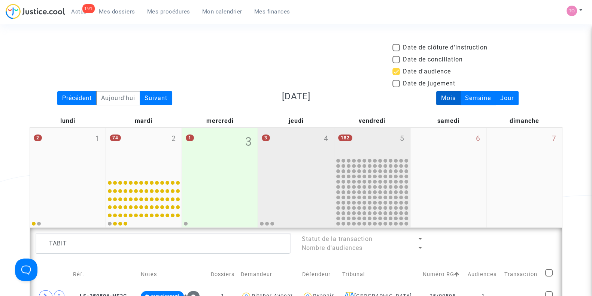
click at [384, 152] on div "182 5" at bounding box center [372, 142] width 76 height 29
type textarea "TABIT"
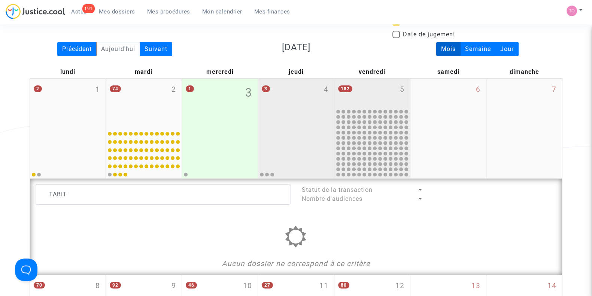
scroll to position [34, 0]
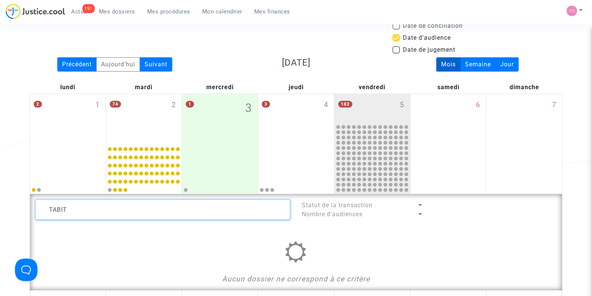
drag, startPoint x: 165, startPoint y: 207, endPoint x: 28, endPoint y: 220, distance: 136.8
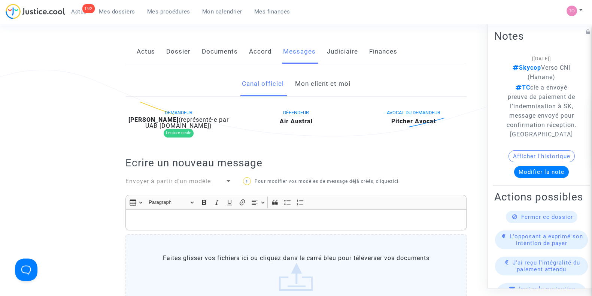
click at [316, 73] on link "Mon client et moi" at bounding box center [322, 84] width 55 height 25
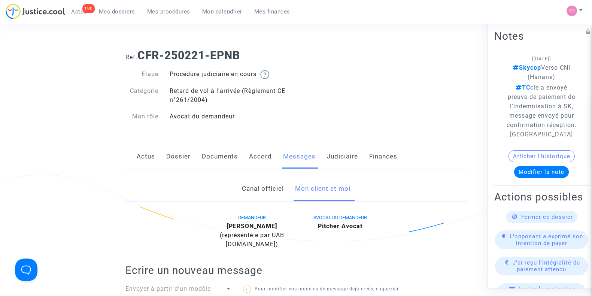
click at [112, 15] on link "Mes dossiers" at bounding box center [117, 11] width 48 height 11
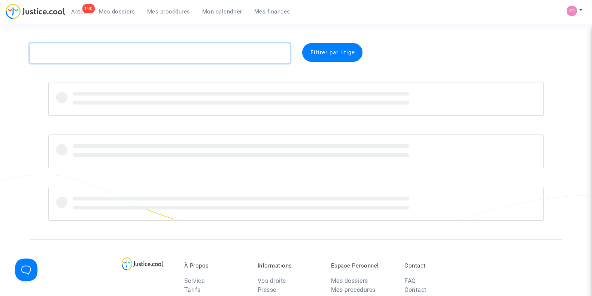
click at [82, 60] on textarea at bounding box center [160, 53] width 261 height 20
paste textarea "DOARE"
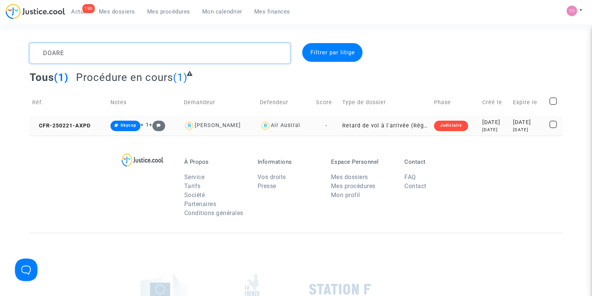
type textarea "DOARE"
click at [483, 131] on div "6 months ago" at bounding box center [494, 130] width 25 height 6
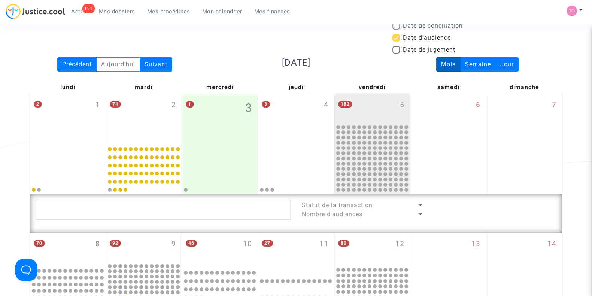
scroll to position [15, 0]
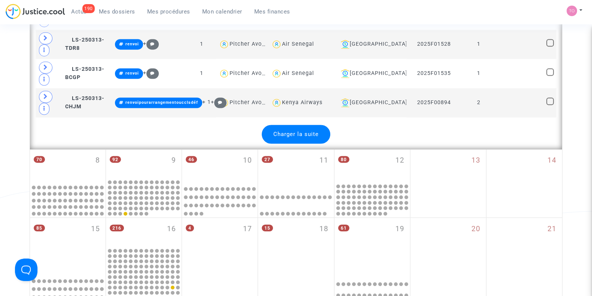
scroll to position [1596, 0]
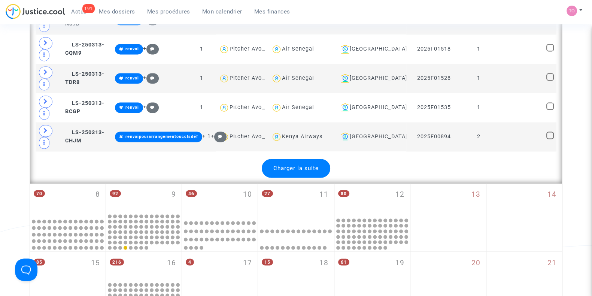
click at [305, 163] on div "Charger la suite" at bounding box center [296, 168] width 69 height 19
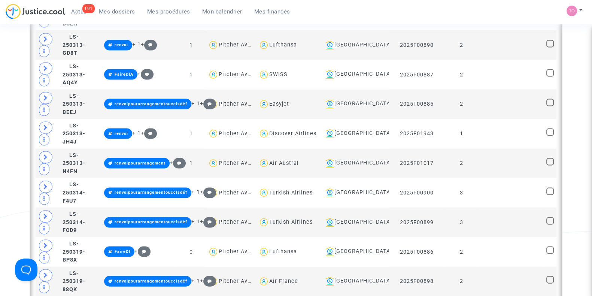
scroll to position [1947, 0]
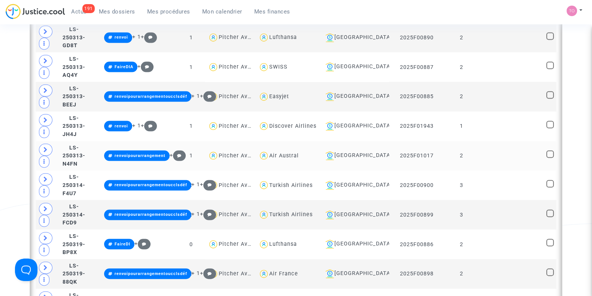
click at [298, 152] on div "Air Austral" at bounding box center [284, 155] width 30 height 6
type textarea "@"Air Austral""
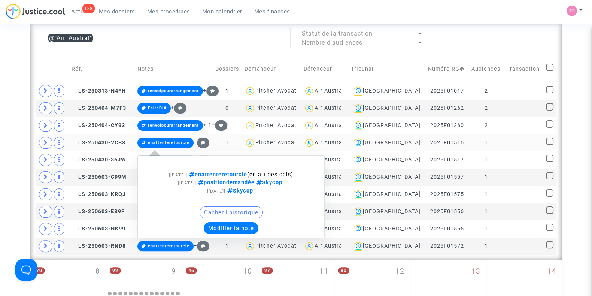
scroll to position [206, 0]
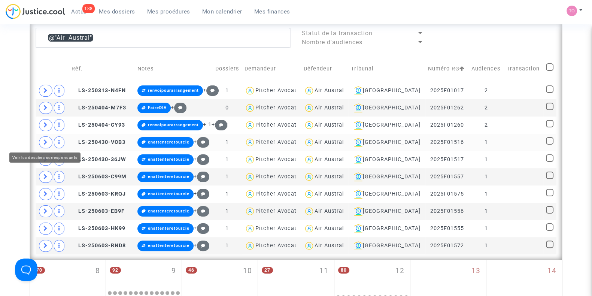
click at [43, 139] on icon at bounding box center [45, 142] width 4 height 6
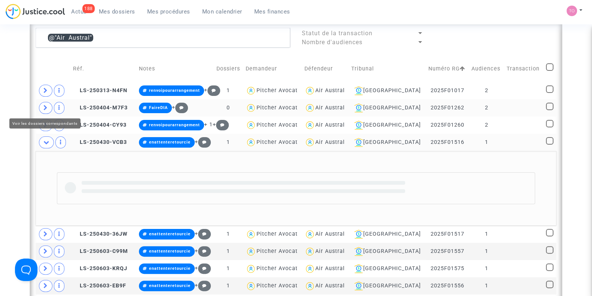
click at [43, 105] on icon at bounding box center [45, 108] width 4 height 6
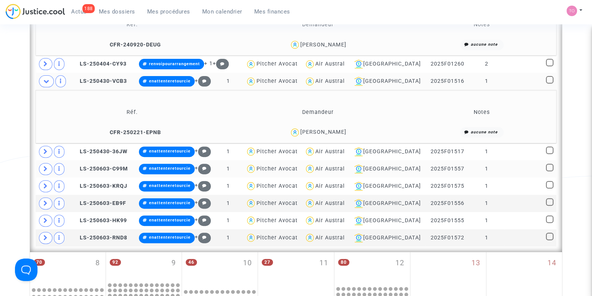
scroll to position [381, 0]
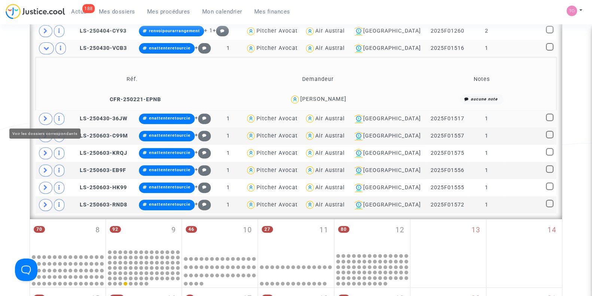
click at [48, 115] on span at bounding box center [45, 119] width 13 height 12
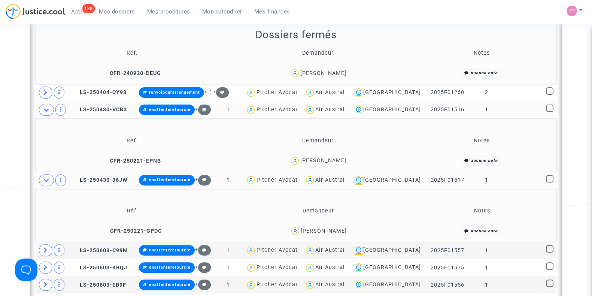
scroll to position [319, 0]
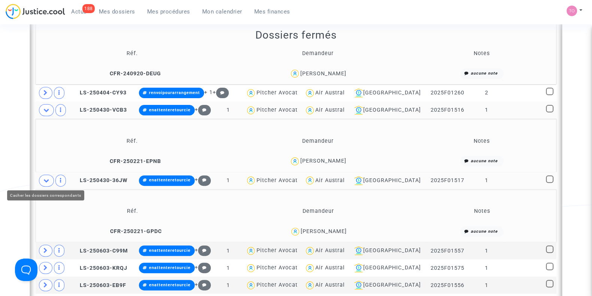
click at [47, 175] on span at bounding box center [46, 180] width 15 height 12
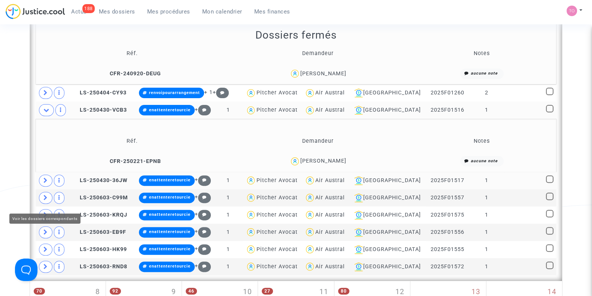
scroll to position [223, 0]
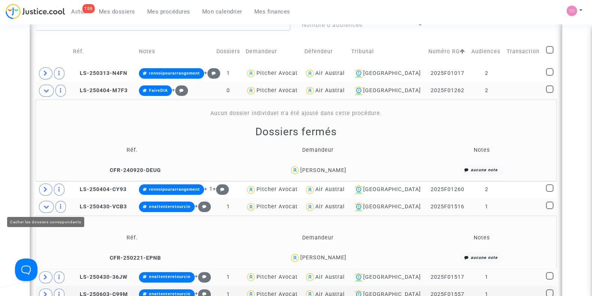
click at [47, 205] on icon at bounding box center [46, 207] width 6 height 6
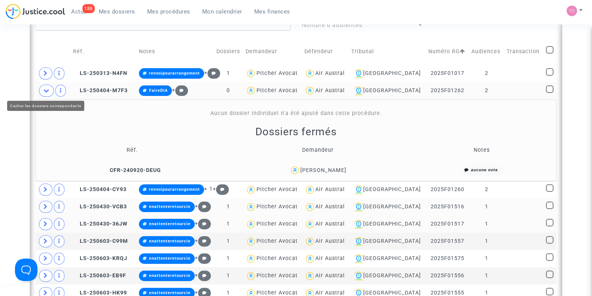
click at [42, 88] on span at bounding box center [46, 91] width 15 height 12
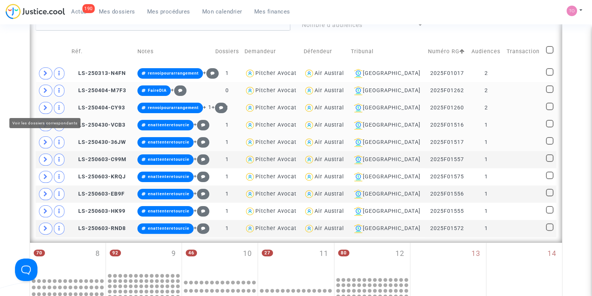
click at [42, 104] on span at bounding box center [45, 108] width 13 height 12
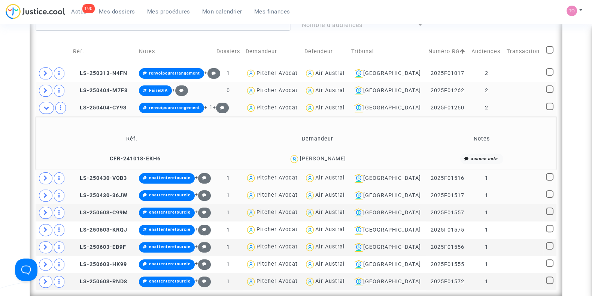
click at [45, 100] on td at bounding box center [53, 107] width 35 height 17
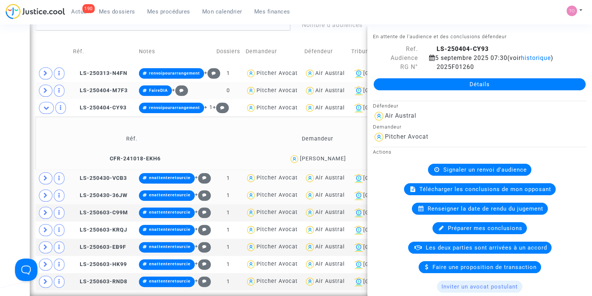
click at [0, 147] on div "Date de clôture d'instruction Date de conciliation Date d'audience Date de juge…" at bounding box center [296, 218] width 592 height 797
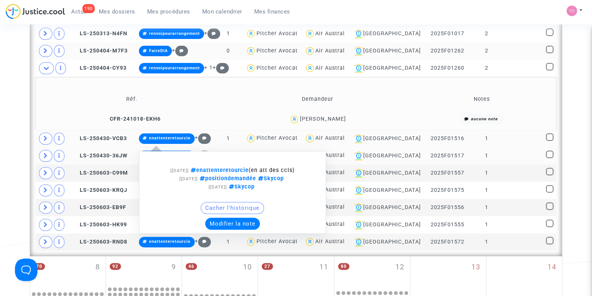
scroll to position [270, 0]
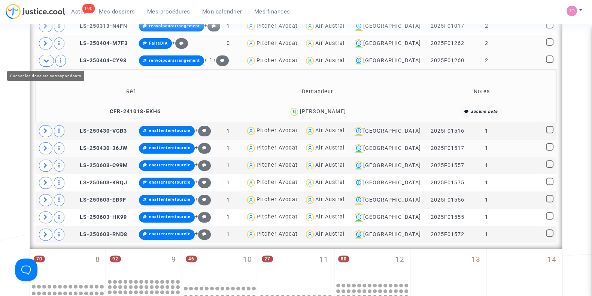
click at [46, 59] on icon at bounding box center [46, 61] width 6 height 6
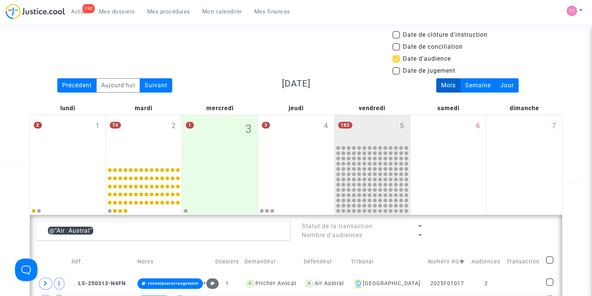
scroll to position [0, 0]
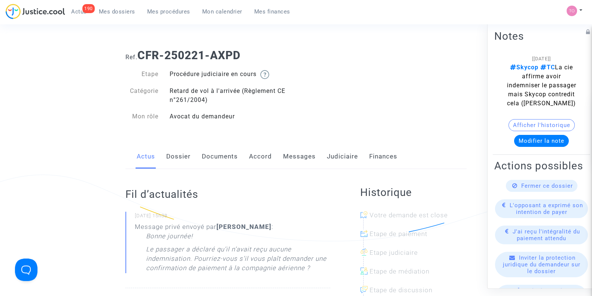
click at [321, 157] on div "Actus Dossier Documents Accord Messages Judiciaire Finances" at bounding box center [295, 156] width 341 height 25
click at [335, 154] on link "Judiciaire" at bounding box center [342, 156] width 31 height 25
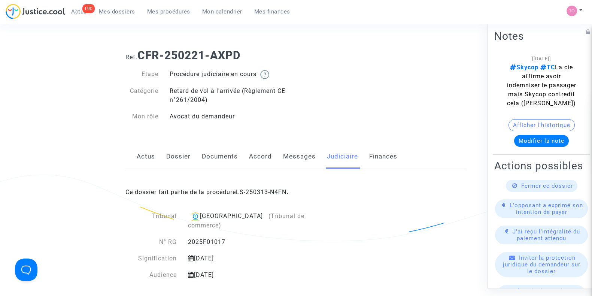
click at [258, 187] on div "Ce dossier fait partie de la procédure LS-250313-N4FN ." at bounding box center [295, 186] width 341 height 35
click at [250, 192] on link "LS-250313-N4FN" at bounding box center [261, 191] width 51 height 7
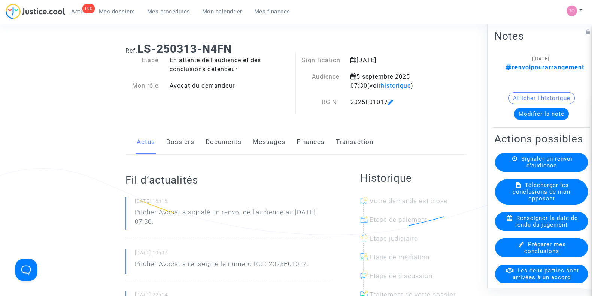
scroll to position [8, 0]
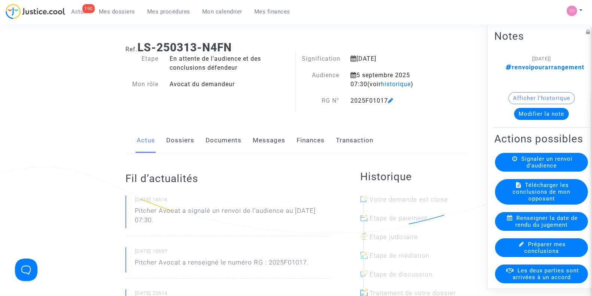
click at [313, 136] on link "Finances" at bounding box center [310, 140] width 28 height 25
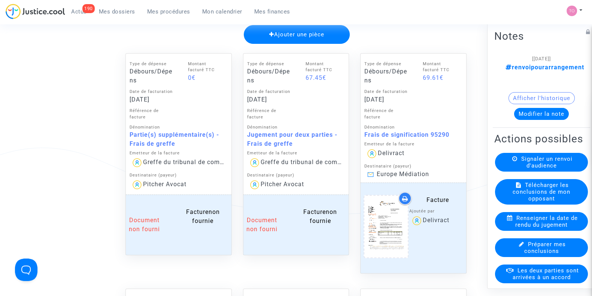
scroll to position [358, 0]
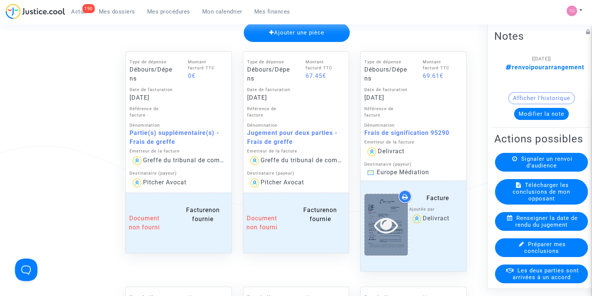
click at [374, 213] on icon at bounding box center [386, 225] width 24 height 24
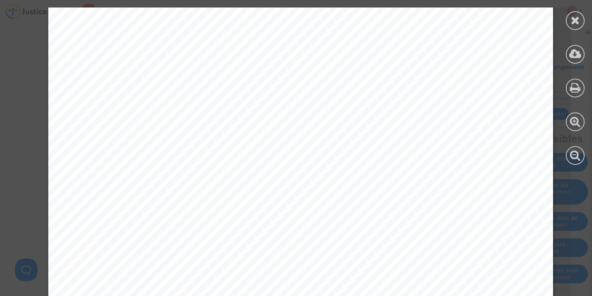
scroll to position [248, 0]
click at [584, 19] on div at bounding box center [575, 20] width 19 height 19
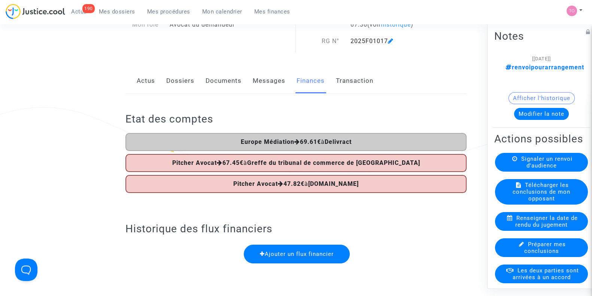
scroll to position [58, 0]
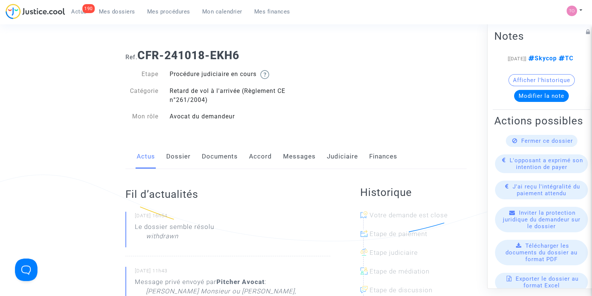
click at [283, 159] on link "Messages" at bounding box center [299, 156] width 33 height 25
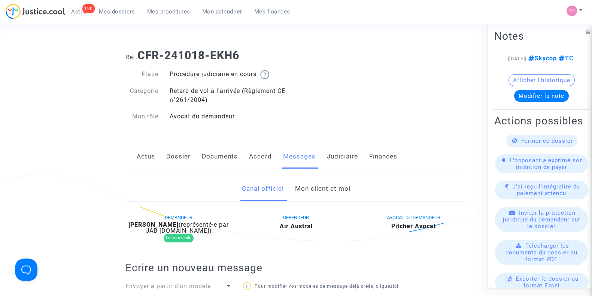
click at [320, 190] on link "Mon client et moi" at bounding box center [322, 188] width 55 height 25
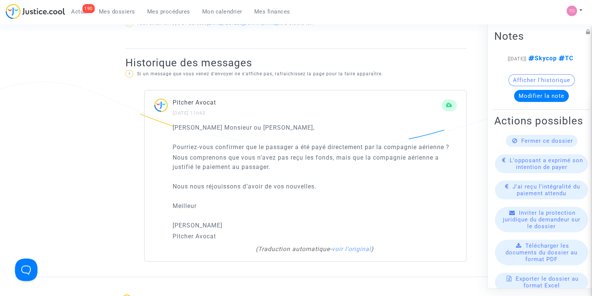
scroll to position [423, 0]
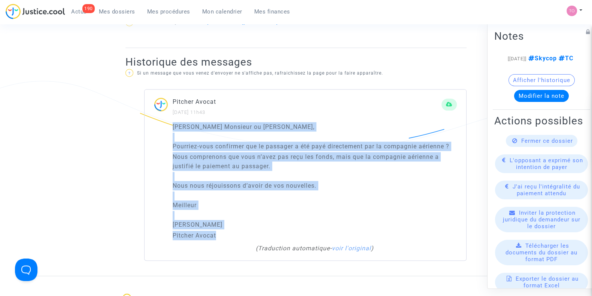
drag, startPoint x: 172, startPoint y: 125, endPoint x: 249, endPoint y: 231, distance: 131.4
click at [249, 231] on div "[PERSON_NAME] Monsieur ou Madame, [PERSON_NAME]-vous confirmer que le passager …" at bounding box center [315, 181] width 284 height 118
copy div "[PERSON_NAME] Monsieur ou Madame, [PERSON_NAME]-vous confirmer que le passager …"
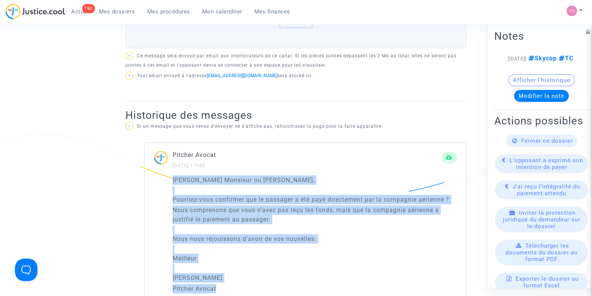
scroll to position [368, 0]
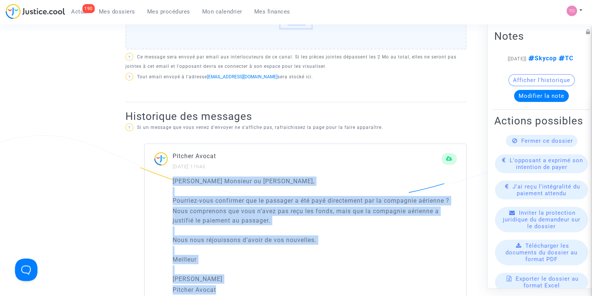
click at [268, 181] on p "[PERSON_NAME] Monsieur ou [PERSON_NAME]," at bounding box center [315, 180] width 284 height 9
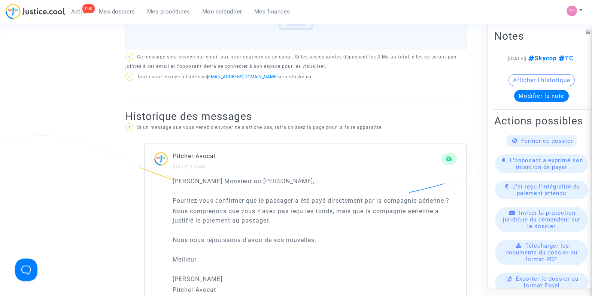
scroll to position [365, 0]
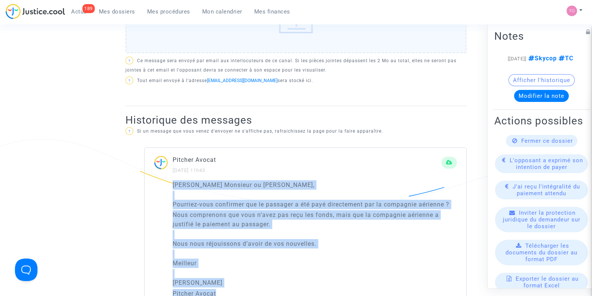
drag, startPoint x: 173, startPoint y: 182, endPoint x: 292, endPoint y: 285, distance: 157.6
click at [292, 285] on div "[PERSON_NAME] Monsieur ou Madame, [PERSON_NAME]-vous confirmer que le passager …" at bounding box center [315, 239] width 284 height 118
click at [294, 276] on div "[PERSON_NAME] Monsieur ou Madame, [PERSON_NAME]-vous confirmer que le passager …" at bounding box center [315, 239] width 284 height 118
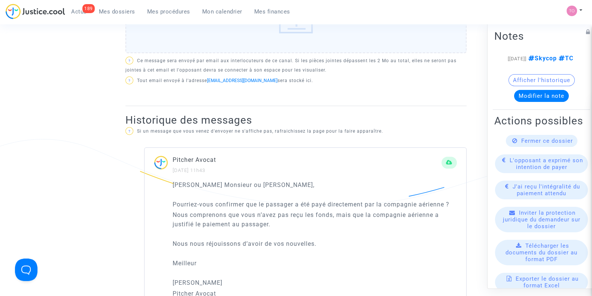
scroll to position [476, 0]
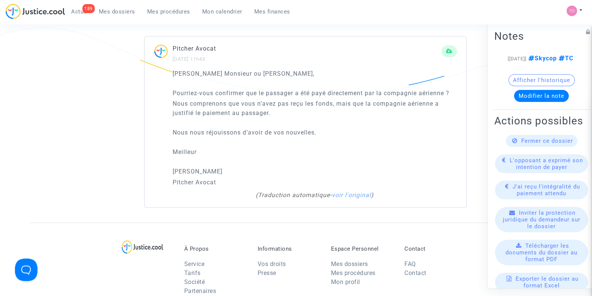
click at [350, 197] on div "( Traduction automatique - voir l'original )" at bounding box center [314, 195] width 277 height 9
click at [350, 196] on link "voir l'original" at bounding box center [351, 194] width 39 height 7
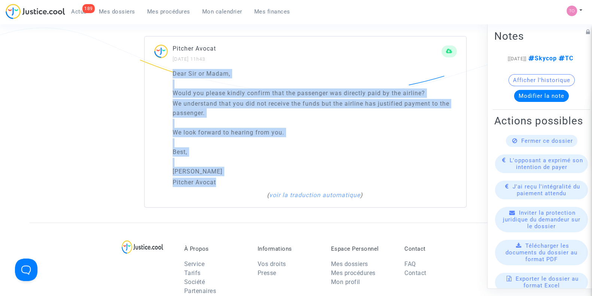
drag, startPoint x: 231, startPoint y: 179, endPoint x: 167, endPoint y: 71, distance: 124.7
click at [167, 71] on div "Dear [PERSON_NAME] or Madam, Would you please kindly confirm that the passenger…" at bounding box center [305, 138] width 322 height 138
copy div "Dear [PERSON_NAME] or Madam, Would you please kindly confirm that the passenger…"
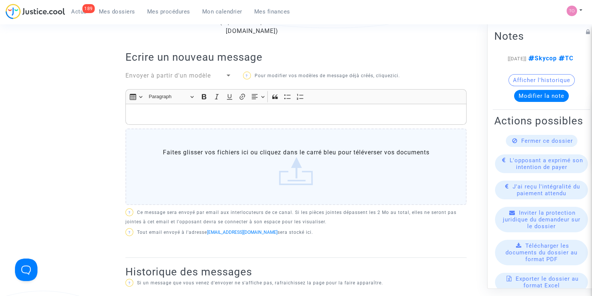
scroll to position [212, 0]
click at [139, 110] on p "Rich Text Editor, main" at bounding box center [296, 114] width 333 height 9
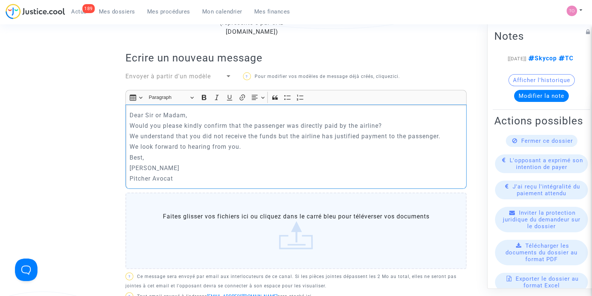
scroll to position [232, 0]
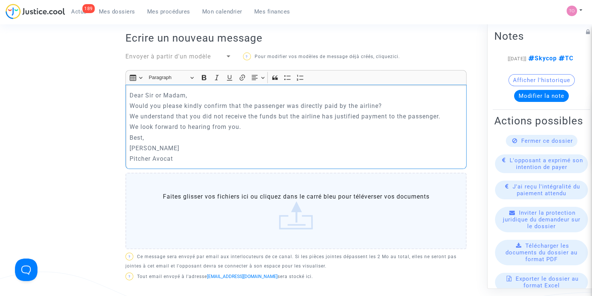
click at [210, 94] on p "Dear Sir or Madam," at bounding box center [296, 95] width 333 height 9
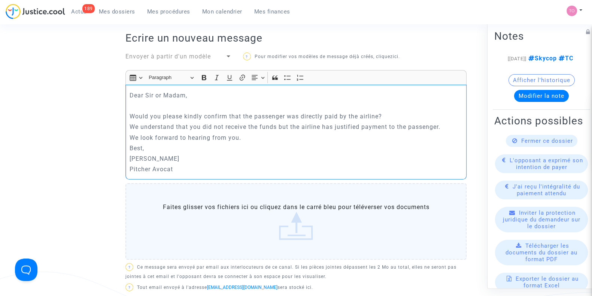
click at [417, 117] on p "Would you please kindly confirm that the passenger was directly paid by the air…" at bounding box center [296, 116] width 333 height 9
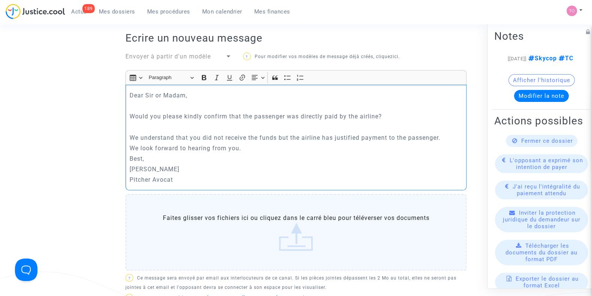
click at [292, 145] on p "We look forward to hearing from you." at bounding box center [296, 147] width 333 height 9
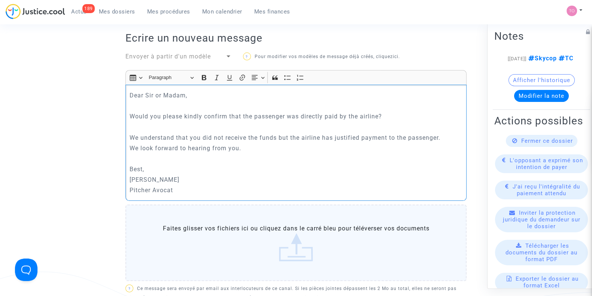
click at [183, 168] on p "Best," at bounding box center [296, 168] width 333 height 9
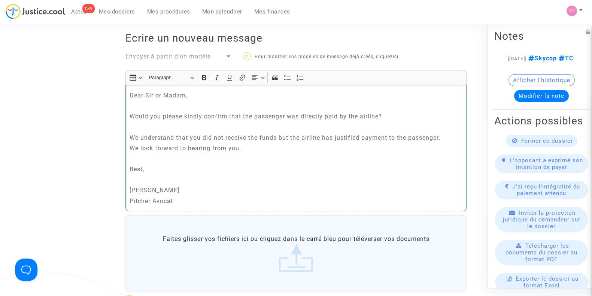
scroll to position [387, 0]
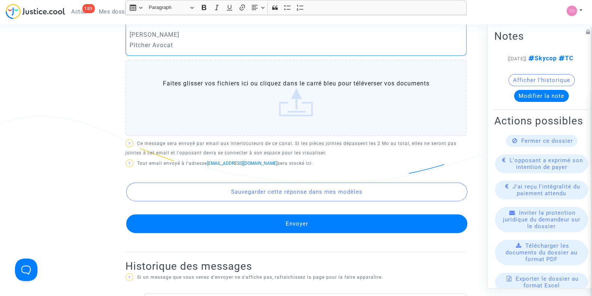
click at [290, 220] on button "Envoyer" at bounding box center [296, 223] width 341 height 19
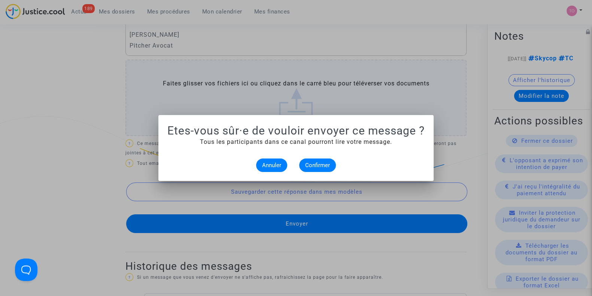
scroll to position [0, 0]
click at [311, 168] on span "Confirmer" at bounding box center [317, 165] width 25 height 7
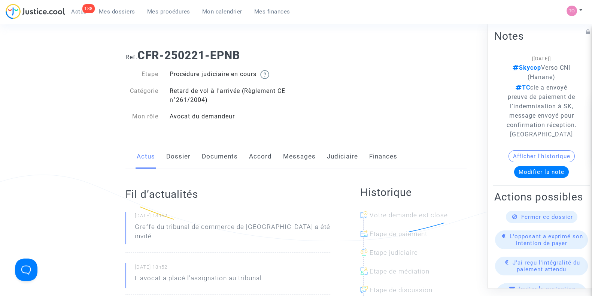
click at [290, 155] on link "Messages" at bounding box center [299, 156] width 33 height 25
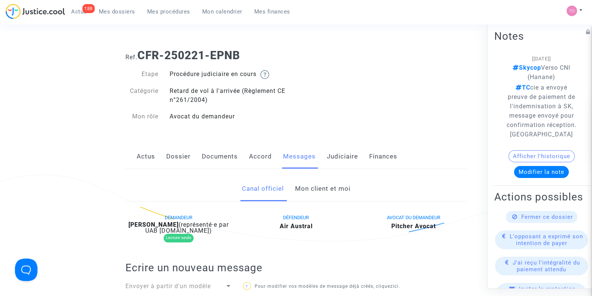
click at [333, 190] on link "Mon client et moi" at bounding box center [322, 188] width 55 height 25
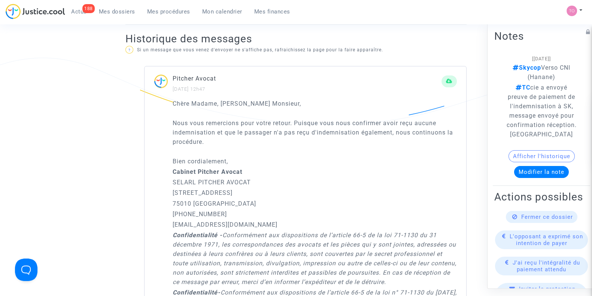
scroll to position [448, 0]
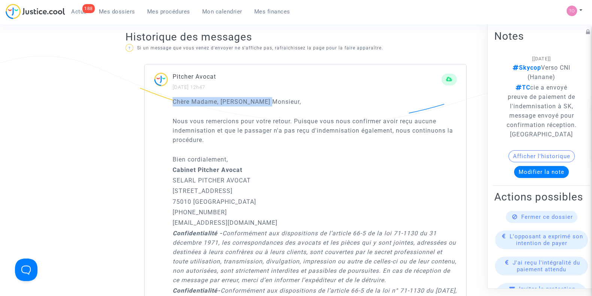
drag, startPoint x: 173, startPoint y: 98, endPoint x: 277, endPoint y: 104, distance: 104.6
click at [277, 104] on p "Chère Madame, cher Monsieur," at bounding box center [315, 101] width 284 height 9
copy p "Chère Madame, cher Monsieur,"
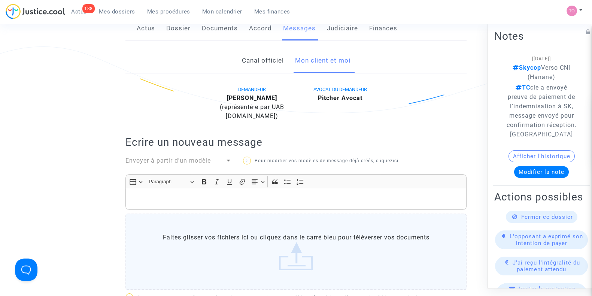
scroll to position [101, 0]
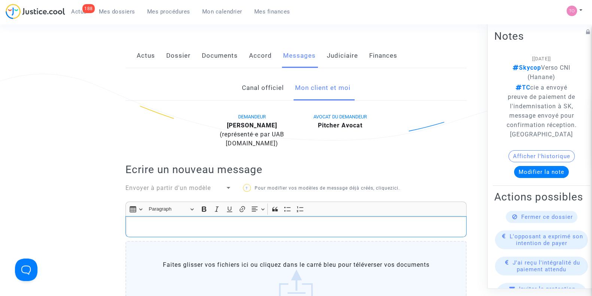
click at [143, 226] on p "Rich Text Editor, main" at bounding box center [296, 226] width 333 height 9
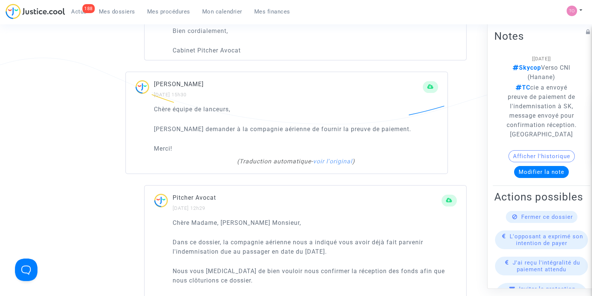
scroll to position [1105, 0]
drag, startPoint x: 173, startPoint y: 126, endPoint x: 300, endPoint y: 125, distance: 126.5
click at [300, 125] on p "Veuillez demander à la compagnie aérienne de fournir la preuve de paiement." at bounding box center [296, 128] width 284 height 9
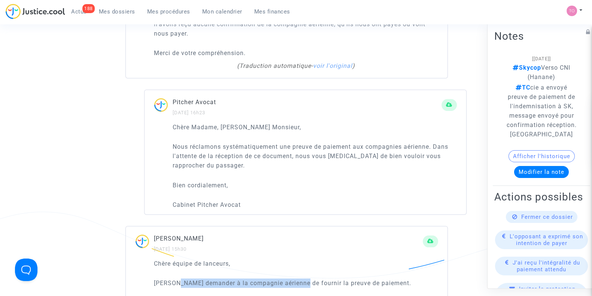
scroll to position [950, 0]
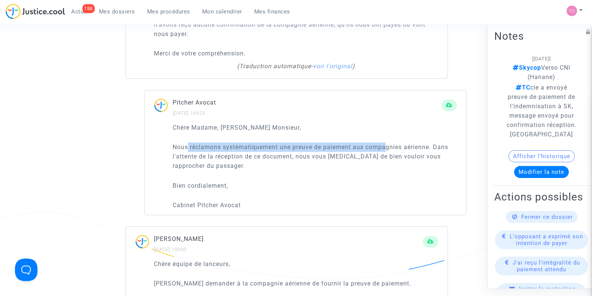
drag, startPoint x: 188, startPoint y: 141, endPoint x: 388, endPoint y: 143, distance: 200.3
click at [388, 143] on p "Nous réclamons systématiquement une preuve de paiement aux compagnies aérienne.…" at bounding box center [315, 156] width 284 height 28
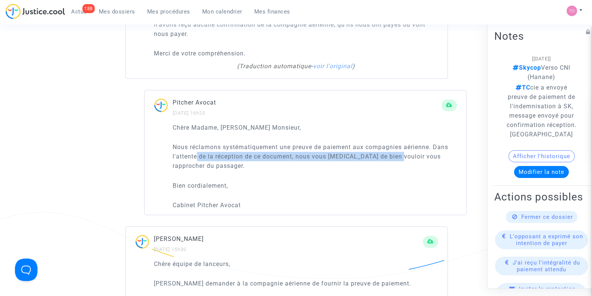
drag, startPoint x: 197, startPoint y: 153, endPoint x: 396, endPoint y: 154, distance: 198.8
click at [396, 154] on p "Nous réclamons systématiquement une preuve de paiement aux compagnies aérienne.…" at bounding box center [315, 156] width 284 height 28
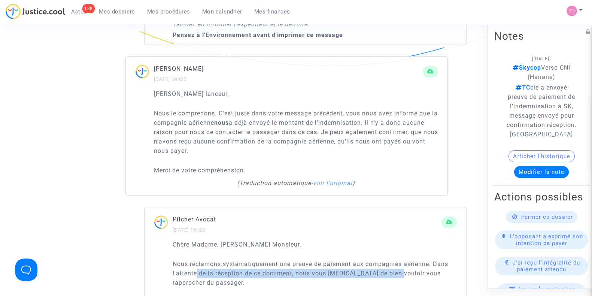
scroll to position [833, 0]
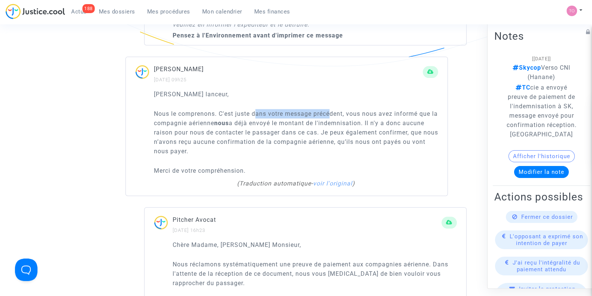
drag, startPoint x: 255, startPoint y: 114, endPoint x: 331, endPoint y: 113, distance: 75.6
click at [331, 113] on p "Nous le comprenons. C'est juste dans votre message précédent, vous nous avez in…" at bounding box center [296, 132] width 284 height 47
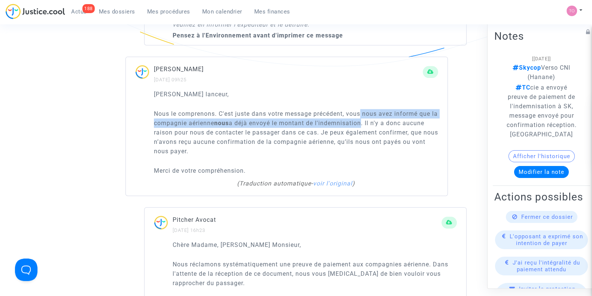
drag, startPoint x: 363, startPoint y: 111, endPoint x: 368, endPoint y: 121, distance: 10.4
click at [368, 121] on p "Nous le comprenons. C'est juste dans votre message précédent, vous nous avez in…" at bounding box center [296, 132] width 284 height 47
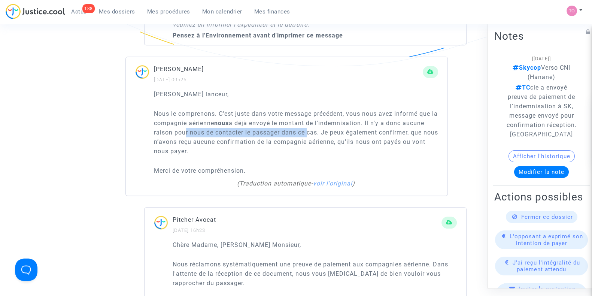
drag, startPoint x: 183, startPoint y: 131, endPoint x: 305, endPoint y: 131, distance: 122.0
click at [305, 131] on p "Nous le comprenons. C'est juste dans votre message précédent, vous nous avez in…" at bounding box center [296, 132] width 284 height 47
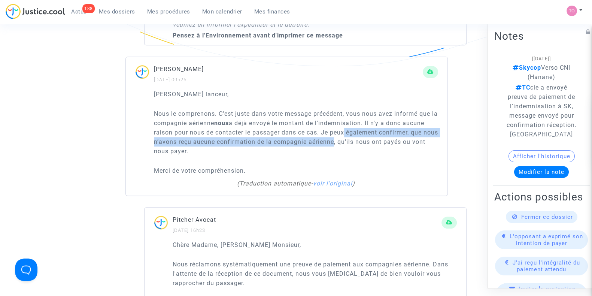
drag, startPoint x: 342, startPoint y: 130, endPoint x: 348, endPoint y: 144, distance: 15.1
click at [348, 144] on p "Nous le comprenons. C'est juste dans votre message précédent, vous nous avez in…" at bounding box center [296, 132] width 284 height 47
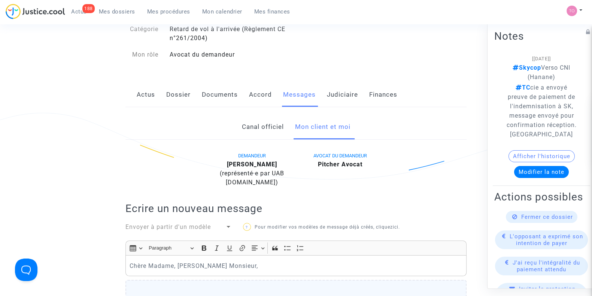
scroll to position [0, 0]
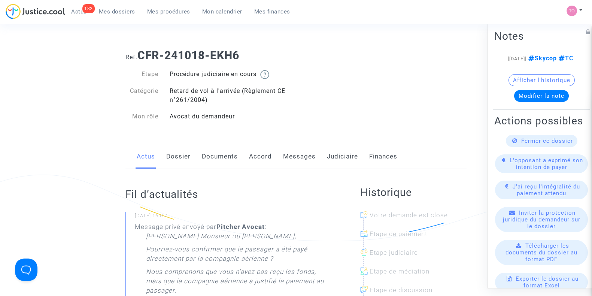
scroll to position [95, 0]
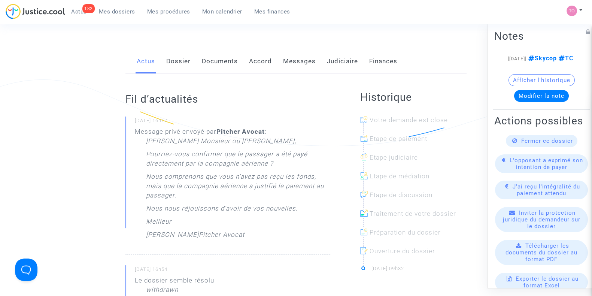
click at [290, 61] on link "Messages" at bounding box center [299, 61] width 33 height 25
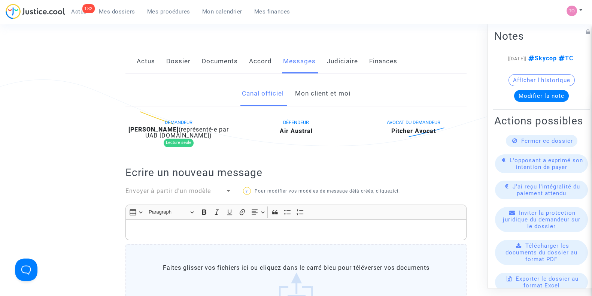
click at [322, 95] on link "Mon client et moi" at bounding box center [322, 93] width 55 height 25
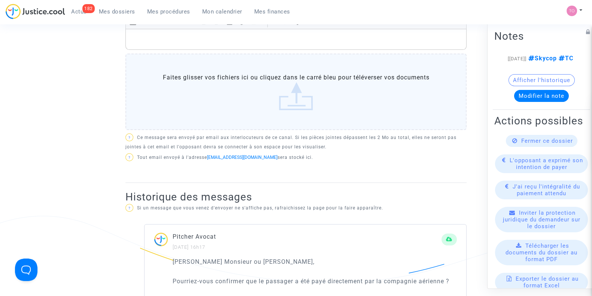
scroll to position [226, 0]
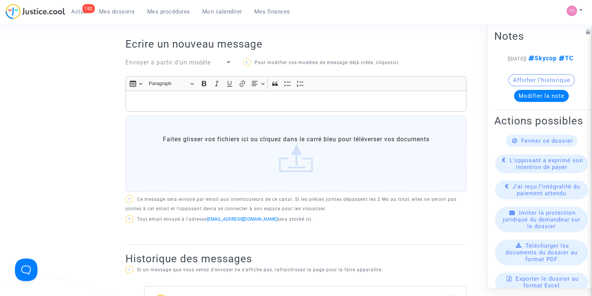
click at [150, 93] on div "Rich Text Editor, main" at bounding box center [295, 101] width 341 height 21
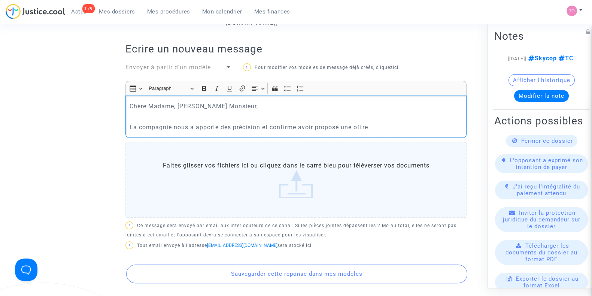
scroll to position [210, 0]
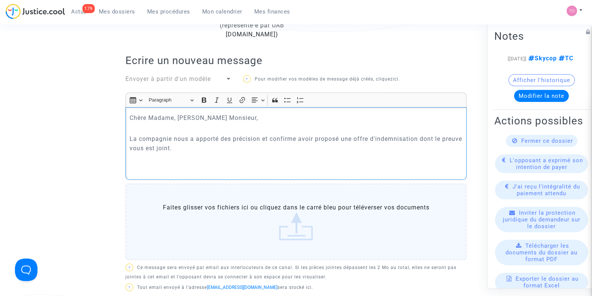
click at [419, 137] on p "La compagnie nous a apporté des précision et confirme avoir proposé une offre d…" at bounding box center [296, 143] width 333 height 19
click at [288, 147] on p "La compagnie nous a apporté des précision et confirme avoir proposé une offre d…" at bounding box center [296, 143] width 333 height 19
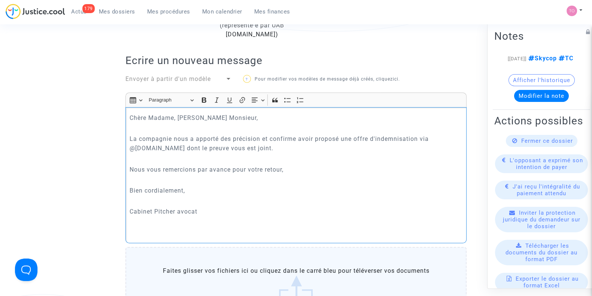
click at [181, 211] on p "Cabinet Pitcher avocat" at bounding box center [296, 211] width 333 height 9
click at [189, 147] on p "La compagnie nous a apporté des précision et confirme avoir proposé une offre d…" at bounding box center [296, 143] width 333 height 19
drag, startPoint x: 231, startPoint y: 214, endPoint x: 108, endPoint y: 103, distance: 165.7
copy div "Chère Madame, Cher Monsieur, La compagnie nous a apporté des précision et confi…"
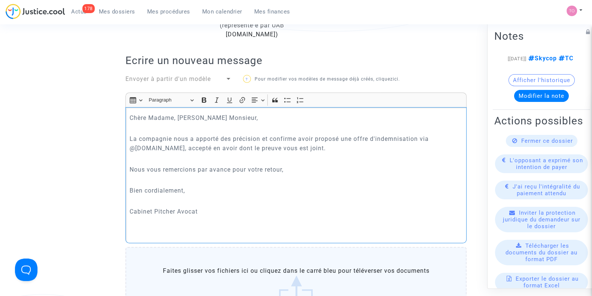
click at [207, 237] on div "Chère Madame, Cher Monsieur, La compagnie nous a apporté des précision et confi…" at bounding box center [295, 175] width 341 height 136
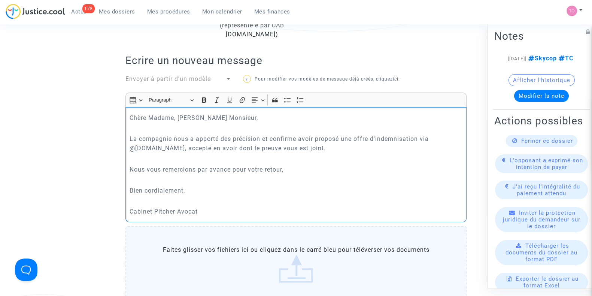
click at [260, 137] on p "La compagnie nous a apporté des précision et confirme avoir proposé une offre d…" at bounding box center [296, 143] width 333 height 19
drag, startPoint x: 284, startPoint y: 137, endPoint x: 395, endPoint y: 137, distance: 111.6
click at [395, 137] on p "La compagnie nous a apporté des précisions et confirme avoir proposé une offre …" at bounding box center [296, 143] width 333 height 19
drag, startPoint x: 156, startPoint y: 147, endPoint x: 249, endPoint y: 145, distance: 93.2
click at [249, 145] on p "La compagnie nous a apporté des précisions et confirme avoir proposé une offre …" at bounding box center [296, 143] width 333 height 19
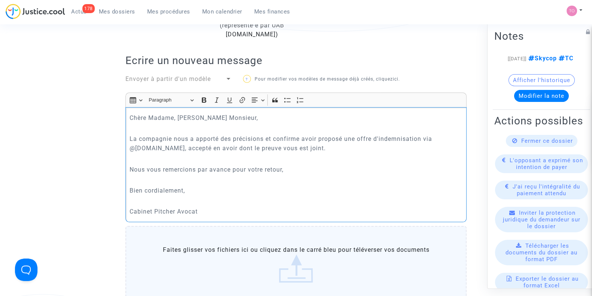
click at [272, 146] on p "La compagnie nous a apporté des précisions et confirme avoir proposé une offre …" at bounding box center [296, 143] width 333 height 19
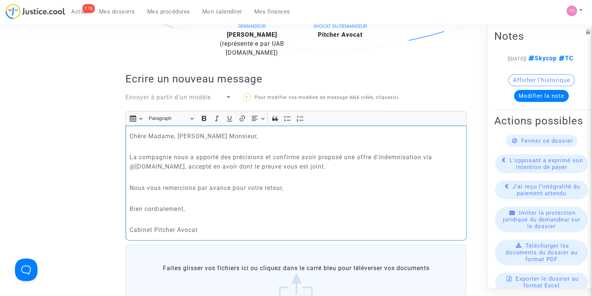
scroll to position [195, 0]
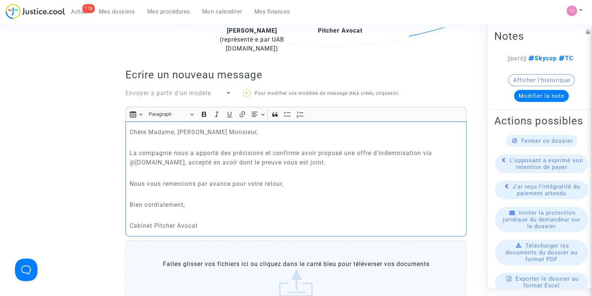
click at [334, 167] on div "Chère Madame, Cher Monsieur, La compagnie nous a apporté des précisions et conf…" at bounding box center [295, 178] width 341 height 115
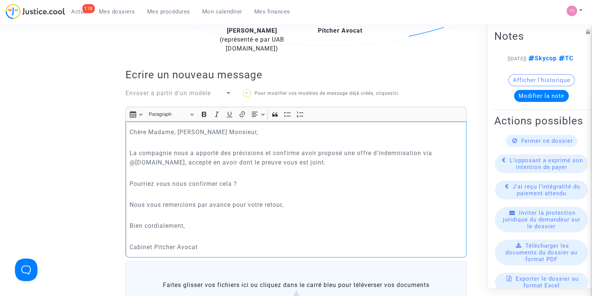
click at [232, 182] on p "Pourriez vous nous confirmer cela ?" at bounding box center [296, 183] width 333 height 9
click at [294, 201] on p "Nous vous remercions par avance pour votre retour," at bounding box center [296, 204] width 333 height 9
drag, startPoint x: 263, startPoint y: 247, endPoint x: 107, endPoint y: 119, distance: 202.2
copy div "Chère Madame, Cher Monsieur, La compagnie nous a apporté des précisions et conf…"
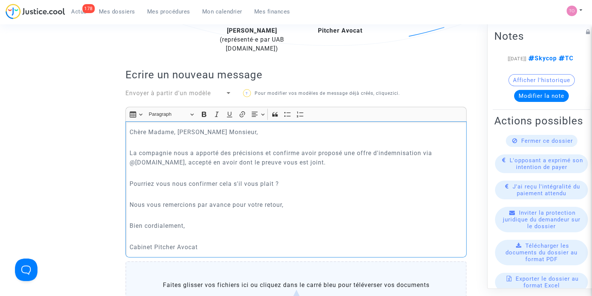
scroll to position [308, 0]
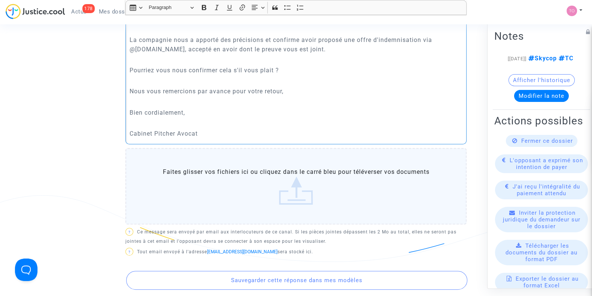
click at [252, 175] on label "Faites glisser vos fichiers ici ou cliquez dans le carré bleu pour téléverser v…" at bounding box center [295, 186] width 341 height 76
click at [0, 0] on input "Faites glisser vos fichiers ici ou cliquez dans le carré bleu pour téléverser v…" at bounding box center [0, 0] width 0 height 0
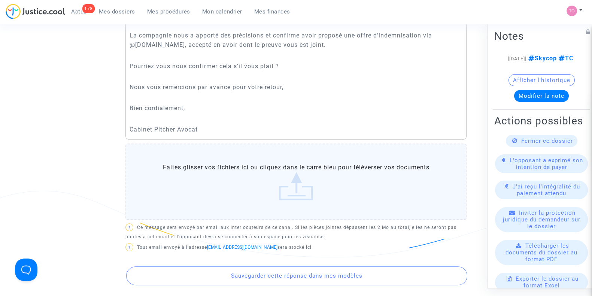
scroll to position [313, 0]
click at [276, 171] on label "Faites glisser vos fichiers ici ou cliquez dans le carré bleu pour téléverser v…" at bounding box center [295, 181] width 341 height 76
click at [0, 0] on input "Faites glisser vos fichiers ici ou cliquez dans le carré bleu pour téléverser v…" at bounding box center [0, 0] width 0 height 0
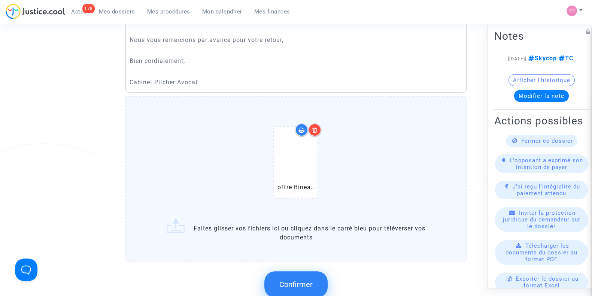
scroll to position [392, 0]
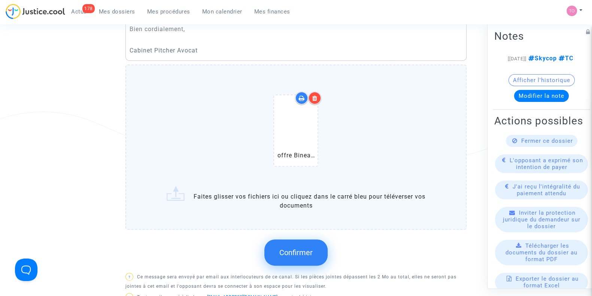
click at [296, 255] on span "Confirmer" at bounding box center [295, 252] width 33 height 9
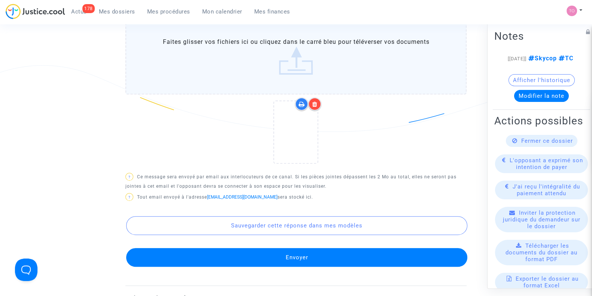
scroll to position [483, 0]
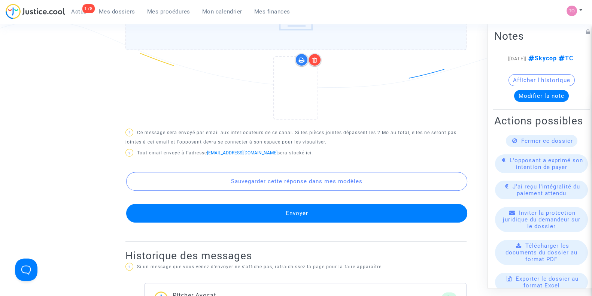
click at [294, 214] on button "Envoyer" at bounding box center [296, 213] width 341 height 19
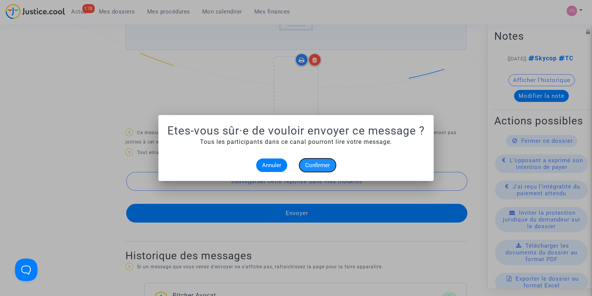
click at [307, 168] on span "Confirmer" at bounding box center [317, 165] width 25 height 7
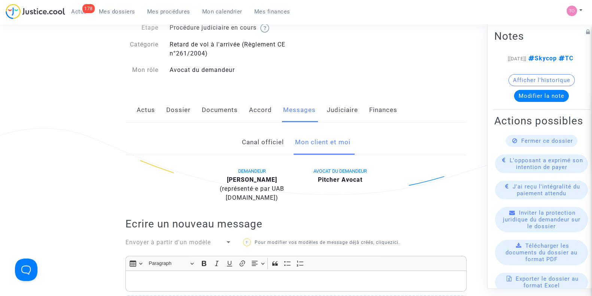
scroll to position [45, 0]
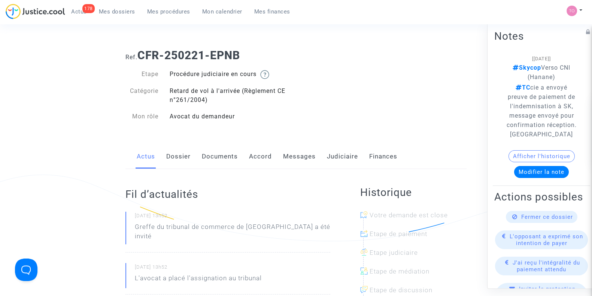
click at [296, 156] on link "Messages" at bounding box center [299, 156] width 33 height 25
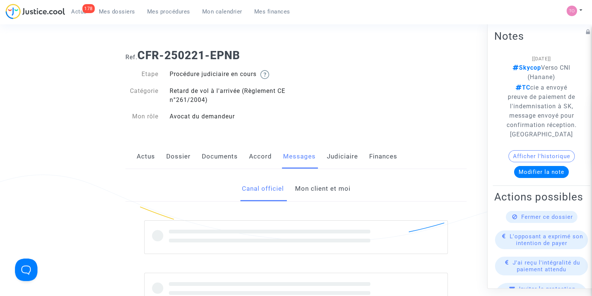
click at [311, 174] on div "Canal officiel Mon client et moi" at bounding box center [295, 277] width 341 height 216
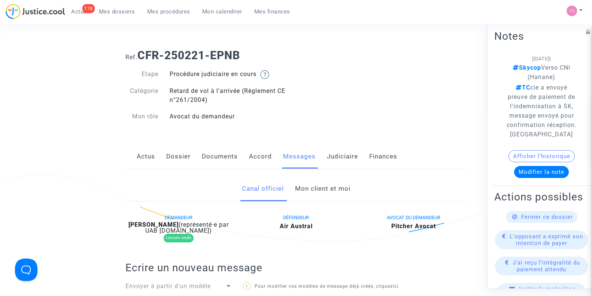
click at [301, 198] on link "Mon client et moi" at bounding box center [322, 188] width 55 height 25
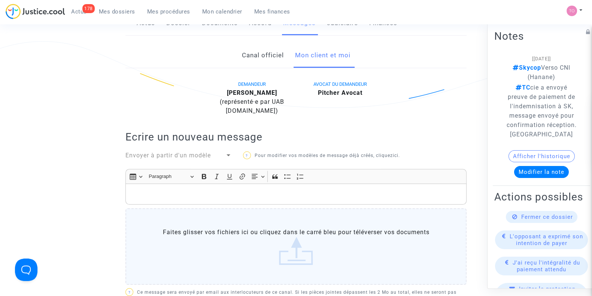
click at [183, 185] on div "Rich Text Editor, main" at bounding box center [295, 193] width 341 height 21
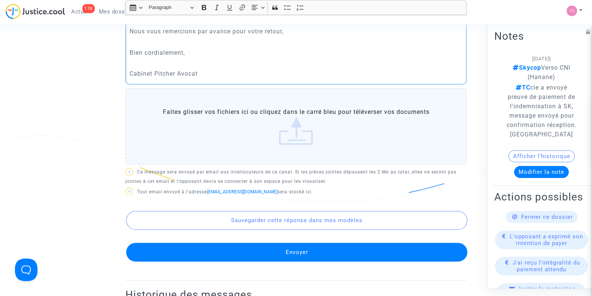
scroll to position [369, 0]
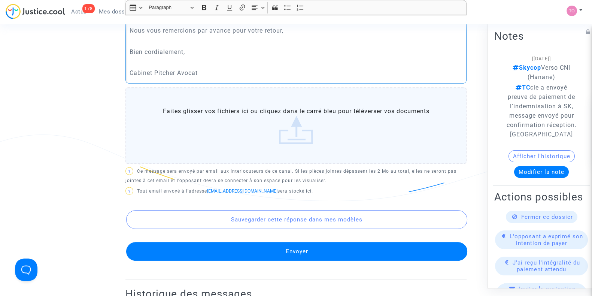
click at [275, 128] on label "Faites glisser vos fichiers ici ou cliquez dans le carré bleu pour téléverser v…" at bounding box center [295, 125] width 341 height 76
click at [0, 0] on input "Faites glisser vos fichiers ici ou cliquez dans le carré bleu pour téléverser v…" at bounding box center [0, 0] width 0 height 0
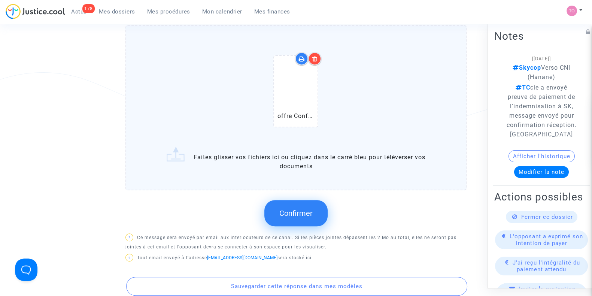
scroll to position [485, 0]
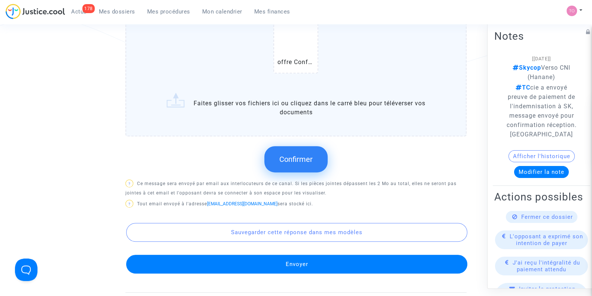
click at [297, 163] on button "Confirmer" at bounding box center [295, 159] width 63 height 26
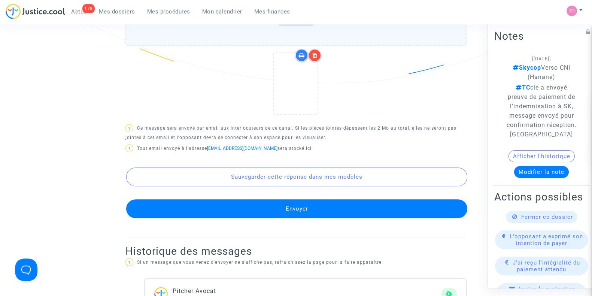
scroll to position [487, 0]
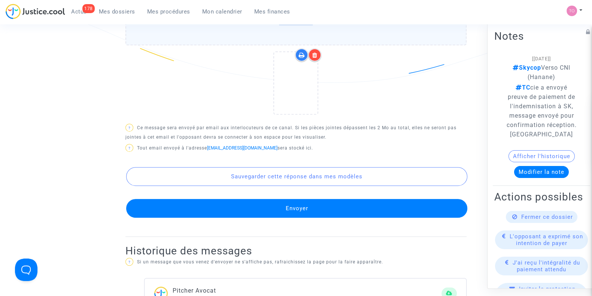
click at [297, 209] on button "Envoyer" at bounding box center [296, 208] width 341 height 19
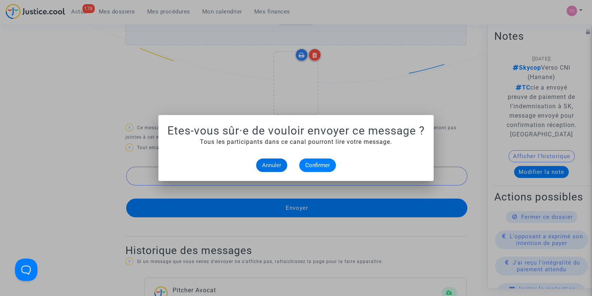
click at [278, 164] on span "Annuler" at bounding box center [271, 165] width 19 height 7
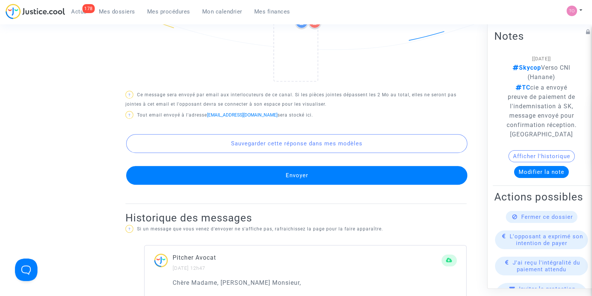
scroll to position [521, 0]
click at [279, 177] on button "Envoyer" at bounding box center [296, 174] width 341 height 19
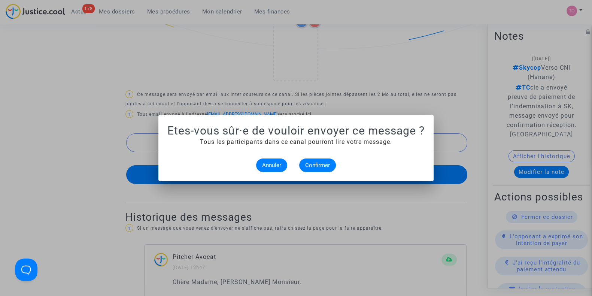
scroll to position [0, 0]
click at [315, 165] on span "Confirmer" at bounding box center [317, 165] width 25 height 7
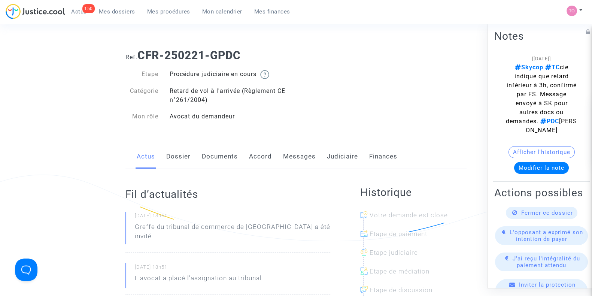
click at [185, 161] on link "Dossier" at bounding box center [178, 156] width 24 height 25
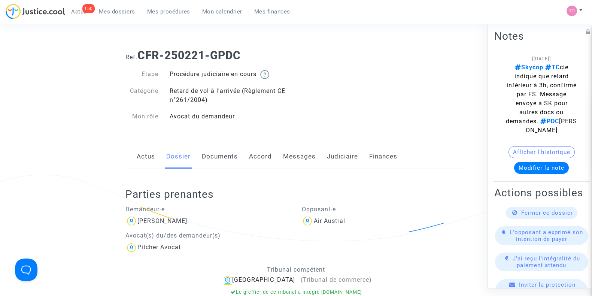
click at [216, 158] on link "Documents" at bounding box center [220, 156] width 36 height 25
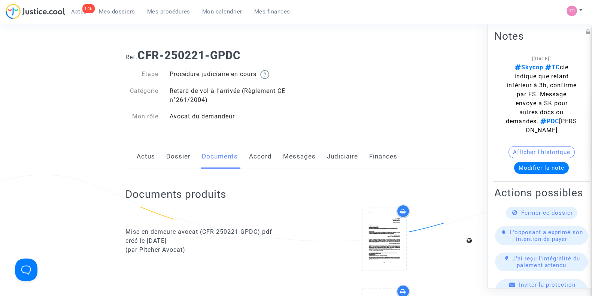
click at [182, 152] on link "Dossier" at bounding box center [178, 156] width 24 height 25
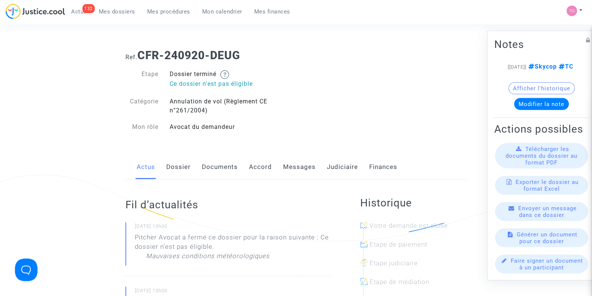
click at [179, 170] on link "Dossier" at bounding box center [178, 167] width 24 height 25
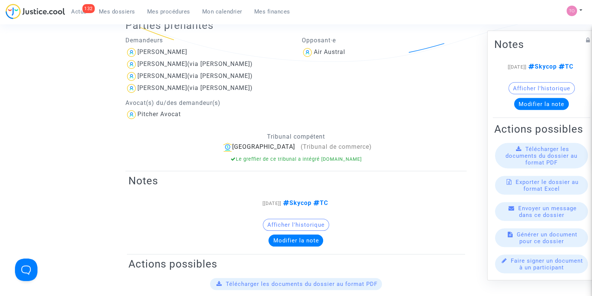
scroll to position [176, 0]
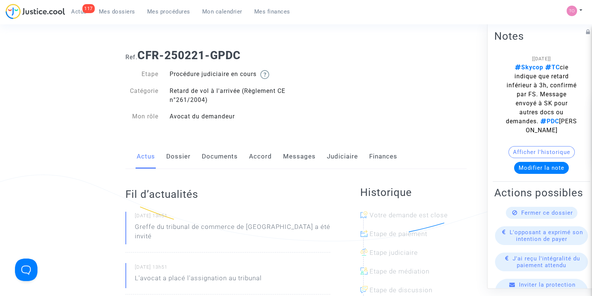
click at [181, 156] on link "Dossier" at bounding box center [178, 156] width 24 height 25
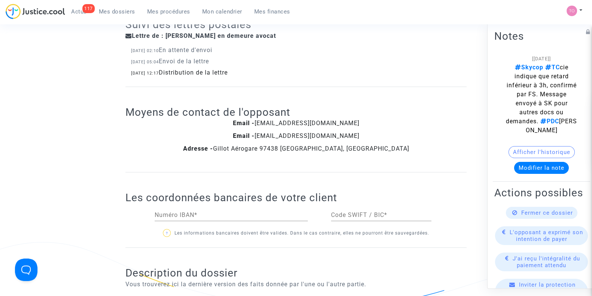
scroll to position [585, 0]
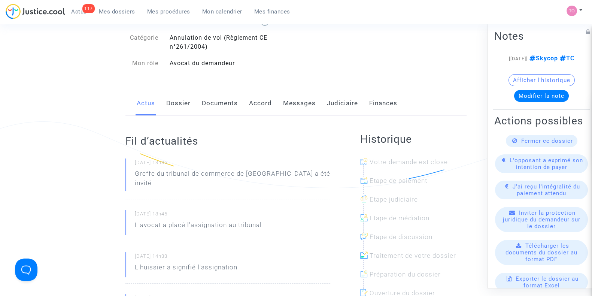
click at [182, 102] on link "Dossier" at bounding box center [178, 103] width 24 height 25
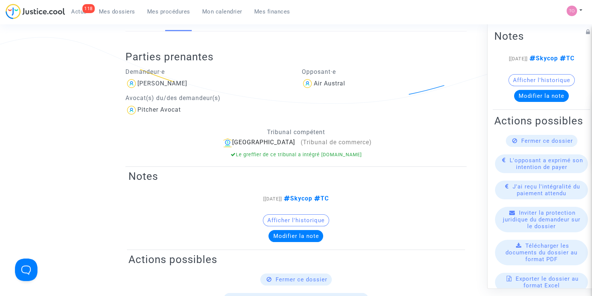
scroll to position [137, 0]
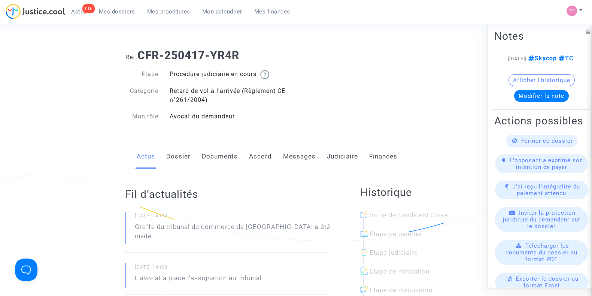
click at [182, 152] on link "Dossier" at bounding box center [178, 156] width 24 height 25
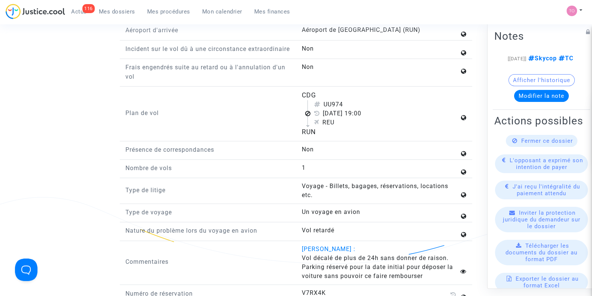
scroll to position [968, 0]
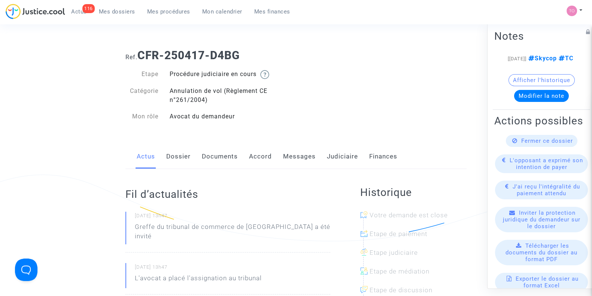
click at [176, 155] on link "Dossier" at bounding box center [178, 156] width 24 height 25
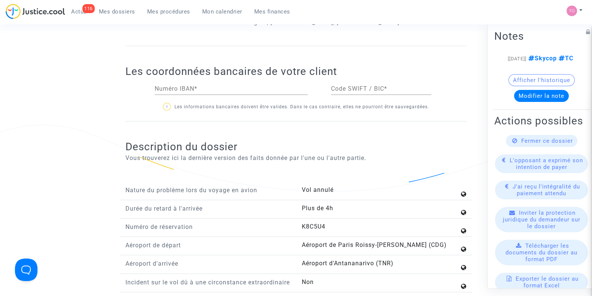
scroll to position [887, 0]
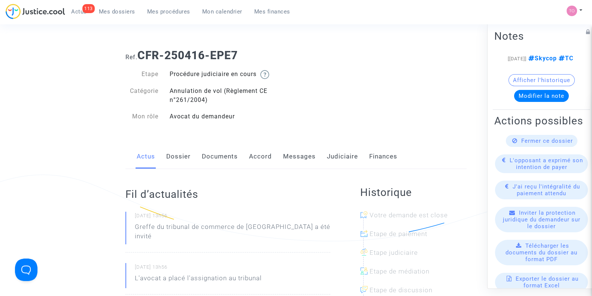
click at [187, 147] on link "Dossier" at bounding box center [178, 156] width 24 height 25
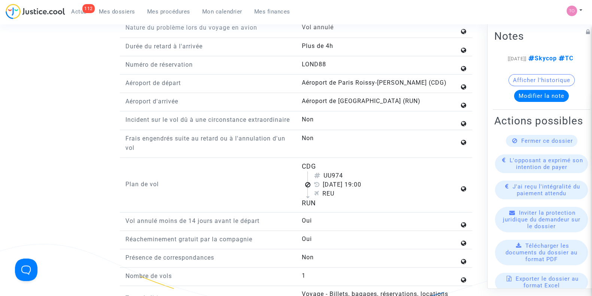
scroll to position [919, 0]
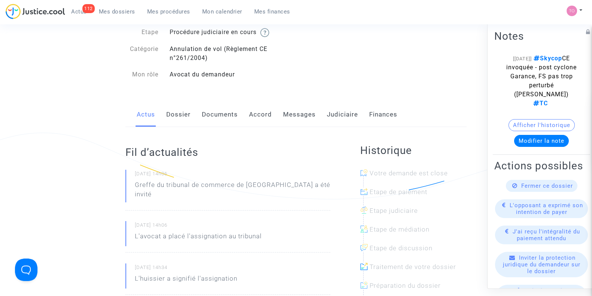
click at [177, 117] on link "Dossier" at bounding box center [178, 114] width 24 height 25
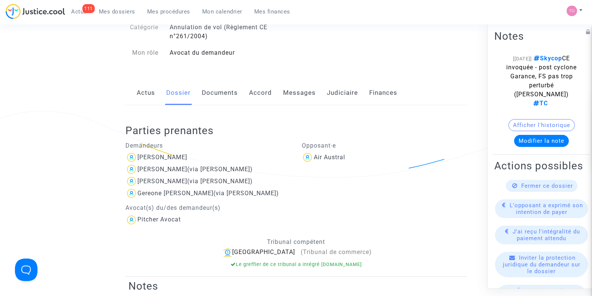
scroll to position [64, 0]
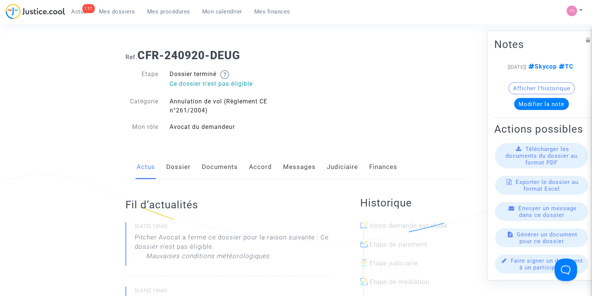
click at [193, 164] on div "Actus Dossier Documents Accord Messages Judiciaire Finances" at bounding box center [295, 167] width 341 height 25
click at [185, 165] on link "Dossier" at bounding box center [178, 167] width 24 height 25
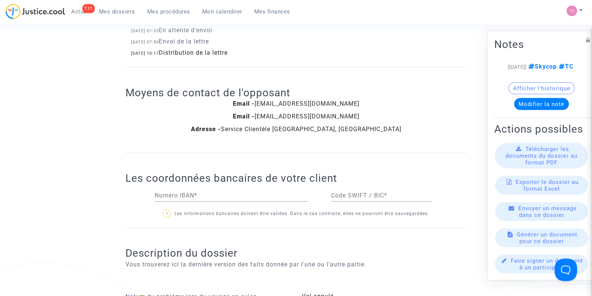
scroll to position [566, 0]
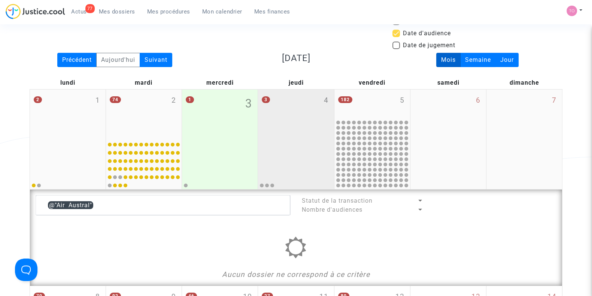
scroll to position [33, 0]
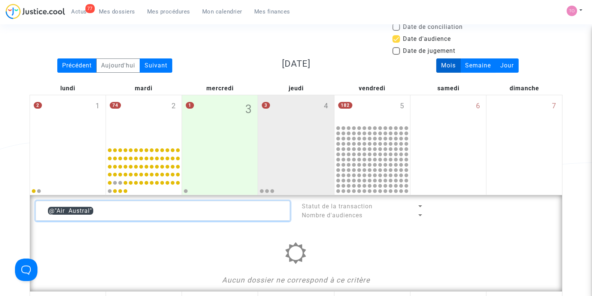
drag, startPoint x: 139, startPoint y: 213, endPoint x: 19, endPoint y: 209, distance: 119.5
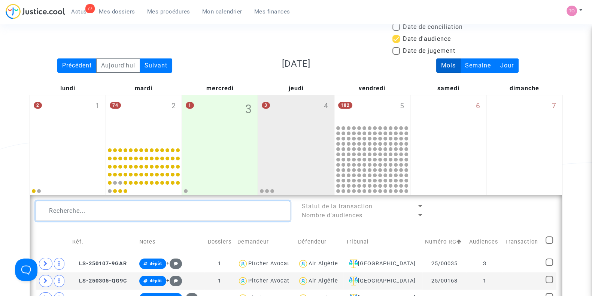
scroll to position [118, 0]
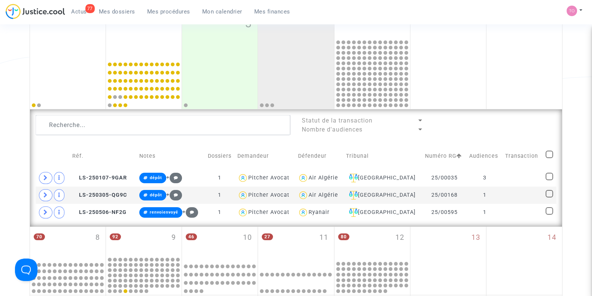
click at [373, 24] on div "77 Actus Mes dossiers Mes procédures Mon calendrier Mes finances Mon profil Par…" at bounding box center [296, 14] width 592 height 21
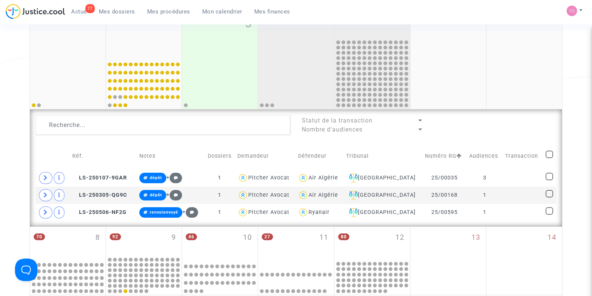
click at [365, 33] on div "182 5" at bounding box center [372, 23] width 76 height 29
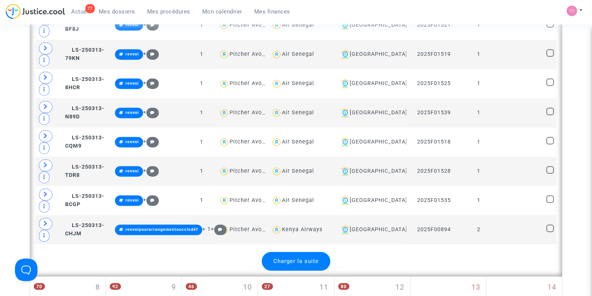
scroll to position [1504, 0]
click at [296, 251] on div "Charger la suite" at bounding box center [296, 260] width 69 height 19
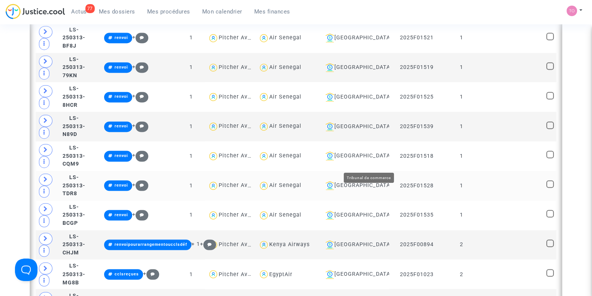
click at [365, 181] on div "[GEOGRAPHIC_DATA]" at bounding box center [354, 185] width 64 height 9
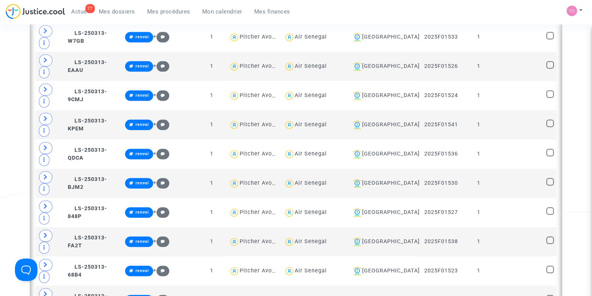
scroll to position [971, 0]
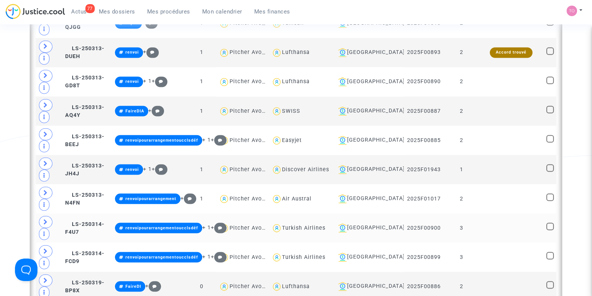
scroll to position [1716, 0]
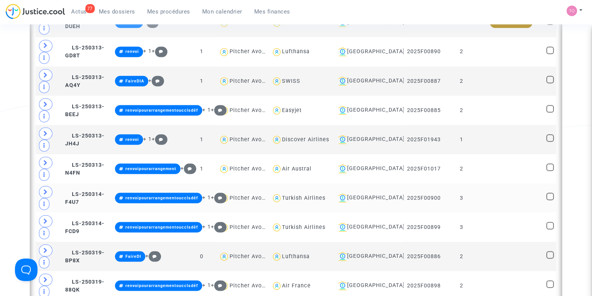
click at [311, 194] on div "Turkish Airlines" at bounding box center [303, 197] width 43 height 6
type textarea "@"Turkish Airlines""
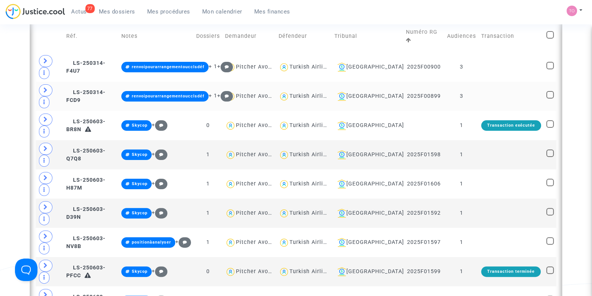
scroll to position [183, 0]
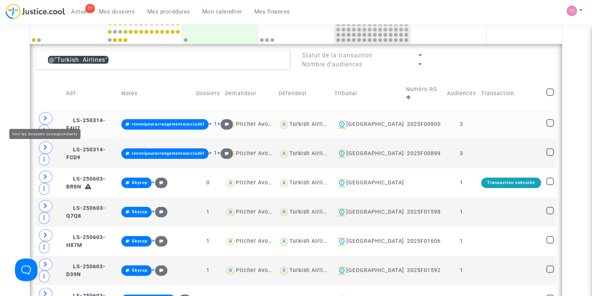
click at [47, 115] on icon at bounding box center [45, 118] width 4 height 6
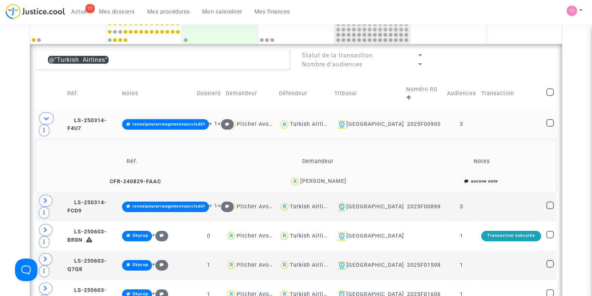
click at [330, 178] on div "Eric Wipier" at bounding box center [323, 181] width 46 height 6
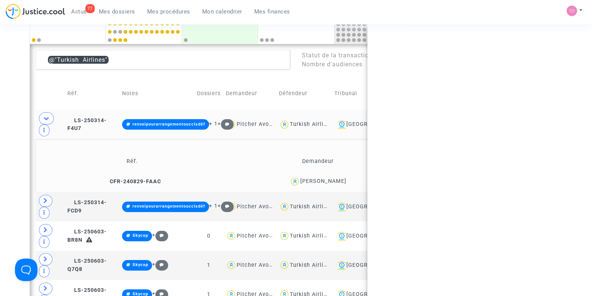
click at [330, 178] on div "Eric Wipier" at bounding box center [323, 181] width 46 height 6
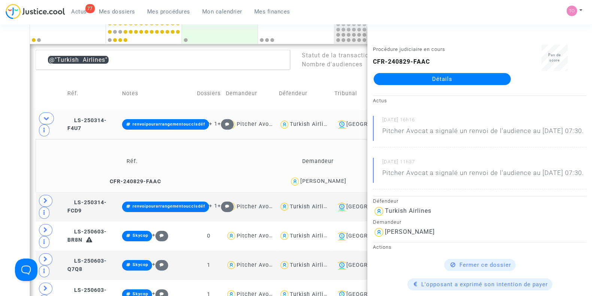
copy div "Wipier"
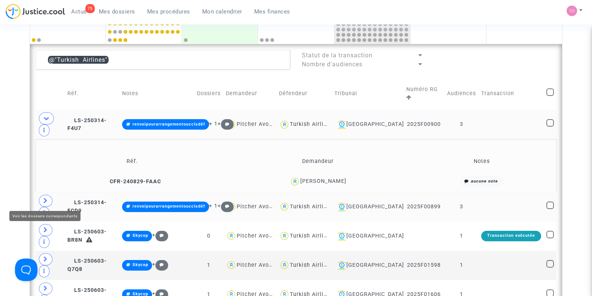
click at [45, 195] on span at bounding box center [45, 201] width 13 height 12
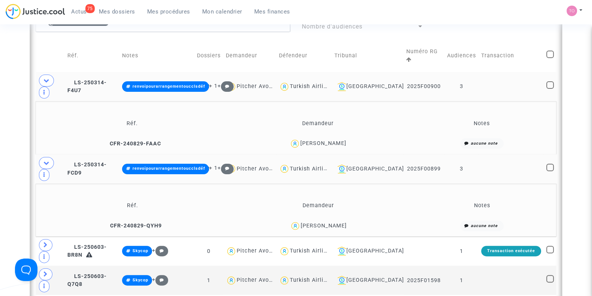
scroll to position [234, 0]
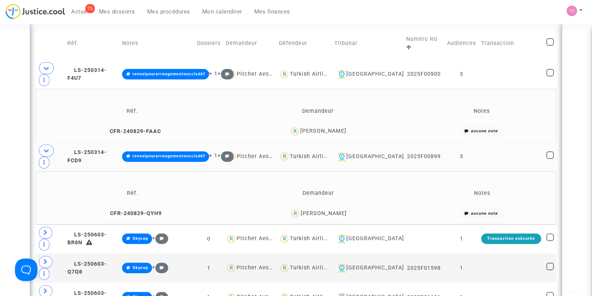
click at [334, 210] on div "Jennifer Francois" at bounding box center [324, 213] width 46 height 6
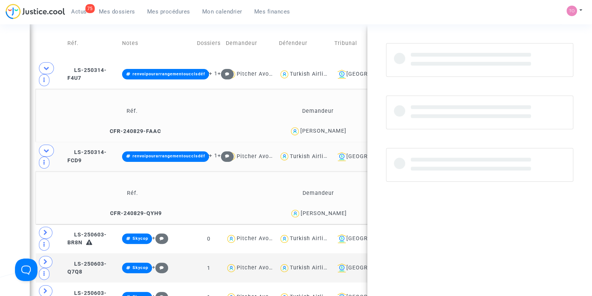
click at [334, 210] on div "Jennifer Francois" at bounding box center [324, 213] width 46 height 6
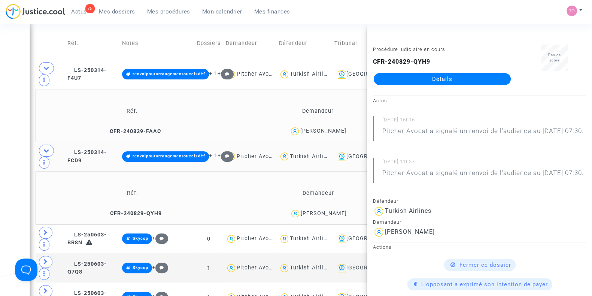
copy div "Francois"
click at [358, 35] on td "Tribunal" at bounding box center [368, 43] width 72 height 32
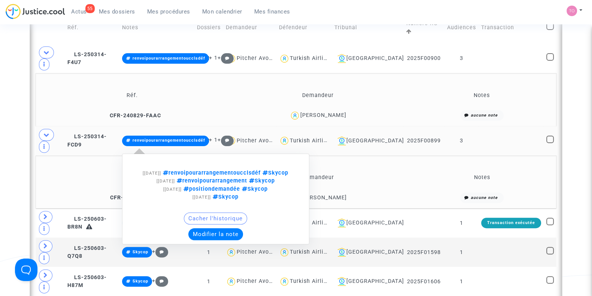
scroll to position [250, 0]
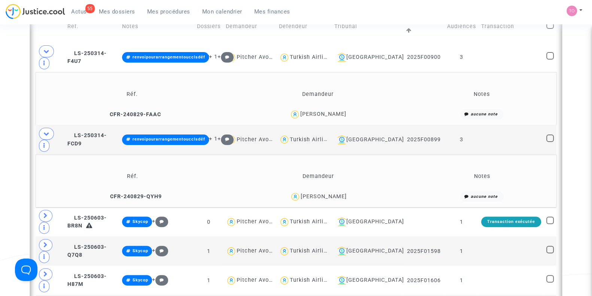
click at [331, 112] on div "Eric Wipier" at bounding box center [323, 114] width 46 height 6
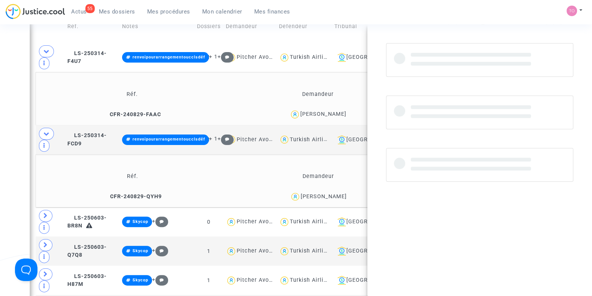
click at [331, 112] on div "Eric Wipier" at bounding box center [323, 114] width 46 height 6
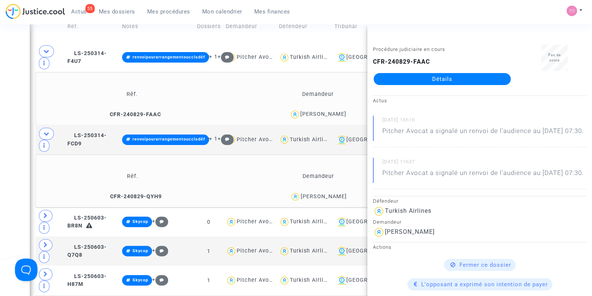
copy div "Wipier"
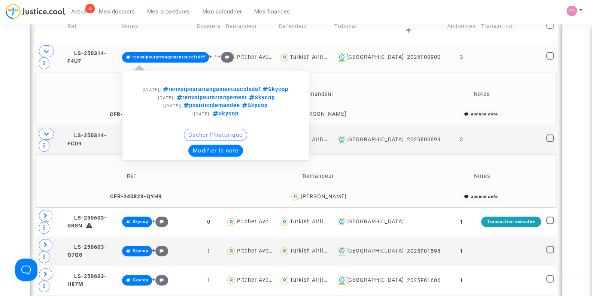
click at [223, 150] on button "Modifier la note" at bounding box center [215, 150] width 55 height 12
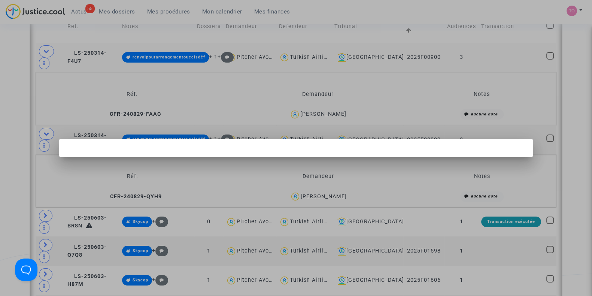
scroll to position [0, 0]
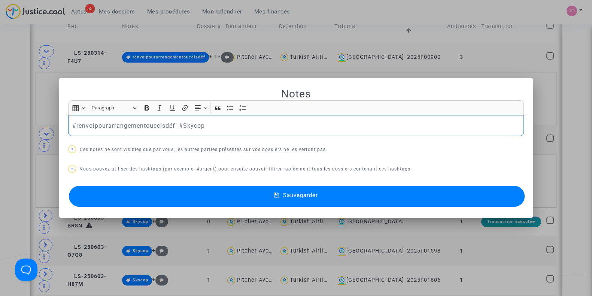
drag, startPoint x: 221, startPoint y: 124, endPoint x: 12, endPoint y: 127, distance: 208.9
click at [12, 127] on div "Notes Rich Text Editor Insert table Insert table Heading Paragraph Paragraph He…" at bounding box center [296, 148] width 592 height 296
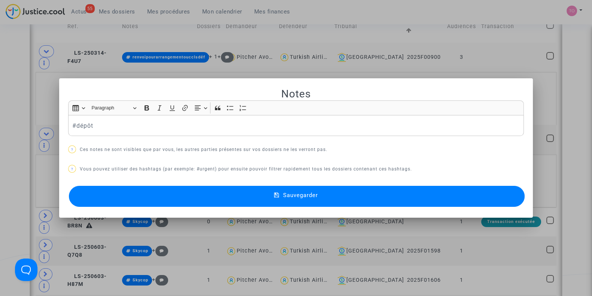
click at [119, 197] on button "Sauvegarder" at bounding box center [297, 196] width 456 height 21
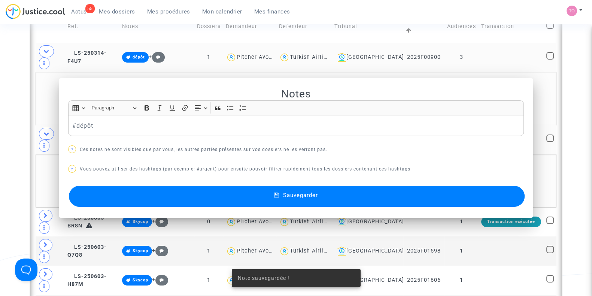
scroll to position [250, 0]
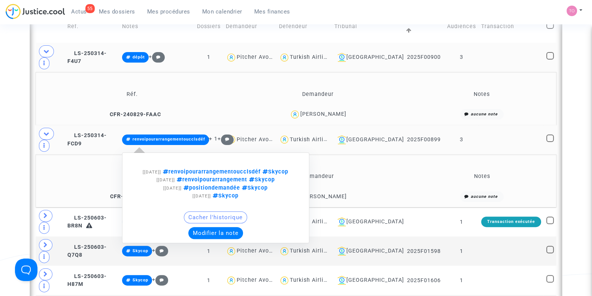
click at [225, 230] on button "Modifier la note" at bounding box center [215, 233] width 55 height 12
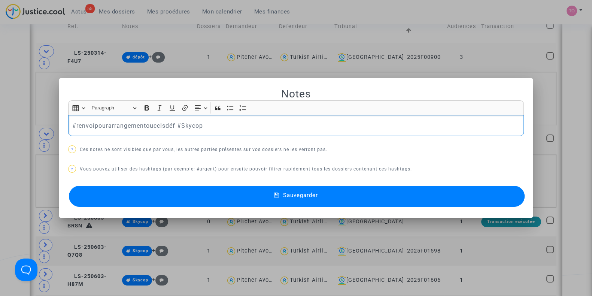
scroll to position [0, 0]
drag, startPoint x: 217, startPoint y: 130, endPoint x: 7, endPoint y: 126, distance: 210.4
click at [7, 126] on div "Notes Rich Text Editor Insert table Insert table Heading Paragraph Paragraph He…" at bounding box center [296, 148] width 592 height 296
click at [115, 195] on button "Sauvegarder" at bounding box center [297, 196] width 456 height 21
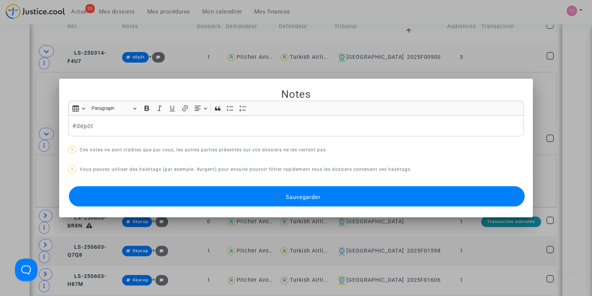
scroll to position [250, 0]
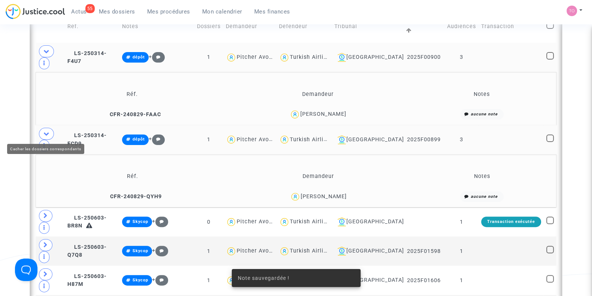
click at [49, 133] on icon at bounding box center [46, 134] width 6 height 6
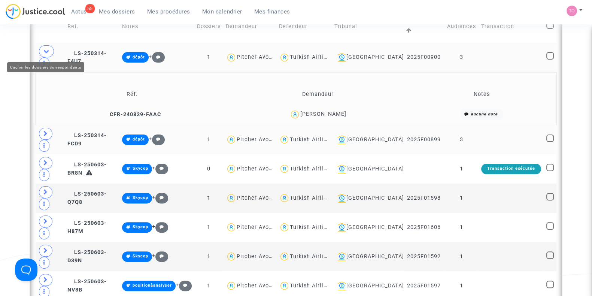
click at [43, 53] on icon at bounding box center [46, 51] width 6 height 6
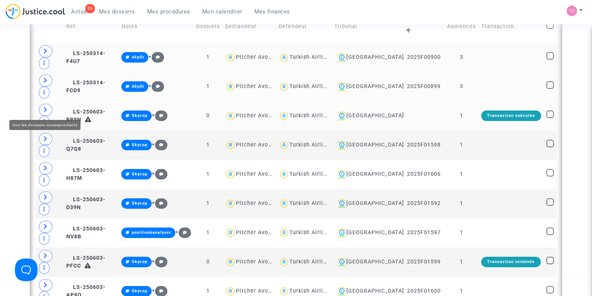
click at [45, 107] on icon at bounding box center [45, 110] width 4 height 6
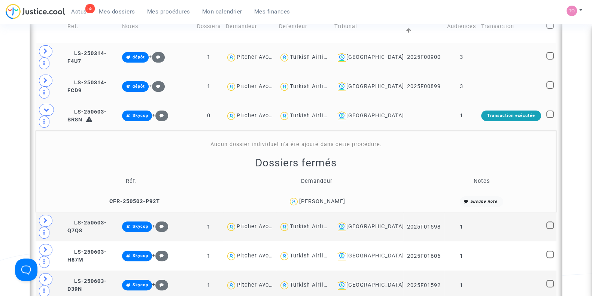
click at [335, 198] on div "Jonathan Redon" at bounding box center [322, 201] width 46 height 6
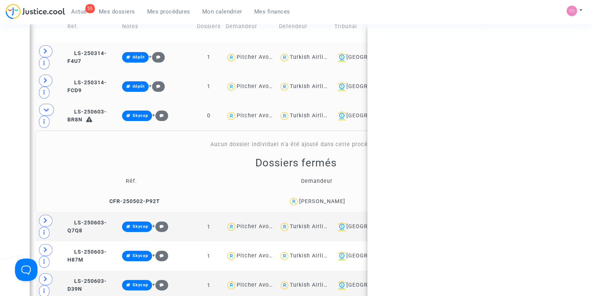
click at [335, 198] on div "Jonathan Redon" at bounding box center [322, 201] width 46 height 6
copy div "Redon"
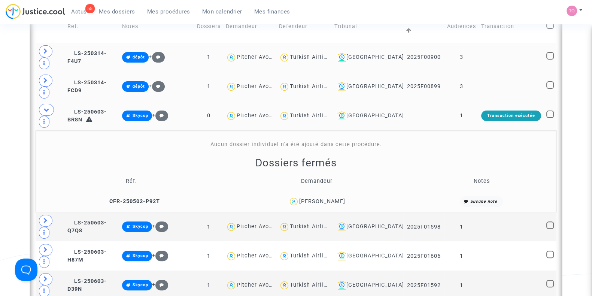
click at [320, 198] on div "Jonathan Redon" at bounding box center [322, 201] width 46 height 6
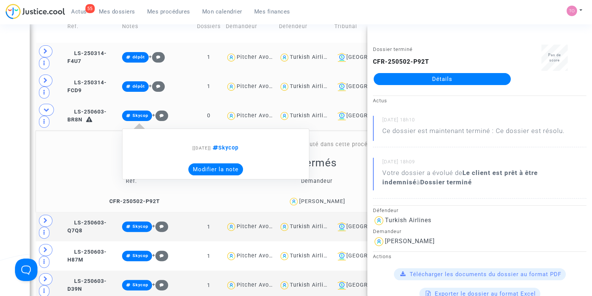
click at [237, 163] on button "Modifier la note" at bounding box center [215, 169] width 55 height 12
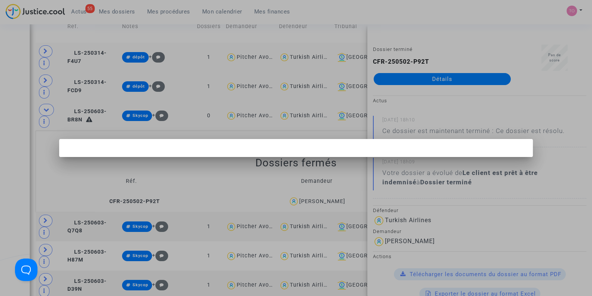
scroll to position [0, 0]
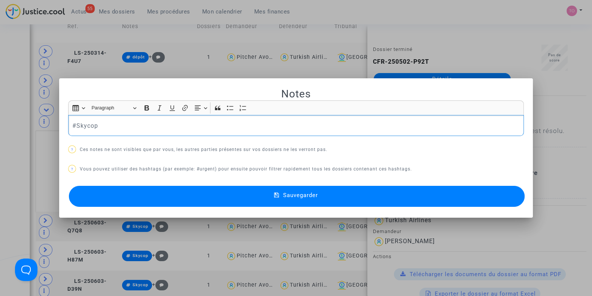
drag, startPoint x: 136, startPoint y: 128, endPoint x: 73, endPoint y: 126, distance: 62.5
click at [73, 126] on p "#Skycop" at bounding box center [296, 125] width 448 height 9
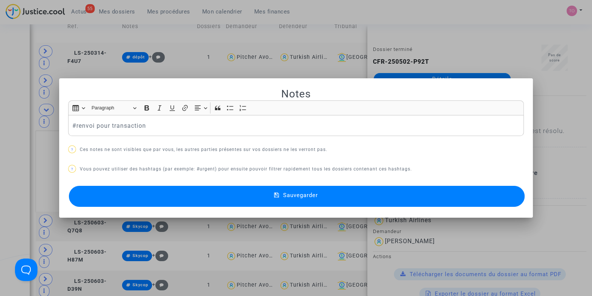
click at [0, 144] on div at bounding box center [296, 148] width 592 height 296
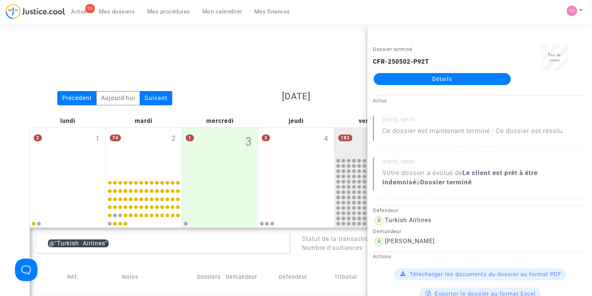
scroll to position [250, 0]
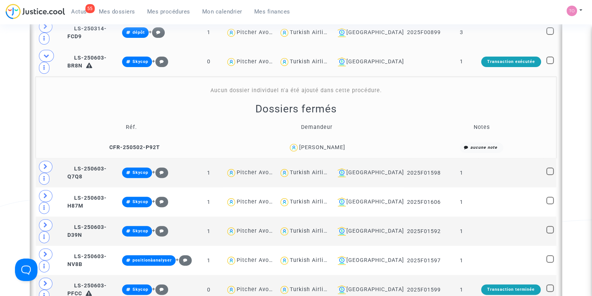
scroll to position [305, 0]
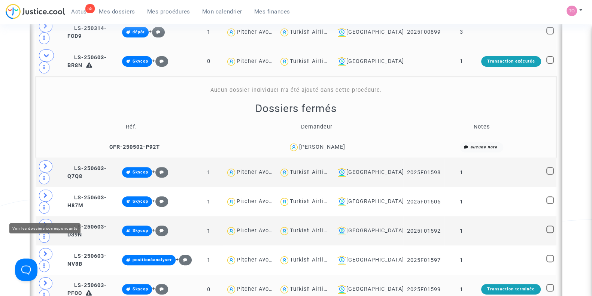
click at [45, 280] on icon at bounding box center [45, 283] width 4 height 6
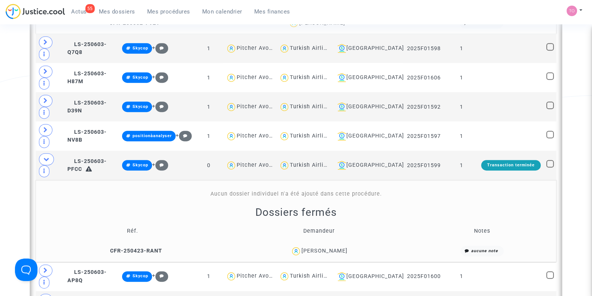
click at [321, 247] on div "Rabah KECHICHE" at bounding box center [324, 250] width 46 height 6
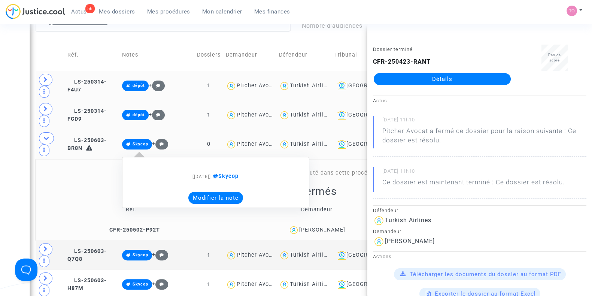
scroll to position [217, 0]
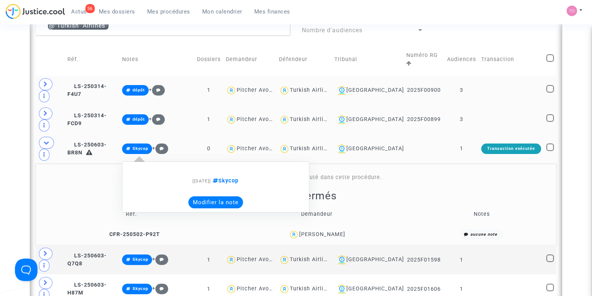
click at [242, 196] on button "Modifier la note" at bounding box center [215, 202] width 55 height 12
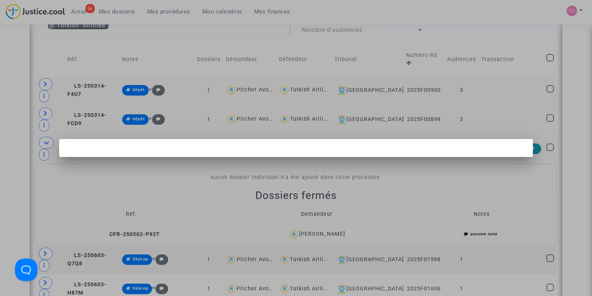
scroll to position [0, 0]
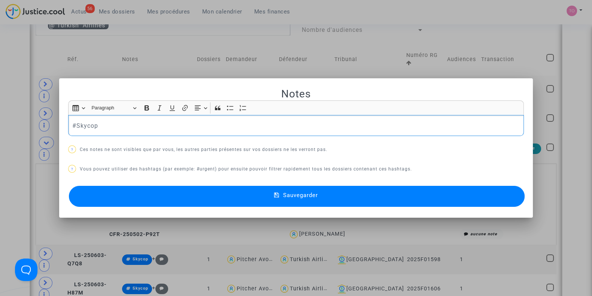
click at [0, 148] on div at bounding box center [296, 148] width 592 height 296
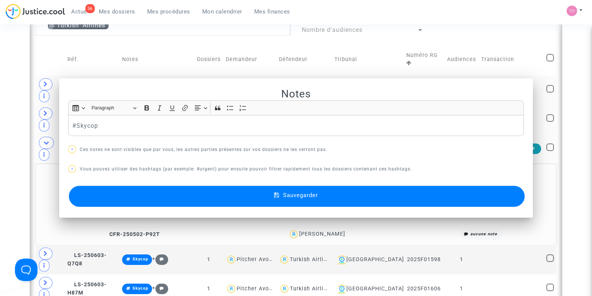
scroll to position [217, 0]
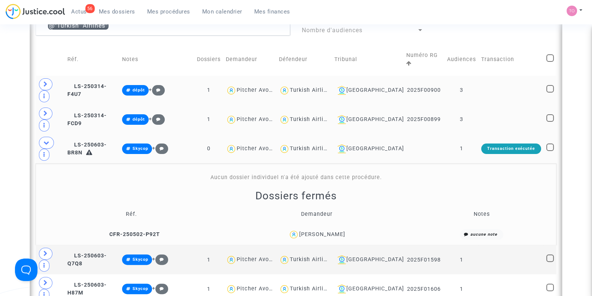
click at [327, 231] on div "Jonathan Redon" at bounding box center [322, 234] width 46 height 6
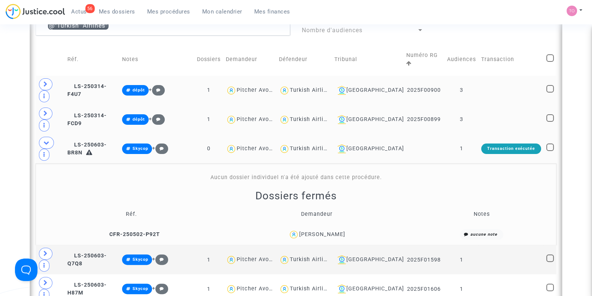
click at [335, 231] on div "Jonathan Redon" at bounding box center [322, 234] width 46 height 6
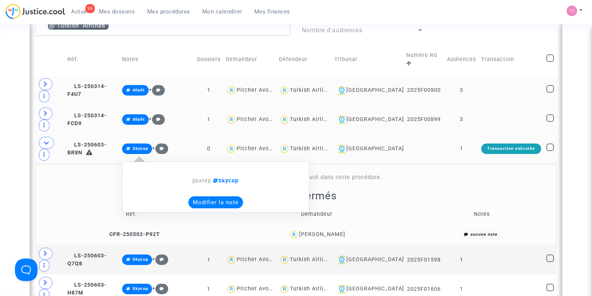
click at [223, 196] on button "Modifier la note" at bounding box center [215, 202] width 55 height 12
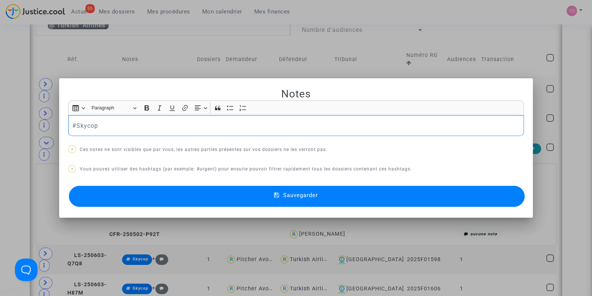
drag, startPoint x: 103, startPoint y: 120, endPoint x: 29, endPoint y: 118, distance: 74.1
click at [29, 118] on div "Notes Rich Text Editor Insert table Insert table Heading Paragraph Paragraph He…" at bounding box center [296, 148] width 592 height 296
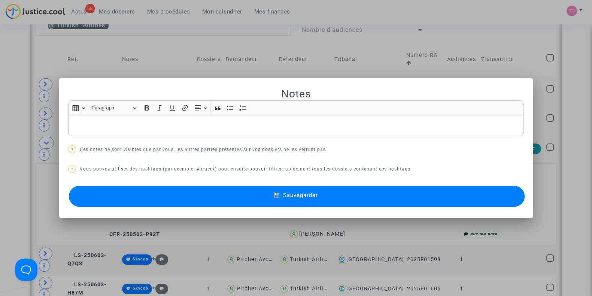
click at [9, 120] on div at bounding box center [296, 148] width 592 height 296
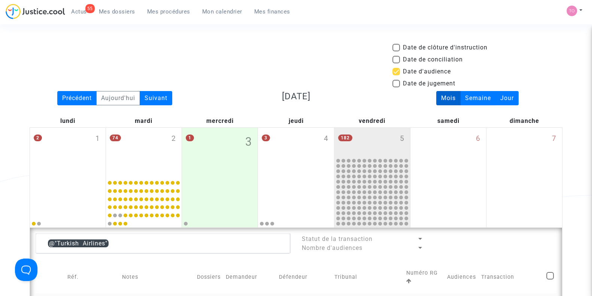
scroll to position [217, 0]
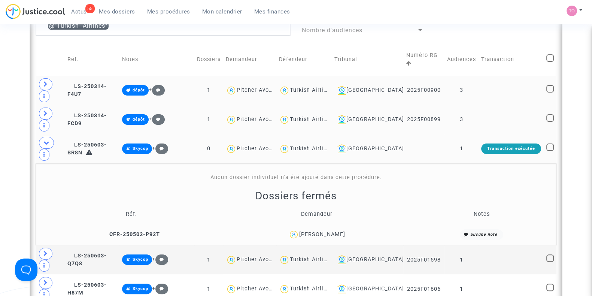
click at [322, 231] on div "Jonathan Redon" at bounding box center [322, 234] width 46 height 6
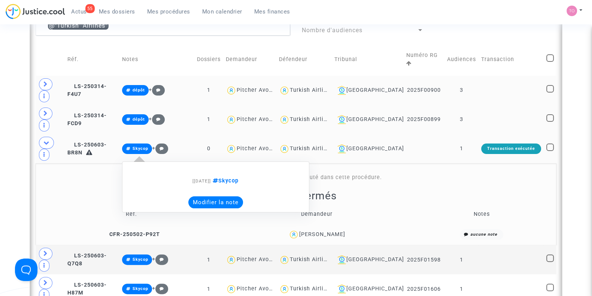
click at [219, 196] on button "Modifier la note" at bounding box center [215, 202] width 55 height 12
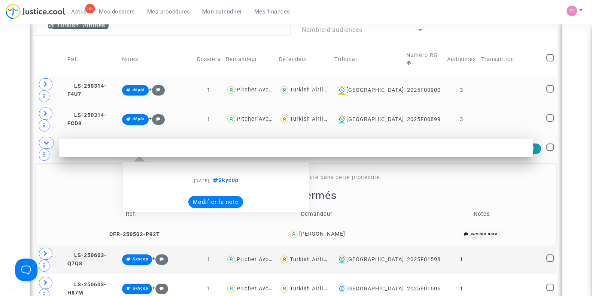
scroll to position [0, 0]
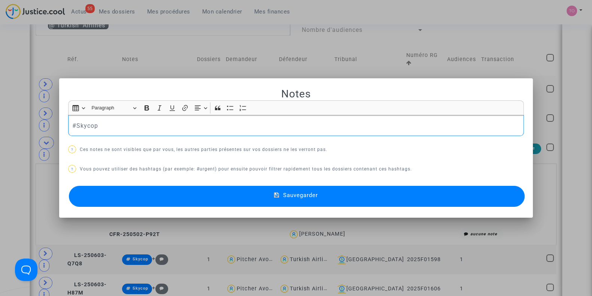
click at [0, 124] on div at bounding box center [296, 148] width 592 height 296
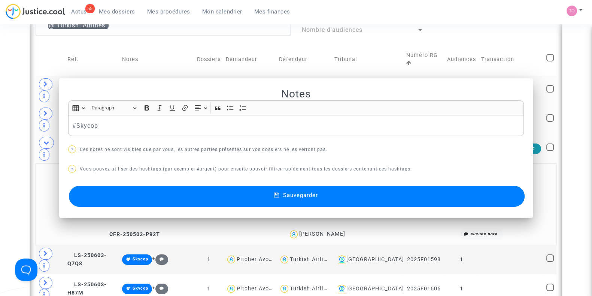
scroll to position [217, 0]
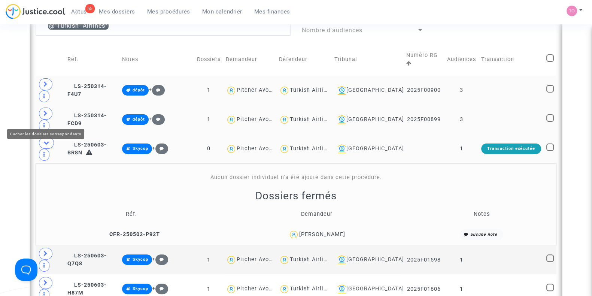
click at [46, 140] on icon at bounding box center [46, 143] width 6 height 6
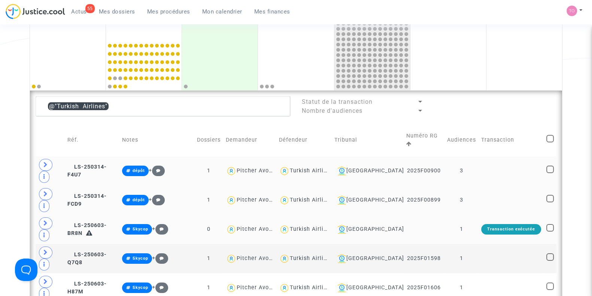
scroll to position [137, 0]
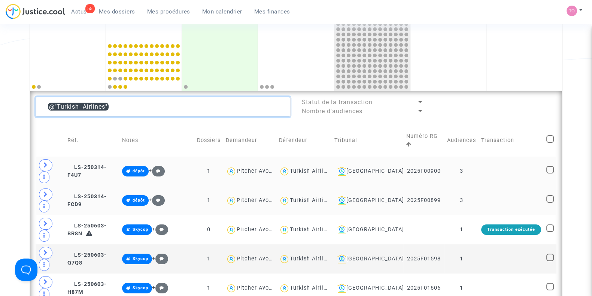
drag, startPoint x: 125, startPoint y: 106, endPoint x: 4, endPoint y: 113, distance: 121.8
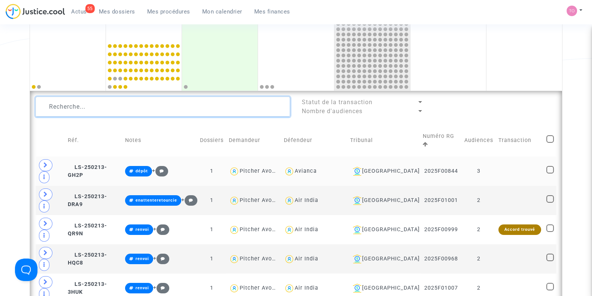
scroll to position [225, 0]
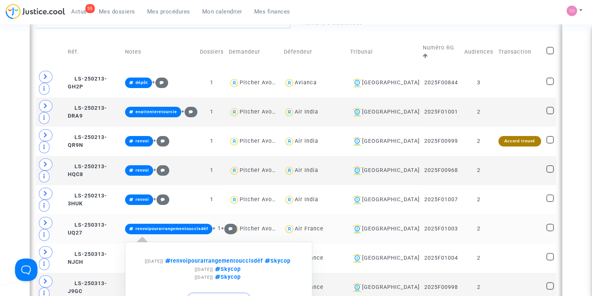
click at [179, 226] on span "renvoipourarrangementoucclsdéf" at bounding box center [172, 228] width 73 height 5
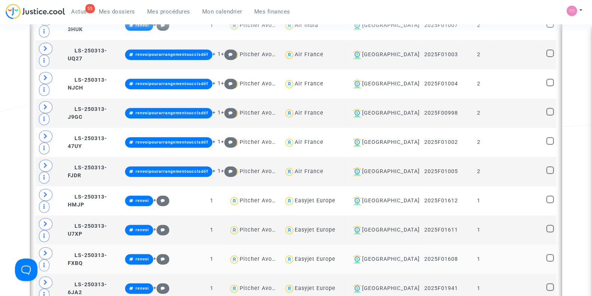
scroll to position [234, 0]
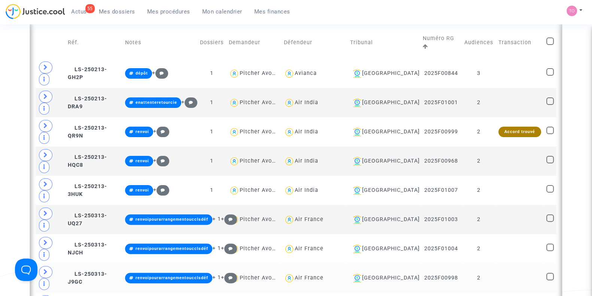
click at [320, 274] on div "Air France" at bounding box center [309, 277] width 29 height 6
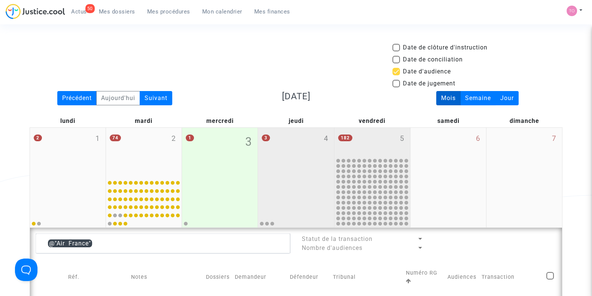
click at [286, 183] on div at bounding box center [295, 201] width 73 height 49
type textarea "@"Air France""
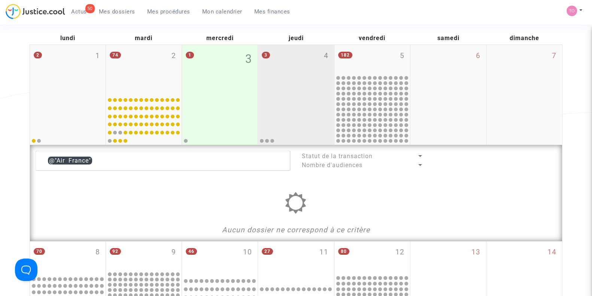
scroll to position [103, 0]
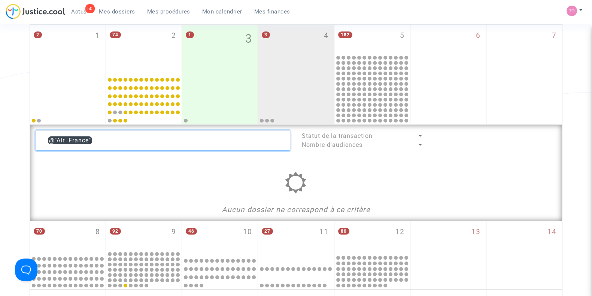
drag, startPoint x: 122, startPoint y: 136, endPoint x: 0, endPoint y: 132, distance: 122.1
click at [0, 132] on div "Date de clôture d'instruction Date de conciliation Date d'audience Date de juge…" at bounding box center [296, 241] width 592 height 602
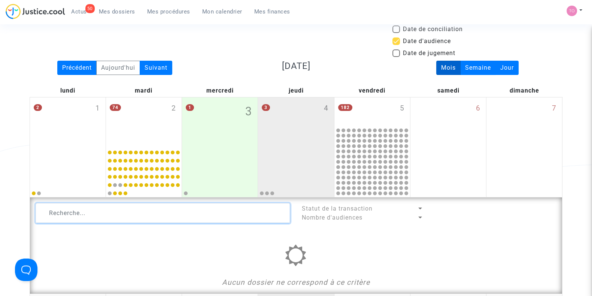
scroll to position [25, 0]
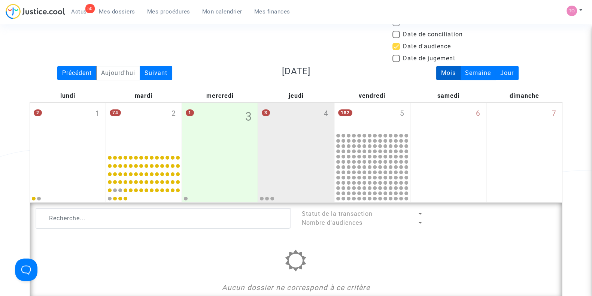
click at [328, 212] on span "Statut de la transaction" at bounding box center [336, 213] width 71 height 7
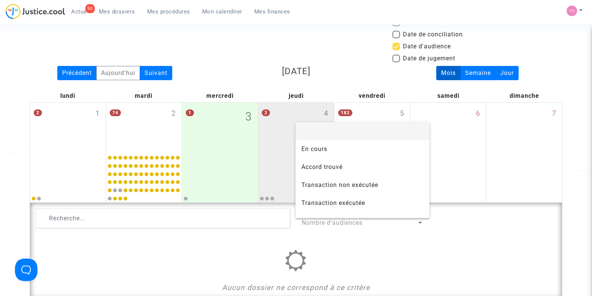
click at [0, 160] on div at bounding box center [296, 148] width 592 height 296
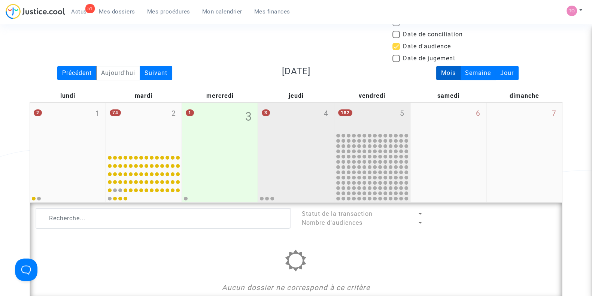
click at [347, 113] on span "182" at bounding box center [345, 112] width 14 height 7
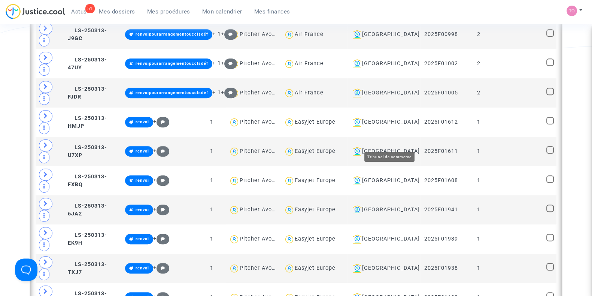
scroll to position [478, 0]
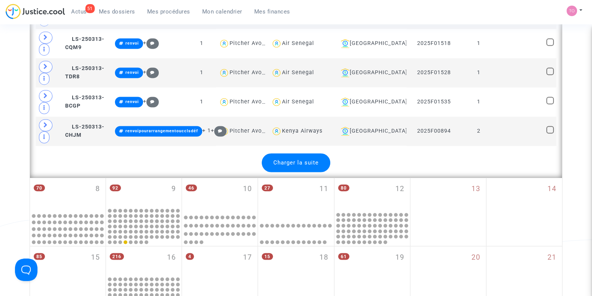
scroll to position [1602, 0]
click at [292, 153] on div "Charger la suite" at bounding box center [296, 162] width 69 height 19
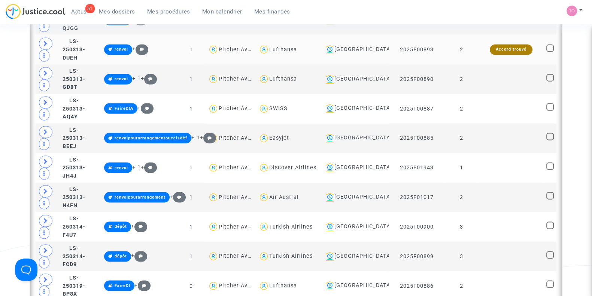
scroll to position [1989, 0]
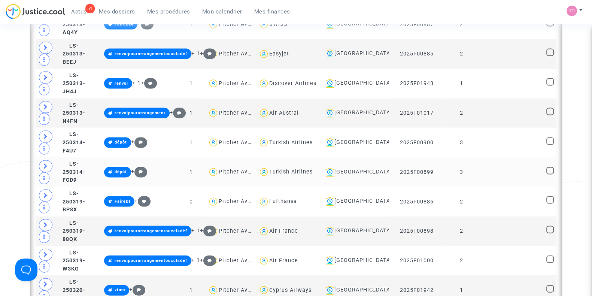
click at [295, 168] on div "Turkish Airlines" at bounding box center [290, 171] width 43 height 6
type textarea "@"Turkish Airlines""
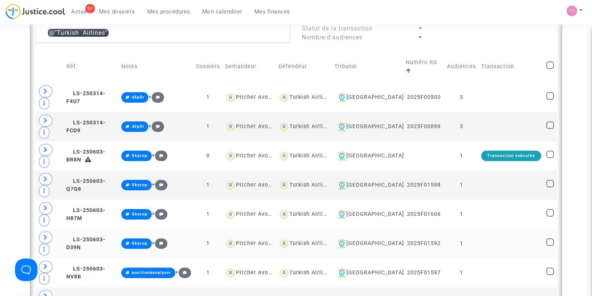
scroll to position [211, 0]
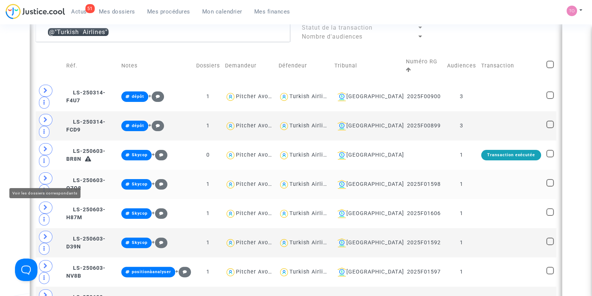
click at [44, 175] on icon at bounding box center [45, 178] width 4 height 6
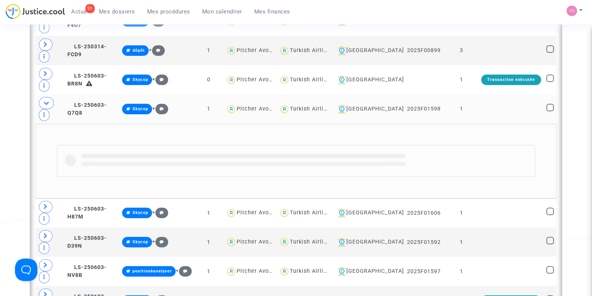
scroll to position [287, 0]
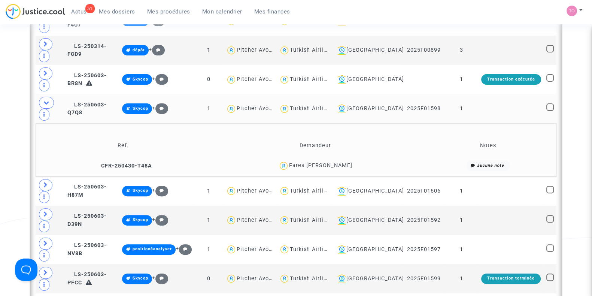
drag, startPoint x: 365, startPoint y: 133, endPoint x: 339, endPoint y: 137, distance: 25.8
click at [339, 160] on div "Fares Hikmat Abdullah Al Bazaz" at bounding box center [315, 165] width 209 height 11
copy div "Al Bazaz"
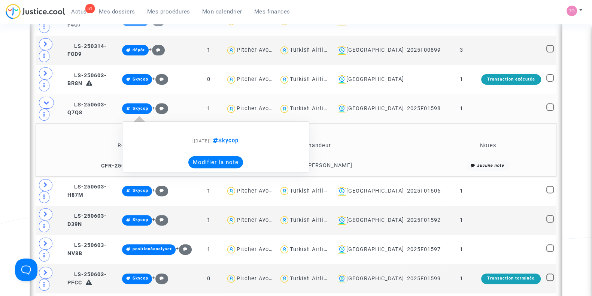
click at [240, 156] on button "Modifier la note" at bounding box center [215, 162] width 55 height 12
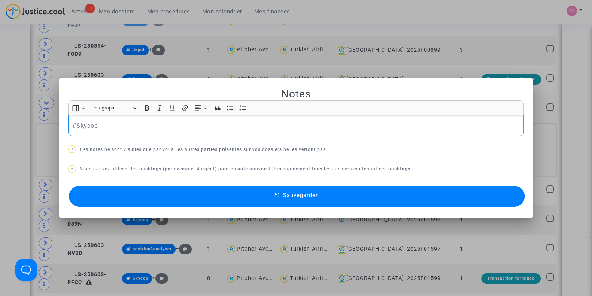
scroll to position [0, 0]
drag, startPoint x: 133, startPoint y: 127, endPoint x: 35, endPoint y: 131, distance: 98.2
click at [35, 131] on div "Notes Rich Text Editor Insert table Insert table Heading Paragraph Paragraph He…" at bounding box center [296, 148] width 592 height 296
click at [0, 128] on div at bounding box center [296, 148] width 592 height 296
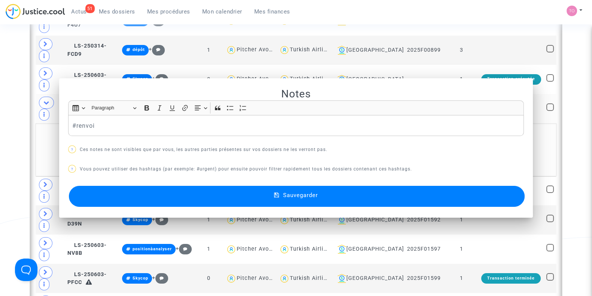
scroll to position [287, 0]
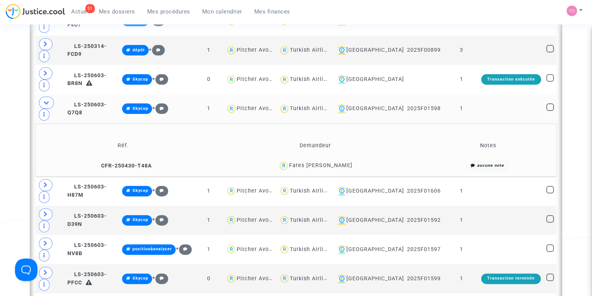
click at [316, 162] on div "Fares Hikmat Abdullah Al Bazaz" at bounding box center [320, 165] width 63 height 6
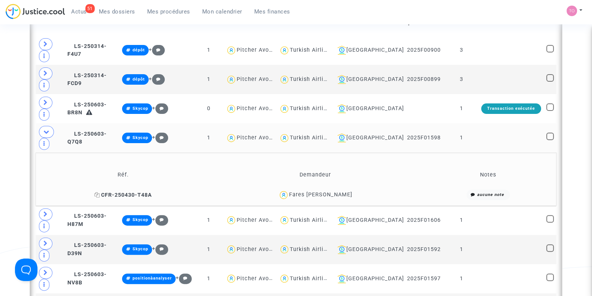
scroll to position [256, 0]
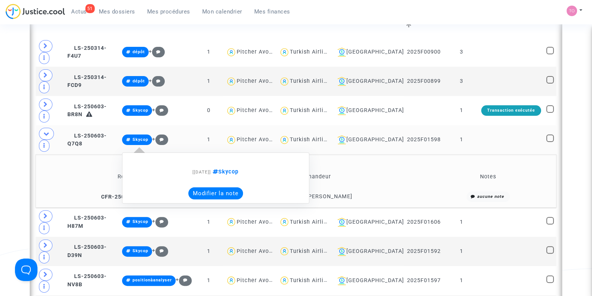
click at [220, 187] on button "Modifier la note" at bounding box center [215, 193] width 55 height 12
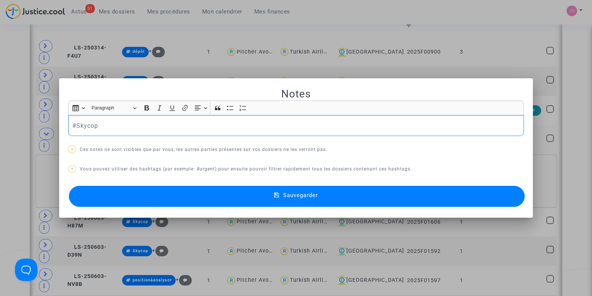
scroll to position [0, 0]
drag, startPoint x: 122, startPoint y: 120, endPoint x: 23, endPoint y: 112, distance: 99.1
click at [23, 112] on div "Notes Rich Text Editor Insert table Insert table Heading Paragraph Paragraph He…" at bounding box center [296, 148] width 592 height 296
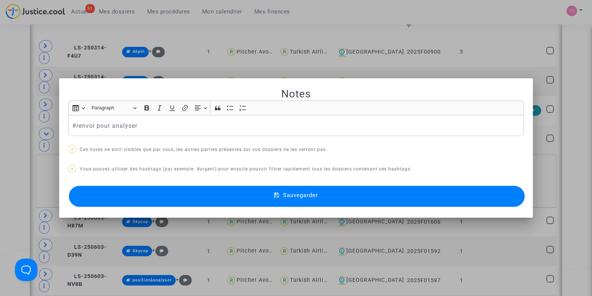
click at [100, 191] on button "Sauvegarder" at bounding box center [297, 196] width 456 height 21
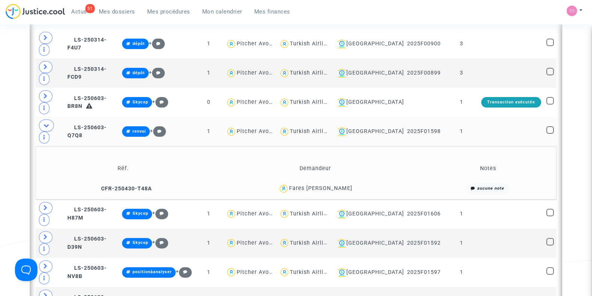
scroll to position [264, 0]
click at [50, 119] on span at bounding box center [46, 125] width 15 height 12
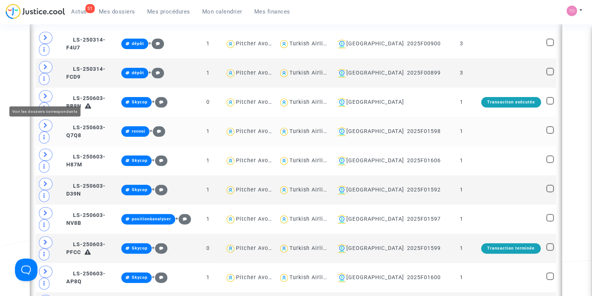
click at [50, 92] on span at bounding box center [45, 96] width 13 height 12
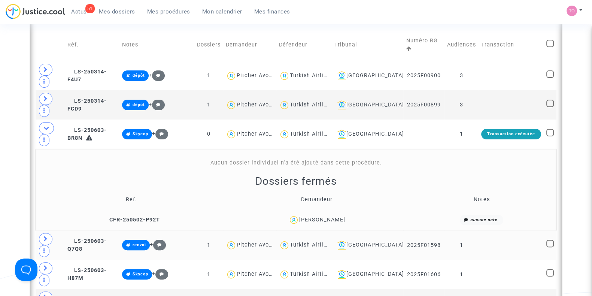
scroll to position [233, 0]
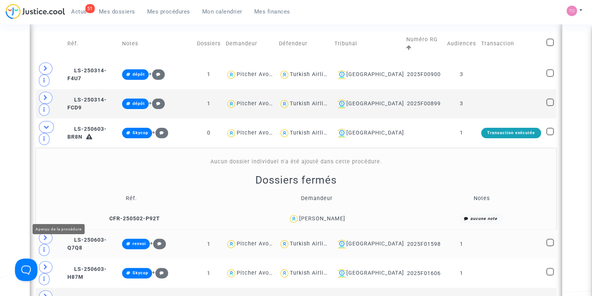
click at [46, 235] on icon at bounding box center [45, 238] width 4 height 6
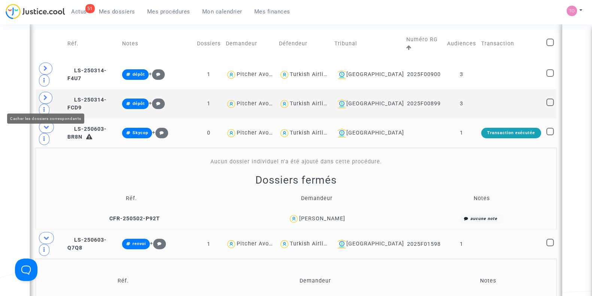
click at [50, 121] on span at bounding box center [46, 127] width 15 height 12
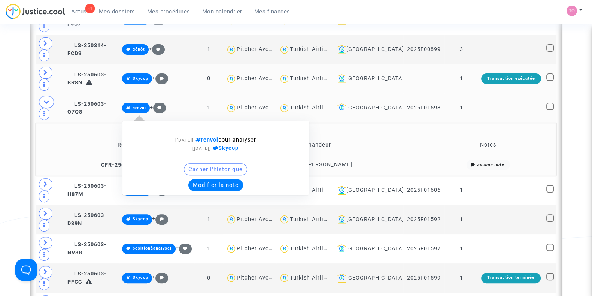
scroll to position [288, 0]
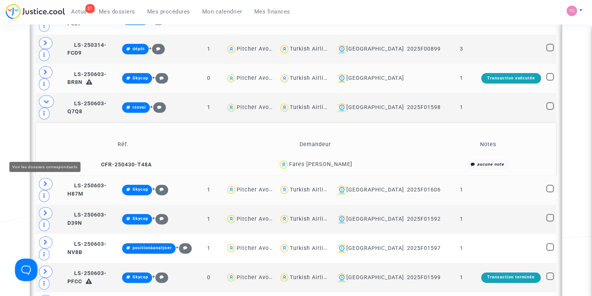
click at [45, 181] on icon at bounding box center [45, 184] width 4 height 6
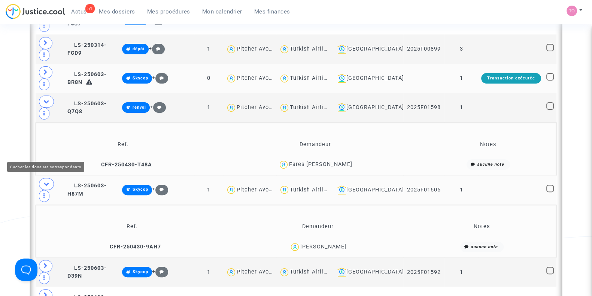
scroll to position [320, 0]
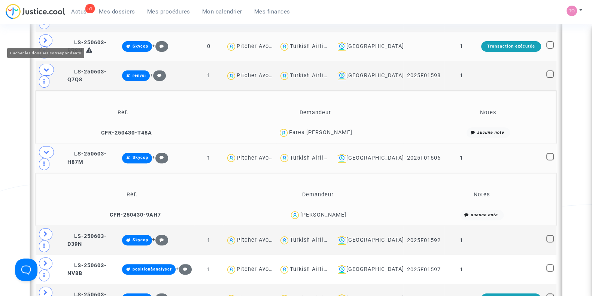
click at [48, 67] on icon at bounding box center [46, 70] width 6 height 6
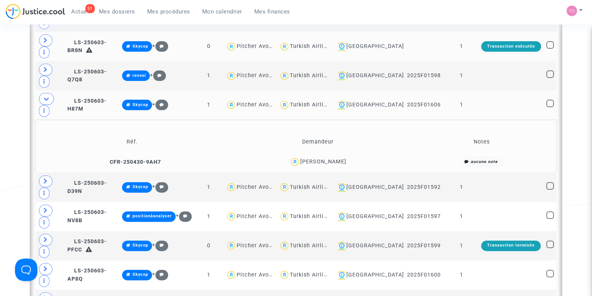
drag, startPoint x: 351, startPoint y: 115, endPoint x: 324, endPoint y: 118, distance: 27.5
click at [324, 156] on div "Almamy Tenetao" at bounding box center [317, 161] width 179 height 11
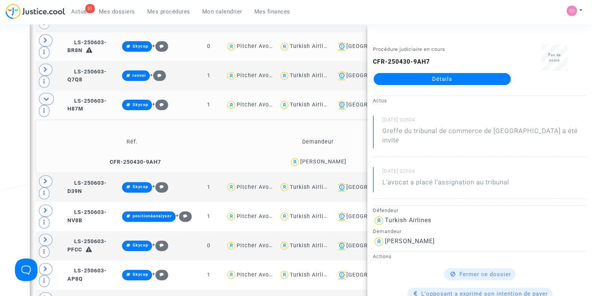
copy div "Tenetao"
click at [7, 108] on div "Date de clôture d'instruction Date de conciliation Date d'audience Date de juge…" at bounding box center [296, 271] width 592 height 1097
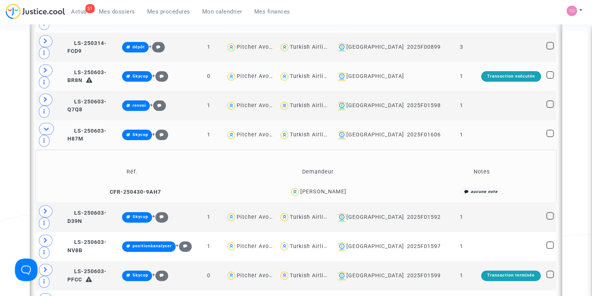
scroll to position [289, 0]
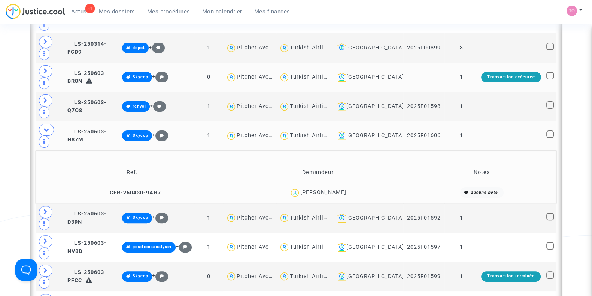
click at [333, 189] on div "Almamy Tenetao" at bounding box center [323, 192] width 46 height 6
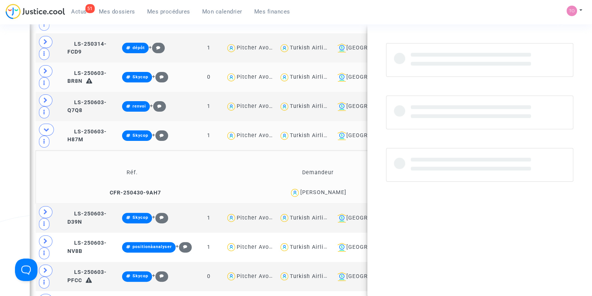
click at [333, 189] on div "Almamy Tenetao" at bounding box center [323, 192] width 46 height 6
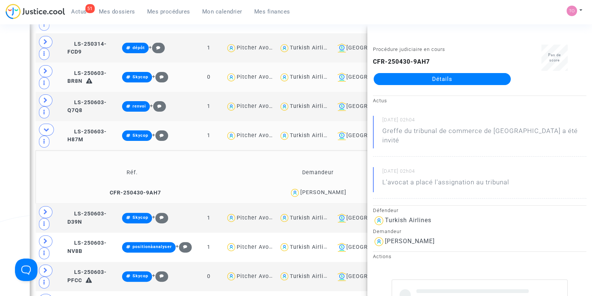
copy div "Tenetao"
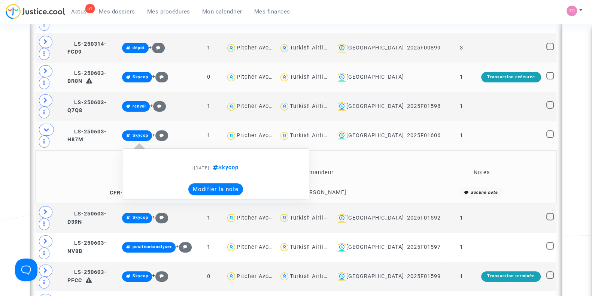
click at [229, 152] on note-viewer "[03/06/2025] Skycop Modifier la note" at bounding box center [215, 173] width 179 height 43
click at [228, 183] on button "Modifier la note" at bounding box center [215, 189] width 55 height 12
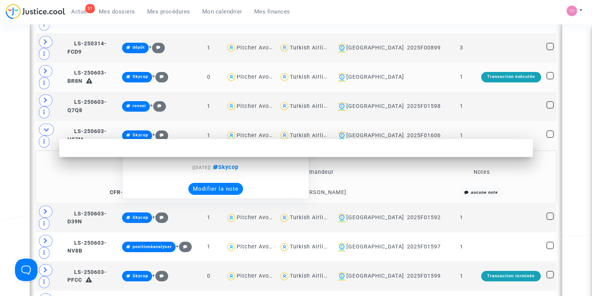
scroll to position [0, 0]
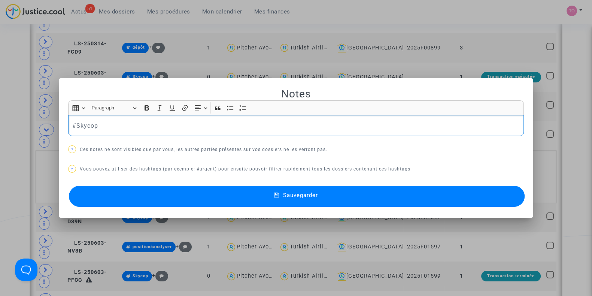
drag, startPoint x: 156, startPoint y: 128, endPoint x: 0, endPoint y: 130, distance: 156.5
click at [0, 130] on div "Notes Rich Text Editor Insert table Insert table Heading Paragraph Paragraph He…" at bounding box center [296, 148] width 592 height 296
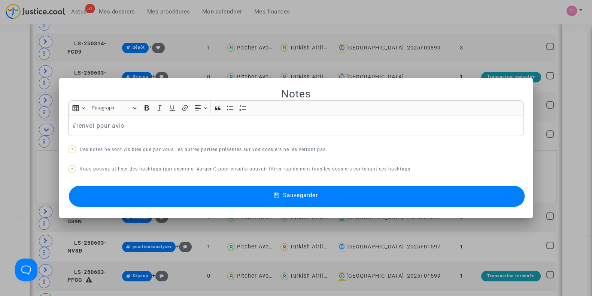
click at [113, 200] on button "Sauvegarder" at bounding box center [297, 196] width 456 height 21
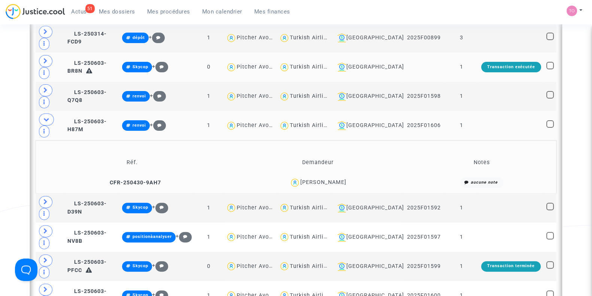
scroll to position [321, 0]
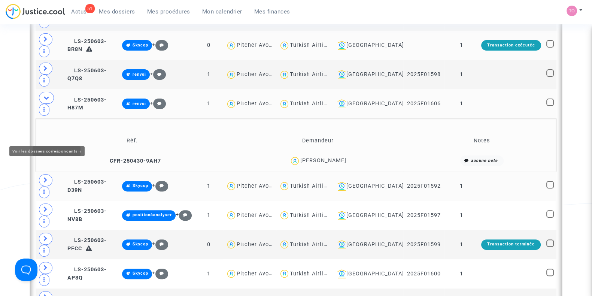
click at [49, 174] on span at bounding box center [45, 180] width 13 height 12
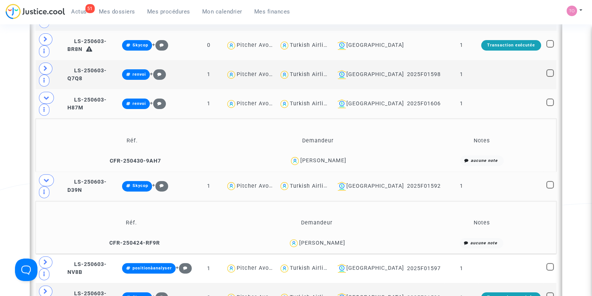
click at [334, 240] on div "Camille AUVRAY" at bounding box center [322, 243] width 46 height 6
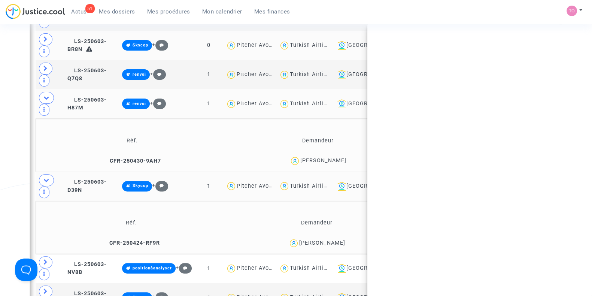
copy div "AUVRAY"
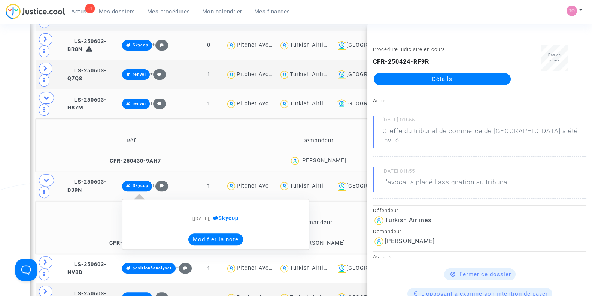
click at [225, 233] on button "Modifier la note" at bounding box center [215, 239] width 55 height 12
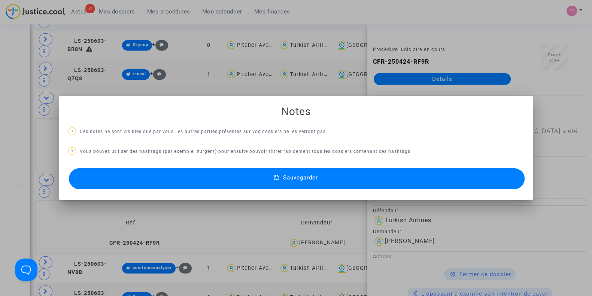
scroll to position [0, 0]
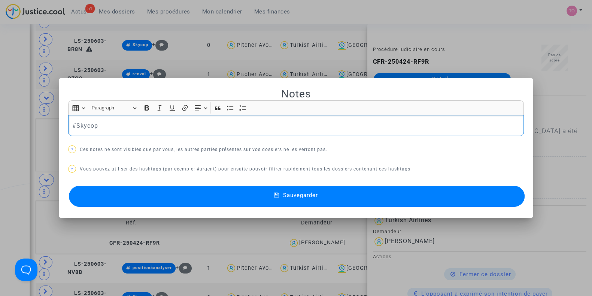
drag, startPoint x: 133, startPoint y: 128, endPoint x: 37, endPoint y: 134, distance: 96.0
click at [37, 134] on div "Notes Rich Text Editor Insert table Insert table Heading Paragraph Paragraph He…" at bounding box center [296, 148] width 592 height 296
click at [150, 196] on button "Sauvegarder" at bounding box center [297, 196] width 456 height 21
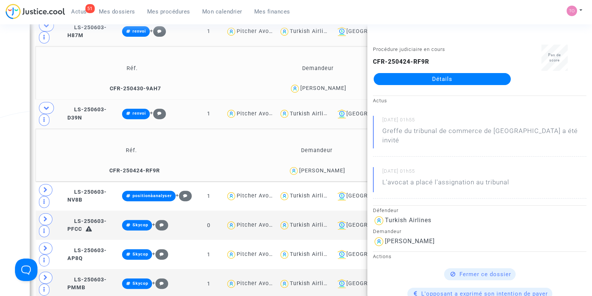
scroll to position [395, 0]
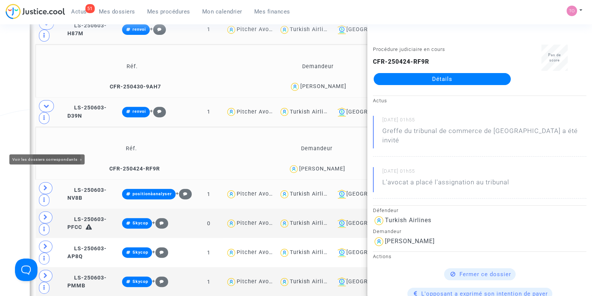
click at [45, 185] on icon at bounding box center [45, 188] width 4 height 6
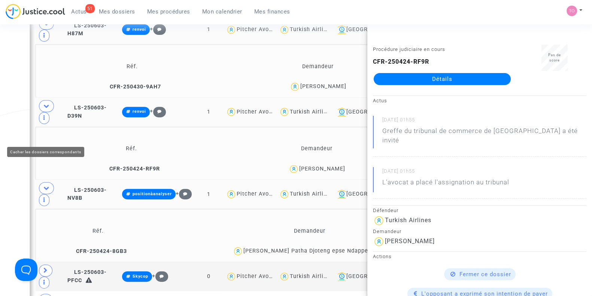
scroll to position [418, 0]
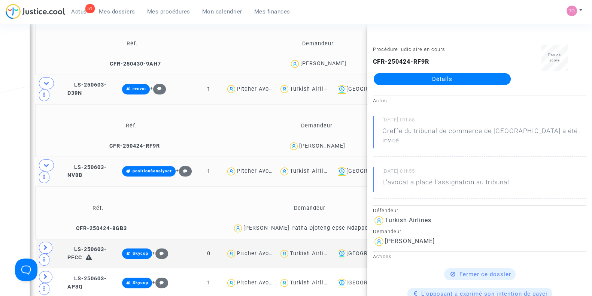
click at [15, 175] on div "Date de clôture d'instruction Date de conciliation Date d'audience Date de juge…" at bounding box center [296, 226] width 592 height 1203
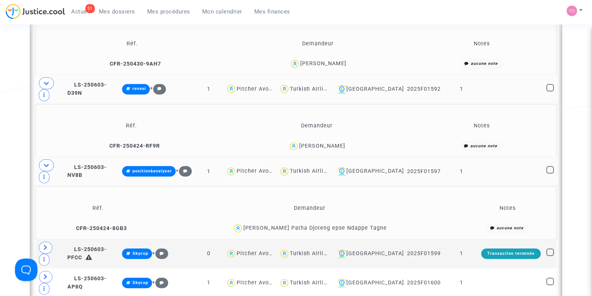
drag, startPoint x: 389, startPoint y: 184, endPoint x: 345, endPoint y: 188, distance: 44.7
click at [345, 220] on td "Adeline Laure Patha Djoteng epse Ndappe Tagne" at bounding box center [309, 228] width 303 height 16
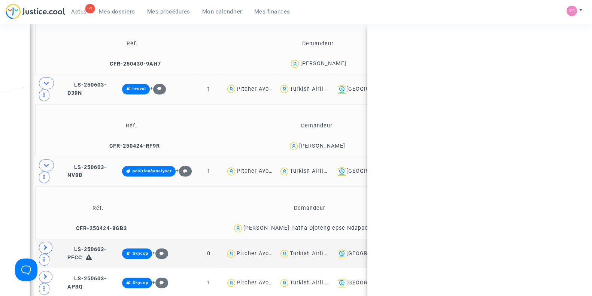
copy div "Ndappe Tagne"
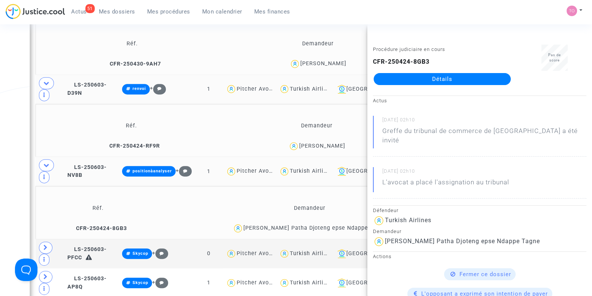
click at [18, 158] on div "Date de clôture d'instruction Date de conciliation Date d'audience Date de juge…" at bounding box center [296, 226] width 592 height 1203
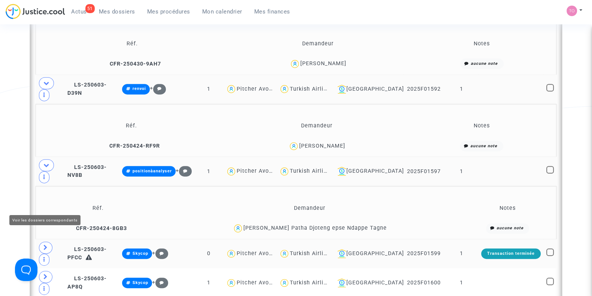
click at [45, 244] on icon at bounding box center [45, 247] width 4 height 6
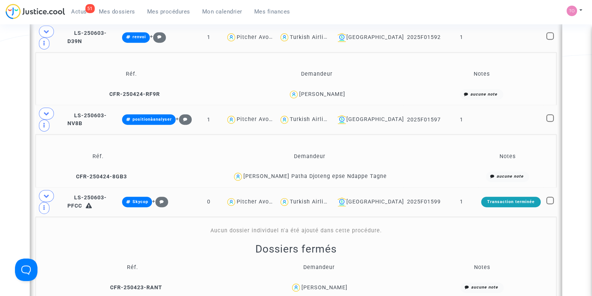
scroll to position [522, 0]
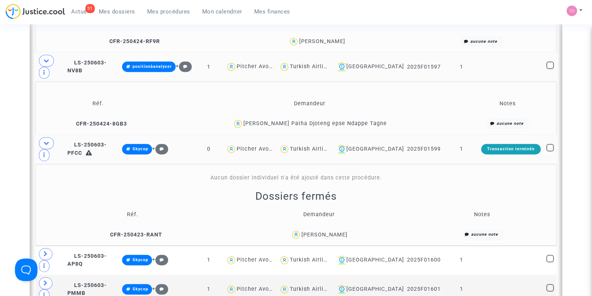
click at [328, 231] on div "Rabah KECHICHE" at bounding box center [324, 234] width 46 height 6
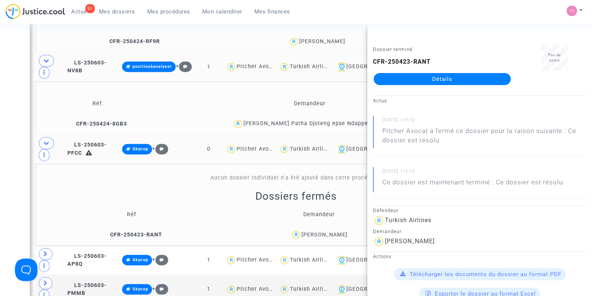
click at [7, 124] on div "Date de clôture d'instruction Date de conciliation Date d'audience Date de juge…" at bounding box center [296, 163] width 592 height 1285
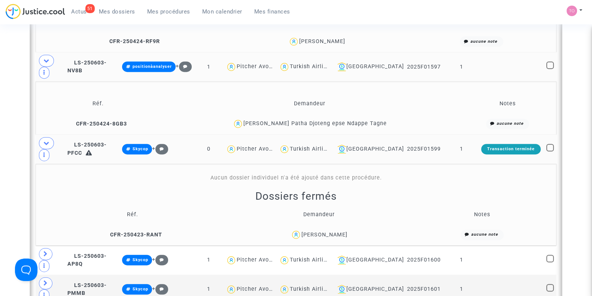
click at [333, 231] on div "Rabah KECHICHE" at bounding box center [324, 234] width 46 height 6
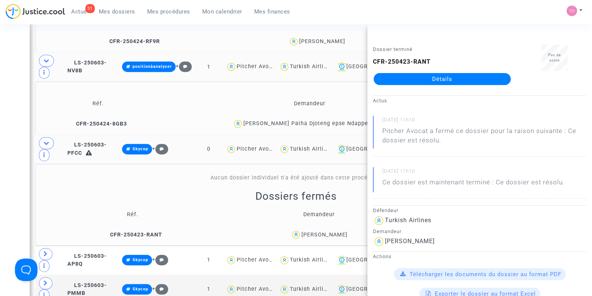
click at [5, 146] on div "Date de clôture d'instruction Date de conciliation Date d'audience Date de juge…" at bounding box center [296, 163] width 592 height 1285
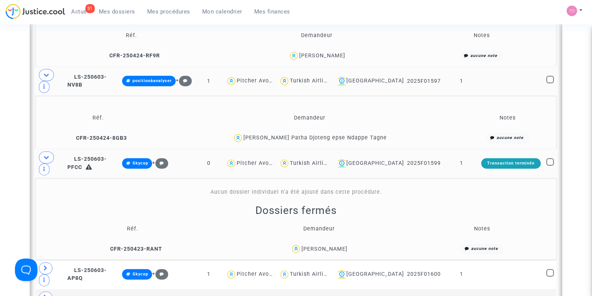
scroll to position [507, 0]
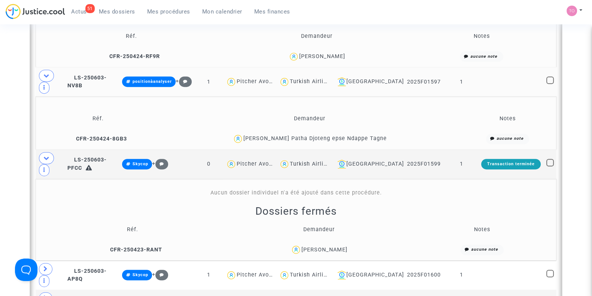
click at [331, 246] on div "Rabah KECHICHE" at bounding box center [324, 249] width 46 height 6
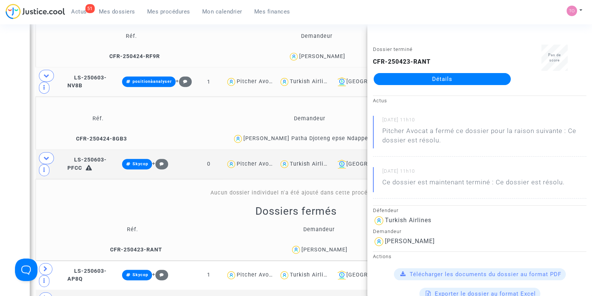
click at [0, 137] on div "Date de clôture d'instruction Date de conciliation Date d'audience Date de juge…" at bounding box center [296, 178] width 592 height 1285
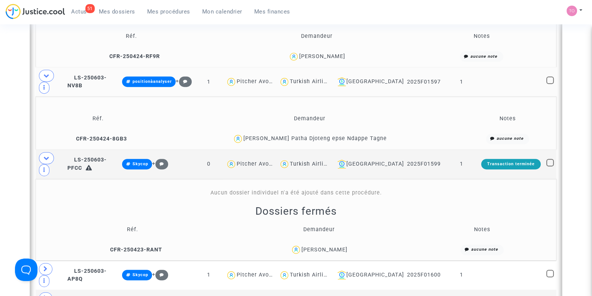
click at [317, 246] on div "Rabah KECHICHE" at bounding box center [324, 249] width 46 height 6
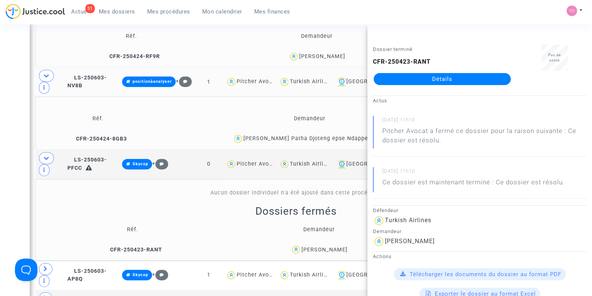
click at [15, 131] on div "Date de clôture d'instruction Date de conciliation Date d'audience Date de juge…" at bounding box center [296, 178] width 592 height 1285
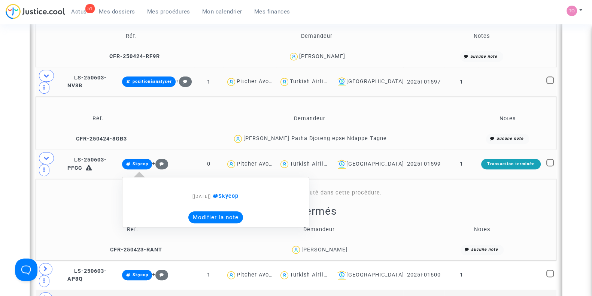
click at [223, 211] on button "Modifier la note" at bounding box center [215, 217] width 55 height 12
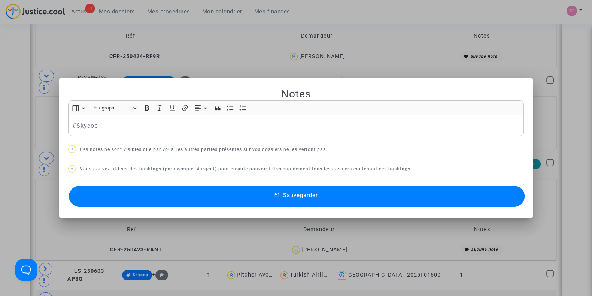
scroll to position [0, 0]
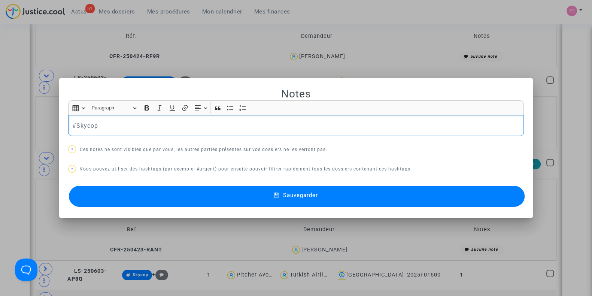
drag, startPoint x: 135, startPoint y: 126, endPoint x: 57, endPoint y: 127, distance: 78.3
click at [59, 127] on mat-dialog-container "Notes Rich Text Editor Insert table Insert table Heading Paragraph Paragraph He…" at bounding box center [296, 148] width 474 height 140
click at [23, 138] on div at bounding box center [296, 148] width 592 height 296
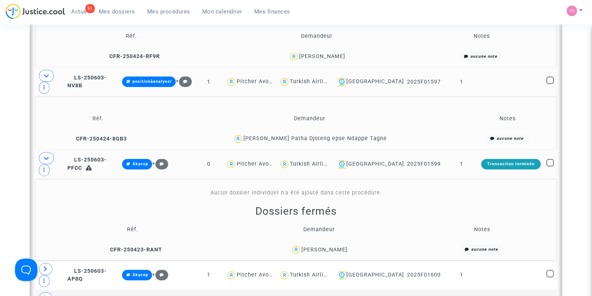
scroll to position [558, 0]
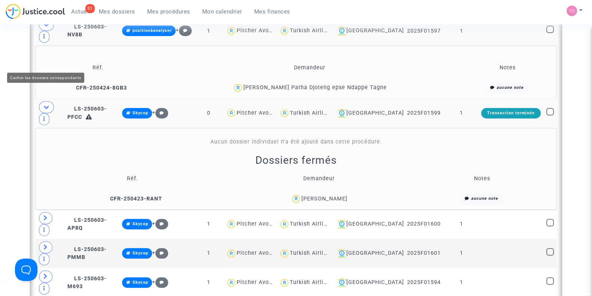
click at [48, 104] on icon at bounding box center [46, 107] width 6 height 6
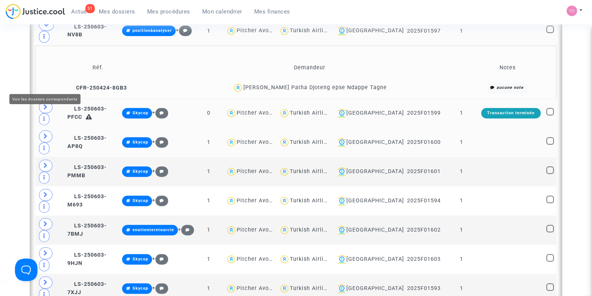
click at [49, 130] on span at bounding box center [45, 136] width 13 height 12
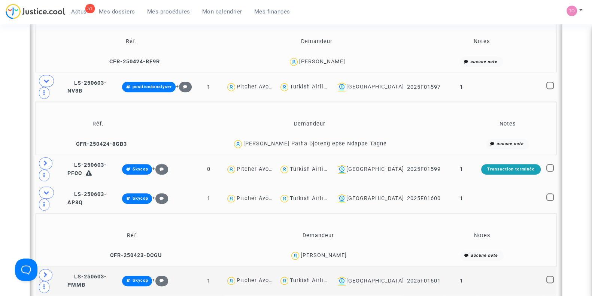
scroll to position [507, 0]
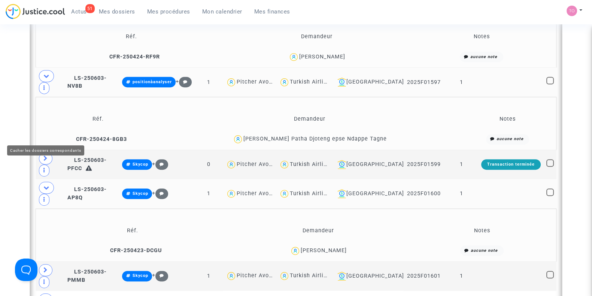
click at [48, 185] on icon at bounding box center [46, 188] width 6 height 6
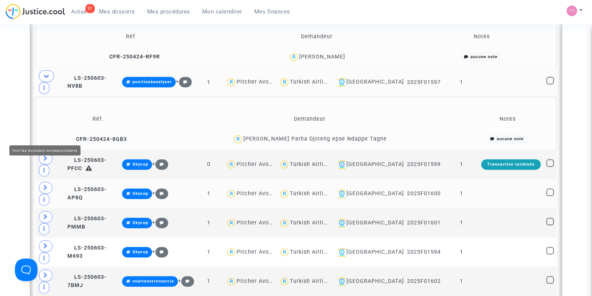
click at [42, 182] on span at bounding box center [45, 188] width 13 height 12
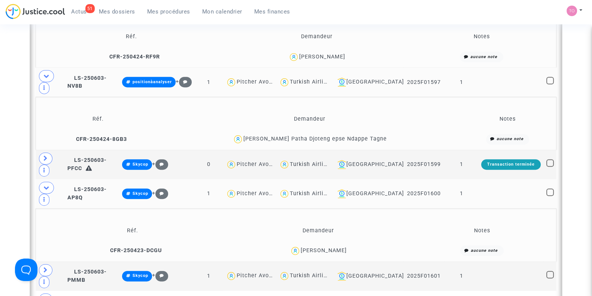
click at [335, 247] on div "Fanny Lebreton" at bounding box center [324, 250] width 46 height 6
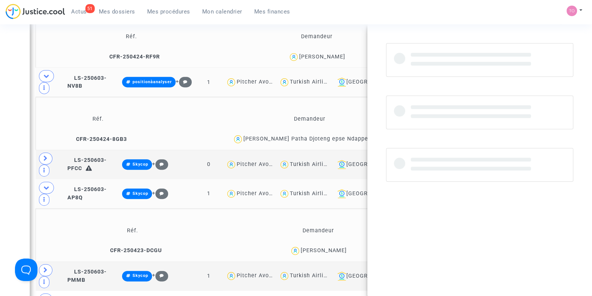
click at [335, 247] on div "Fanny Lebreton" at bounding box center [324, 250] width 46 height 6
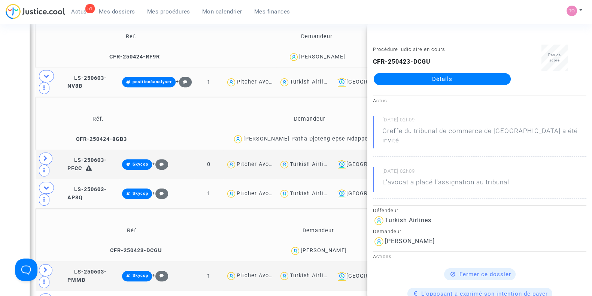
copy div "Lebreton"
click at [220, 241] on button "Modifier la note" at bounding box center [215, 247] width 55 height 12
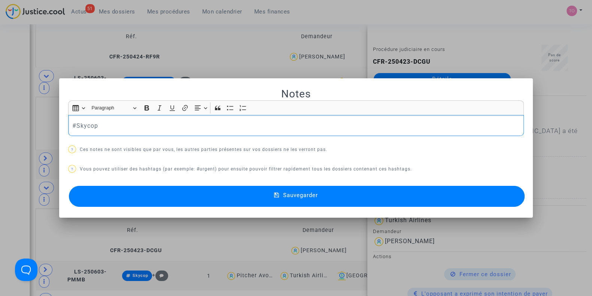
scroll to position [0, 0]
drag, startPoint x: 123, startPoint y: 124, endPoint x: 74, endPoint y: 125, distance: 48.7
click at [74, 125] on p "#Skycop" at bounding box center [296, 125] width 448 height 9
click at [147, 196] on button "Sauvegarder" at bounding box center [297, 196] width 456 height 21
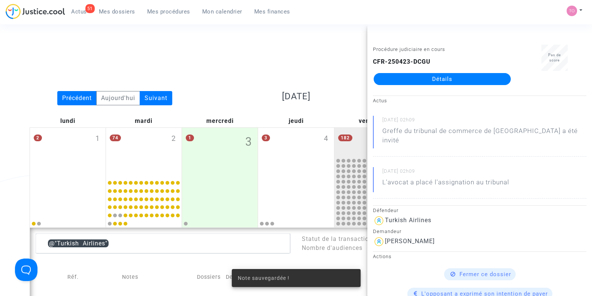
scroll to position [507, 0]
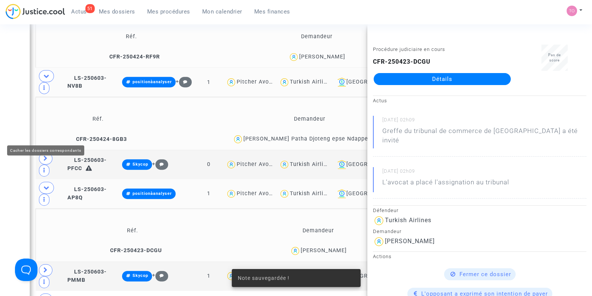
click at [47, 185] on icon at bounding box center [46, 188] width 6 height 6
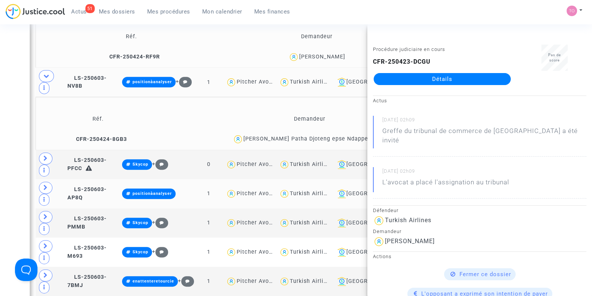
click at [22, 137] on div "Date de clôture d'instruction Date de conciliation Date d'audience Date de juge…" at bounding box center [296, 137] width 592 height 1203
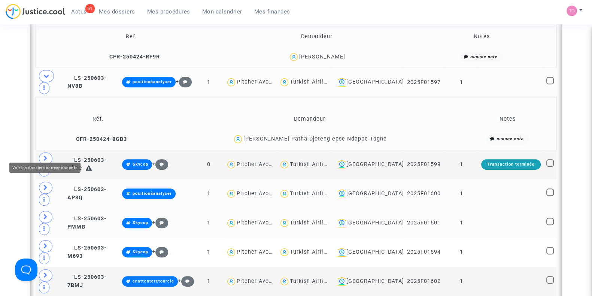
click at [46, 214] on icon at bounding box center [45, 217] width 4 height 6
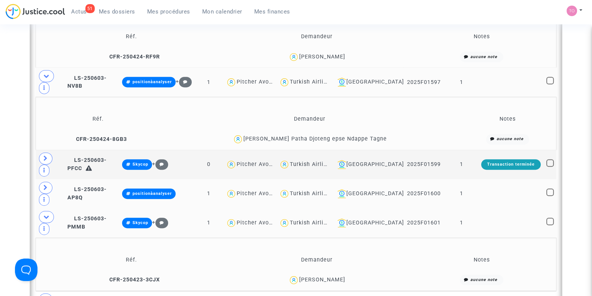
click at [337, 233] on span "Sarah Marcelin" at bounding box center [322, 257] width 46 height 49
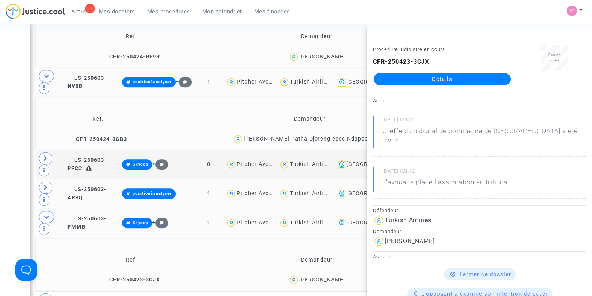
click at [19, 177] on div "Date de clôture d'instruction Date de conciliation Date d'audience Date de juge…" at bounding box center [296, 164] width 592 height 1256
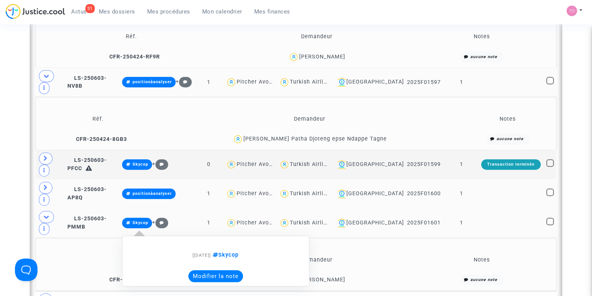
click at [223, 270] on button "Modifier la note" at bounding box center [215, 276] width 55 height 12
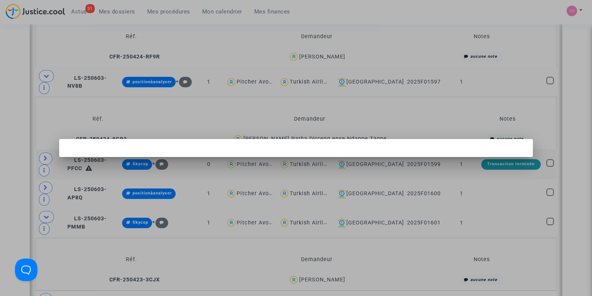
scroll to position [0, 0]
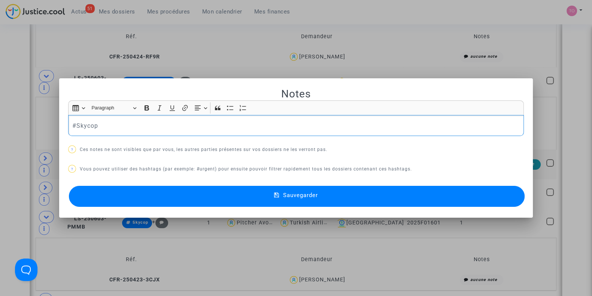
click at [15, 149] on div at bounding box center [296, 148] width 592 height 296
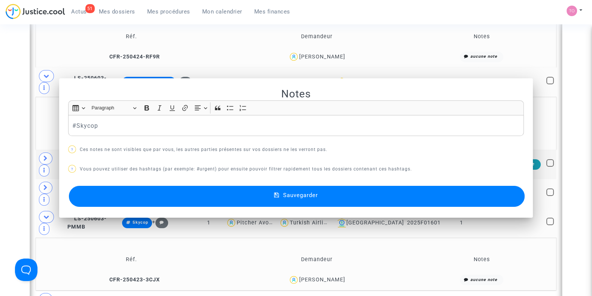
scroll to position [507, 0]
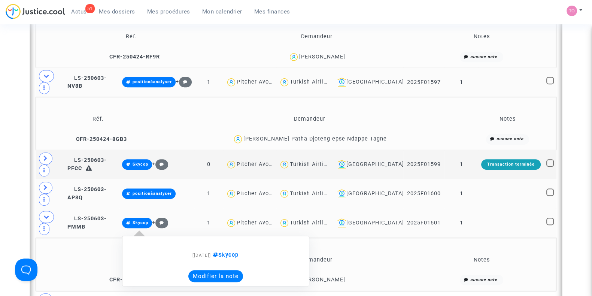
click at [225, 270] on button "Modifier la note" at bounding box center [215, 276] width 55 height 12
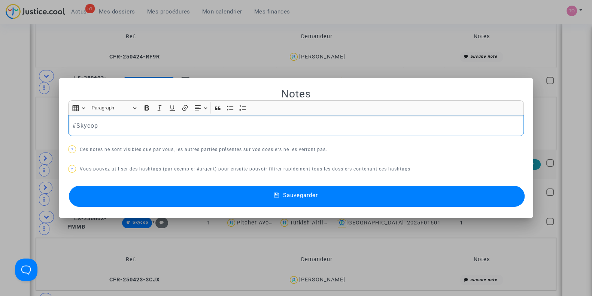
scroll to position [0, 0]
drag, startPoint x: 106, startPoint y: 118, endPoint x: 75, endPoint y: 124, distance: 31.1
click at [75, 124] on div "#Skycop" at bounding box center [296, 125] width 456 height 21
click at [166, 190] on button "Sauvegarder" at bounding box center [297, 196] width 456 height 21
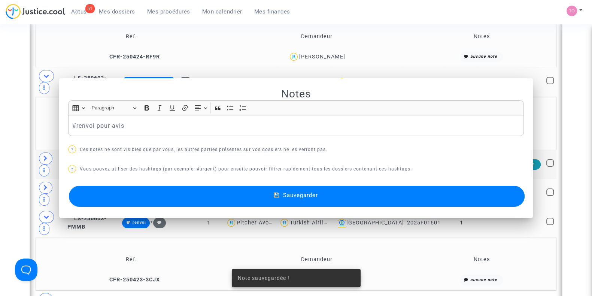
scroll to position [507, 0]
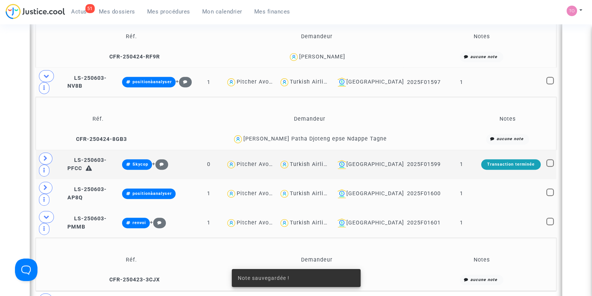
click at [325, 276] on div "Sarah Marcelin" at bounding box center [322, 279] width 46 height 6
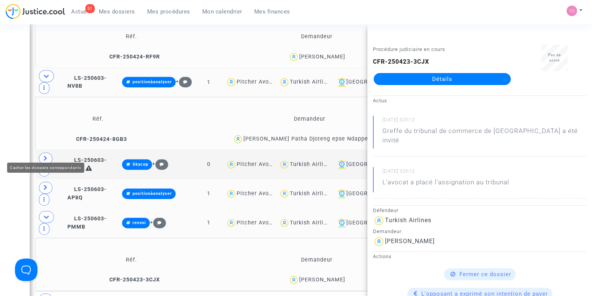
click at [42, 211] on span at bounding box center [46, 217] width 15 height 12
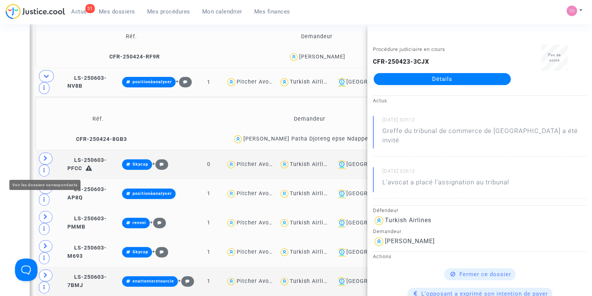
click at [46, 243] on icon at bounding box center [45, 246] width 4 height 6
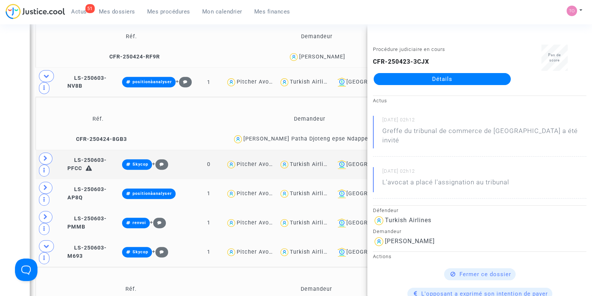
click at [15, 157] on div "Date de clôture d'instruction Date de conciliation Date d'audience Date de juge…" at bounding box center [296, 164] width 592 height 1256
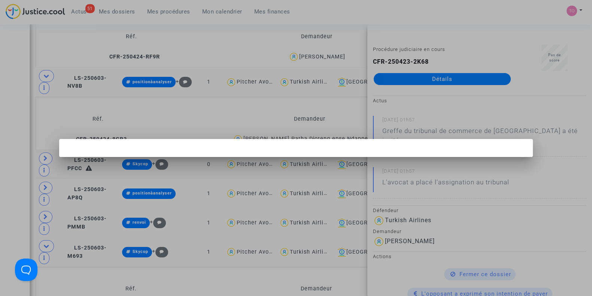
scroll to position [0, 0]
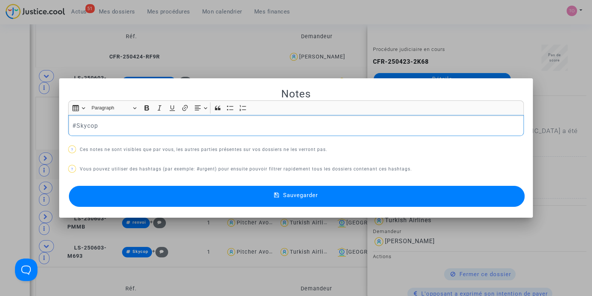
drag, startPoint x: 151, startPoint y: 122, endPoint x: 36, endPoint y: 123, distance: 114.9
click at [36, 123] on div "Notes Rich Text Editor Insert table Insert table Heading Paragraph Paragraph He…" at bounding box center [296, 148] width 592 height 296
click at [105, 201] on button "Sauvegarder" at bounding box center [297, 196] width 456 height 21
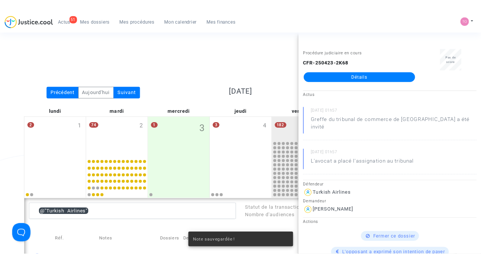
scroll to position [507, 0]
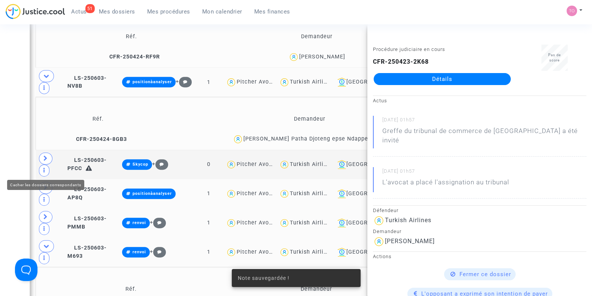
click at [44, 243] on icon at bounding box center [46, 246] width 6 height 6
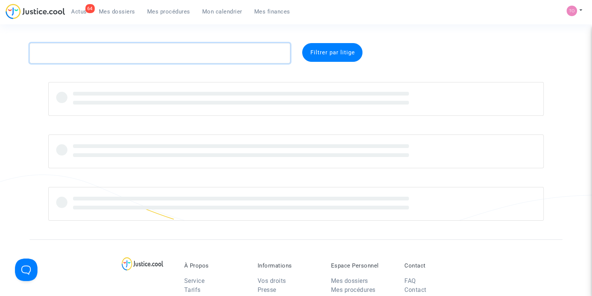
click at [147, 50] on textarea at bounding box center [160, 53] width 261 height 20
paste textarea "PIEWE"
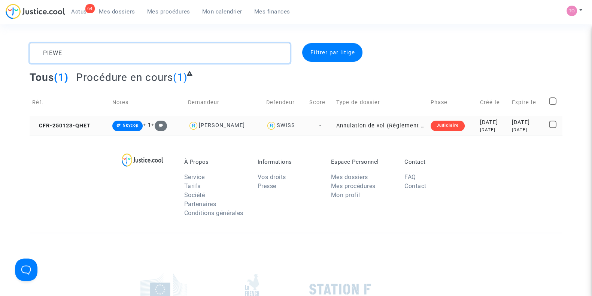
type textarea "PIEWE"
click at [480, 124] on div "[DATE]" at bounding box center [493, 122] width 26 height 8
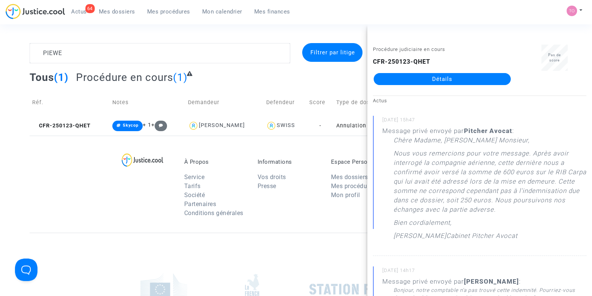
click at [443, 74] on link "Détails" at bounding box center [442, 79] width 137 height 12
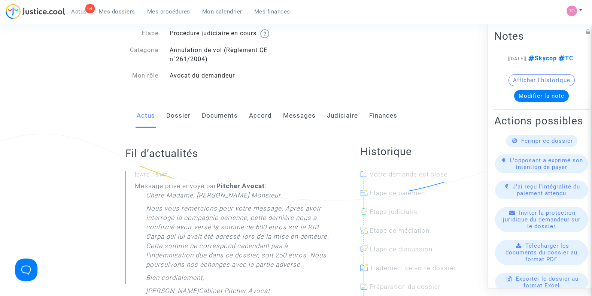
scroll to position [42, 0]
click at [262, 115] on link "Accord" at bounding box center [260, 115] width 23 height 25
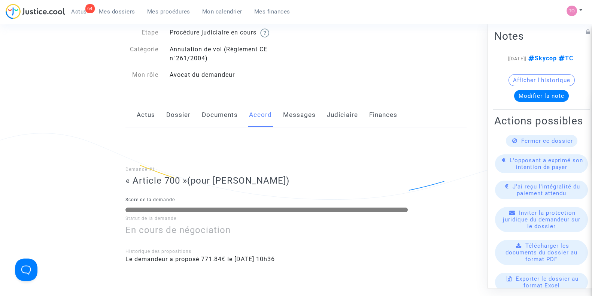
click at [288, 116] on link "Messages" at bounding box center [299, 115] width 33 height 25
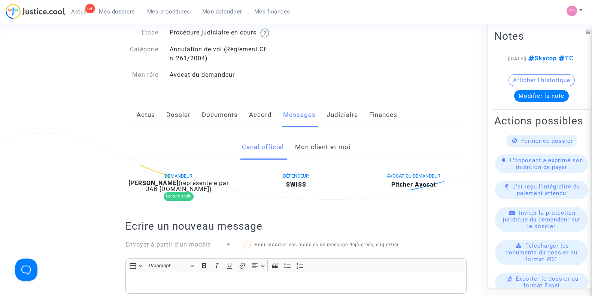
click at [337, 113] on link "Judiciaire" at bounding box center [342, 115] width 31 height 25
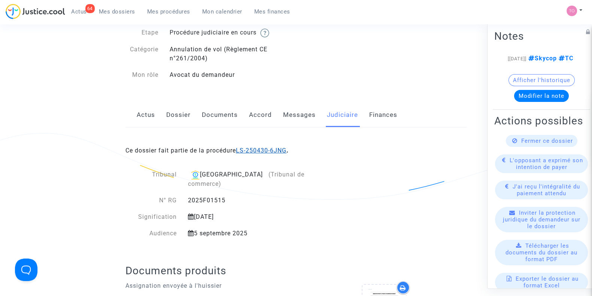
click at [264, 150] on link "LS-250430-6JNG" at bounding box center [261, 150] width 51 height 7
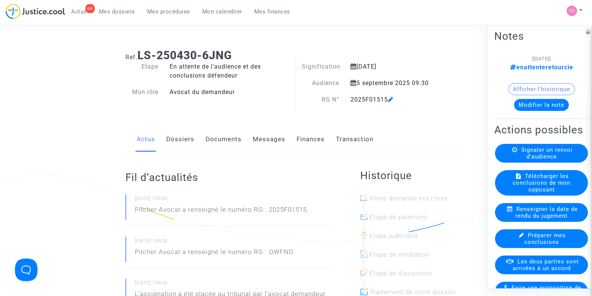
click at [526, 87] on button "Afficher l'historique" at bounding box center [541, 89] width 66 height 12
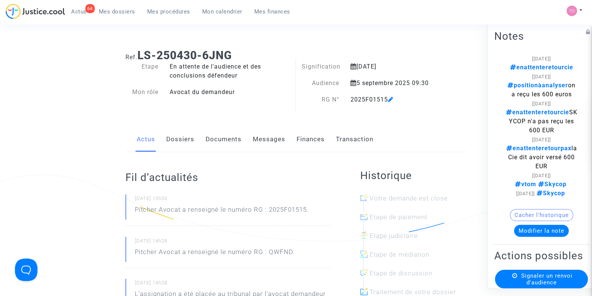
click at [526, 237] on button "Modifier la note" at bounding box center [541, 231] width 55 height 12
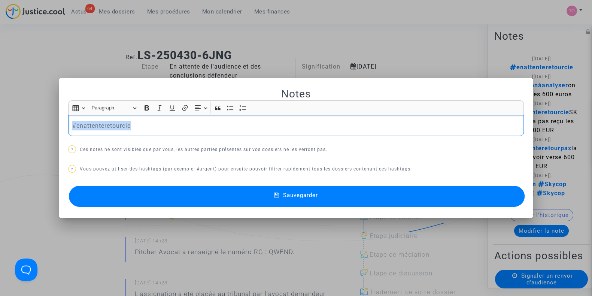
drag, startPoint x: 226, startPoint y: 126, endPoint x: 60, endPoint y: 125, distance: 166.6
click at [60, 125] on mat-dialog-container "Notes Rich Text Editor Insert table Insert table Heading Paragraph Paragraph He…" at bounding box center [296, 148] width 474 height 140
click at [105, 39] on div at bounding box center [296, 148] width 592 height 296
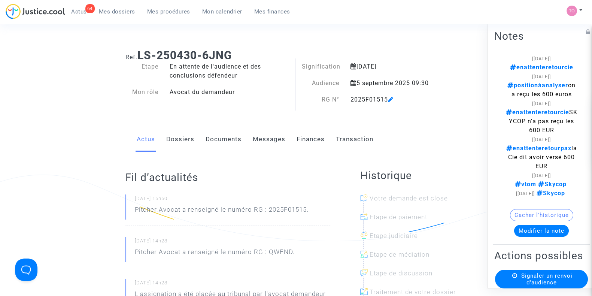
click at [526, 237] on button "Modifier la note" at bounding box center [541, 231] width 55 height 12
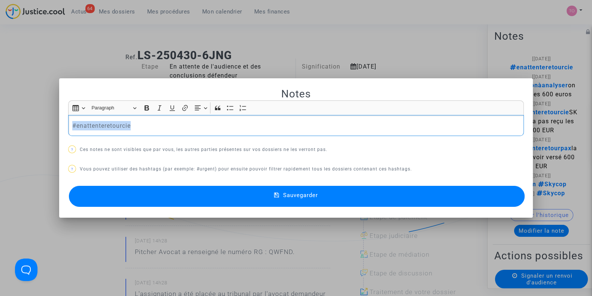
drag, startPoint x: 153, startPoint y: 125, endPoint x: 0, endPoint y: 119, distance: 152.8
click at [0, 119] on div "Notes Rich Text Editor Insert table Insert table Heading Paragraph Paragraph He…" at bounding box center [296, 148] width 592 height 296
click at [153, 195] on button "Sauvegarder" at bounding box center [297, 196] width 456 height 21
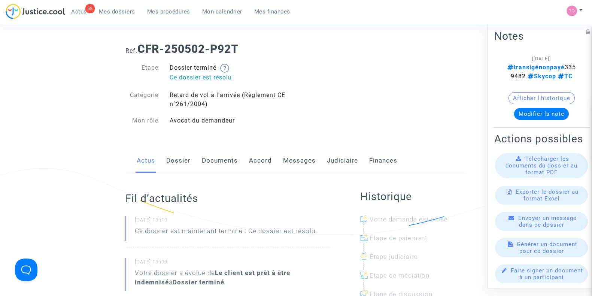
click at [290, 159] on link "Messages" at bounding box center [299, 160] width 33 height 25
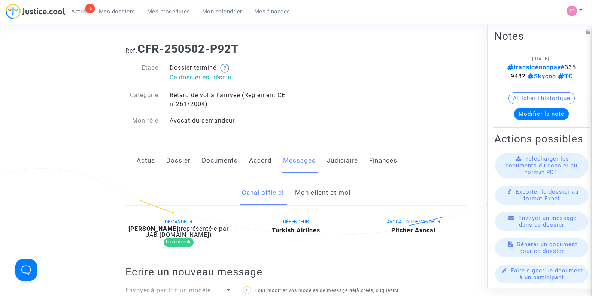
click at [314, 195] on link "Mon client et moi" at bounding box center [322, 192] width 55 height 25
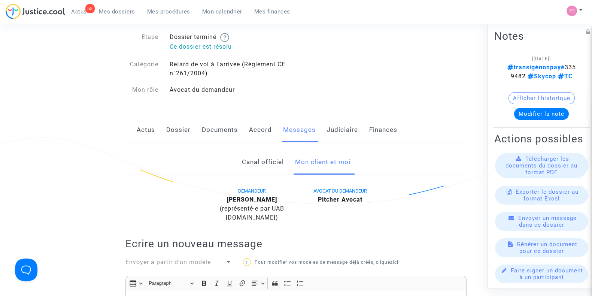
scroll to position [24, 0]
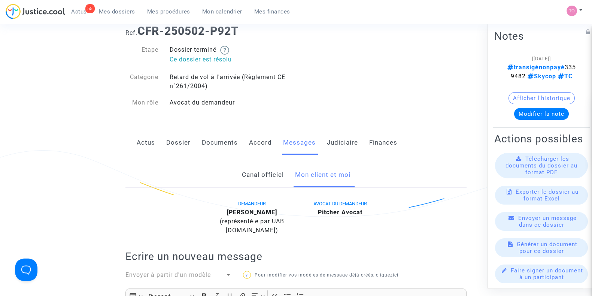
click at [201, 2] on nav "55 Actus Mes dossiers Mes procédures Mon calendrier Mes finances Mon profil Par…" at bounding box center [296, 12] width 592 height 24
click at [504, 103] on div "Afficher l'historique" at bounding box center [541, 100] width 94 height 16
click at [511, 104] on button "Afficher l'historique" at bounding box center [541, 98] width 66 height 12
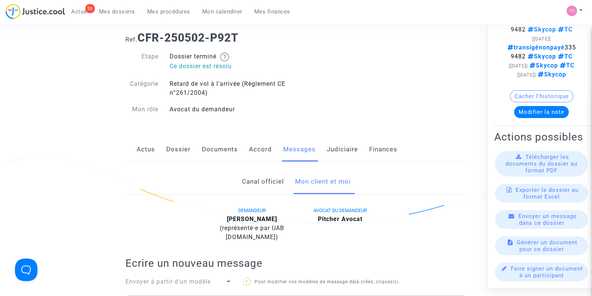
scroll to position [0, 0]
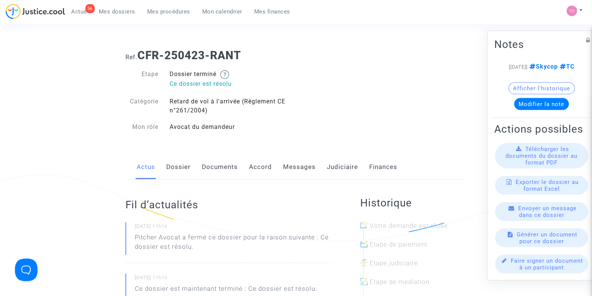
click at [519, 90] on button "Afficher l'historique" at bounding box center [541, 88] width 66 height 12
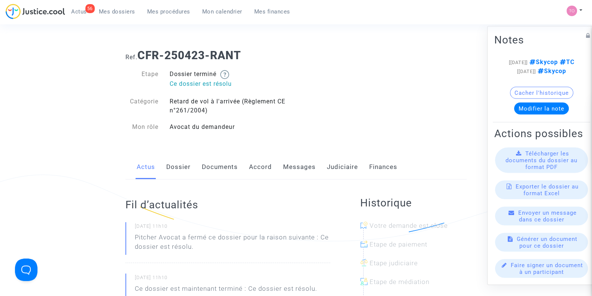
scroll to position [8, 0]
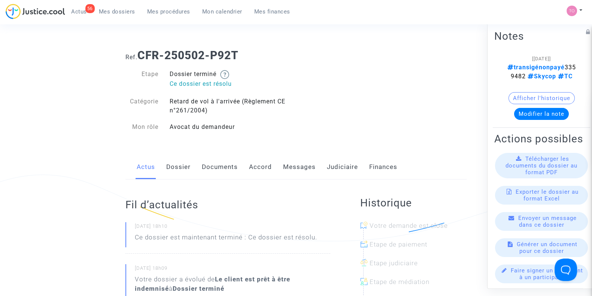
click at [335, 165] on link "Judiciaire" at bounding box center [342, 167] width 31 height 25
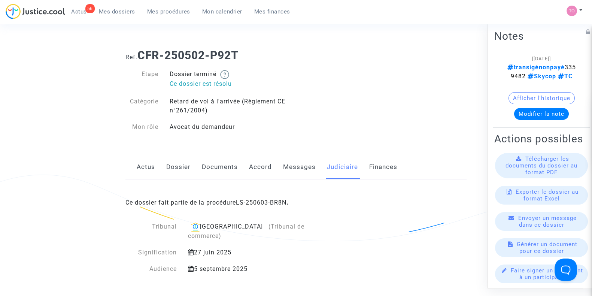
click at [264, 198] on div "Ce dossier fait partie de la procédure LS-250603-BR8N ." at bounding box center [295, 196] width 341 height 35
click at [247, 203] on link "LS-250603-BR8N" at bounding box center [261, 202] width 51 height 7
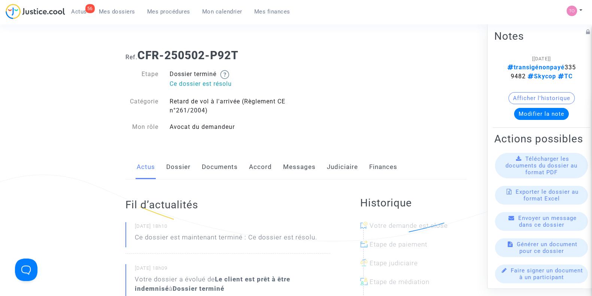
drag, startPoint x: 556, startPoint y: 55, endPoint x: 516, endPoint y: 59, distance: 40.2
click at [516, 59] on div "[[DATE]] transigénonpayé 3359482 Skycop TC" at bounding box center [541, 67] width 72 height 27
click at [348, 164] on link "Judiciaire" at bounding box center [342, 167] width 31 height 25
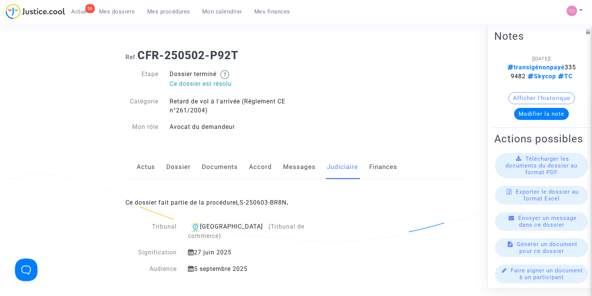
click at [293, 167] on link "Messages" at bounding box center [299, 167] width 33 height 25
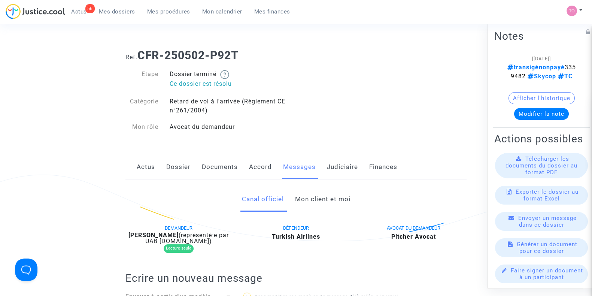
click at [305, 198] on link "Mon client et moi" at bounding box center [322, 199] width 55 height 25
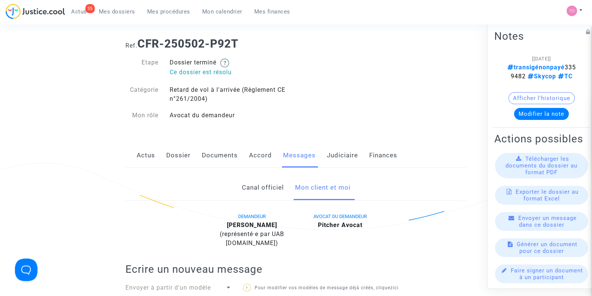
scroll to position [11, 0]
click at [178, 158] on link "Dossier" at bounding box center [178, 156] width 24 height 25
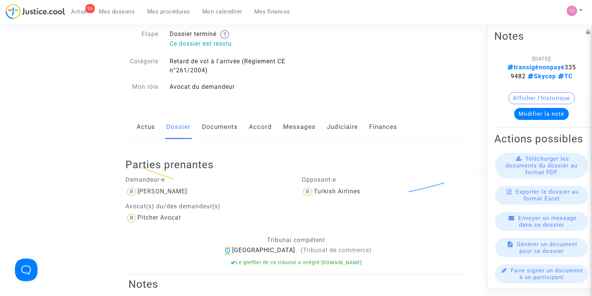
scroll to position [41, 0]
click at [229, 131] on link "Documents" at bounding box center [220, 126] width 36 height 25
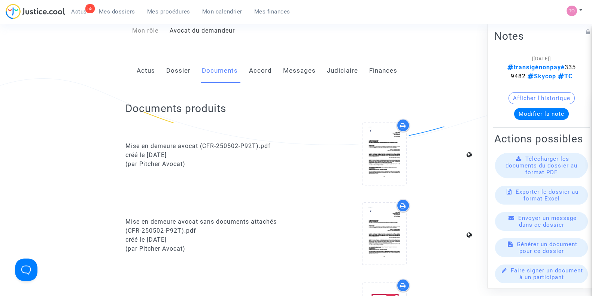
scroll to position [96, 0]
drag, startPoint x: 556, startPoint y: 72, endPoint x: 498, endPoint y: 67, distance: 58.2
click at [498, 67] on note-viewer "[03/06/2025] transigénonpayé 3359482 Skycop TC Afficher l'historique Modifier l…" at bounding box center [541, 87] width 94 height 66
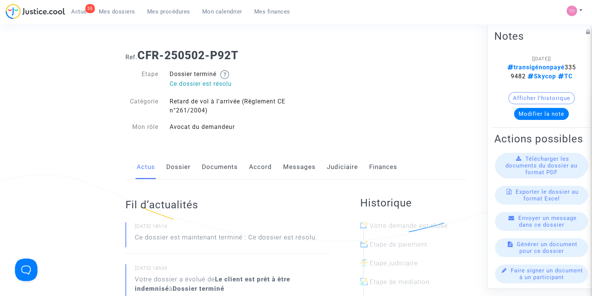
click at [214, 167] on link "Documents" at bounding box center [220, 167] width 36 height 25
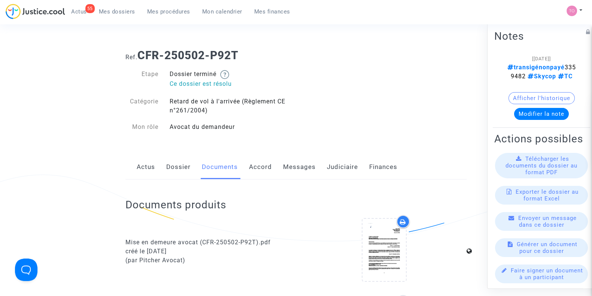
click at [298, 165] on link "Messages" at bounding box center [299, 167] width 33 height 25
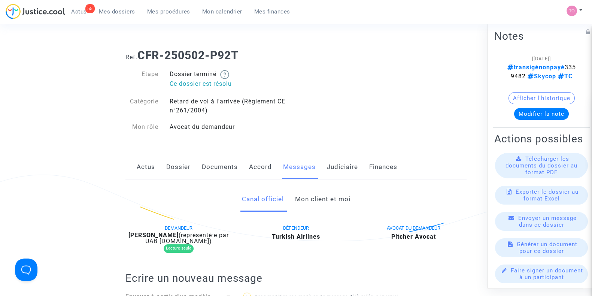
click at [301, 197] on link "Mon client et moi" at bounding box center [322, 199] width 55 height 25
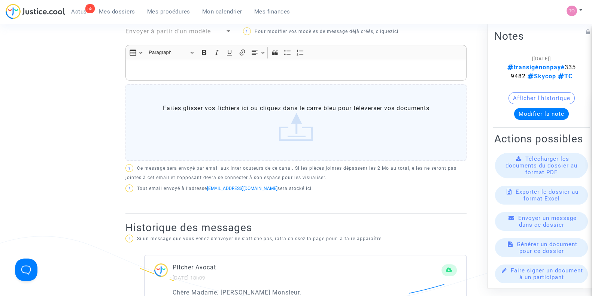
scroll to position [267, 0]
drag, startPoint x: 507, startPoint y: 64, endPoint x: 572, endPoint y: 70, distance: 64.6
click at [572, 70] on note-viewer "[03/06/2025] transigénonpayé 3359482 Skycop TC Afficher l'historique Modifier l…" at bounding box center [541, 87] width 94 height 66
click at [563, 73] on div "[03/06/2025] transigénonpayé 3359482 Skycop TC" at bounding box center [541, 67] width 72 height 27
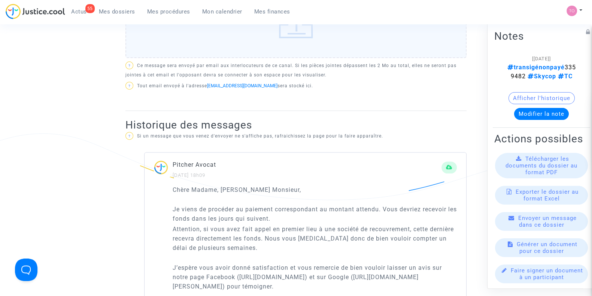
scroll to position [349, 0]
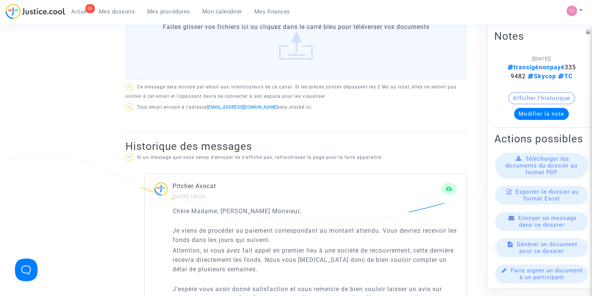
drag, startPoint x: 425, startPoint y: 89, endPoint x: 372, endPoint y: 110, distance: 57.4
click at [372, 110] on p "? Tout email envoyé à l'adresse CFR-250502-P92T.demanders@mail.justice.cool ser…" at bounding box center [295, 107] width 341 height 9
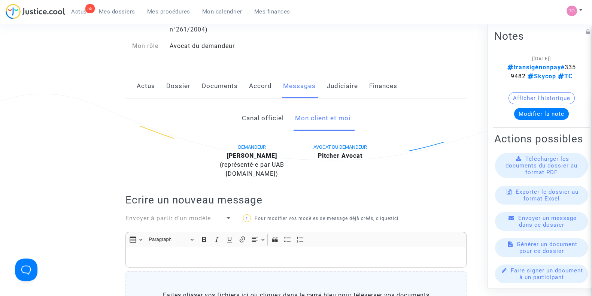
scroll to position [79, 0]
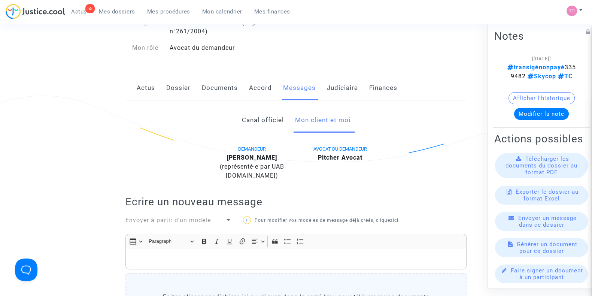
click at [208, 91] on link "Documents" at bounding box center [220, 88] width 36 height 25
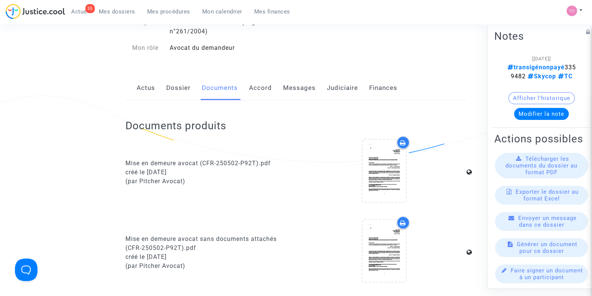
click at [290, 90] on link "Messages" at bounding box center [299, 88] width 33 height 25
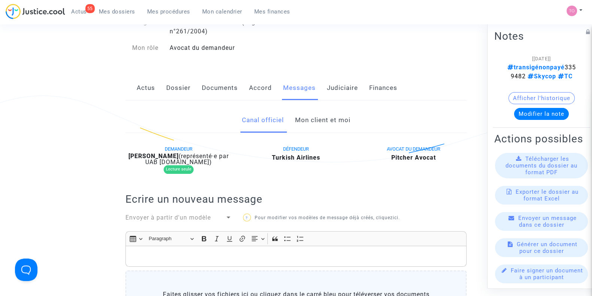
click at [305, 118] on link "Mon client et moi" at bounding box center [322, 120] width 55 height 25
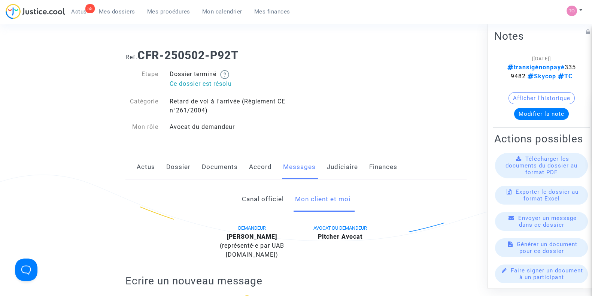
click at [256, 171] on link "Accord" at bounding box center [260, 167] width 23 height 25
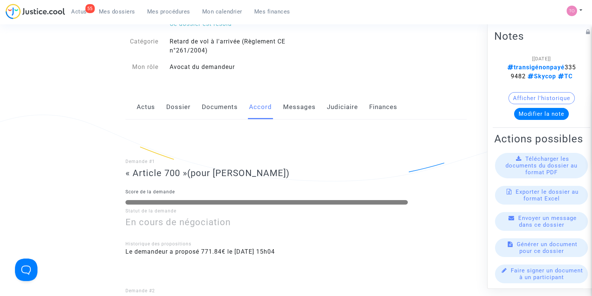
scroll to position [60, 0]
click at [174, 113] on link "Dossier" at bounding box center [178, 107] width 24 height 25
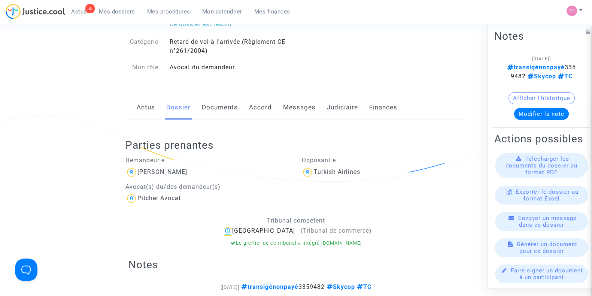
click at [212, 110] on link "Documents" at bounding box center [220, 107] width 36 height 25
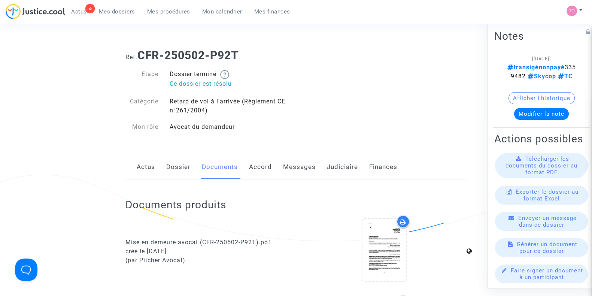
click at [343, 165] on link "Judiciaire" at bounding box center [342, 167] width 31 height 25
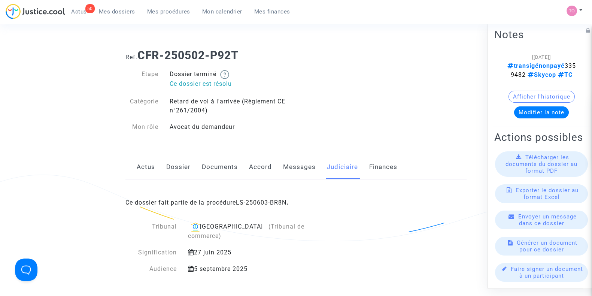
click at [213, 1] on nav "50 Actus Mes dossiers Mes procédures Mon calendrier Mes finances Mon profil Par…" at bounding box center [296, 12] width 592 height 24
click at [213, 6] on link "Mon calendrier" at bounding box center [222, 11] width 52 height 11
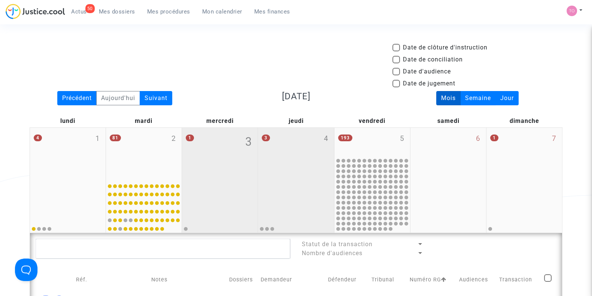
scroll to position [74, 0]
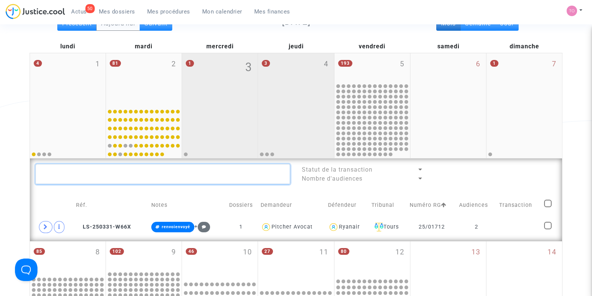
click at [286, 172] on textarea at bounding box center [163, 174] width 255 height 20
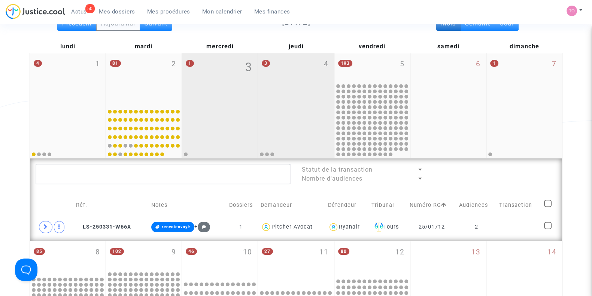
click at [294, 107] on div at bounding box center [295, 131] width 73 height 51
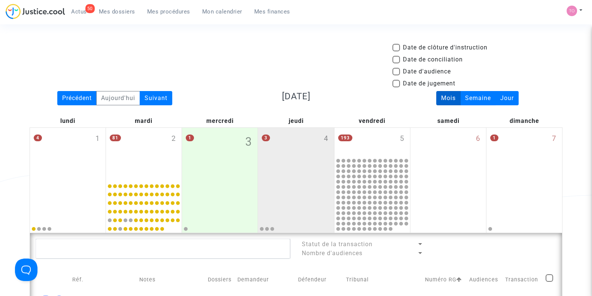
click at [398, 68] on span at bounding box center [395, 71] width 7 height 7
click at [396, 75] on input "Date d'audience" at bounding box center [396, 75] width 0 height 0
checkbox input "true"
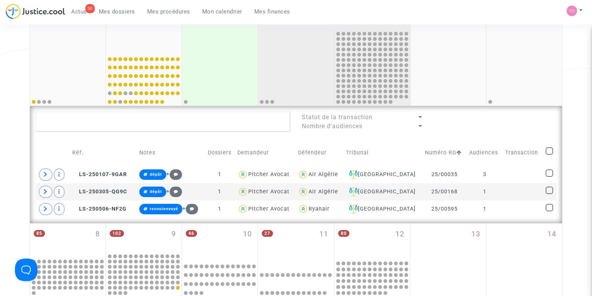
scroll to position [148, 0]
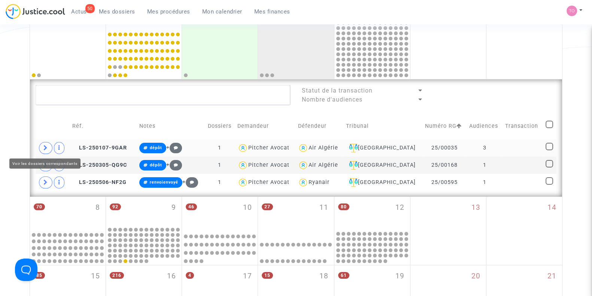
click at [48, 147] on span at bounding box center [45, 148] width 13 height 12
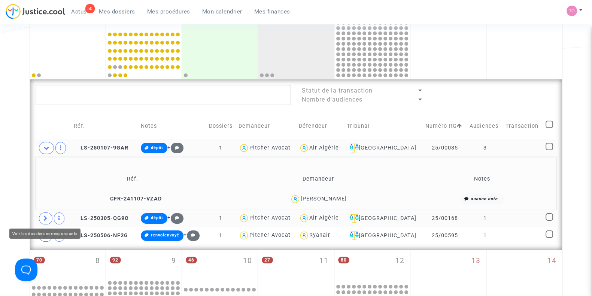
click at [45, 216] on icon at bounding box center [45, 218] width 4 height 6
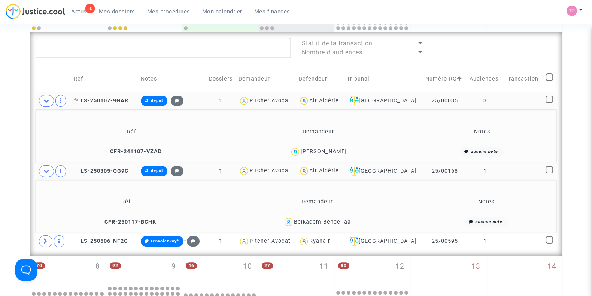
scroll to position [197, 0]
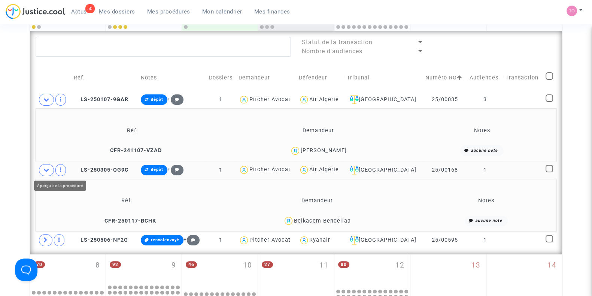
click at [50, 168] on span at bounding box center [46, 170] width 15 height 12
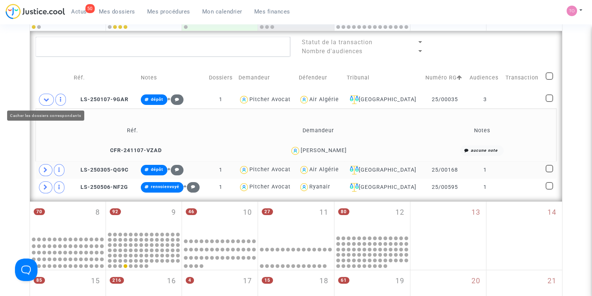
click at [46, 102] on span at bounding box center [46, 100] width 15 height 12
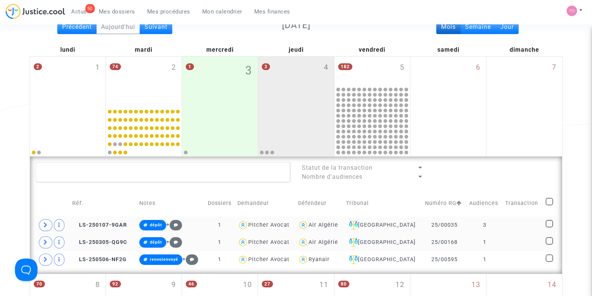
scroll to position [0, 0]
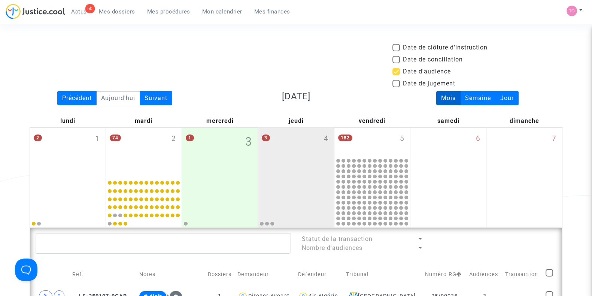
click at [398, 70] on span at bounding box center [395, 71] width 7 height 7
click at [396, 75] on input "Date d'audience" at bounding box center [396, 75] width 0 height 0
checkbox input "false"
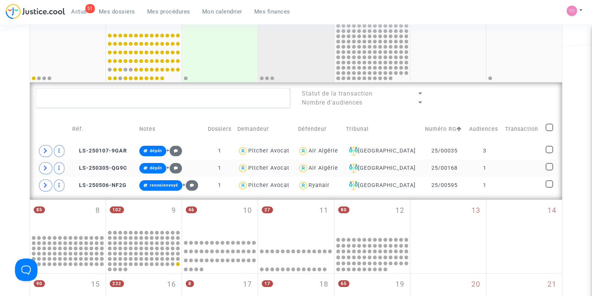
scroll to position [153, 0]
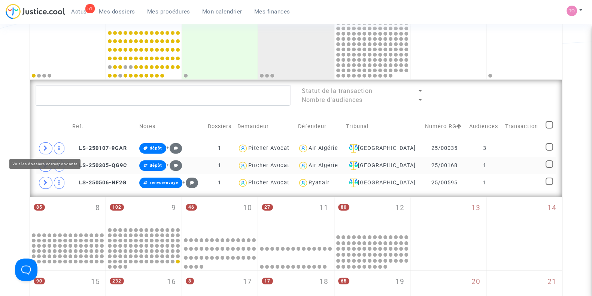
click at [45, 146] on icon at bounding box center [45, 148] width 4 height 6
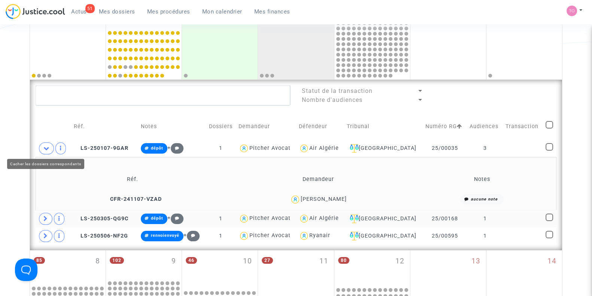
click at [45, 146] on icon at bounding box center [46, 148] width 6 height 6
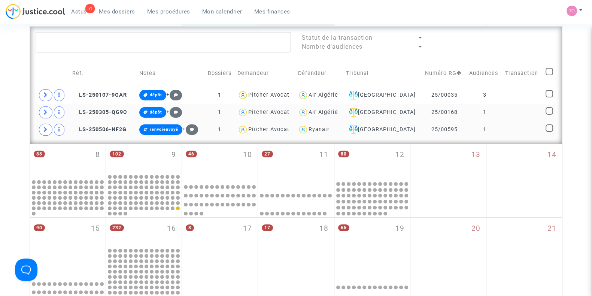
scroll to position [214, 0]
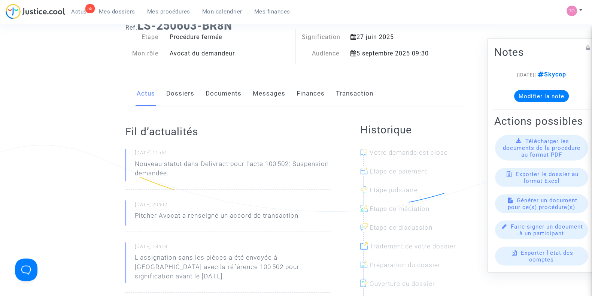
scroll to position [30, 0]
click at [174, 97] on link "Dossiers" at bounding box center [180, 93] width 28 height 25
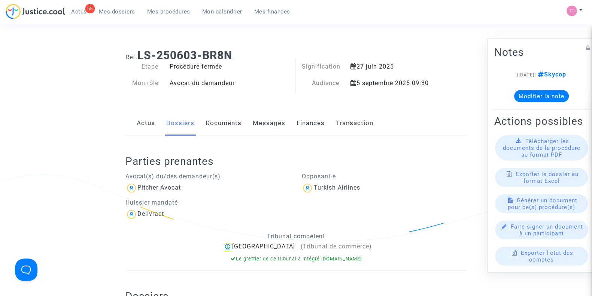
drag, startPoint x: 351, startPoint y: 81, endPoint x: 445, endPoint y: 81, distance: 94.3
click at [445, 81] on div "Ref. LS-250603-BR8N Etape Procédure fermée Mon rôle Avocat du demandeur Signifi…" at bounding box center [296, 69] width 352 height 52
click at [444, 82] on div "Ref. LS-250603-BR8N Etape Procédure fermée Mon rôle Avocat du demandeur Signifi…" at bounding box center [296, 69] width 352 height 52
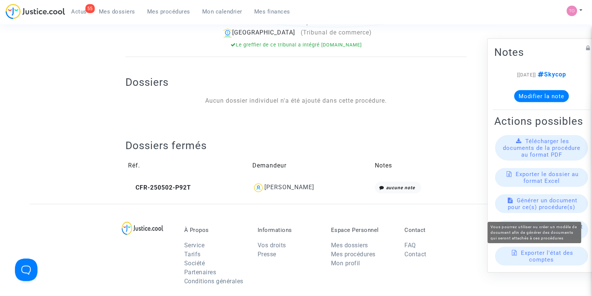
scroll to position [214, 0]
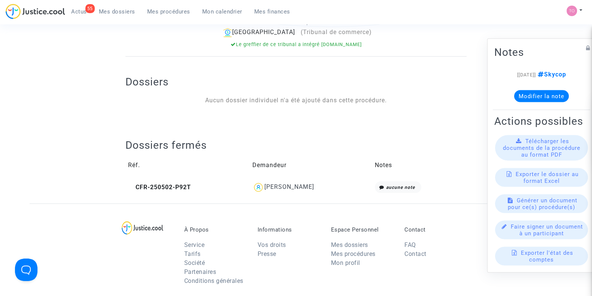
click at [404, 123] on div "Dossiers fermés Réf. Demandeur Notes CFR-250502-P92T [PERSON_NAME] aucune note" at bounding box center [295, 161] width 341 height 83
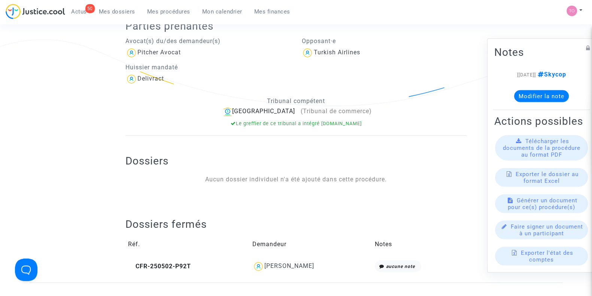
scroll to position [133, 0]
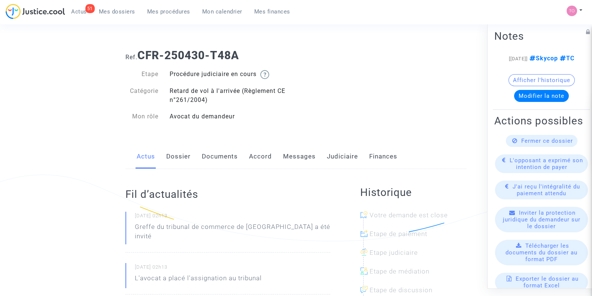
click at [186, 155] on link "Dossier" at bounding box center [178, 156] width 24 height 25
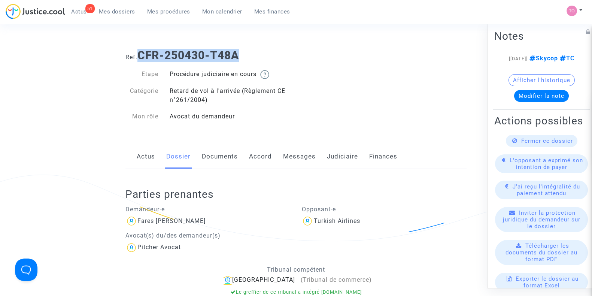
drag, startPoint x: 238, startPoint y: 50, endPoint x: 140, endPoint y: 57, distance: 97.6
click at [140, 57] on b "CFR-250430-T48A" at bounding box center [187, 55] width 101 height 13
copy b "CFR-250430-T48A"
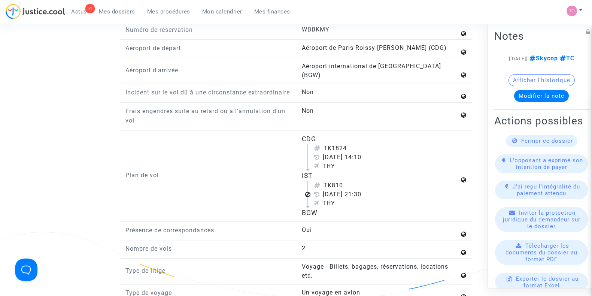
scroll to position [932, 0]
drag, startPoint x: 301, startPoint y: 135, endPoint x: 341, endPoint y: 212, distance: 86.9
click at [341, 212] on flight-plan "CDG TK1824 [DATE] 14:10 THY IST TK810 [DATE] 21:30 THY BGW" at bounding box center [380, 174] width 158 height 83
copy flight-plan "CDG TK1824 [DATE] 14:10 THY IST TK810 [DATE] 21:30 THY BGW"
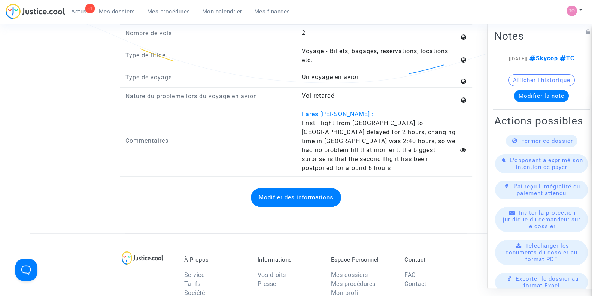
scroll to position [1145, 0]
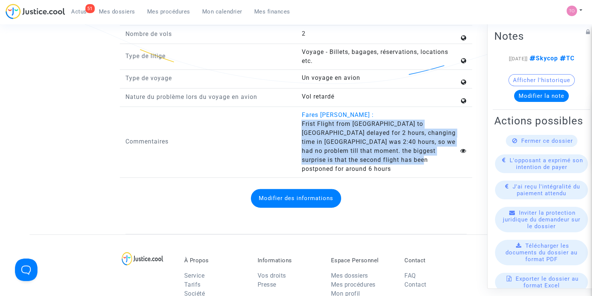
drag, startPoint x: 302, startPoint y: 121, endPoint x: 401, endPoint y: 156, distance: 105.5
click at [401, 156] on answer "Frist Flight from [GEOGRAPHIC_DATA] to [GEOGRAPHIC_DATA] delayed for 2 hours, c…" at bounding box center [380, 146] width 158 height 54
copy span "Frist Flight from [GEOGRAPHIC_DATA] to [GEOGRAPHIC_DATA] delayed for 2 hours, c…"
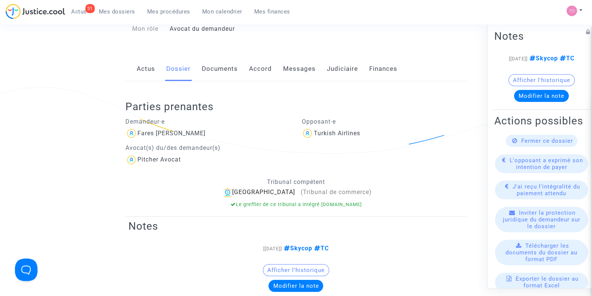
scroll to position [0, 0]
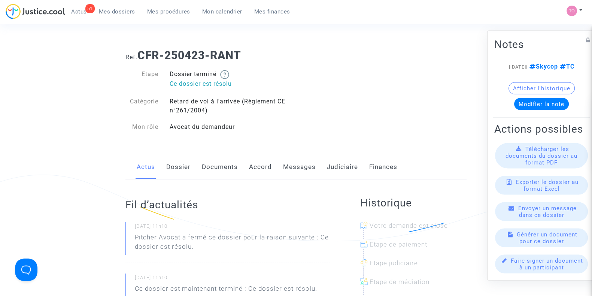
click at [337, 169] on link "Judiciaire" at bounding box center [342, 167] width 31 height 25
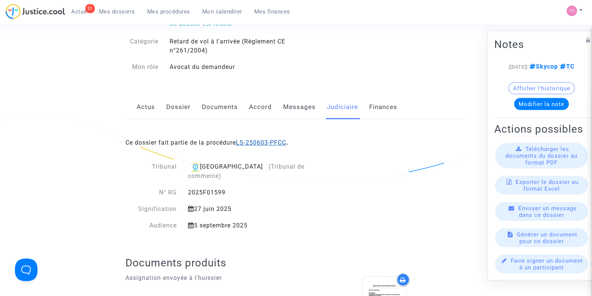
click at [253, 140] on link "LS-250603-PFCC" at bounding box center [261, 142] width 50 height 7
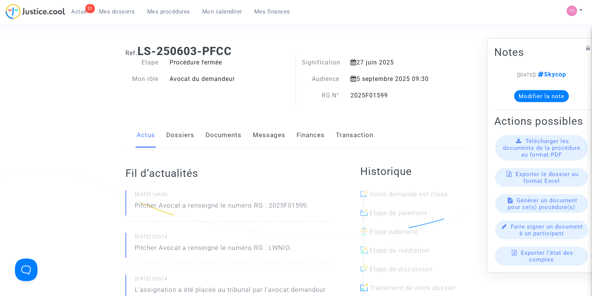
scroll to position [3, 0]
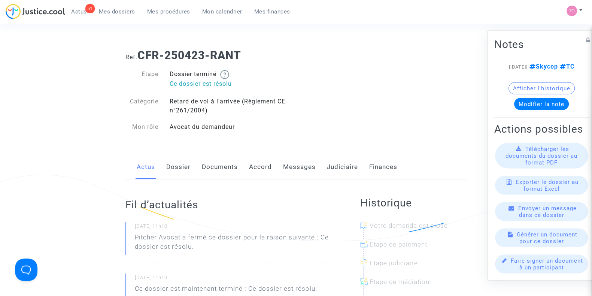
click at [334, 161] on link "Judiciaire" at bounding box center [342, 167] width 31 height 25
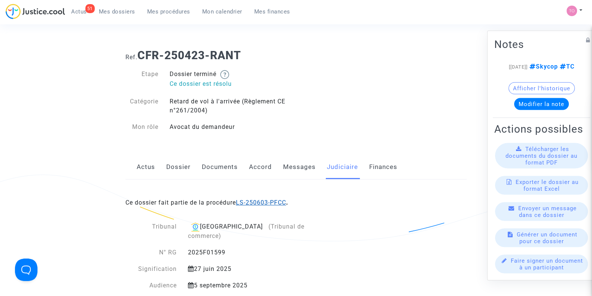
click at [265, 199] on link "LS-250603-PFCC" at bounding box center [261, 202] width 50 height 7
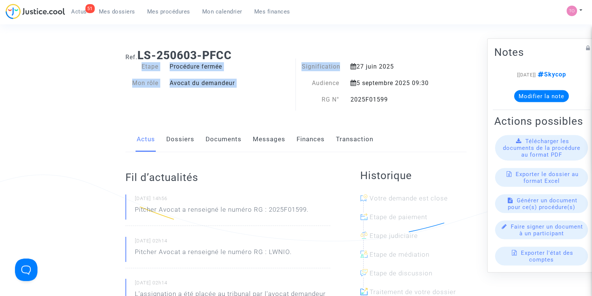
drag, startPoint x: 353, startPoint y: 63, endPoint x: 397, endPoint y: 61, distance: 44.2
click at [397, 61] on div "Ref. LS-250603-PFCC Etape Procédure fermée Mon rôle Avocat du demandeur Signifi…" at bounding box center [296, 77] width 352 height 69
drag, startPoint x: 358, startPoint y: 81, endPoint x: 435, endPoint y: 83, distance: 77.5
click at [435, 83] on div "5 septembre 2025 09:30" at bounding box center [394, 83] width 98 height 9
drag, startPoint x: 387, startPoint y: 96, endPoint x: 351, endPoint y: 100, distance: 37.0
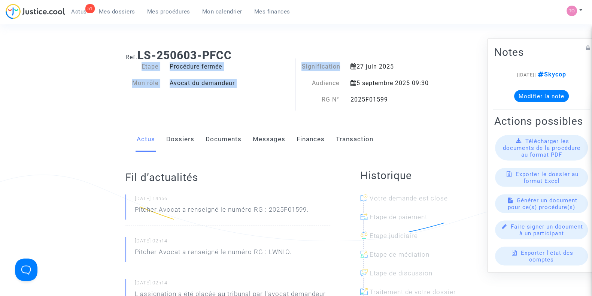
click at [351, 100] on div "2025F01599" at bounding box center [394, 99] width 98 height 9
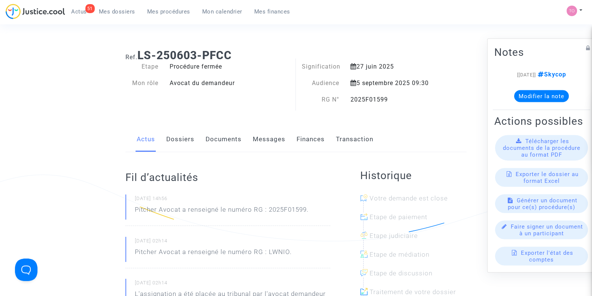
click at [234, 98] on div "Etape Procédure fermée Mon rôle Avocat du demandeur" at bounding box center [208, 86] width 176 height 49
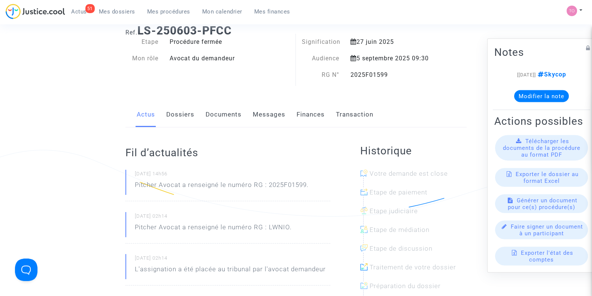
click at [224, 117] on link "Documents" at bounding box center [224, 114] width 36 height 25
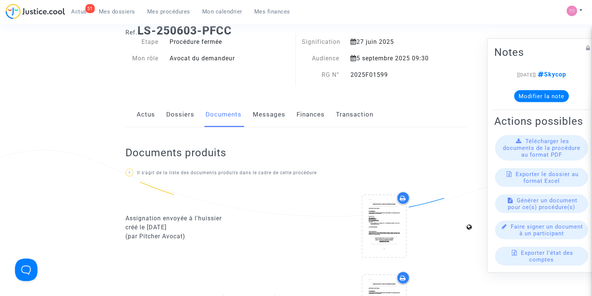
click at [185, 118] on link "Dossiers" at bounding box center [180, 114] width 28 height 25
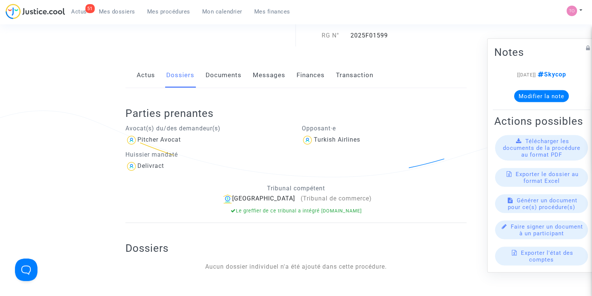
scroll to position [155, 0]
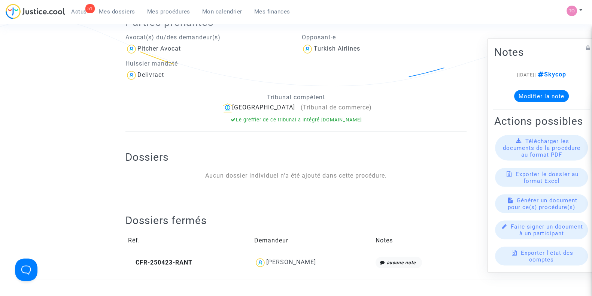
click at [295, 213] on div "Dossiers fermés Réf. Demandeur Notes CFR-250423-RANT Rabah KECHICHE aucune note" at bounding box center [295, 236] width 341 height 83
click at [279, 261] on div "[PERSON_NAME]" at bounding box center [291, 261] width 50 height 7
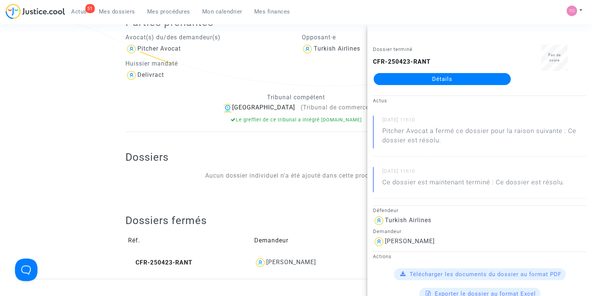
click at [424, 79] on link "Détails" at bounding box center [442, 79] width 137 height 12
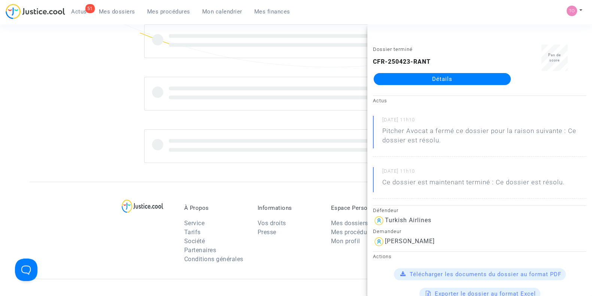
scroll to position [155, 0]
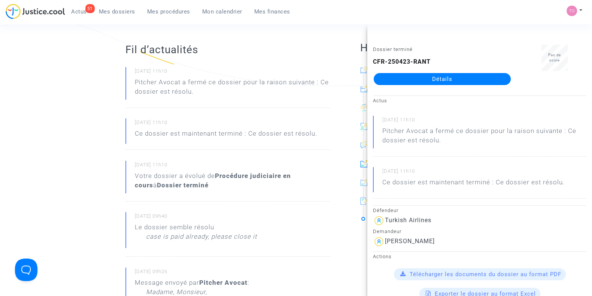
click at [33, 177] on ng-component "Ref. CFR-250423-RANT Etape Dossier terminé Ce dossier est résolu Catégorie Reta…" at bounding box center [296, 218] width 533 height 661
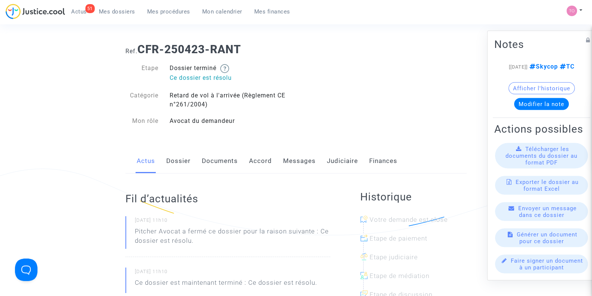
click at [293, 157] on link "Messages" at bounding box center [299, 161] width 33 height 25
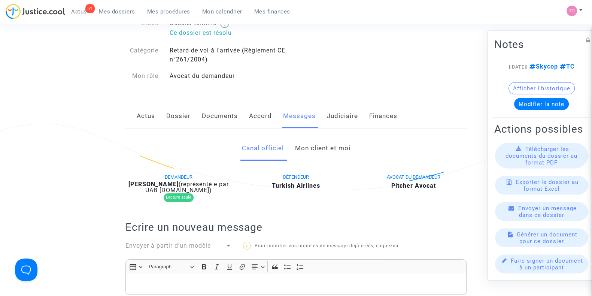
click at [320, 150] on link "Mon client et moi" at bounding box center [322, 148] width 55 height 25
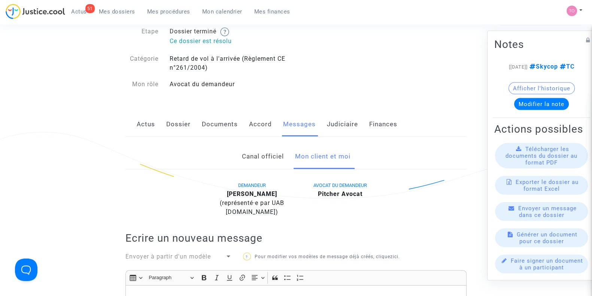
click at [144, 119] on link "Actus" at bounding box center [146, 124] width 18 height 25
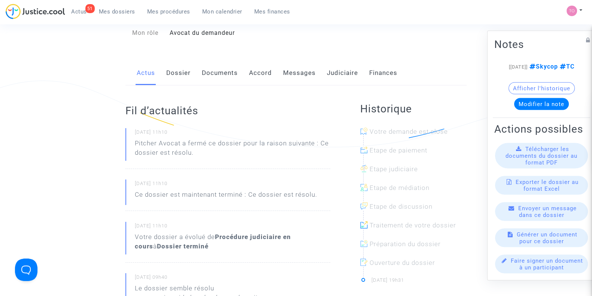
scroll to position [93, 0]
click at [214, 76] on link "Documents" at bounding box center [220, 73] width 36 height 25
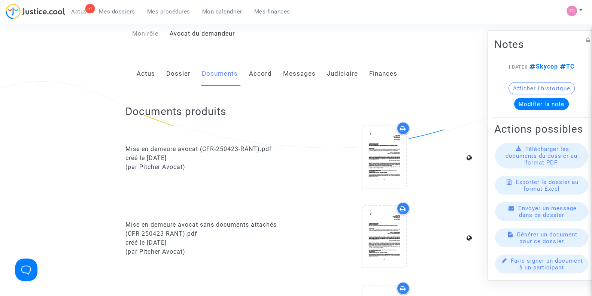
scroll to position [103, 0]
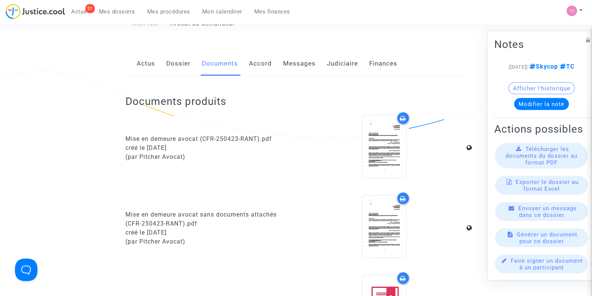
click at [292, 64] on link "Messages" at bounding box center [299, 63] width 33 height 25
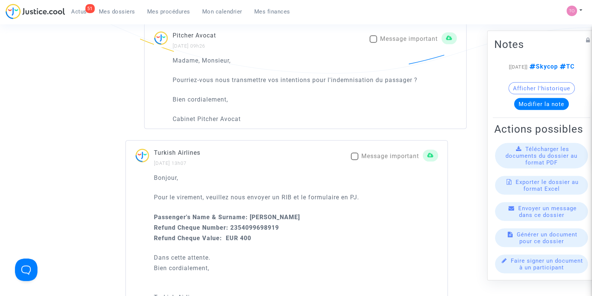
scroll to position [498, 0]
drag, startPoint x: 176, startPoint y: 195, endPoint x: 316, endPoint y: 194, distance: 140.8
click at [316, 194] on p "Pour le virement, veuillez nous envoyer un RIB et le formulaire en PJ." at bounding box center [296, 195] width 284 height 9
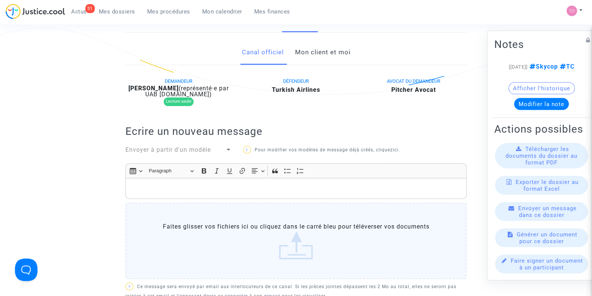
scroll to position [24, 0]
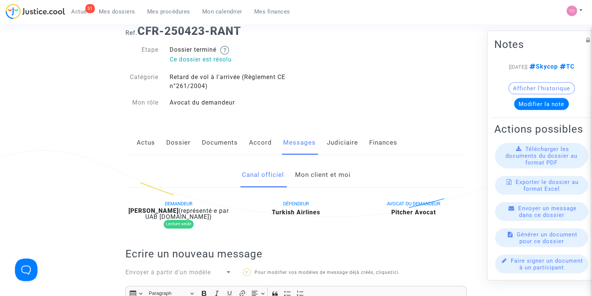
click at [185, 145] on link "Dossier" at bounding box center [178, 142] width 24 height 25
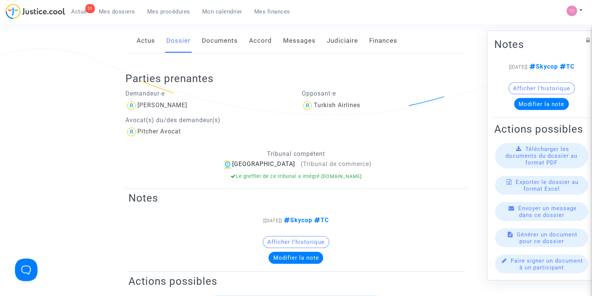
scroll to position [73, 0]
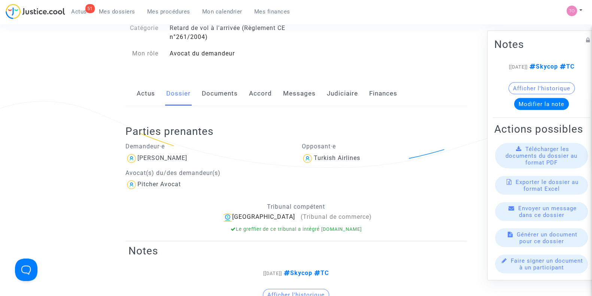
click at [146, 95] on link "Actus" at bounding box center [146, 93] width 18 height 25
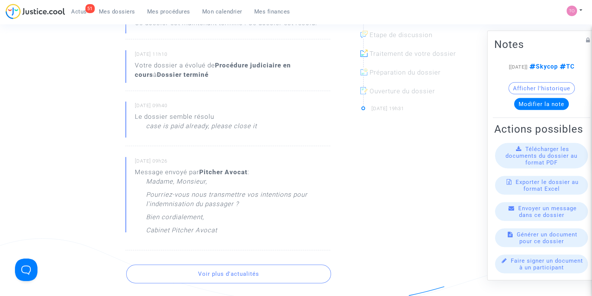
scroll to position [300, 0]
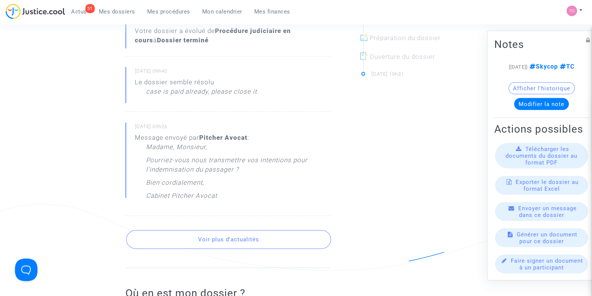
drag, startPoint x: 152, startPoint y: 92, endPoint x: 206, endPoint y: 94, distance: 53.2
click at [206, 94] on p "case is paid already, please close it" at bounding box center [201, 93] width 111 height 13
drag, startPoint x: 218, startPoint y: 94, endPoint x: 251, endPoint y: 96, distance: 32.6
click at [251, 96] on p "case is paid already, please close it" at bounding box center [201, 93] width 111 height 13
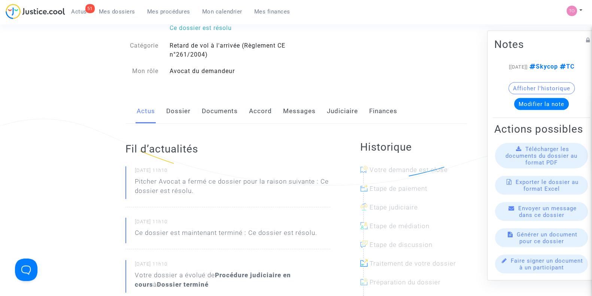
scroll to position [46, 0]
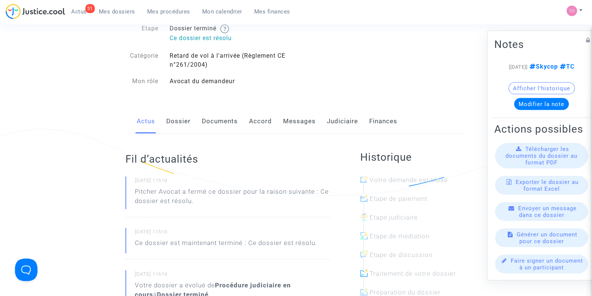
click at [310, 126] on link "Messages" at bounding box center [299, 121] width 33 height 25
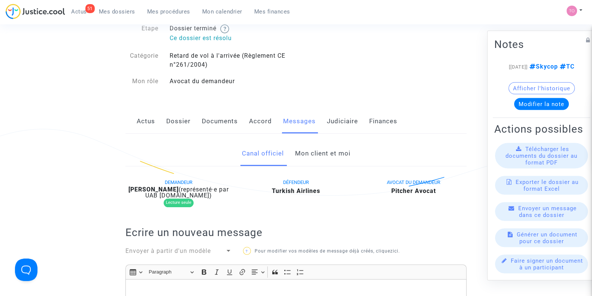
click at [347, 154] on link "Mon client et moi" at bounding box center [322, 153] width 55 height 25
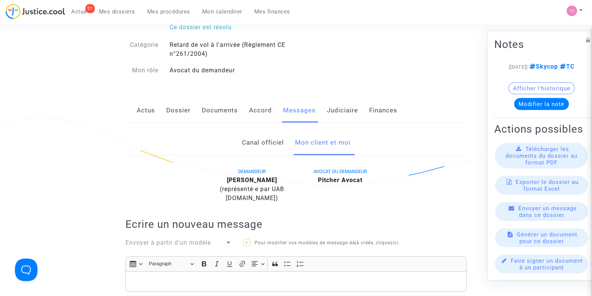
scroll to position [51, 0]
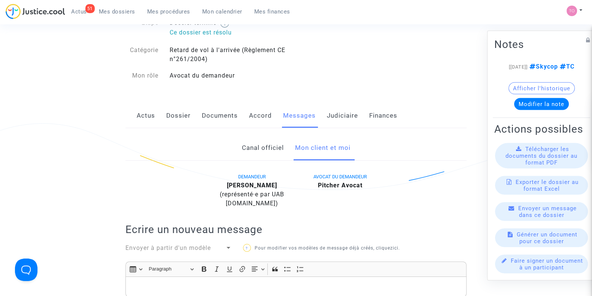
click at [141, 111] on link "Actus" at bounding box center [146, 115] width 18 height 25
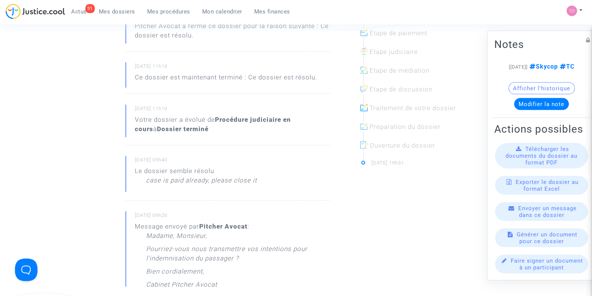
scroll to position [212, 0]
drag, startPoint x: 159, startPoint y: 181, endPoint x: 200, endPoint y: 184, distance: 41.3
click at [200, 184] on p "case is paid already, please close it" at bounding box center [201, 181] width 111 height 13
drag, startPoint x: 223, startPoint y: 182, endPoint x: 243, endPoint y: 182, distance: 20.6
click at [243, 182] on p "case is paid already, please close it" at bounding box center [201, 181] width 111 height 13
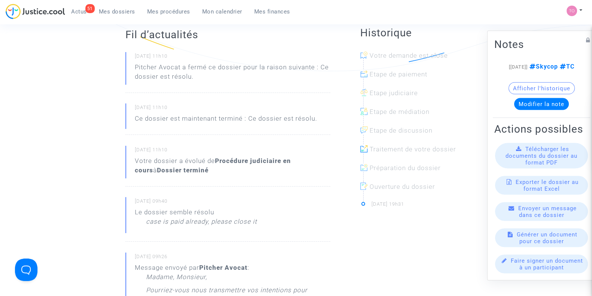
scroll to position [0, 0]
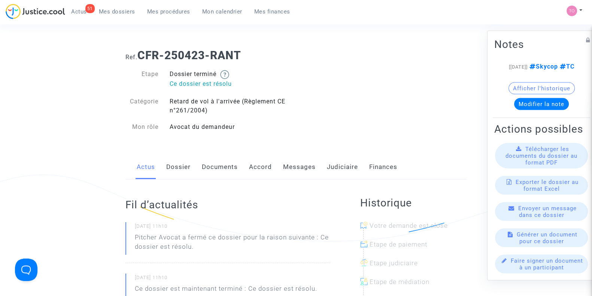
click at [332, 170] on link "Judiciaire" at bounding box center [342, 167] width 31 height 25
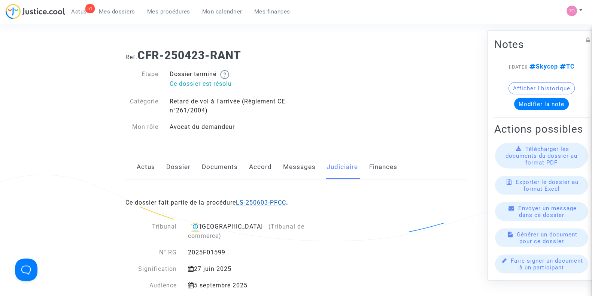
click at [263, 199] on link "LS-250603-PFCC" at bounding box center [261, 202] width 50 height 7
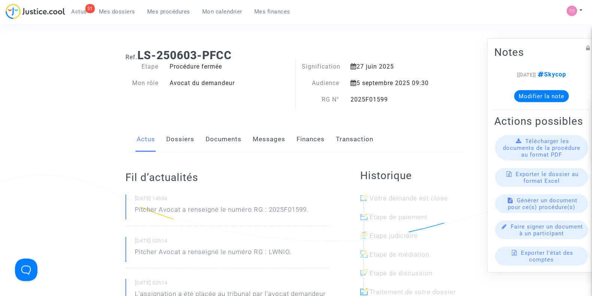
drag, startPoint x: 359, startPoint y: 64, endPoint x: 388, endPoint y: 65, distance: 29.2
click at [388, 65] on div "27 juin 2025" at bounding box center [394, 66] width 98 height 9
drag, startPoint x: 359, startPoint y: 81, endPoint x: 430, endPoint y: 82, distance: 71.1
click at [430, 82] on div "5 septembre 2025 09:30" at bounding box center [394, 83] width 98 height 9
drag, startPoint x: 391, startPoint y: 98, endPoint x: 350, endPoint y: 97, distance: 41.2
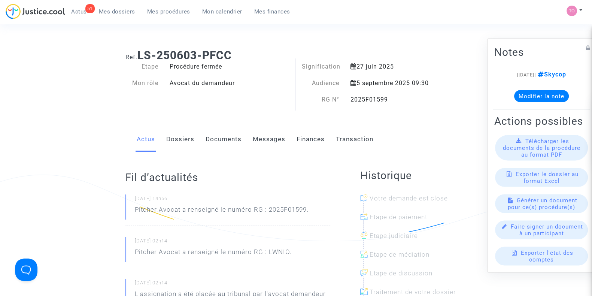
click at [350, 97] on div "2025F01599" at bounding box center [394, 99] width 98 height 9
click at [185, 139] on link "Dossiers" at bounding box center [180, 139] width 28 height 25
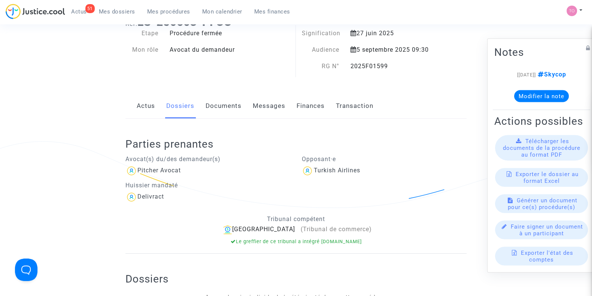
scroll to position [32, 0]
click at [149, 107] on link "Actus" at bounding box center [146, 107] width 18 height 25
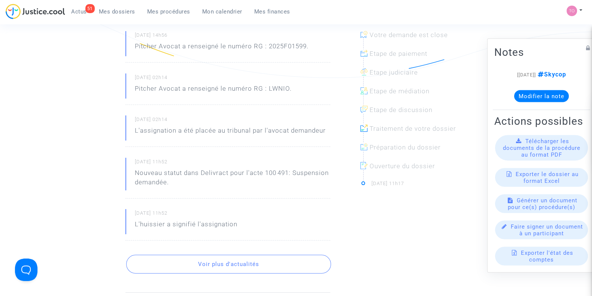
scroll to position [165, 0]
click at [180, 255] on button "Voir plus d'actualités" at bounding box center [228, 262] width 205 height 19
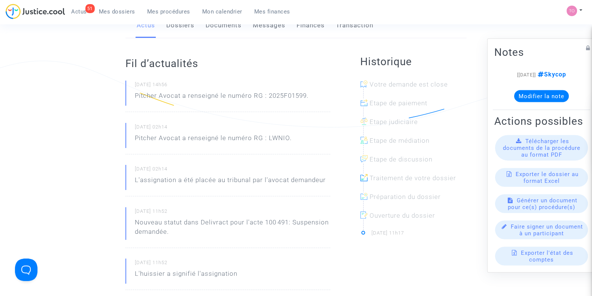
scroll to position [0, 0]
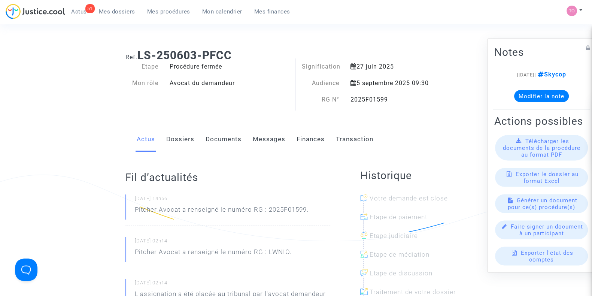
click at [176, 137] on link "Dossiers" at bounding box center [180, 139] width 28 height 25
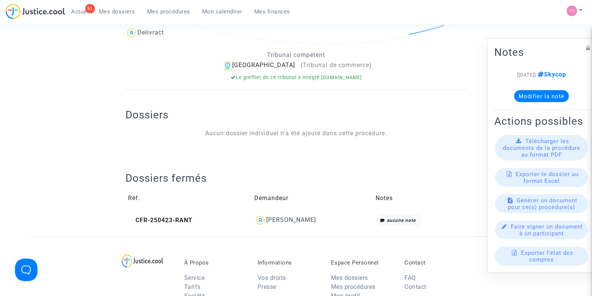
scroll to position [226, 0]
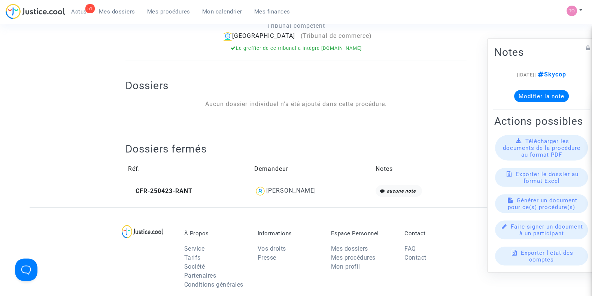
click at [281, 197] on td "Rabah KECHICHE" at bounding box center [312, 190] width 121 height 17
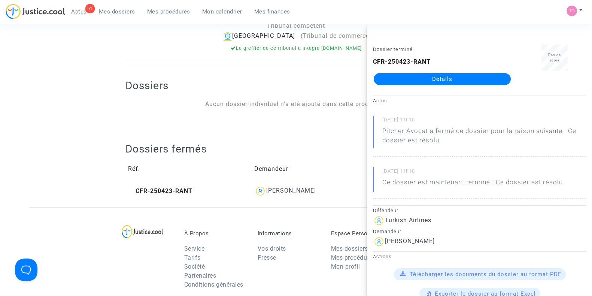
click at [418, 81] on link "Détails" at bounding box center [442, 79] width 137 height 12
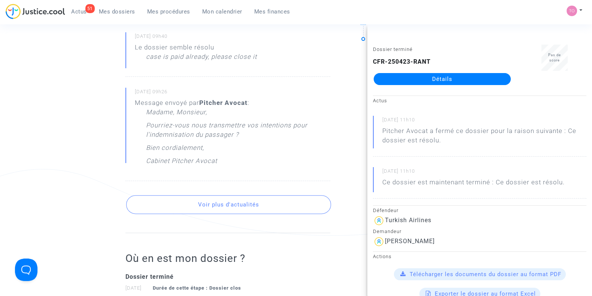
scroll to position [338, 0]
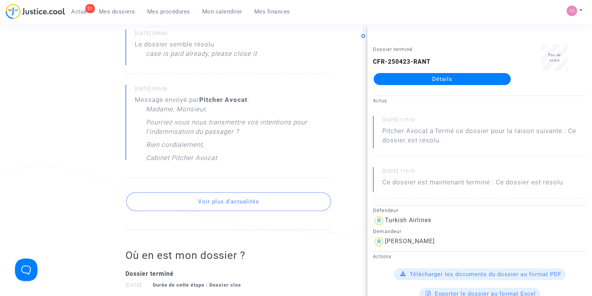
click at [191, 205] on button "Voir plus d'actualités" at bounding box center [228, 201] width 205 height 19
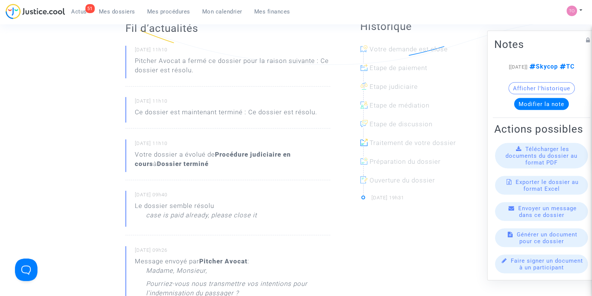
scroll to position [0, 0]
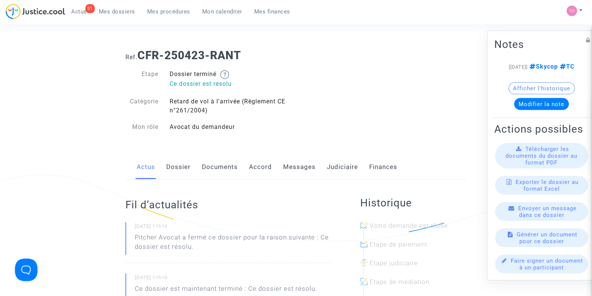
click at [180, 167] on link "Dossier" at bounding box center [178, 167] width 24 height 25
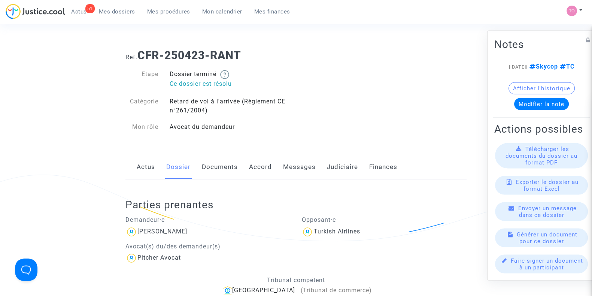
click at [208, 167] on link "Documents" at bounding box center [220, 167] width 36 height 25
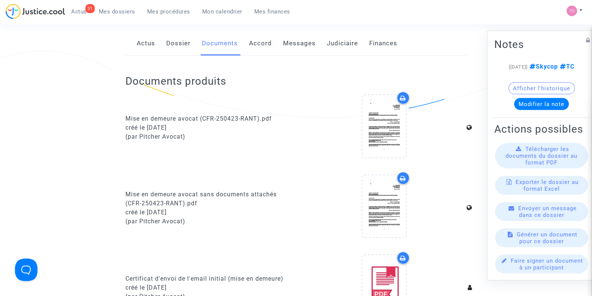
scroll to position [127, 0]
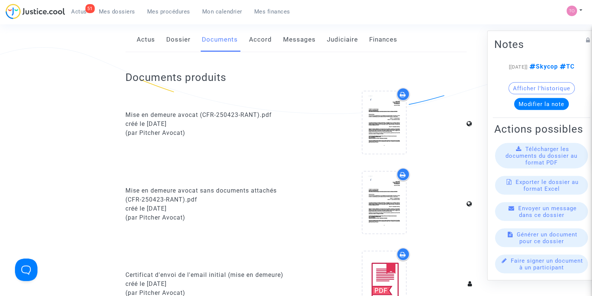
click at [292, 47] on link "Messages" at bounding box center [299, 39] width 33 height 25
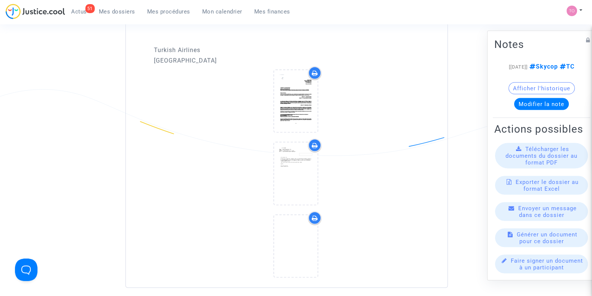
scroll to position [746, 0]
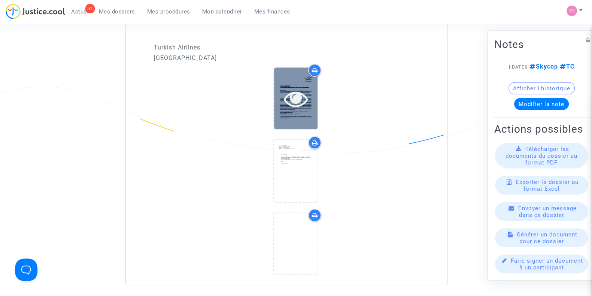
click at [299, 87] on icon at bounding box center [296, 98] width 24 height 24
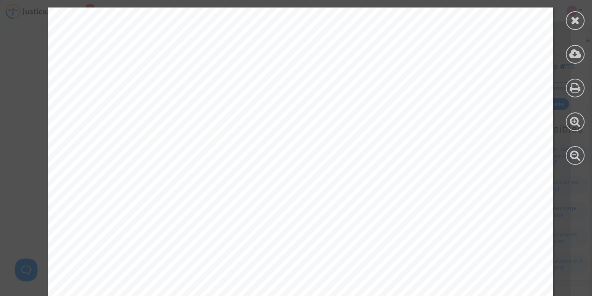
scroll to position [197, 0]
click at [572, 22] on icon at bounding box center [575, 20] width 9 height 11
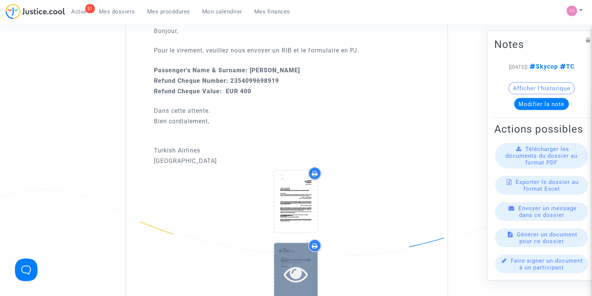
scroll to position [688, 0]
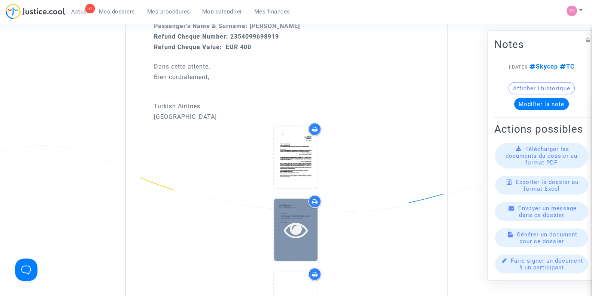
click at [292, 214] on div at bounding box center [295, 229] width 43 height 62
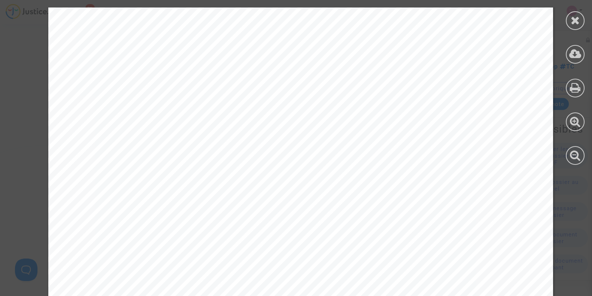
scroll to position [17, 0]
click at [579, 15] on icon at bounding box center [575, 20] width 9 height 11
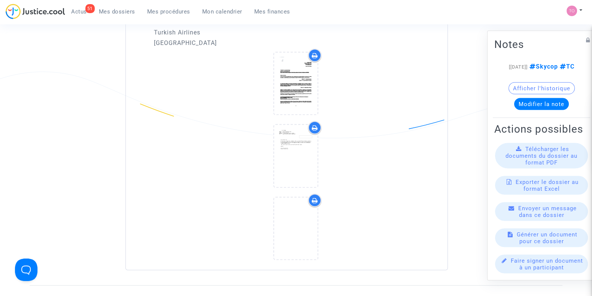
scroll to position [763, 0]
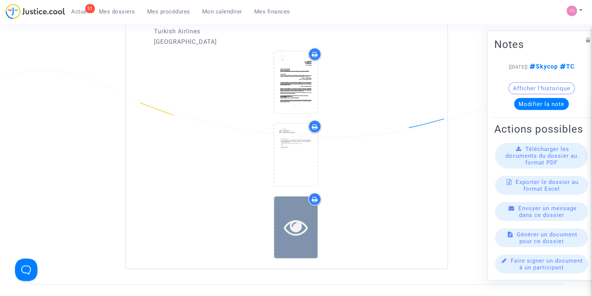
click at [296, 226] on icon at bounding box center [296, 227] width 24 height 24
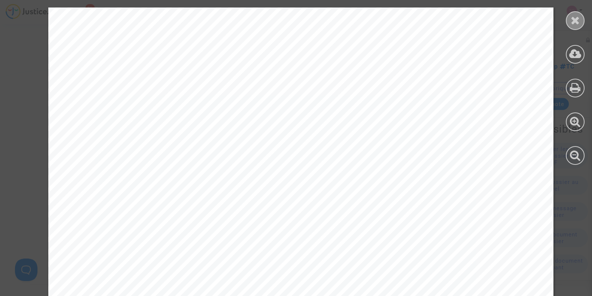
click at [572, 21] on icon at bounding box center [575, 20] width 9 height 11
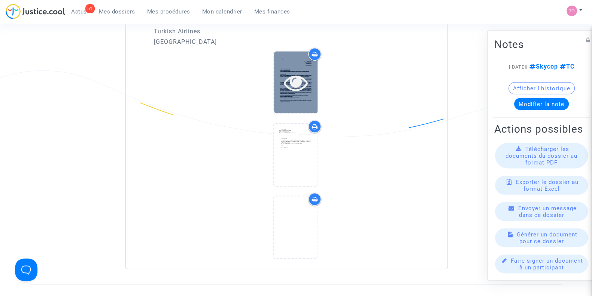
click at [301, 78] on icon at bounding box center [296, 82] width 24 height 24
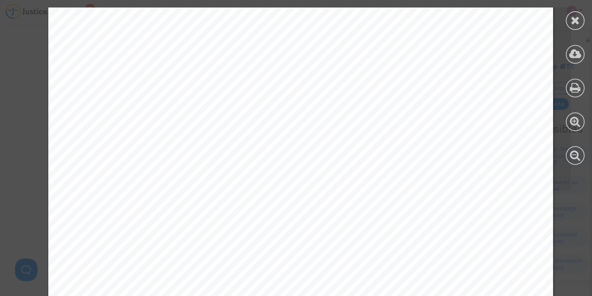
scroll to position [737, 0]
click at [575, 19] on icon at bounding box center [575, 20] width 9 height 11
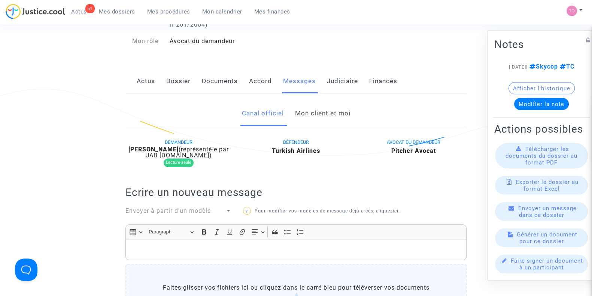
scroll to position [84, 0]
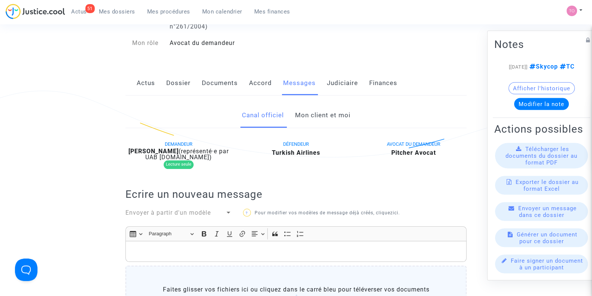
click at [208, 85] on link "Documents" at bounding box center [220, 83] width 36 height 25
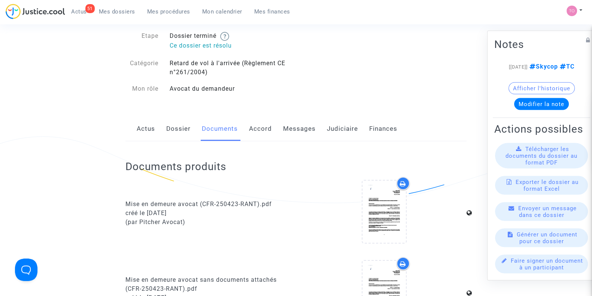
scroll to position [37, 0]
click at [256, 127] on link "Accord" at bounding box center [260, 130] width 23 height 25
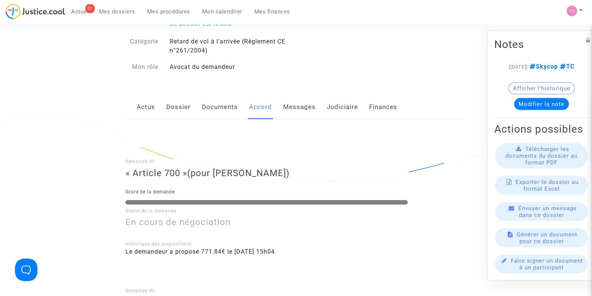
scroll to position [147, 0]
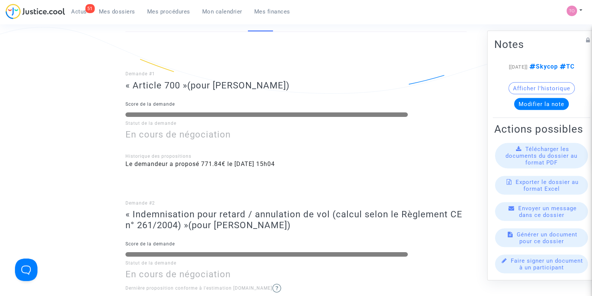
click at [530, 85] on button "Afficher l'historique" at bounding box center [541, 88] width 66 height 12
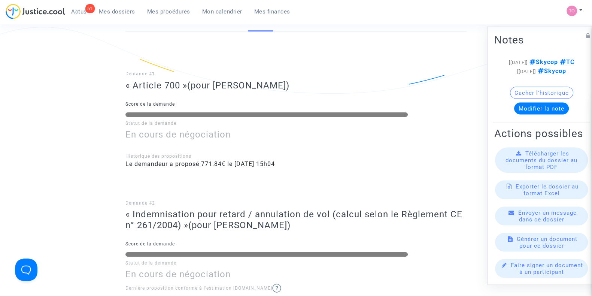
scroll to position [0, 0]
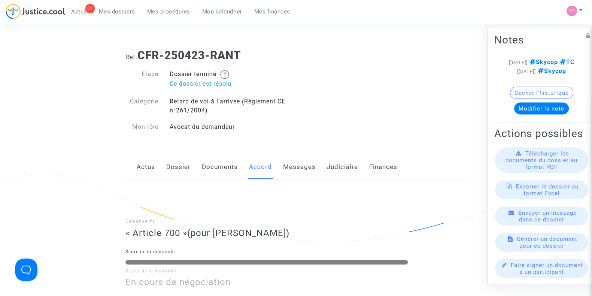
click at [339, 165] on link "Judiciaire" at bounding box center [342, 167] width 31 height 25
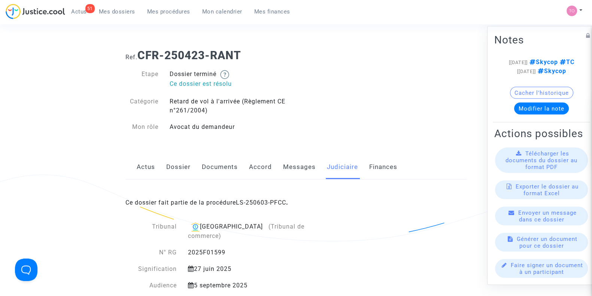
click at [303, 162] on link "Messages" at bounding box center [299, 167] width 33 height 25
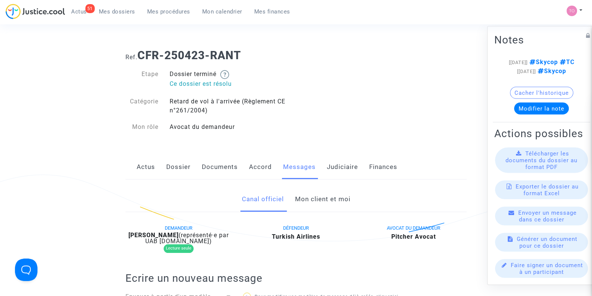
click at [142, 168] on link "Actus" at bounding box center [146, 167] width 18 height 25
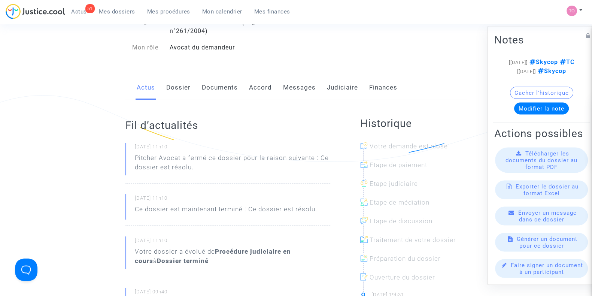
scroll to position [80, 0]
click at [298, 93] on link "Messages" at bounding box center [299, 86] width 33 height 25
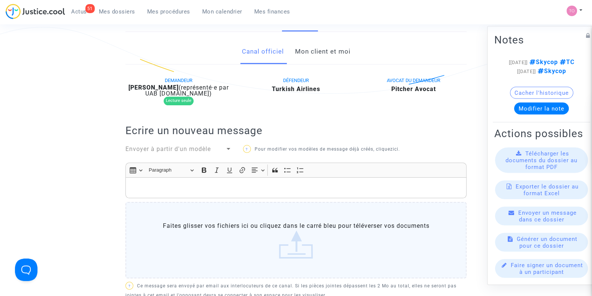
scroll to position [40, 0]
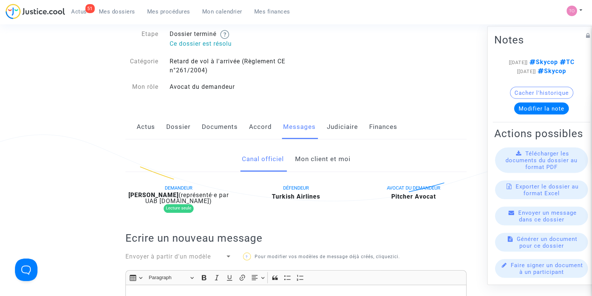
click at [146, 129] on link "Actus" at bounding box center [146, 127] width 18 height 25
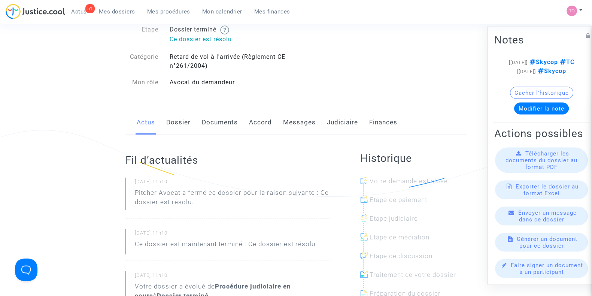
scroll to position [46, 0]
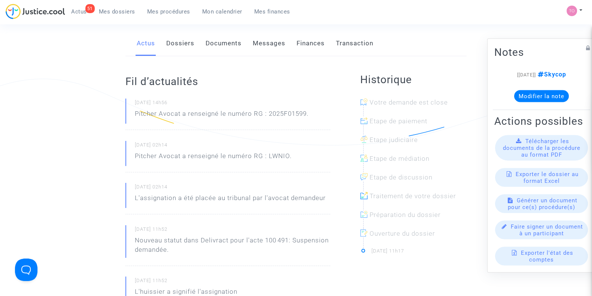
scroll to position [174, 0]
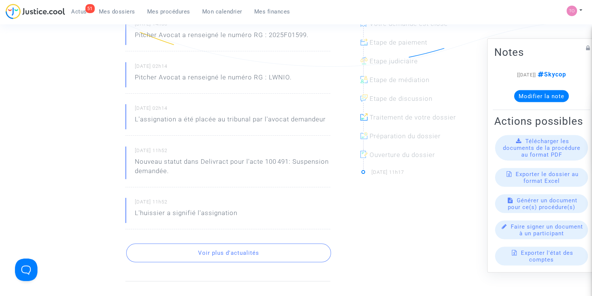
click at [245, 249] on button "Voir plus d'actualités" at bounding box center [228, 252] width 205 height 19
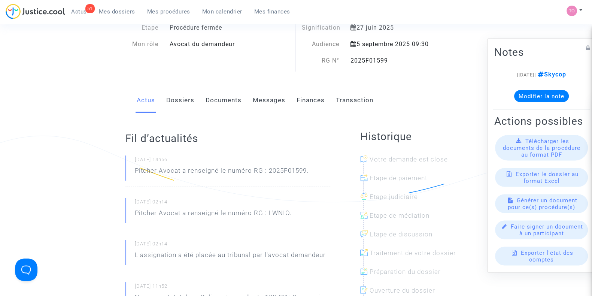
scroll to position [0, 0]
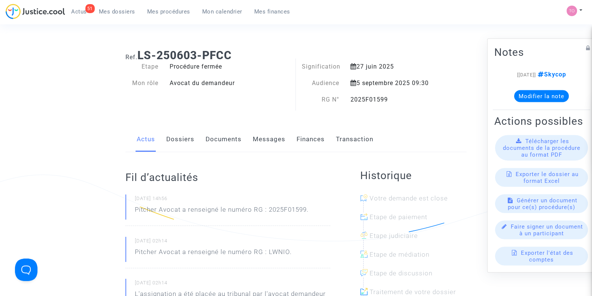
click at [172, 143] on link "Dossiers" at bounding box center [180, 139] width 28 height 25
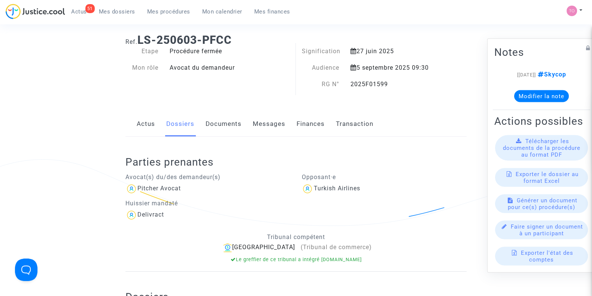
scroll to position [13, 0]
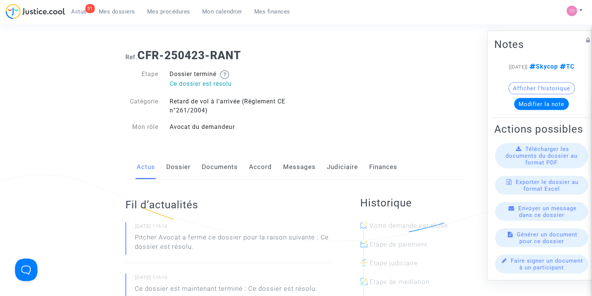
click at [337, 176] on link "Judiciaire" at bounding box center [342, 167] width 31 height 25
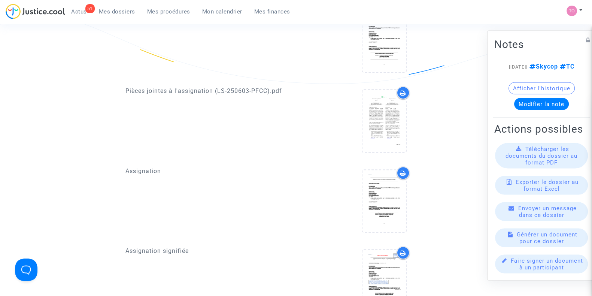
scroll to position [603, 0]
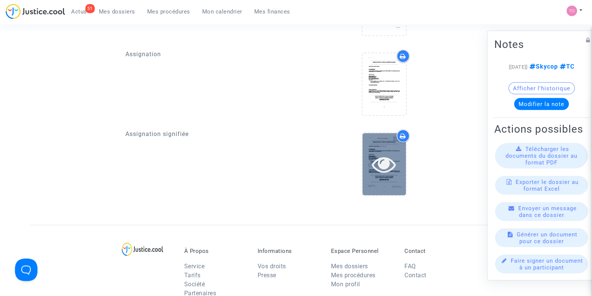
click at [380, 166] on div at bounding box center [383, 164] width 43 height 62
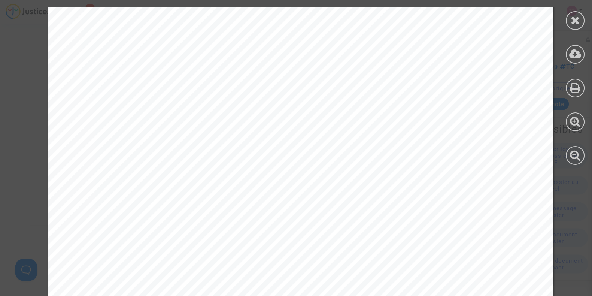
scroll to position [0, 0]
click at [572, 14] on div at bounding box center [575, 20] width 19 height 19
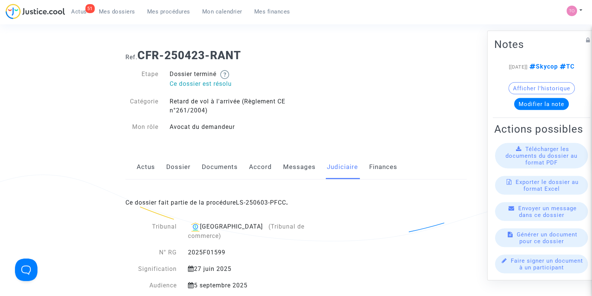
click at [173, 164] on link "Dossier" at bounding box center [178, 167] width 24 height 25
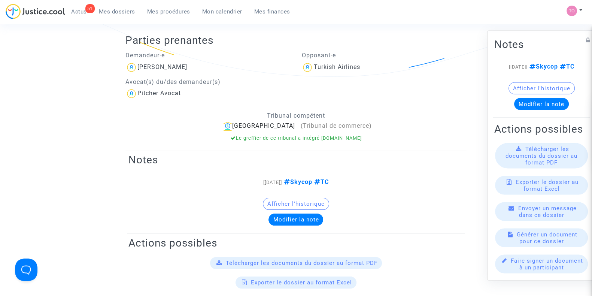
scroll to position [164, 0]
drag, startPoint x: 195, startPoint y: 66, endPoint x: 158, endPoint y: 69, distance: 36.4
click at [158, 69] on div "[PERSON_NAME]" at bounding box center [207, 67] width 165 height 12
copy div "KECHICHE"
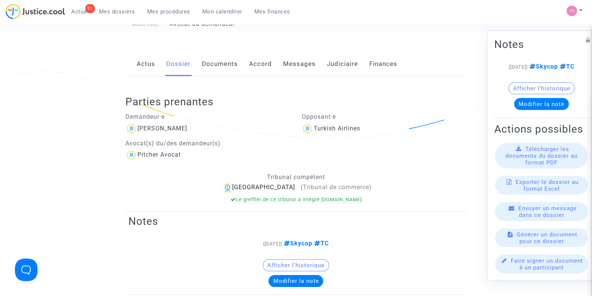
scroll to position [0, 0]
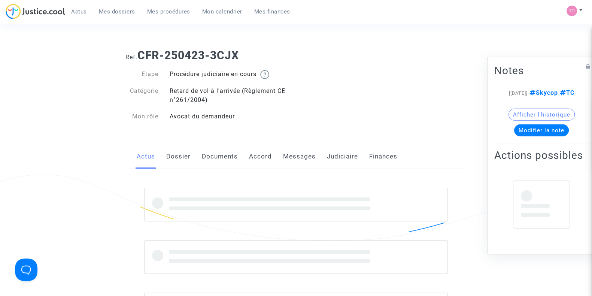
click at [335, 156] on link "Judiciaire" at bounding box center [342, 156] width 31 height 25
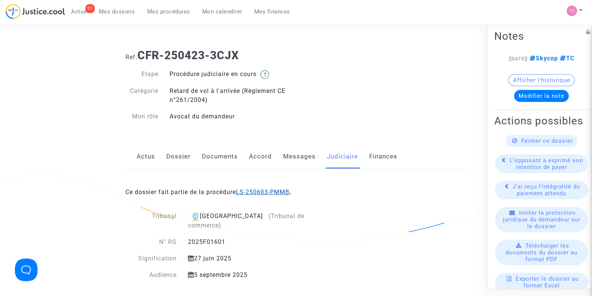
click at [256, 192] on link "LS-250603-PMMB" at bounding box center [263, 191] width 54 height 7
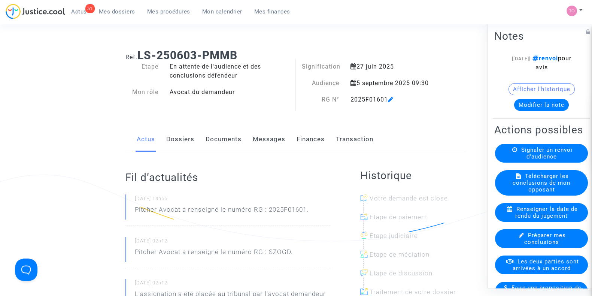
click at [523, 88] on button "Afficher l'historique" at bounding box center [541, 89] width 66 height 12
